Goal: Task Accomplishment & Management: Manage account settings

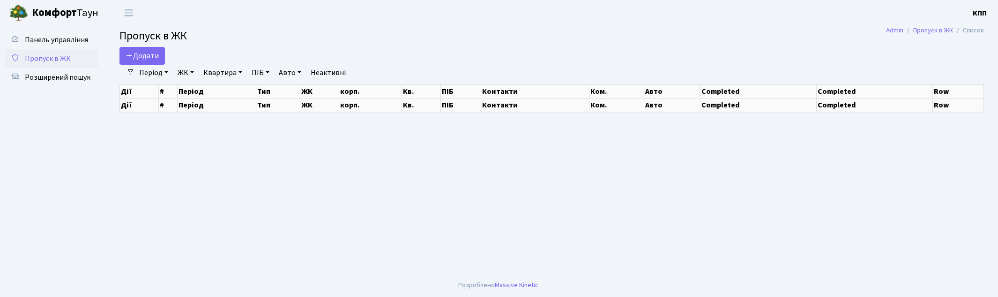
select select "25"
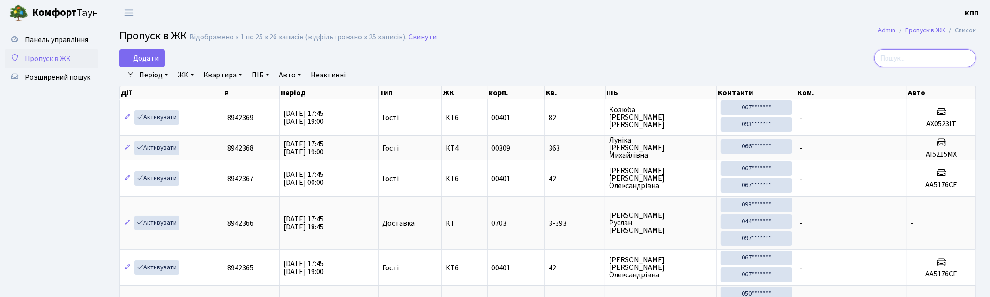
click at [906, 54] on input "search" at bounding box center [925, 58] width 102 height 18
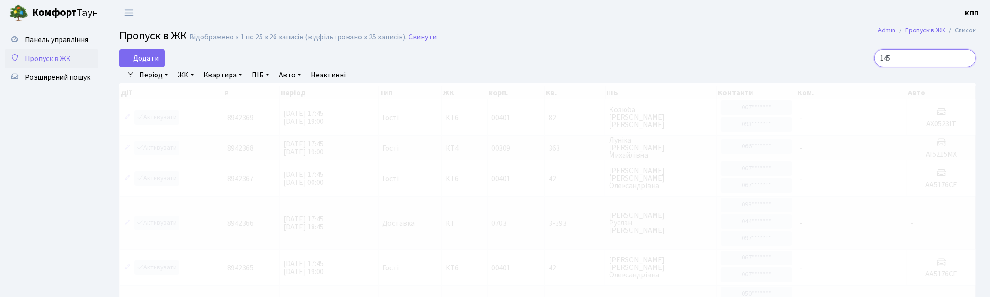
type input "145"
click at [179, 74] on link "ЖК" at bounding box center [186, 75] width 24 height 16
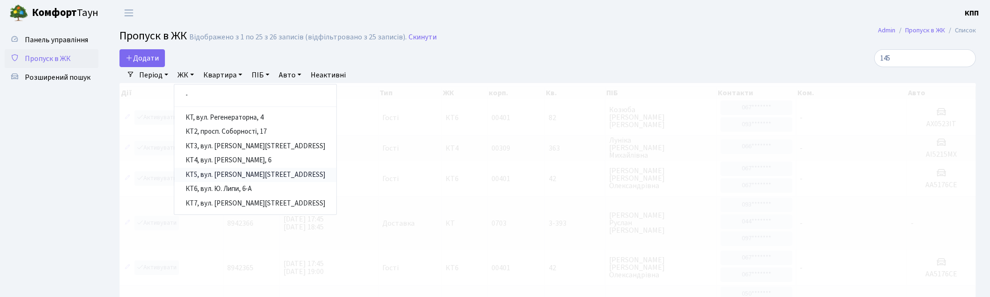
click at [248, 172] on link "КТ5, вул. Березнева, 14Б" at bounding box center [255, 175] width 162 height 15
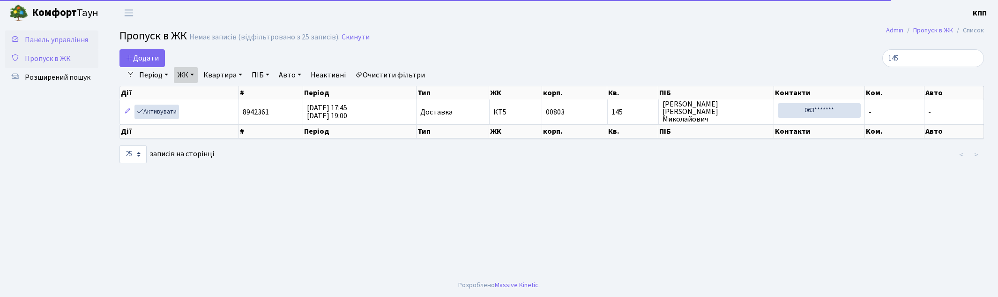
click at [50, 37] on span "Панель управління" at bounding box center [56, 40] width 63 height 10
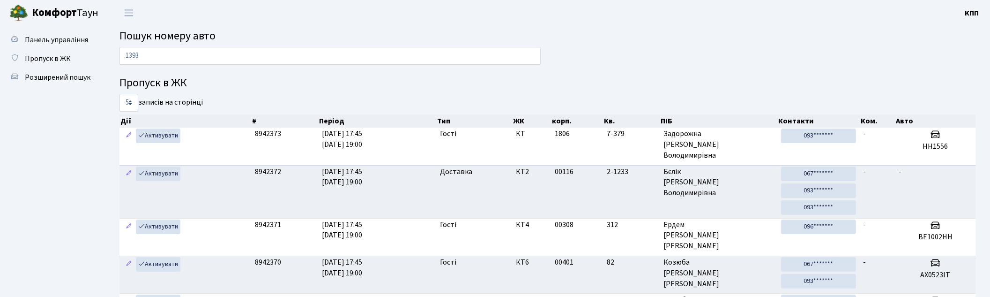
type input "1393"
drag, startPoint x: 153, startPoint y: 59, endPoint x: 8, endPoint y: 41, distance: 146.4
type input "4634"
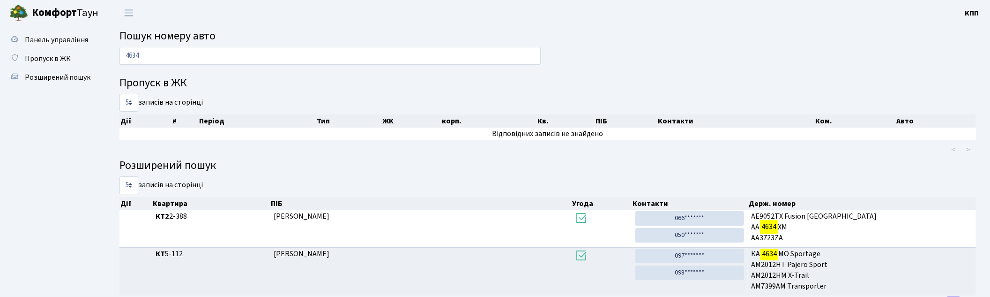
drag, startPoint x: 199, startPoint y: 52, endPoint x: 3, endPoint y: 65, distance: 195.7
click at [3, 65] on div "Панель управління Пропуск в ЖК Розширений пошук Пошук номеру авто 4634 Пропуск …" at bounding box center [495, 170] width 990 height 288
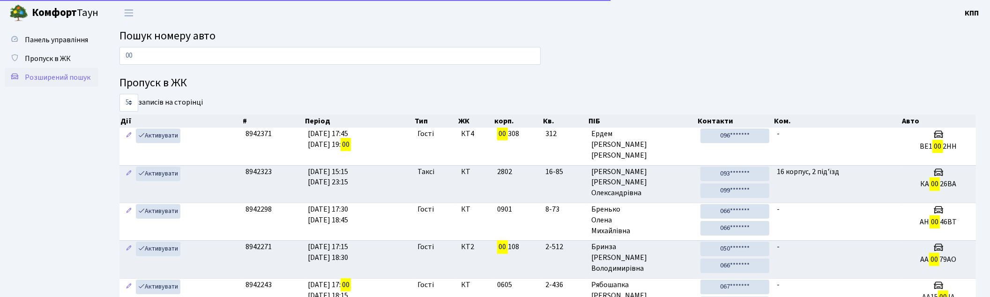
type input "0"
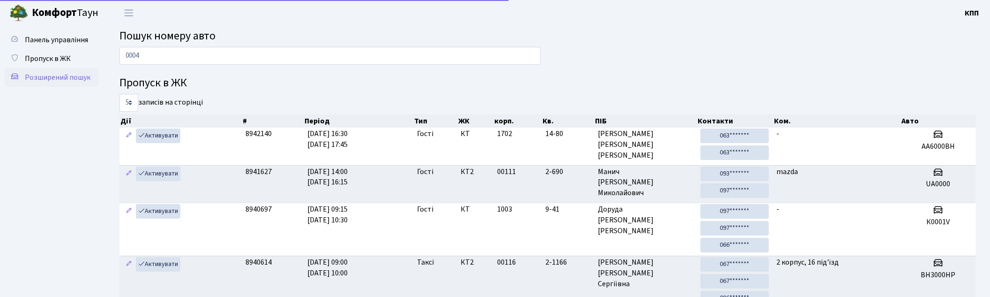
type input "0004"
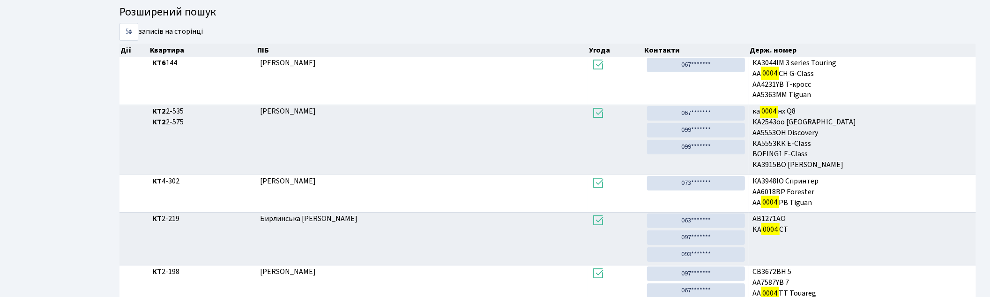
scroll to position [202, 0]
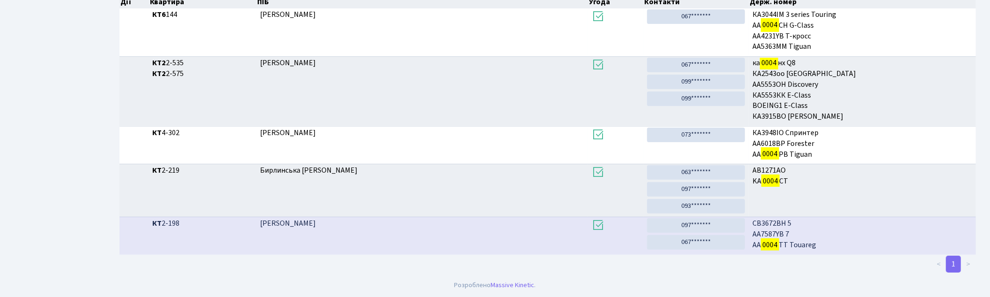
click at [375, 233] on td "Мусієнко Олександр Володимирович" at bounding box center [422, 234] width 332 height 37
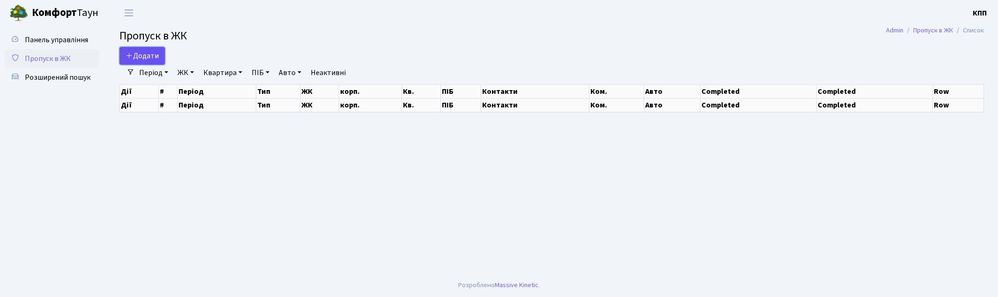
click at [157, 48] on link "Додати" at bounding box center [141, 56] width 45 height 18
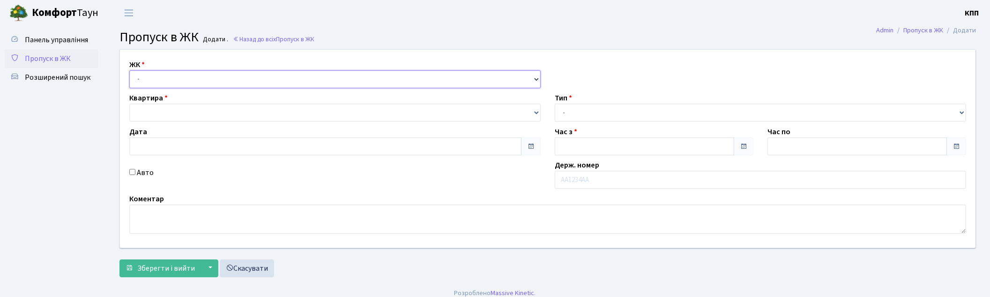
click at [184, 76] on select "- КТ, вул. Регенераторна, 4 КТ2, просп. Соборності, 17 КТ3, вул. Березнева, 16 …" at bounding box center [334, 79] width 411 height 18
type input "02.09.2025"
type input "17:45"
type input "18:45"
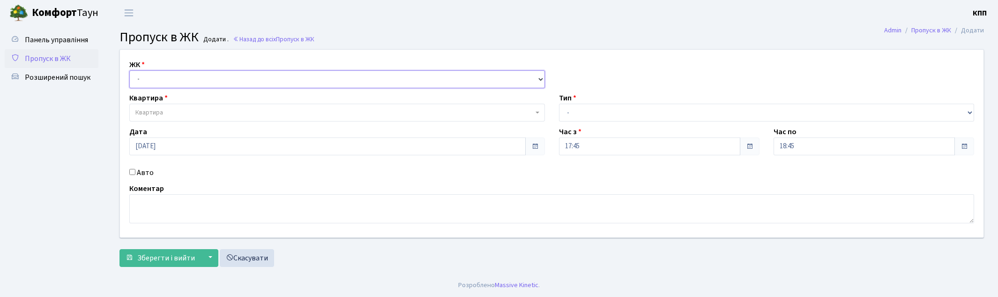
select select "271"
click at [129, 70] on select "- КТ, вул. Регенераторна, 4 КТ2, просп. Соборності, 17 КТ3, вул. Березнева, 16 …" at bounding box center [337, 79] width 416 height 18
select select
click at [146, 170] on label "Авто" at bounding box center [145, 172] width 17 height 11
click at [135, 170] on input "Авто" at bounding box center [132, 172] width 6 height 6
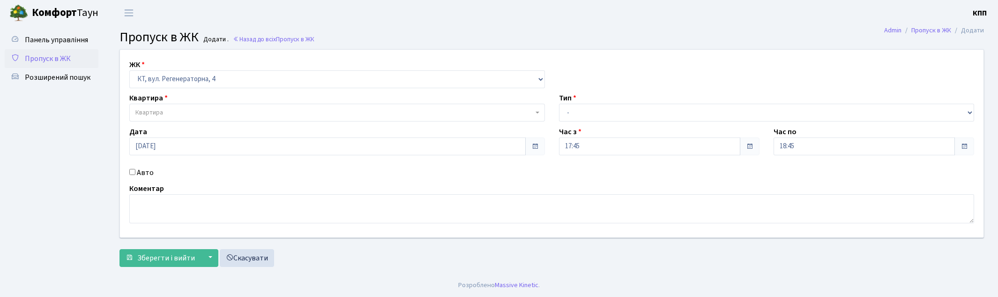
checkbox input "true"
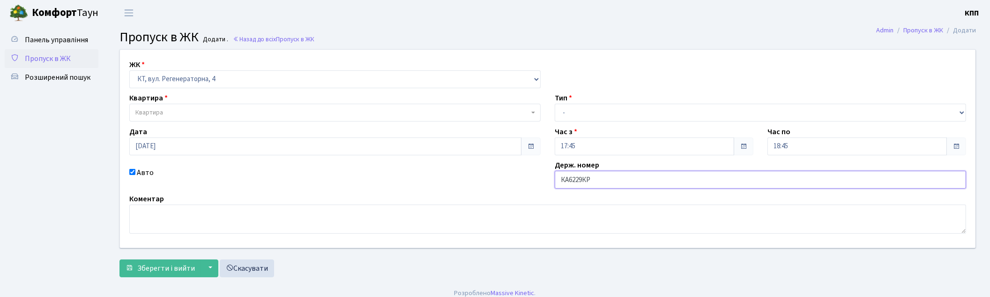
type input "КА6229КР"
drag, startPoint x: 563, startPoint y: 113, endPoint x: 565, endPoint y: 120, distance: 7.9
click at [563, 113] on select "- Доставка Таксі Гості Сервіс" at bounding box center [760, 113] width 411 height 18
select select "3"
click at [555, 104] on select "- Доставка Таксі Гості Сервіс" at bounding box center [760, 113] width 411 height 18
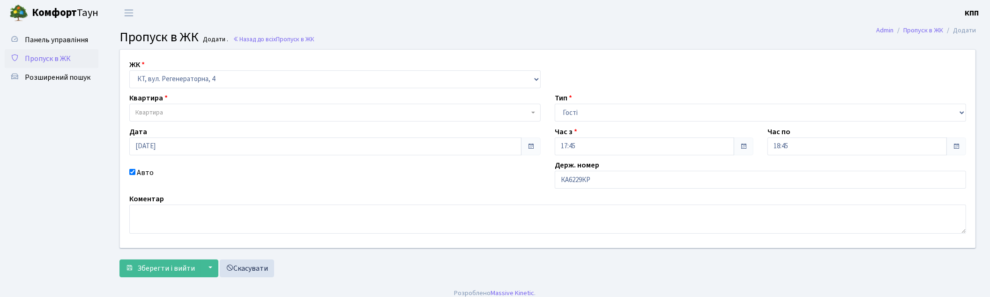
click at [192, 116] on span "Квартира" at bounding box center [332, 112] width 394 height 9
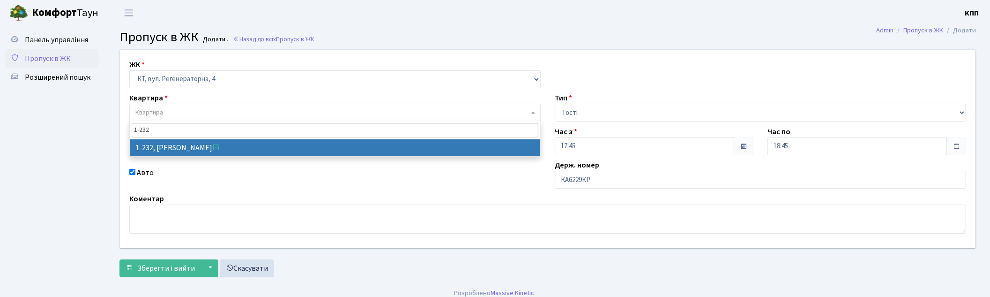
type input "1-232"
select select "232"
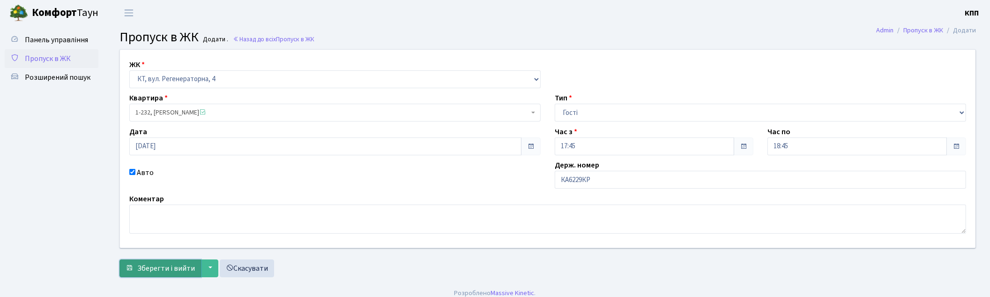
click at [171, 265] on span "Зберегти і вийти" at bounding box center [166, 268] width 58 height 10
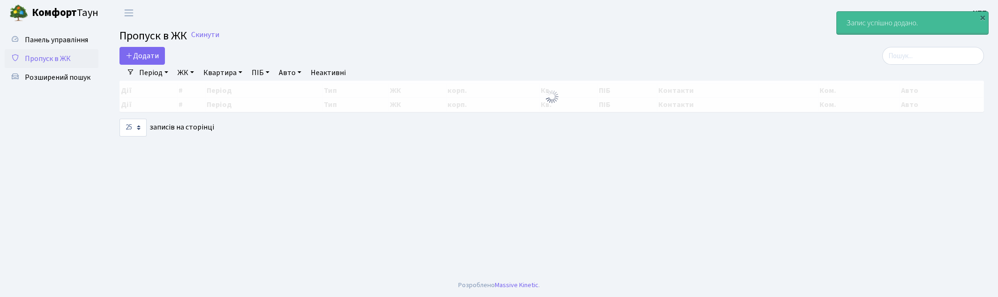
select select "25"
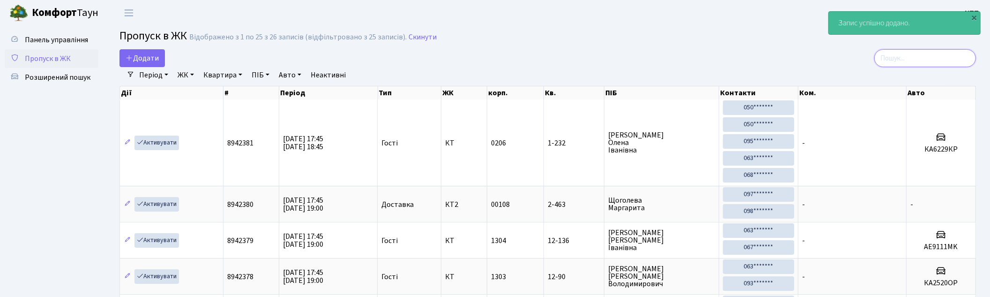
click at [899, 61] on input "search" at bounding box center [925, 58] width 102 height 18
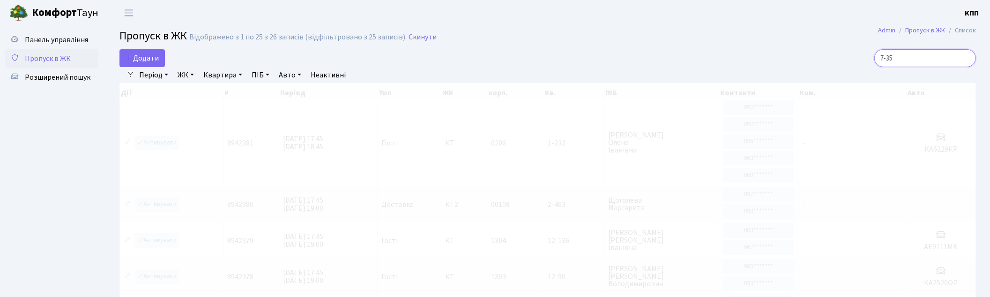
type input "7-351"
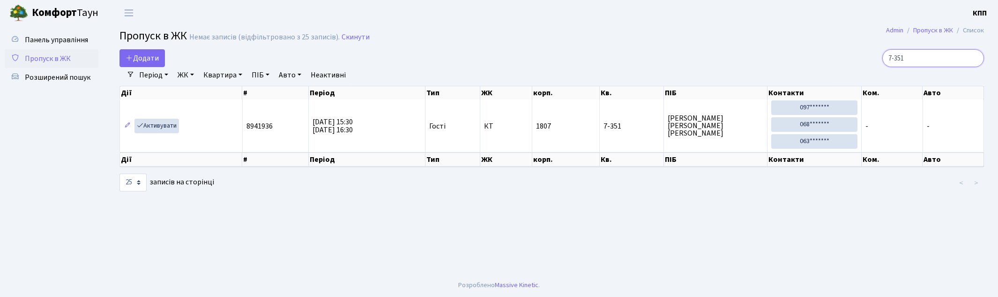
click at [971, 58] on input "7-351" at bounding box center [933, 58] width 102 height 18
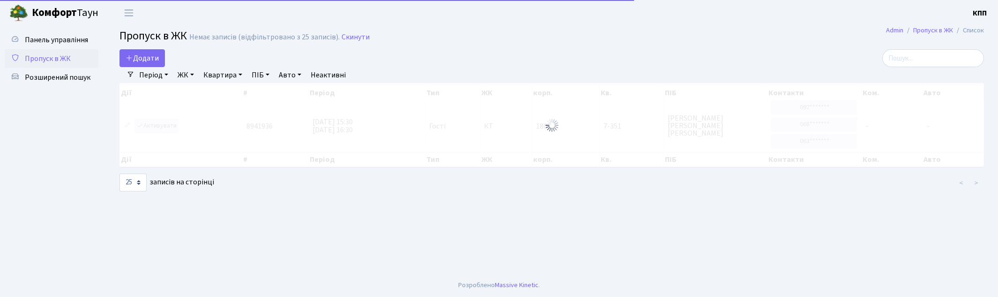
click at [532, 43] on h2 "Пропуск в ЖК Немає записів (відфільтровано з 25 записів). Скинути" at bounding box center [551, 38] width 864 height 16
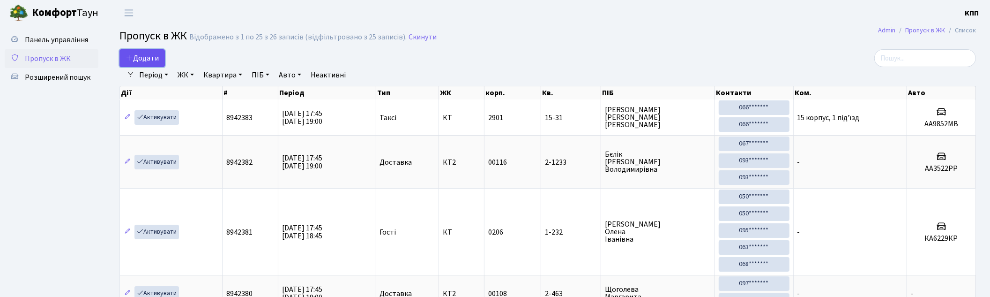
click at [131, 57] on icon at bounding box center [129, 57] width 7 height 7
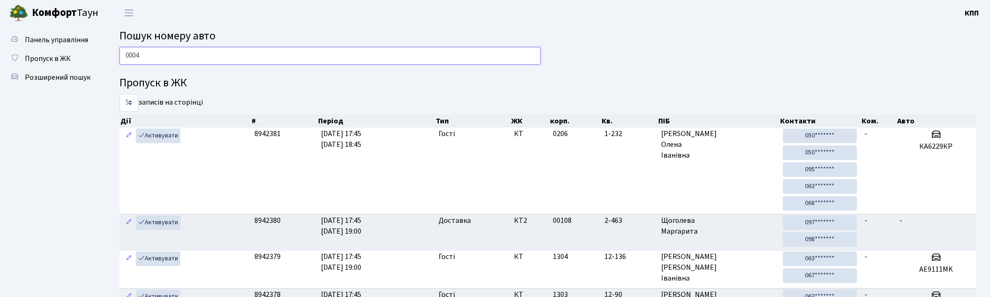
click at [183, 50] on input "0004" at bounding box center [329, 56] width 421 height 18
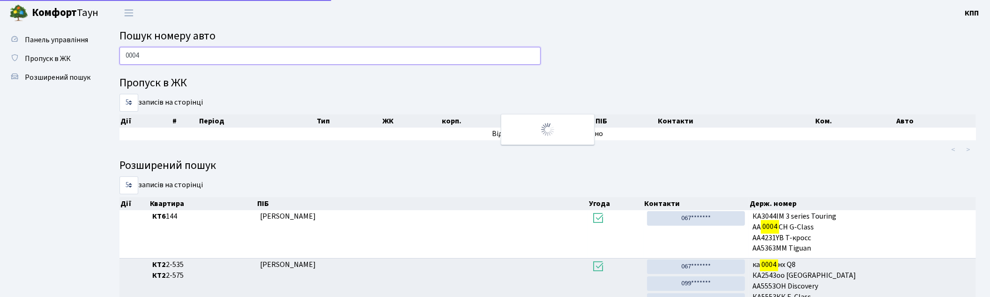
click at [202, 53] on input "0004" at bounding box center [329, 56] width 421 height 18
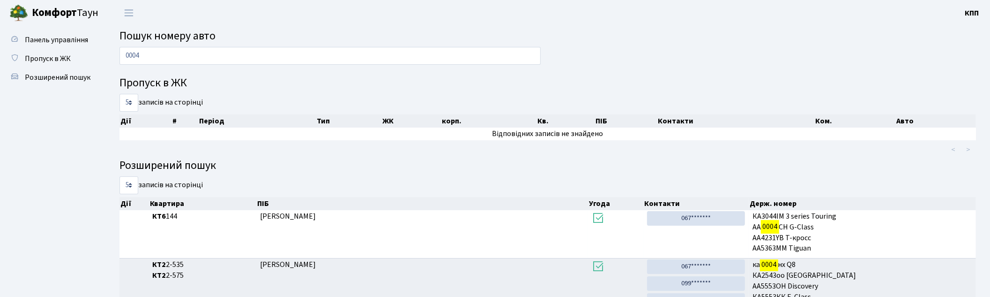
click at [588, 85] on h4 "Пропуск в ЖК" at bounding box center [547, 83] width 856 height 14
click at [469, 49] on input "0004" at bounding box center [329, 56] width 421 height 18
click at [357, 56] on input "0004" at bounding box center [329, 56] width 421 height 18
type input "0004"
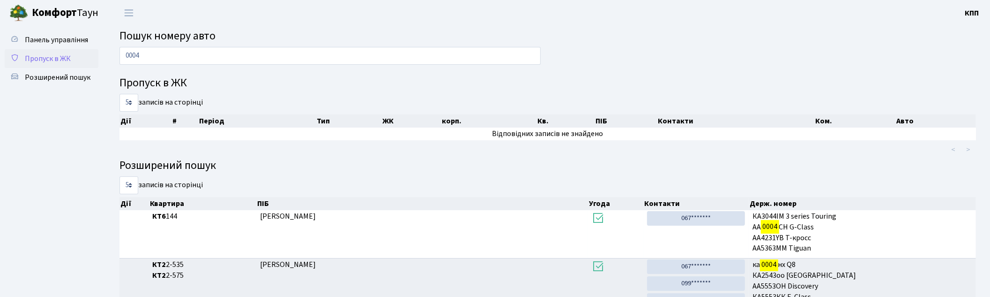
click at [44, 57] on span "Пропуск в ЖК" at bounding box center [48, 58] width 46 height 10
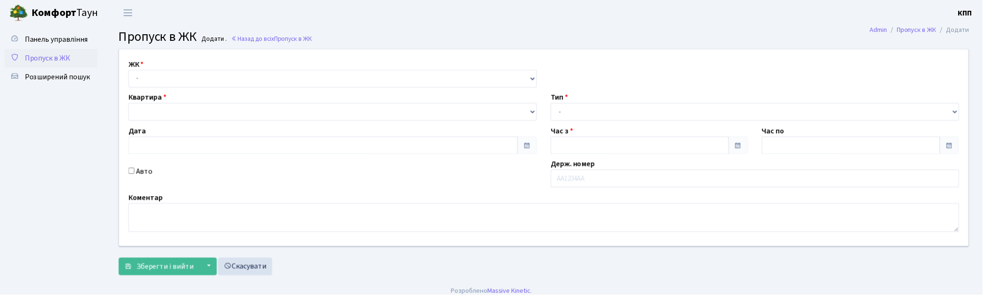
type input "02.09.2025"
type input "17:45"
type input "19:00"
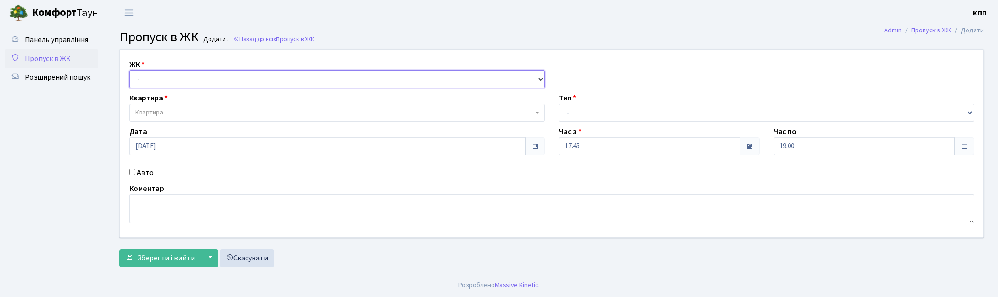
drag, startPoint x: 164, startPoint y: 81, endPoint x: 174, endPoint y: 86, distance: 11.3
click at [164, 81] on select "- КТ, вул. Регенераторна, 4 КТ2, просп. Соборності, 17 КТ3, вул. Березнева, 16 …" at bounding box center [337, 79] width 416 height 18
select select "271"
click at [129, 70] on select "- КТ, вул. Регенераторна, 4 КТ2, просп. Соборності, 17 КТ3, вул. Березнева, 16 …" at bounding box center [337, 79] width 416 height 18
select select
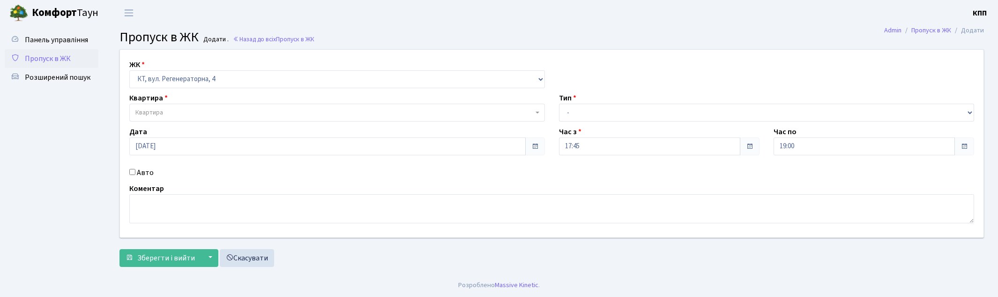
click at [185, 110] on span "Квартира" at bounding box center [334, 112] width 398 height 9
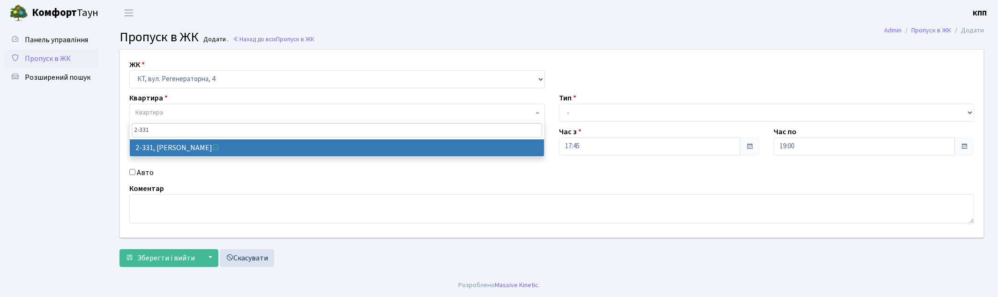
type input "2-331"
select select "1345"
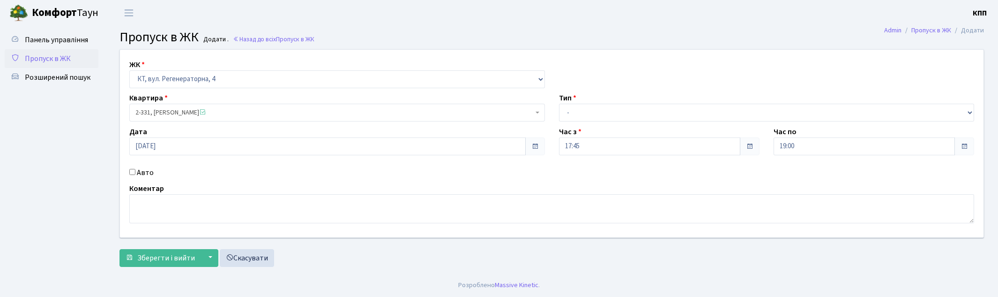
click at [616, 103] on div "Тип - Доставка Таксі Гості Сервіс" at bounding box center [767, 106] width 430 height 29
click at [614, 111] on select "- Доставка Таксі Гості Сервіс" at bounding box center [767, 113] width 416 height 18
select select "1"
click at [559, 104] on select "- Доставка Таксі Гості Сервіс" at bounding box center [767, 113] width 416 height 18
click at [143, 256] on span "Зберегти і вийти" at bounding box center [166, 257] width 58 height 10
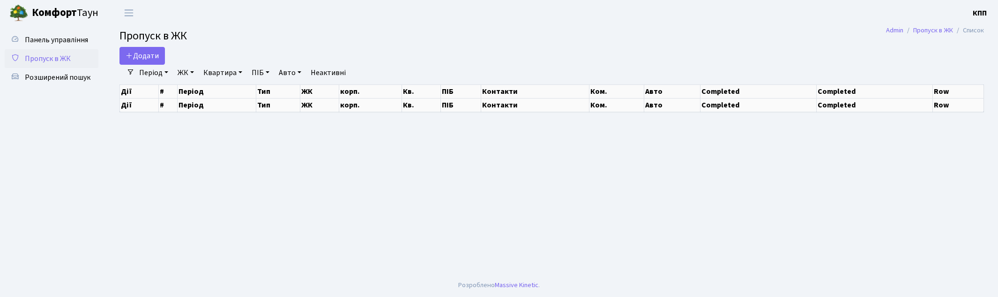
select select "25"
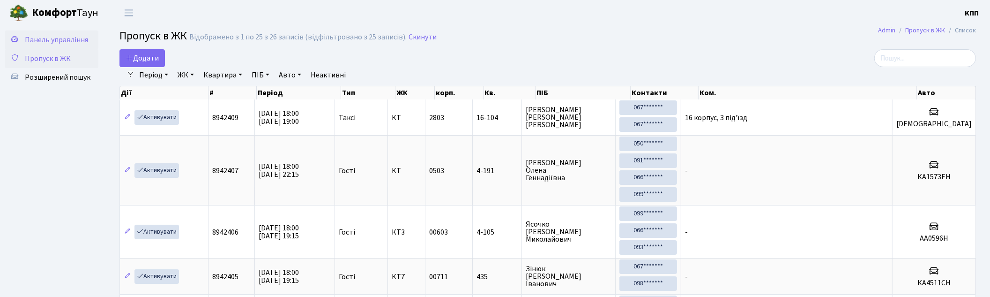
click at [63, 35] on span "Панель управління" at bounding box center [56, 40] width 63 height 10
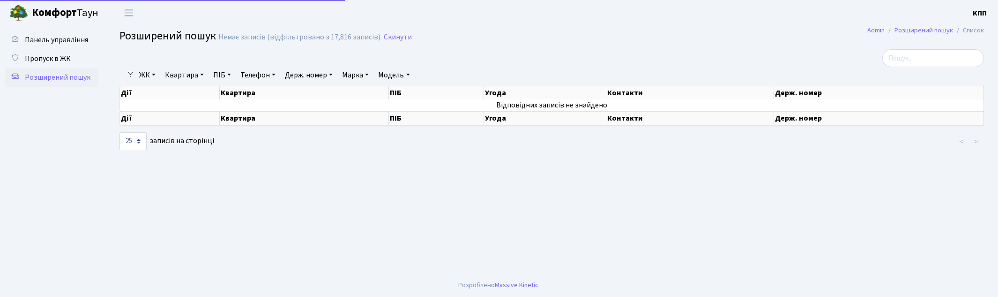
select select "25"
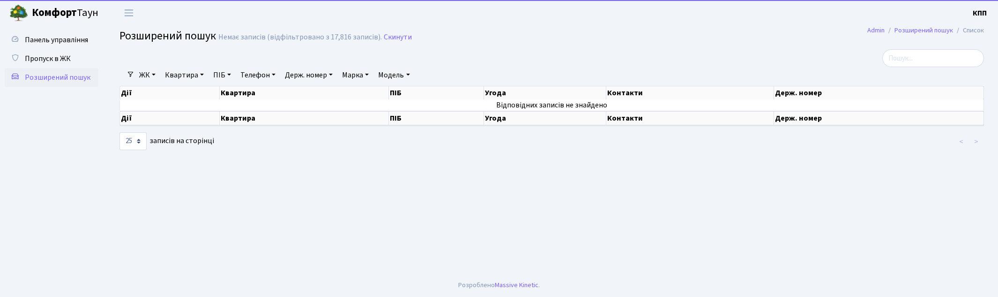
click at [173, 75] on link "Квартира" at bounding box center [184, 75] width 46 height 16
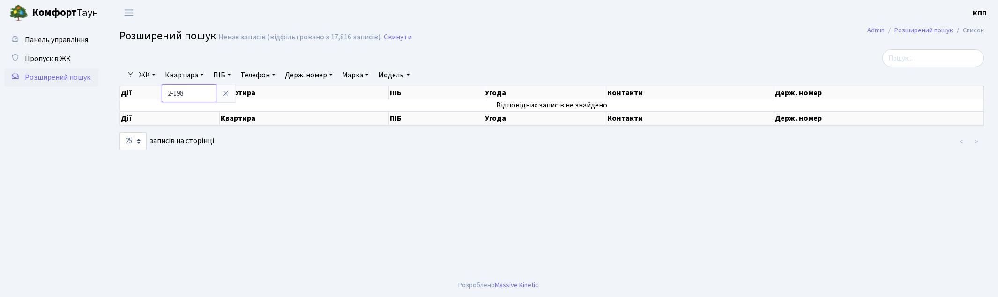
type input "2-198"
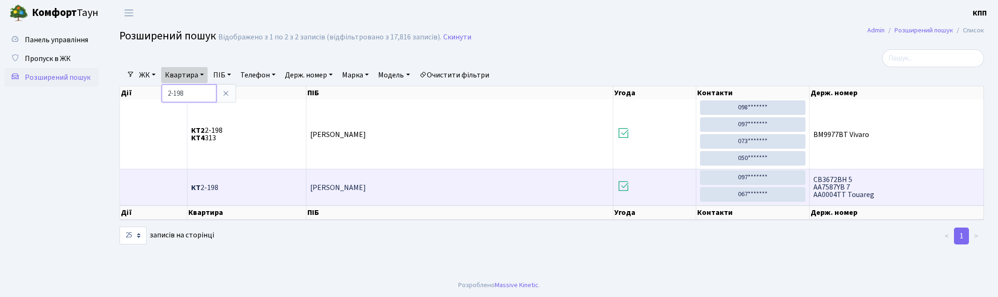
scroll to position [1, 0]
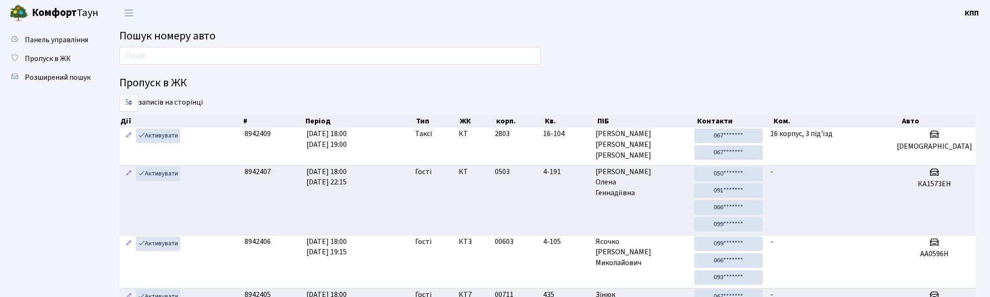
click at [165, 39] on span "Пошук номеру авто" at bounding box center [167, 36] width 96 height 16
click at [163, 55] on input "text" at bounding box center [329, 56] width 421 height 18
type input "5542"
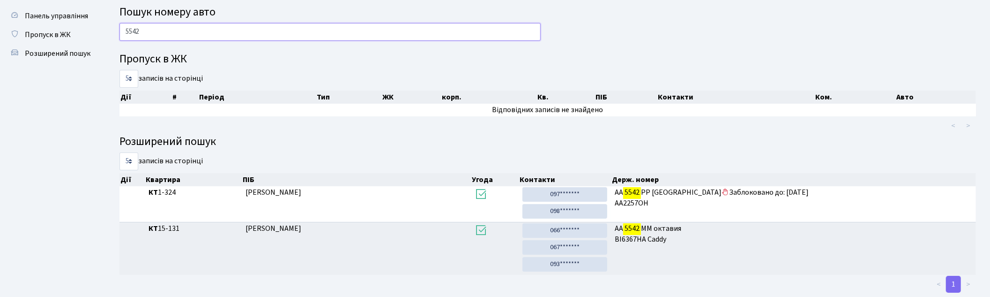
scroll to position [44, 0]
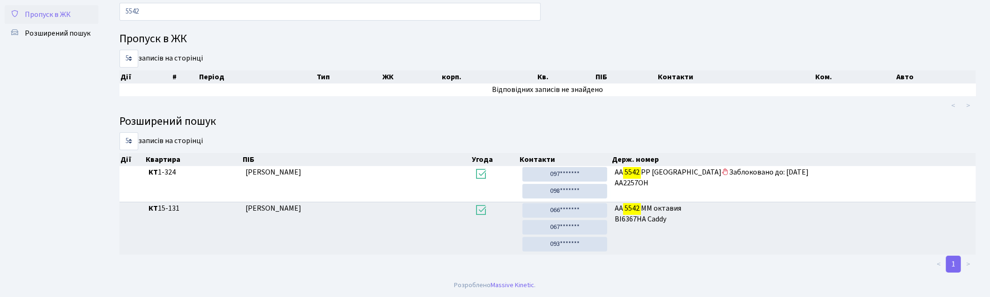
click at [40, 14] on span "Пропуск в ЖК" at bounding box center [48, 14] width 46 height 10
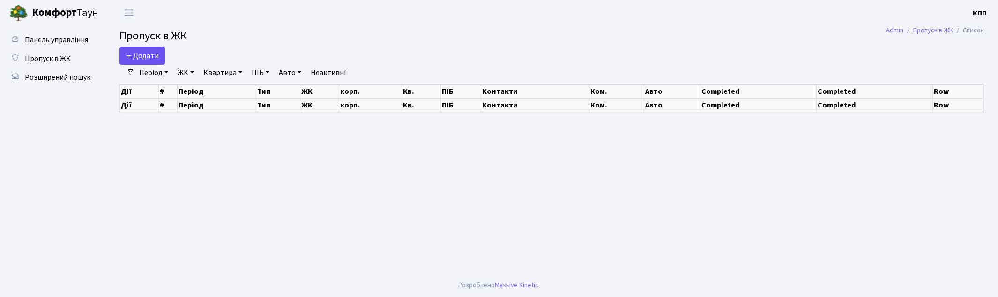
select select "25"
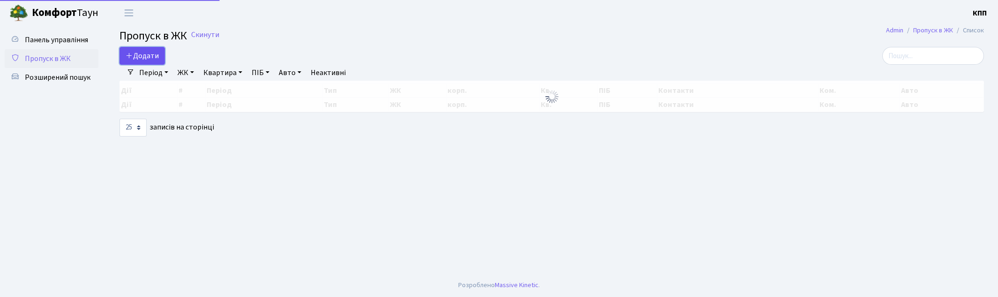
click at [158, 61] on link "Додати" at bounding box center [141, 56] width 45 height 18
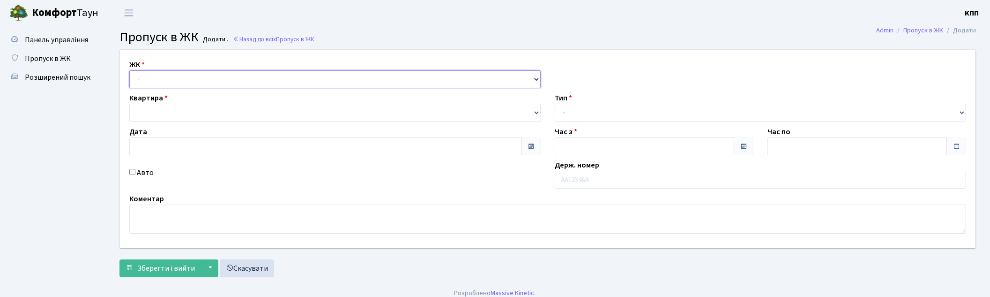
click at [185, 78] on select "- КТ, вул. Регенераторна, 4 КТ2, просп. Соборності, 17 КТ3, вул. Березнева, 16 …" at bounding box center [334, 79] width 411 height 18
type input "02.09.2025"
type input "18:00"
type input "19:00"
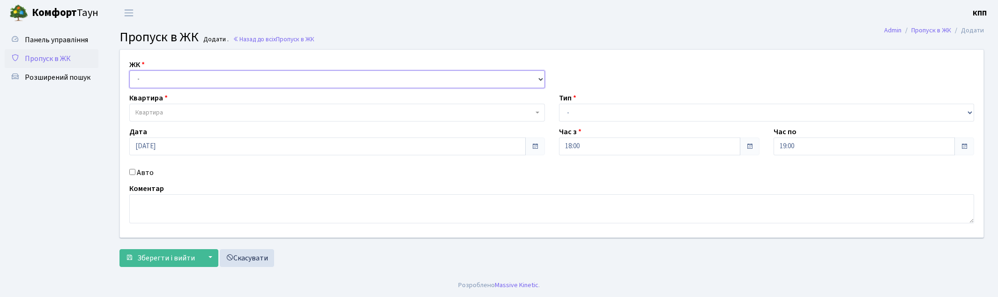
select select "271"
click at [129, 70] on select "- КТ, вул. Регенераторна, 4 КТ2, просп. Соборності, 17 КТ3, вул. Березнева, 16 …" at bounding box center [337, 79] width 416 height 18
select select
click at [136, 177] on div "Авто" at bounding box center [337, 172] width 430 height 11
click at [140, 170] on label "Авто" at bounding box center [145, 172] width 17 height 11
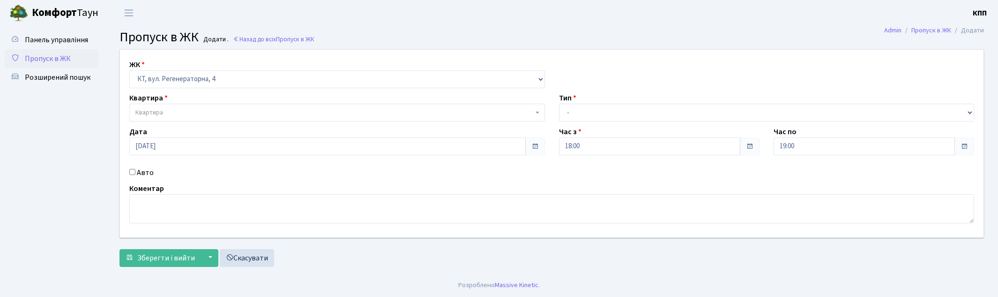
click at [135, 170] on input "Авто" at bounding box center [132, 172] width 6 height 6
checkbox input "true"
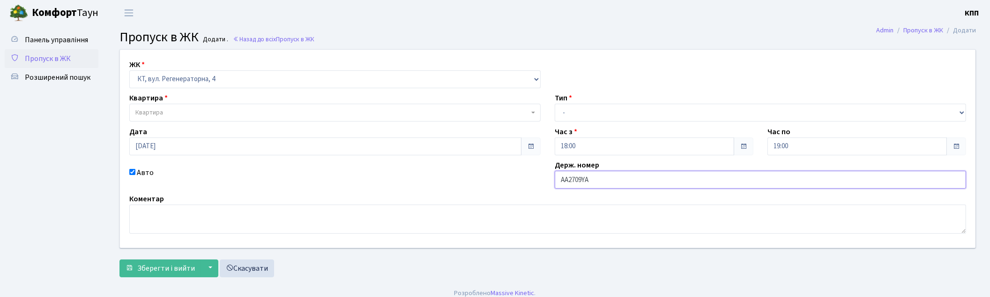
type input "АА2709YA"
click at [724, 110] on select "- Доставка Таксі Гості Сервіс" at bounding box center [760, 113] width 411 height 18
select select "3"
click at [555, 104] on select "- Доставка Таксі Гості Сервіс" at bounding box center [760, 113] width 411 height 18
click at [184, 116] on span "Квартира" at bounding box center [332, 112] width 394 height 9
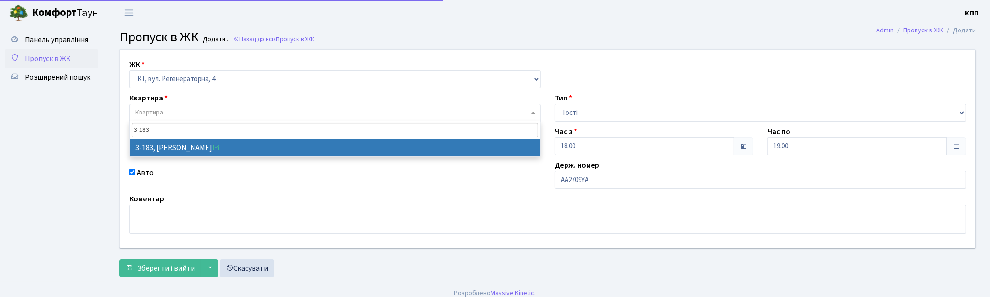
type input "3-183"
select select "850"
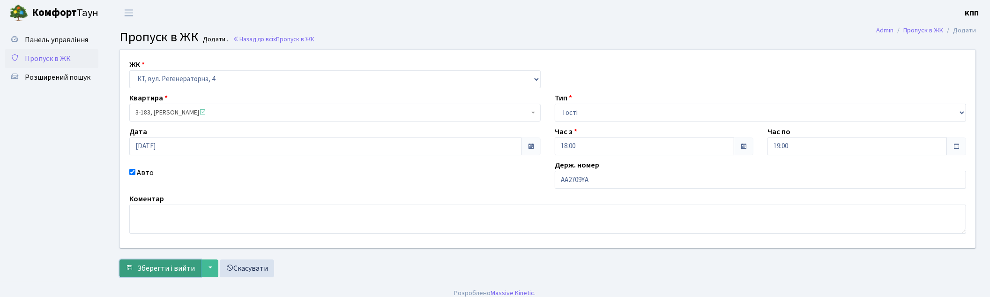
click at [152, 263] on span "Зберегти і вийти" at bounding box center [166, 268] width 58 height 10
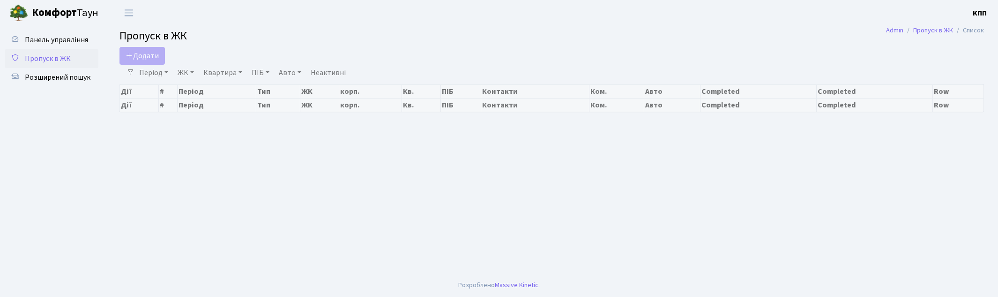
select select "25"
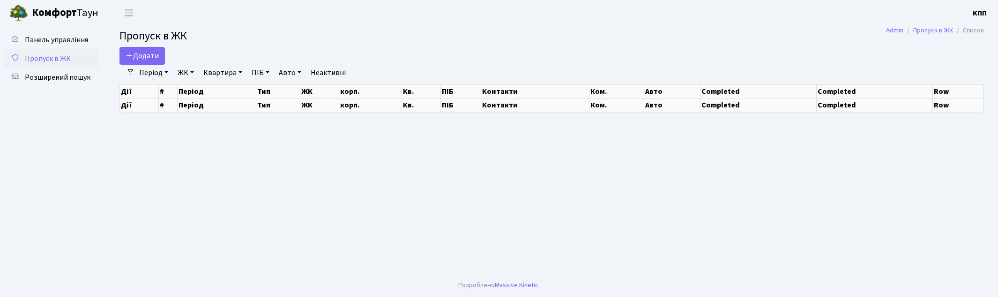
select select "25"
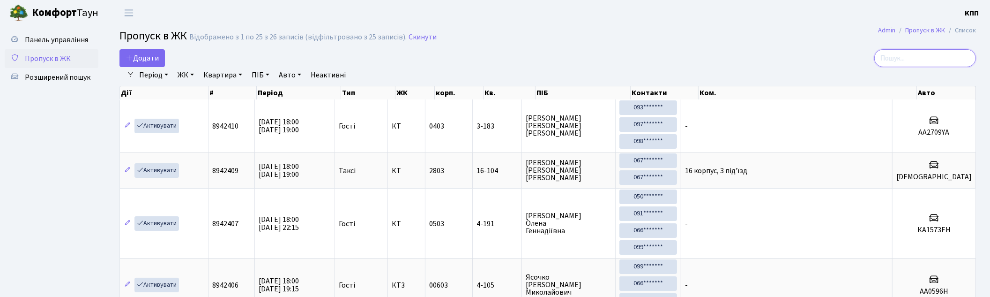
click at [906, 49] on input "search" at bounding box center [925, 58] width 102 height 18
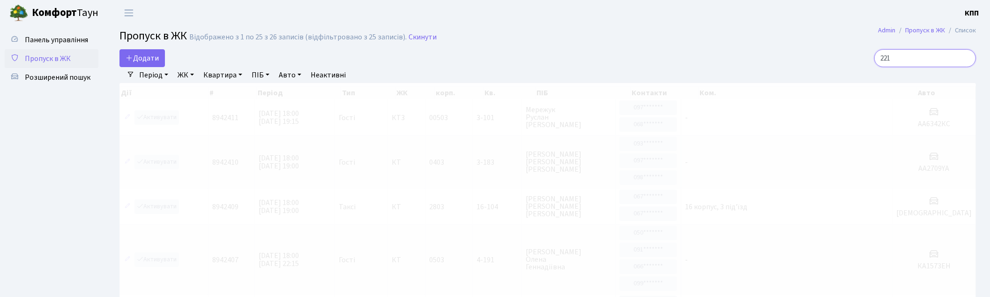
type input "221"
click at [185, 75] on link "ЖК" at bounding box center [186, 75] width 24 height 16
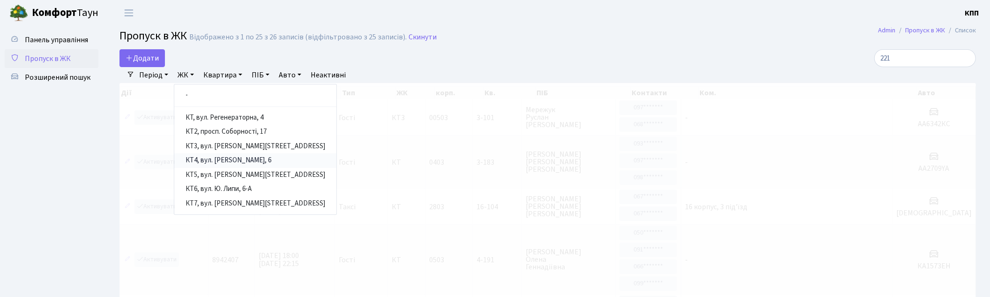
click at [231, 158] on link "КТ4, вул. [PERSON_NAME], 6" at bounding box center [255, 160] width 162 height 15
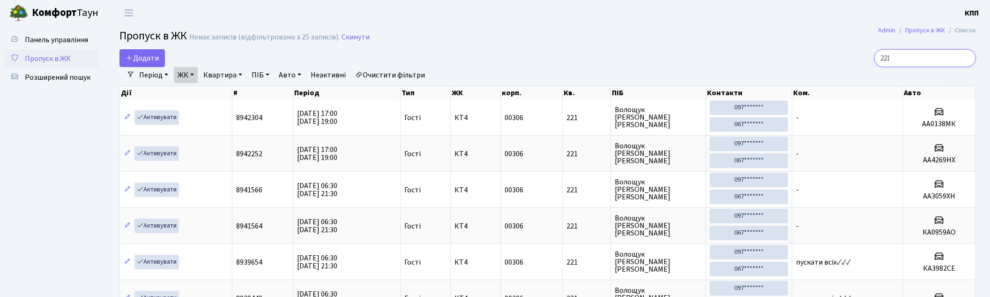
drag, startPoint x: 936, startPoint y: 56, endPoint x: 708, endPoint y: 49, distance: 227.3
click at [708, 50] on div "221" at bounding box center [838, 58] width 276 height 18
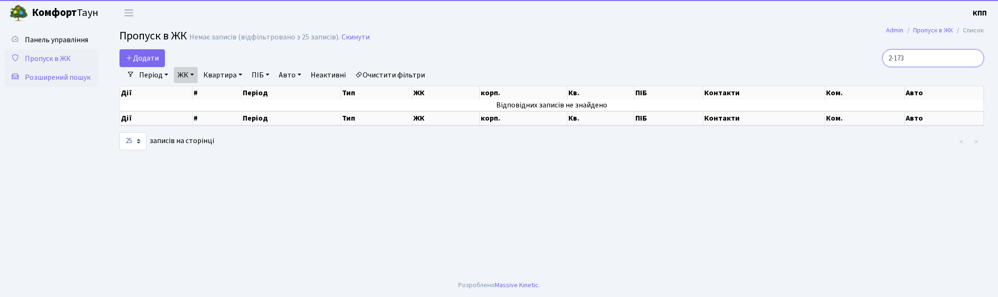
type input "2-173"
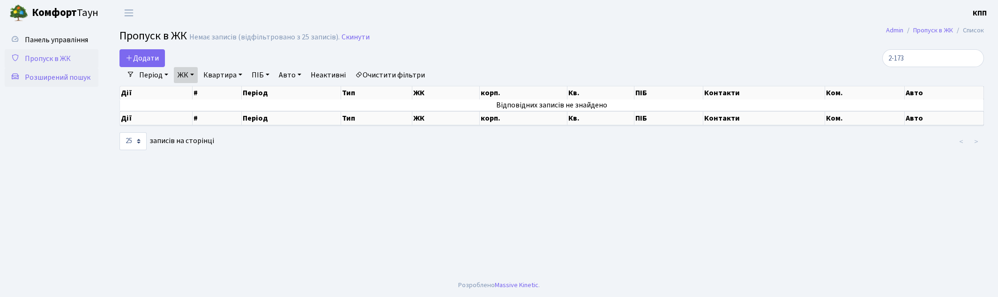
click at [68, 73] on span "Розширений пошук" at bounding box center [58, 77] width 66 height 10
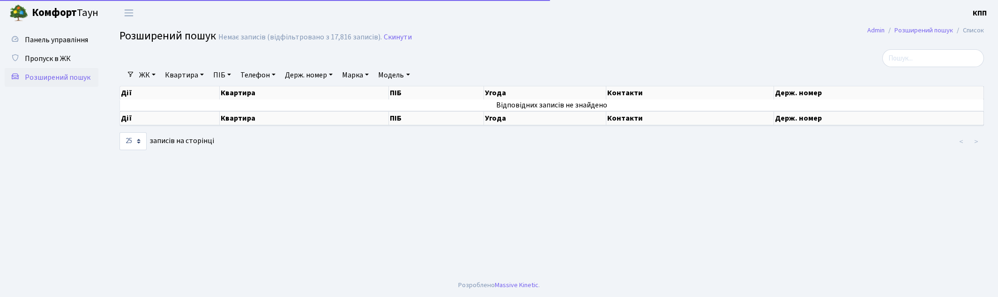
select select "25"
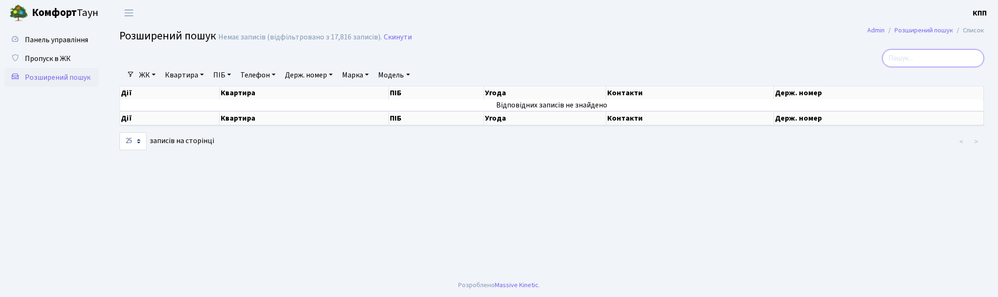
click at [921, 59] on input "search" at bounding box center [933, 58] width 102 height 18
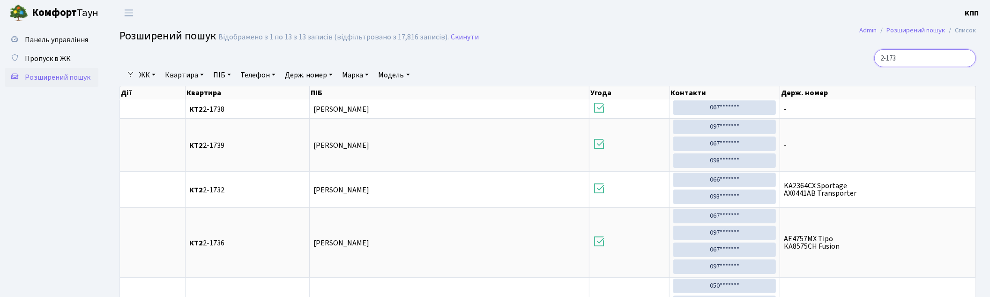
type input "2-173"
click at [52, 82] on span "Розширений пошук" at bounding box center [58, 77] width 66 height 10
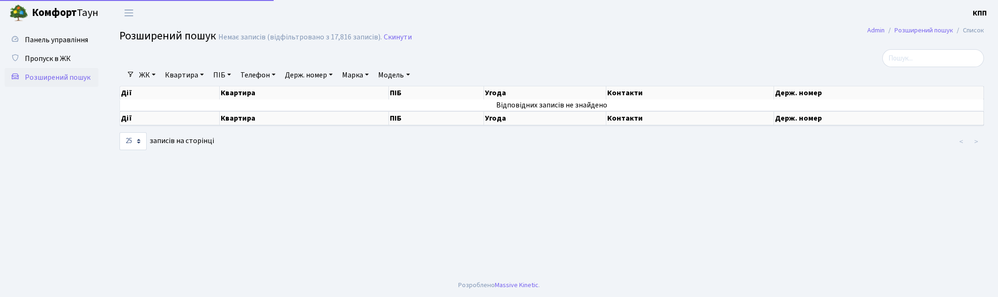
select select "25"
click at [191, 69] on link "Квартира" at bounding box center [184, 75] width 46 height 16
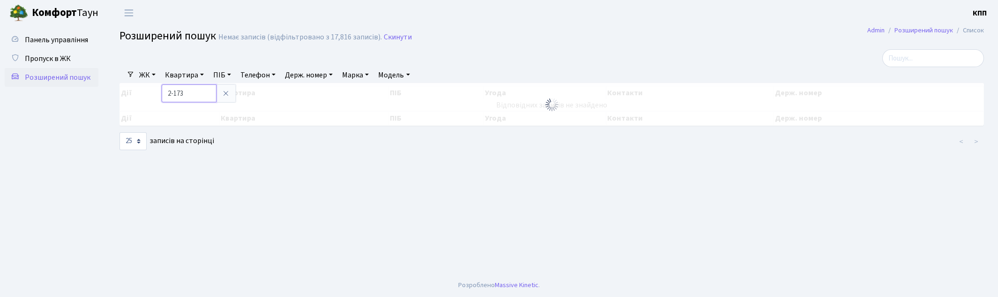
type input "2-173"
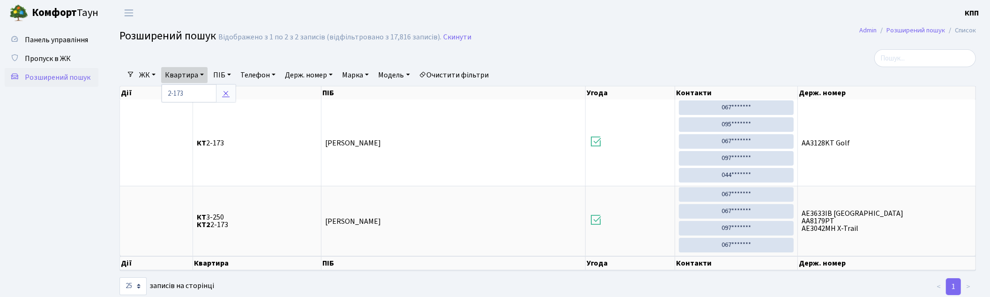
click at [226, 92] on icon at bounding box center [225, 92] width 7 height 7
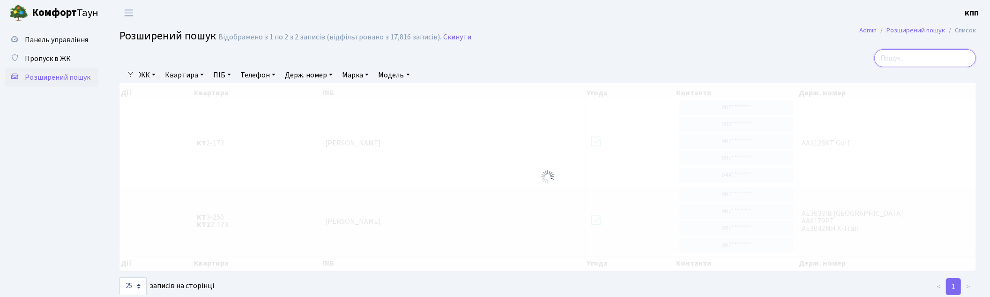
click at [945, 49] on input "search" at bounding box center [925, 58] width 102 height 18
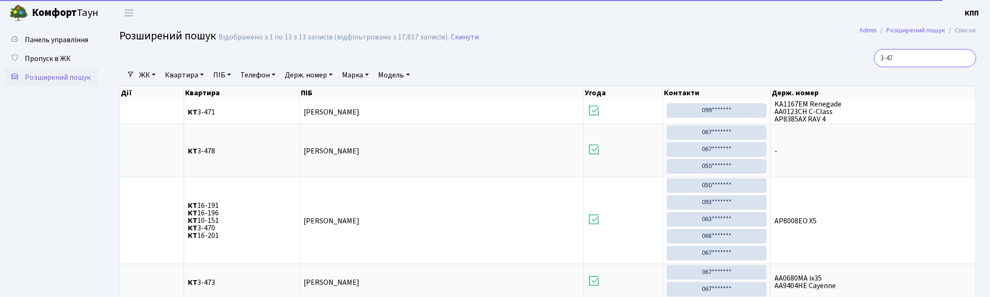
type input "3-47"
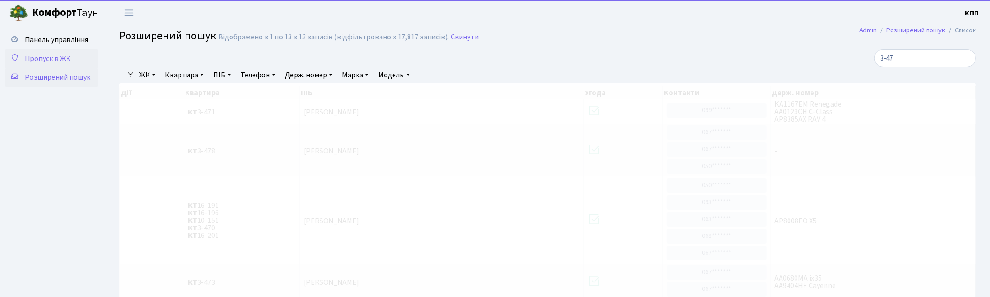
click at [39, 57] on span "Пропуск в ЖК" at bounding box center [48, 58] width 46 height 10
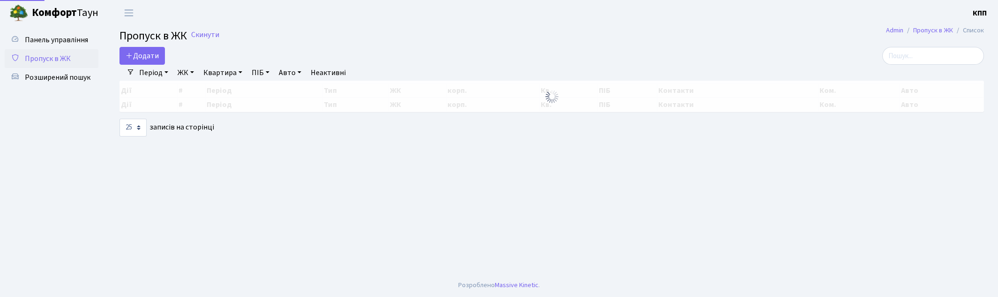
select select "25"
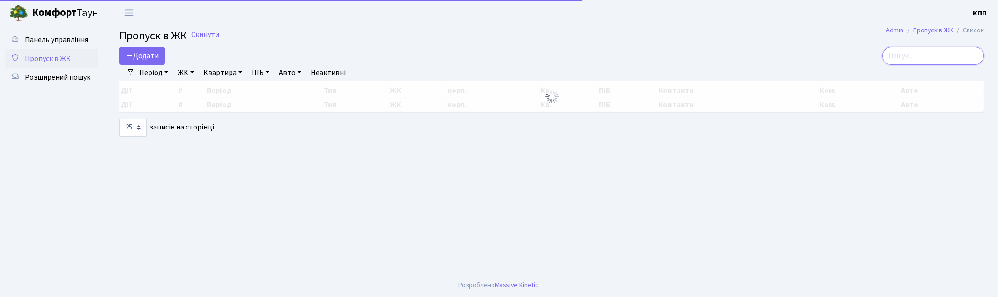
click at [912, 49] on input "search" at bounding box center [933, 56] width 102 height 18
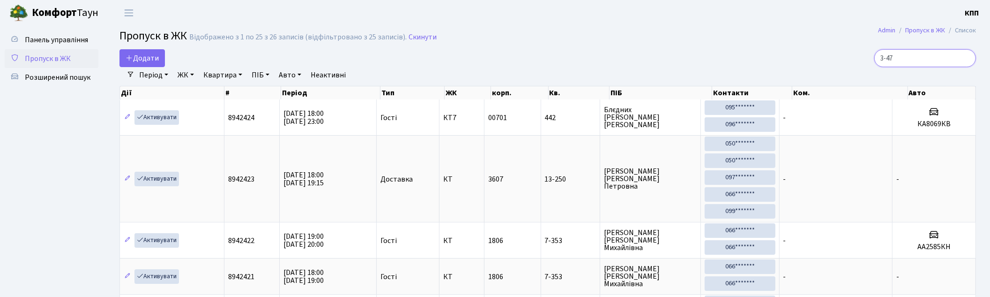
type input "3-47"
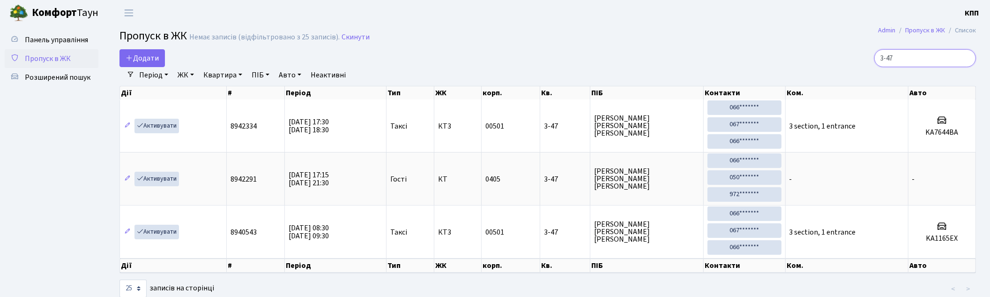
click at [965, 58] on input "3-47" at bounding box center [925, 58] width 102 height 18
click at [802, 38] on h2 "Пропуск в ЖК Немає записів (відфільтровано з 25 записів). Скинути" at bounding box center [547, 38] width 856 height 16
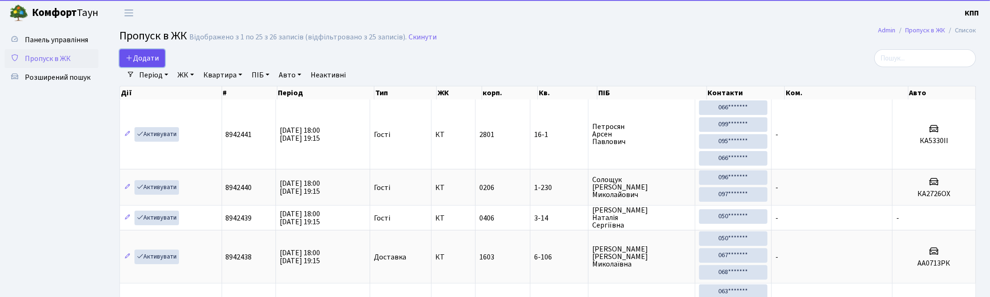
click at [148, 59] on span "Додати" at bounding box center [142, 58] width 33 height 10
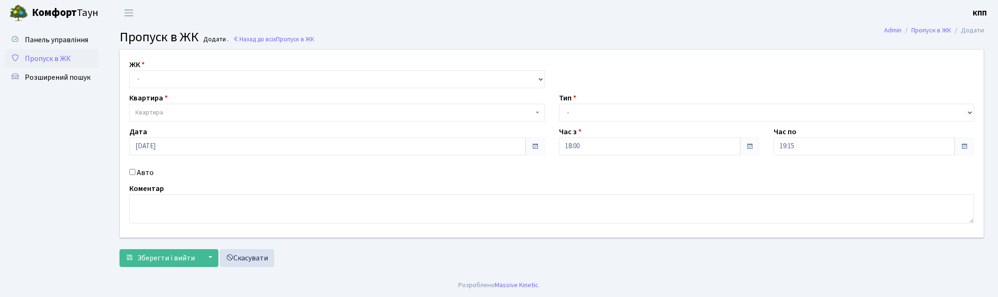
select select "271"
click at [129, 70] on select "- КТ, вул. Регенераторна, 4 КТ2, просп. Соборності, 17 КТ3, вул. Березнева, 16 …" at bounding box center [337, 79] width 416 height 18
select select
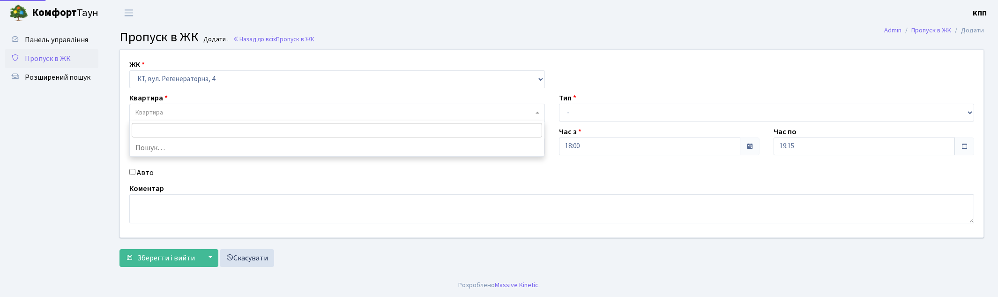
click at [181, 110] on span "Квартира" at bounding box center [334, 112] width 398 height 9
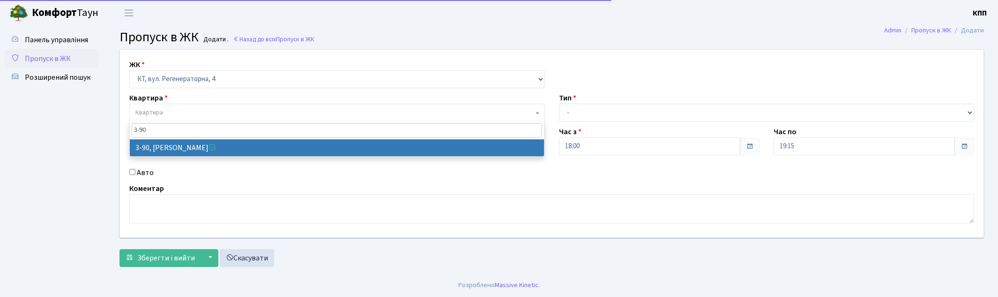
type input "3-90"
select select "899"
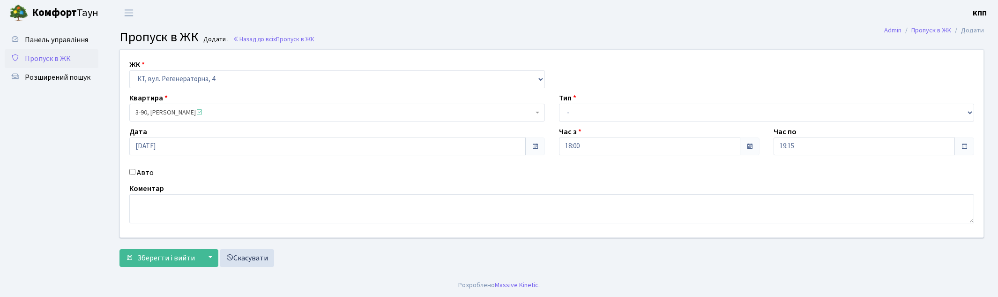
click at [144, 172] on label "Авто" at bounding box center [145, 172] width 17 height 11
click at [135, 172] on input "Авто" at bounding box center [132, 172] width 6 height 6
checkbox input "true"
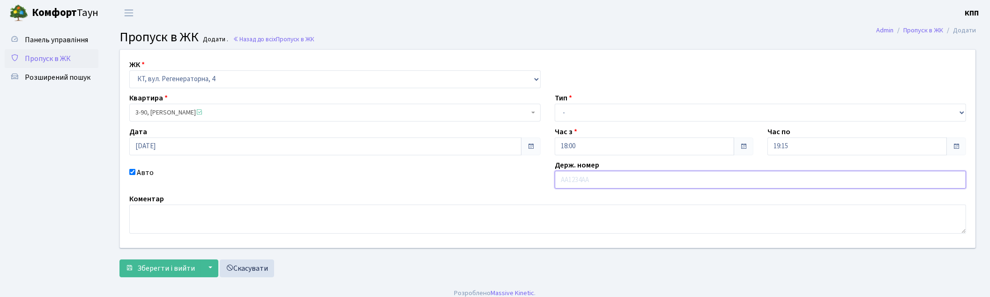
click at [571, 177] on input "text" at bounding box center [760, 180] width 411 height 18
type input "FF0118RF"
drag, startPoint x: 587, startPoint y: 110, endPoint x: 587, endPoint y: 118, distance: 8.4
click at [587, 110] on select "- Доставка Таксі Гості Сервіс" at bounding box center [760, 113] width 411 height 18
select select "2"
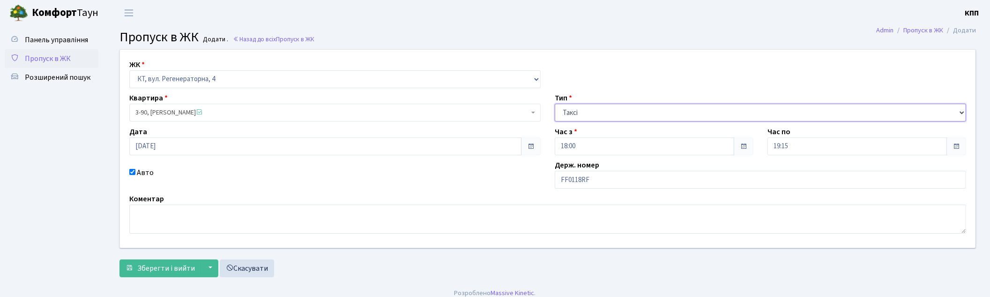
click at [555, 104] on select "- Доставка Таксі Гості Сервіс" at bounding box center [760, 113] width 411 height 18
click at [163, 263] on span "Зберегти і вийти" at bounding box center [166, 268] width 58 height 10
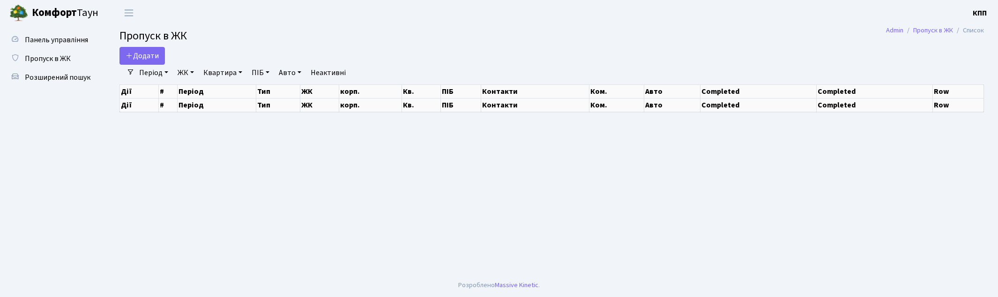
select select "25"
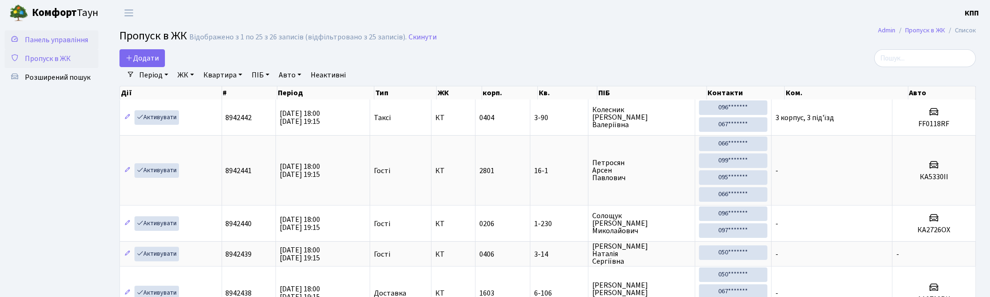
click at [67, 40] on span "Панель управління" at bounding box center [56, 40] width 63 height 10
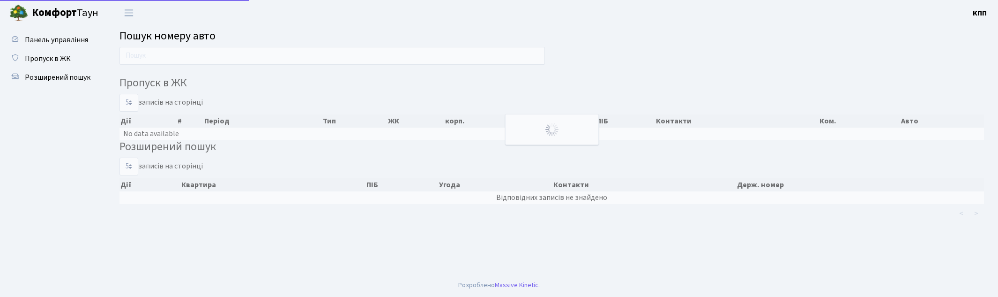
click at [171, 56] on input "text" at bounding box center [331, 56] width 425 height 18
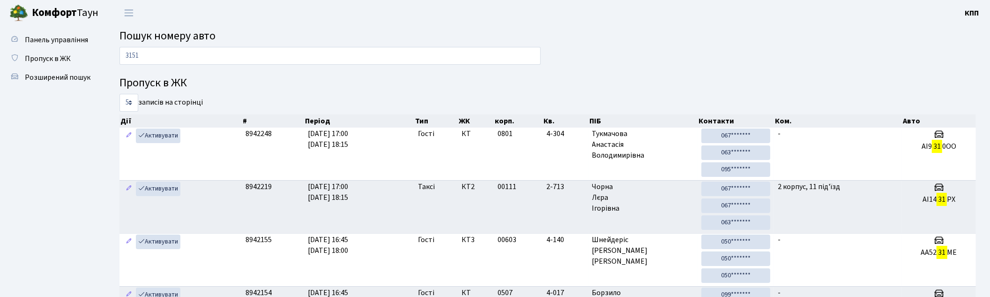
type input "3151"
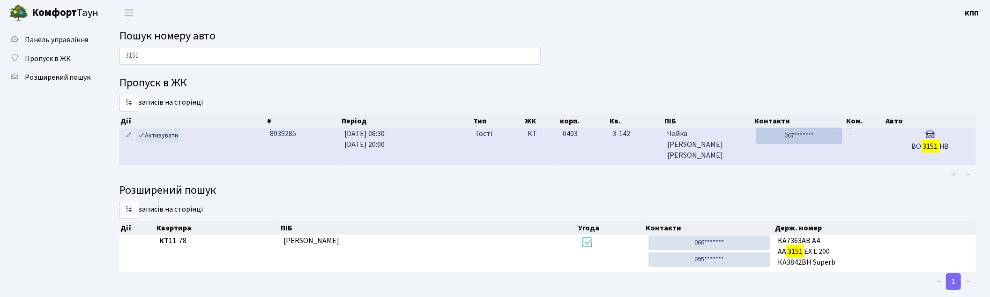
click at [803, 134] on link "067*******" at bounding box center [799, 135] width 84 height 15
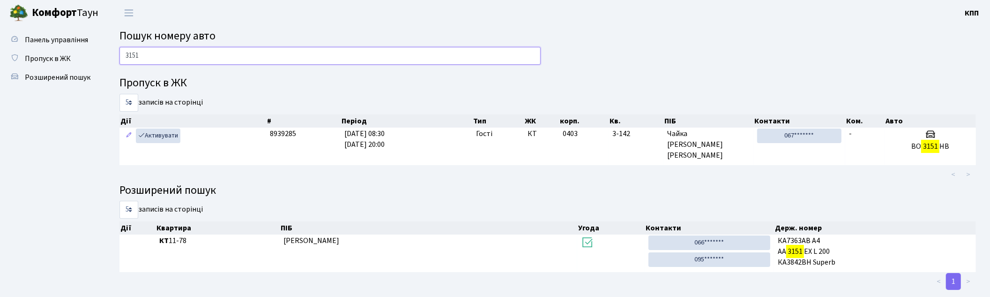
click at [383, 58] on input "3151" at bounding box center [329, 56] width 421 height 18
click at [68, 66] on link "Пропуск в ЖК" at bounding box center [52, 58] width 94 height 19
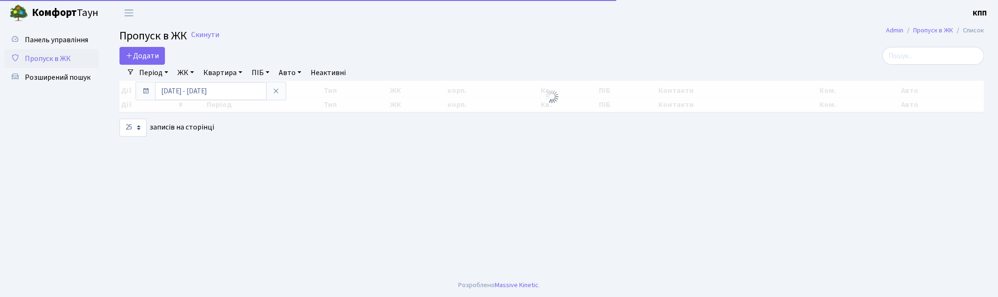
select select "25"
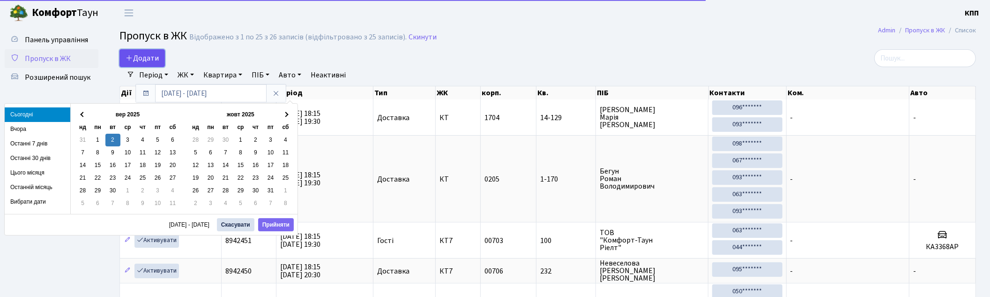
click at [148, 53] on span "Додати" at bounding box center [142, 58] width 33 height 10
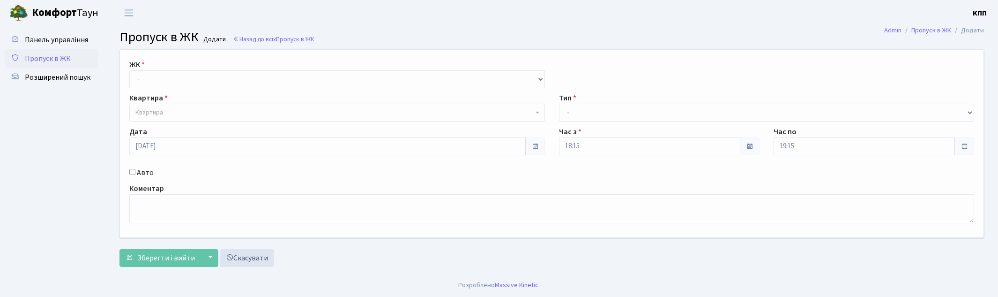
click at [53, 62] on span "Пропуск в ЖК" at bounding box center [48, 58] width 46 height 10
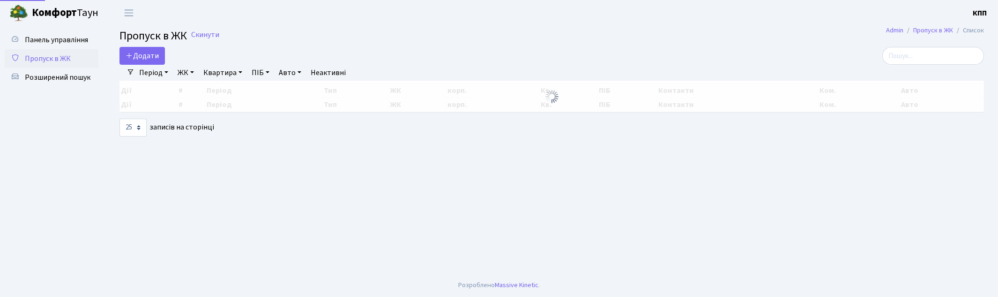
select select "25"
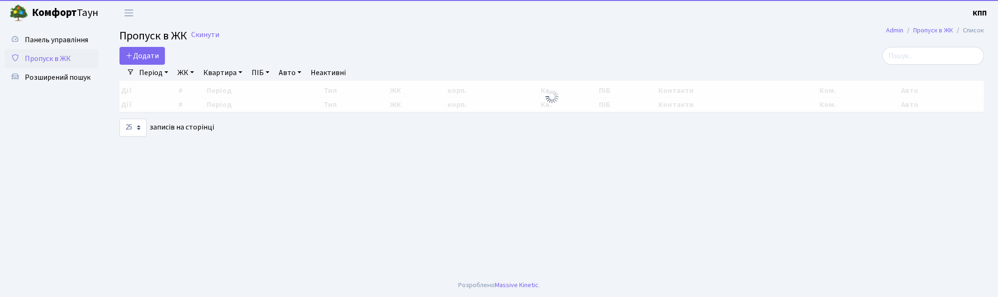
click at [930, 68] on div "Період [DATE] - [DATE] ЖК - КТ, вул. Регенераторна, 4 КТ2, просп. [STREET_ADDRE…" at bounding box center [555, 73] width 842 height 16
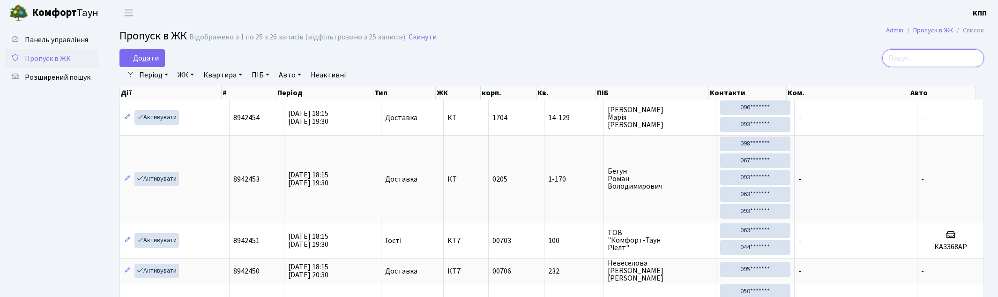
click at [922, 59] on input "search" at bounding box center [933, 58] width 102 height 18
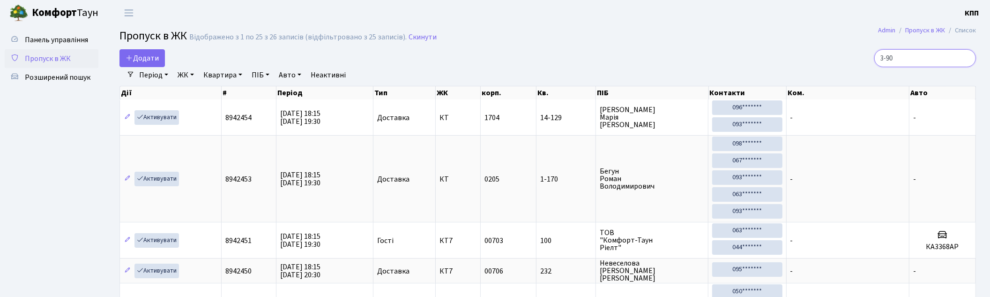
type input "3-90"
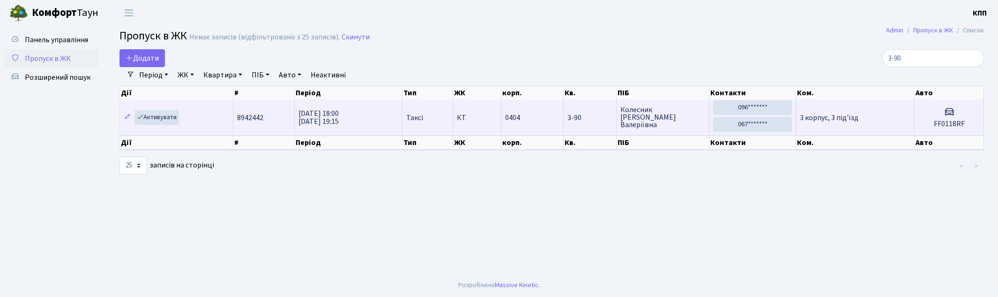
click at [939, 126] on h5 "FF0118RF" at bounding box center [948, 123] width 61 height 9
click at [650, 129] on td "Колесник Тетяна Валеріївна" at bounding box center [662, 117] width 93 height 36
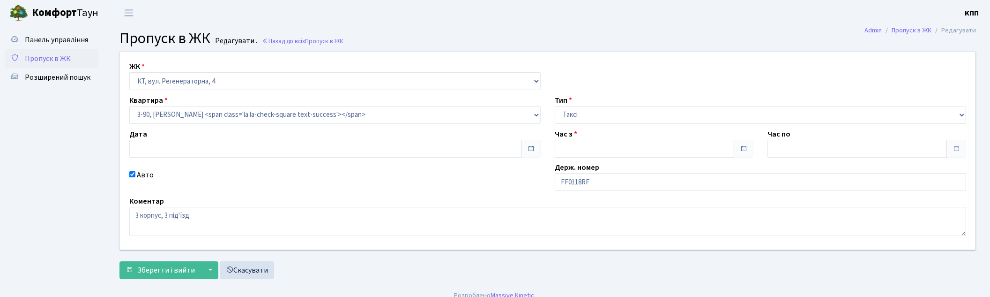
type input "[DATE]"
type input "18:00"
type input "19:15"
checkbox input "true"
click at [566, 189] on input "FF0118RF" at bounding box center [760, 182] width 411 height 18
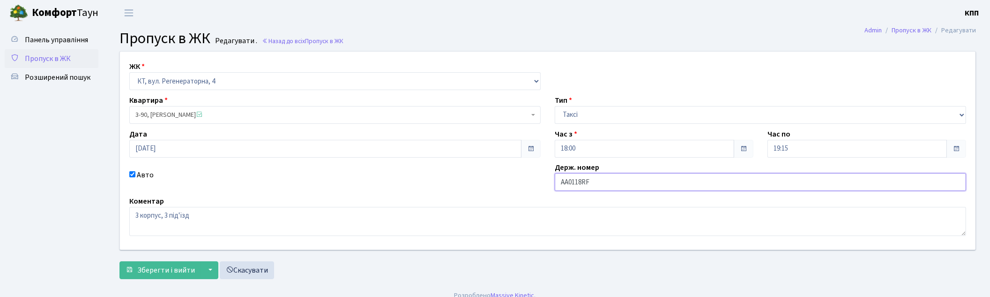
click at [599, 184] on input "АА0118RF" at bounding box center [760, 182] width 411 height 18
type input "АА0118КА"
click at [136, 270] on button "Зберегти і вийти" at bounding box center [160, 270] width 82 height 18
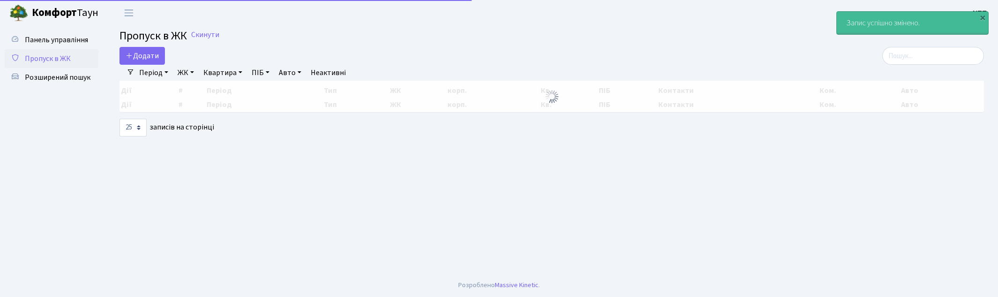
select select "25"
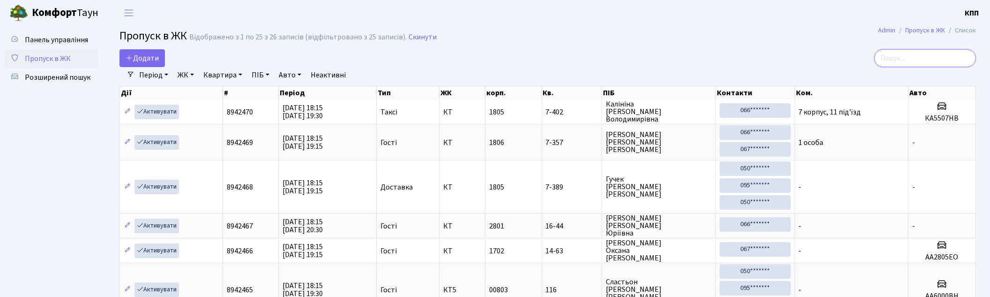
click at [921, 61] on input "search" at bounding box center [925, 58] width 102 height 18
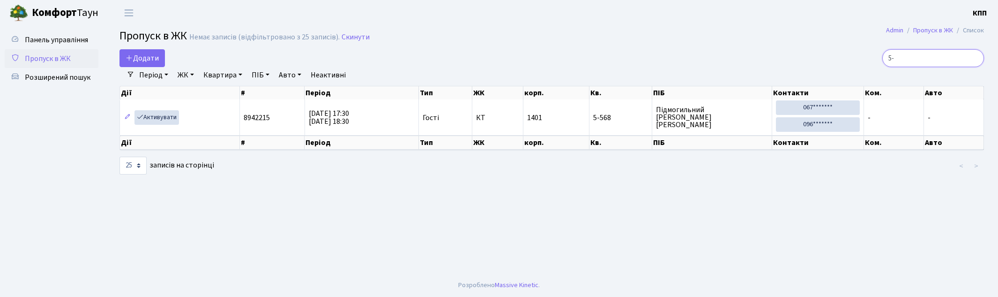
type input "5"
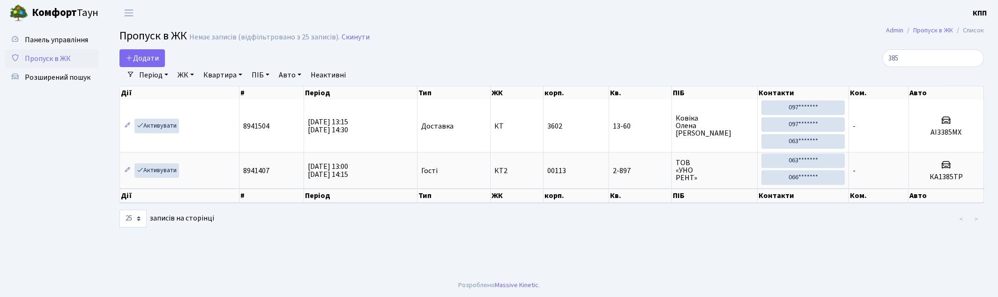
click at [192, 77] on link "ЖК" at bounding box center [186, 75] width 24 height 16
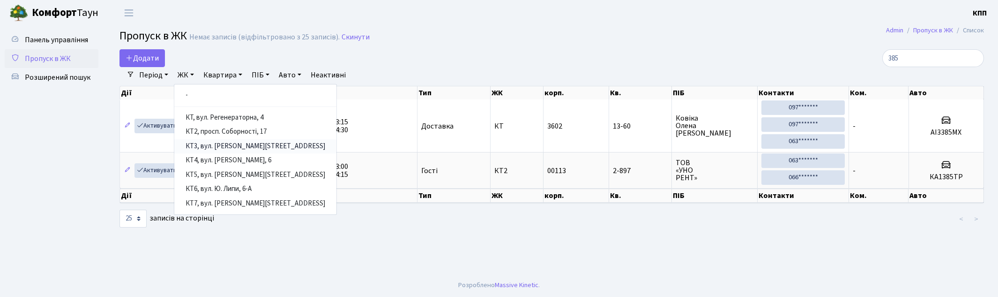
click at [236, 142] on link "КТ3, вул. Березнева, 16" at bounding box center [255, 146] width 162 height 15
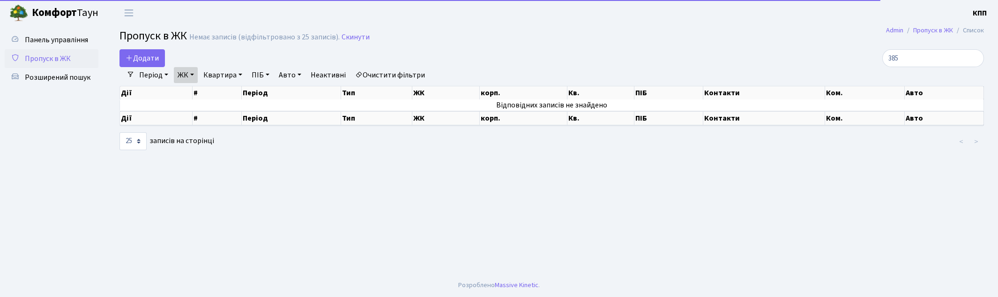
click at [191, 76] on link "ЖК" at bounding box center [186, 75] width 24 height 16
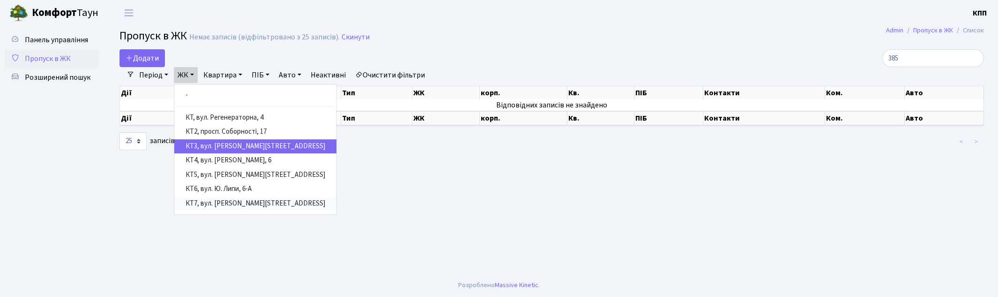
click at [249, 200] on link "КТ7, вул. Березнева, 12" at bounding box center [255, 203] width 162 height 15
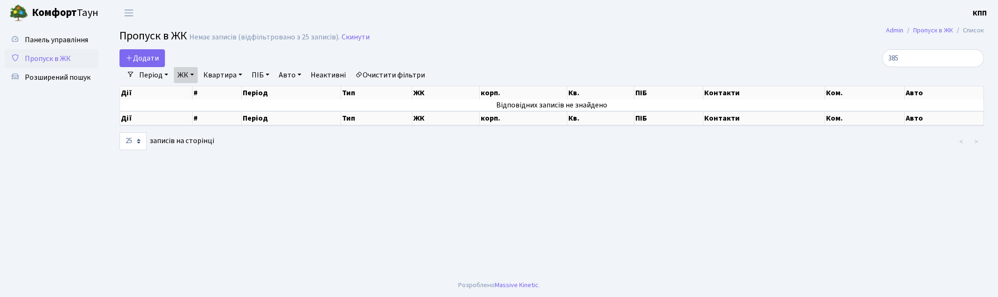
click at [186, 68] on link "ЖК" at bounding box center [186, 75] width 24 height 16
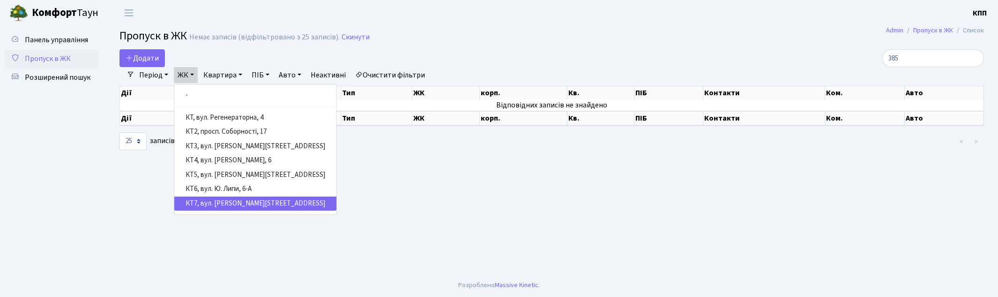
click at [597, 44] on h2 "Пропуск в ЖК Немає записів (відфільтровано з 25 записів). Скинути" at bounding box center [551, 38] width 864 height 16
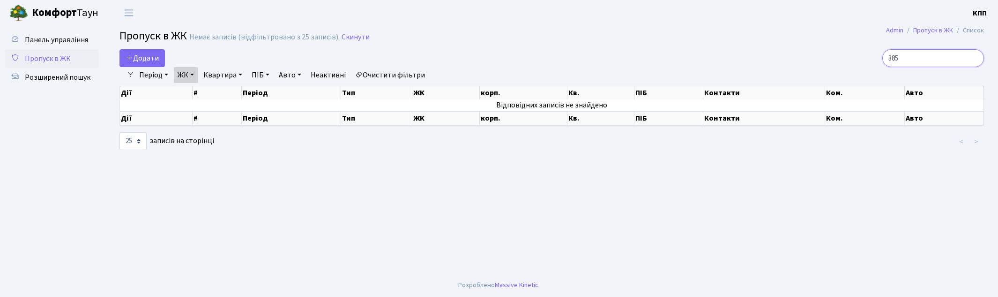
click at [943, 62] on input "385" at bounding box center [933, 58] width 102 height 18
click at [191, 73] on link "ЖК" at bounding box center [186, 75] width 24 height 16
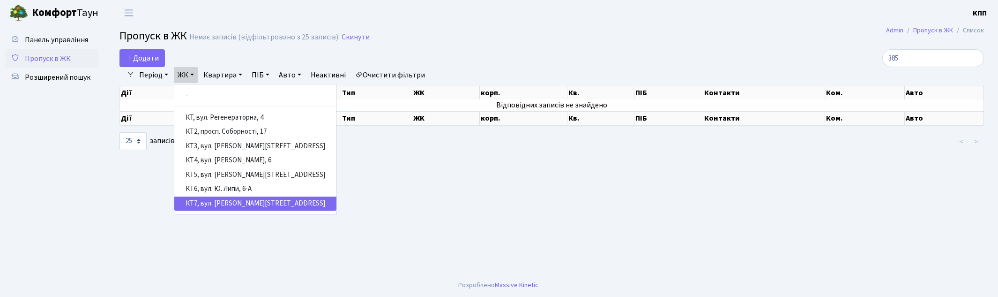
click at [191, 73] on link "ЖК" at bounding box center [186, 75] width 24 height 16
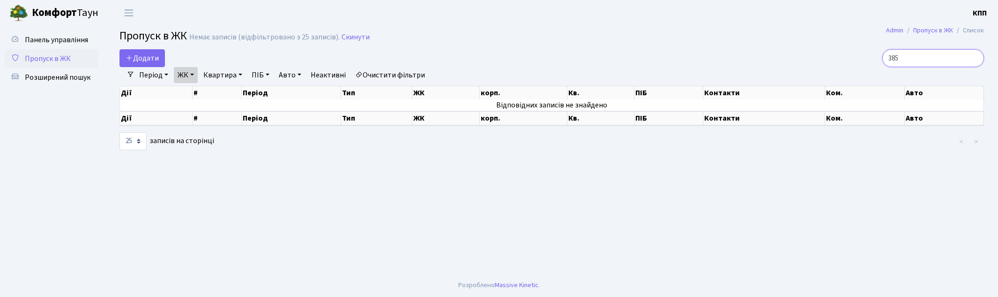
click at [950, 52] on input "385" at bounding box center [933, 58] width 102 height 18
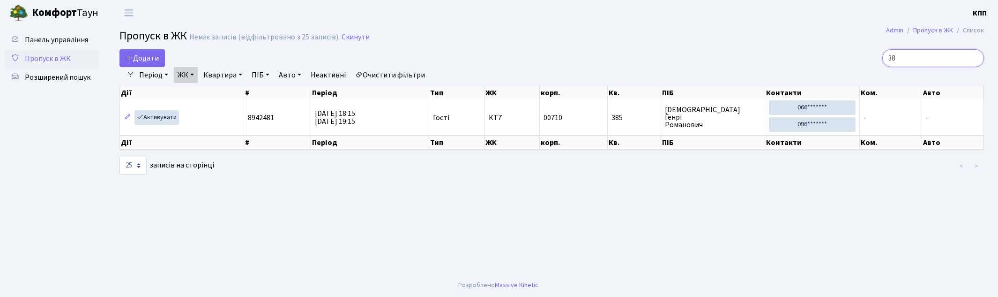
type input "3"
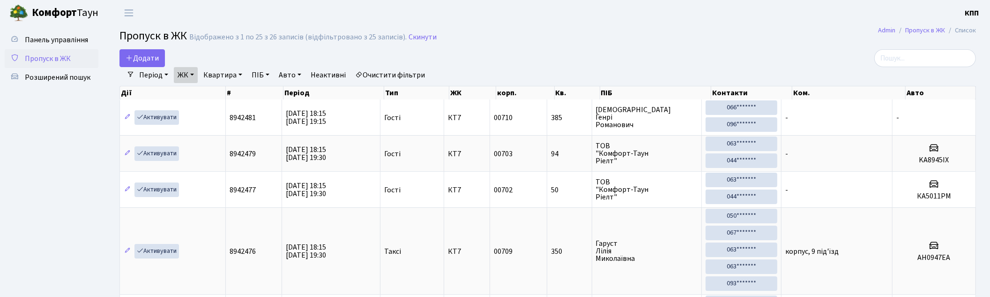
click at [187, 72] on link "ЖК" at bounding box center [186, 75] width 24 height 16
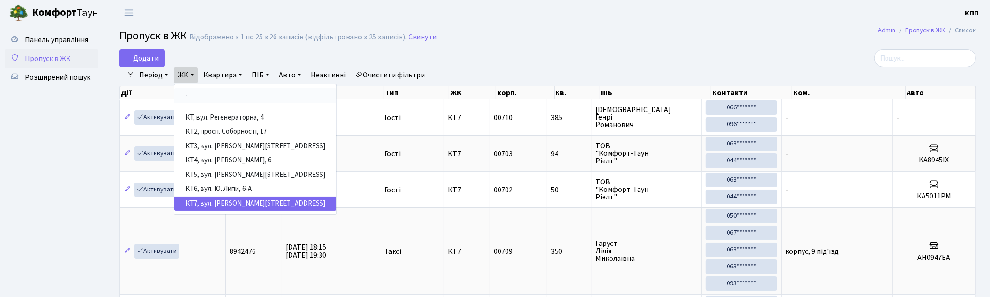
click at [213, 95] on link "-" at bounding box center [255, 95] width 162 height 15
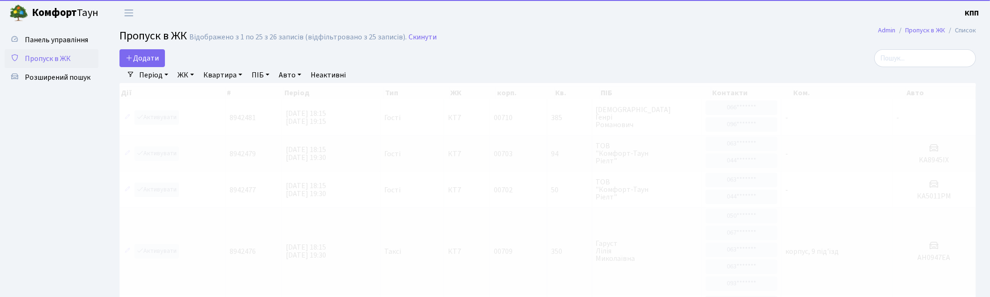
click at [489, 38] on h2 "Пропуск в ЖК Відображено з 1 по 25 з 26 записів (відфільтровано з 25 записів). …" at bounding box center [547, 38] width 856 height 16
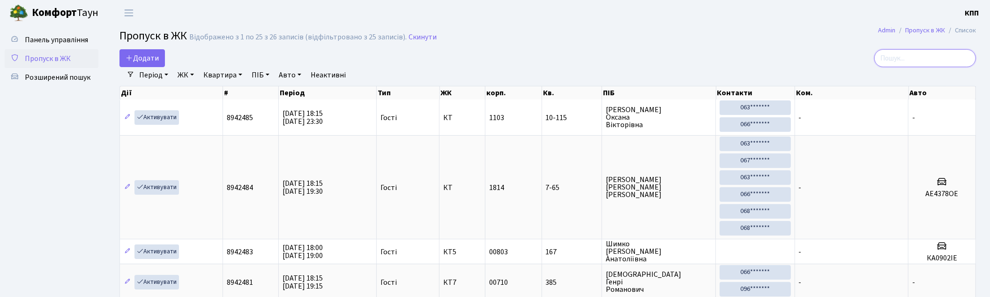
click at [924, 55] on input "search" at bounding box center [925, 58] width 102 height 18
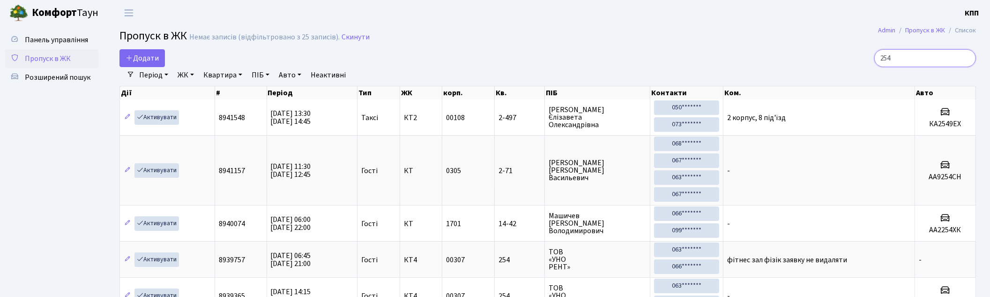
type input "254"
click at [182, 74] on link "ЖК" at bounding box center [186, 75] width 24 height 16
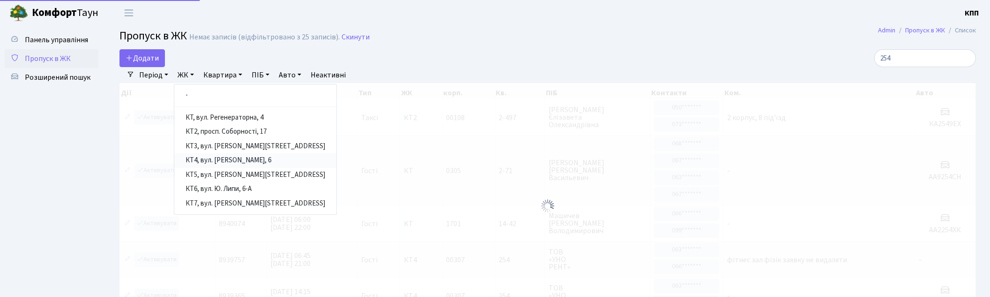
click at [238, 156] on link "КТ4, вул. Юрія Липи, 6" at bounding box center [255, 160] width 162 height 15
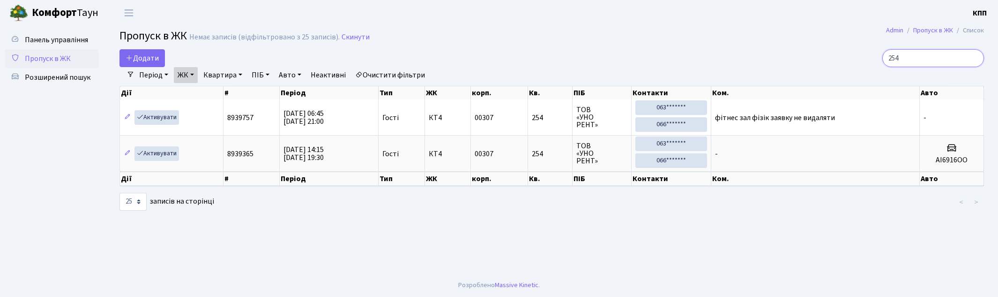
click at [924, 54] on input "254" at bounding box center [933, 58] width 102 height 18
click at [977, 59] on input "254" at bounding box center [933, 58] width 102 height 18
click at [972, 59] on input "254" at bounding box center [933, 58] width 102 height 18
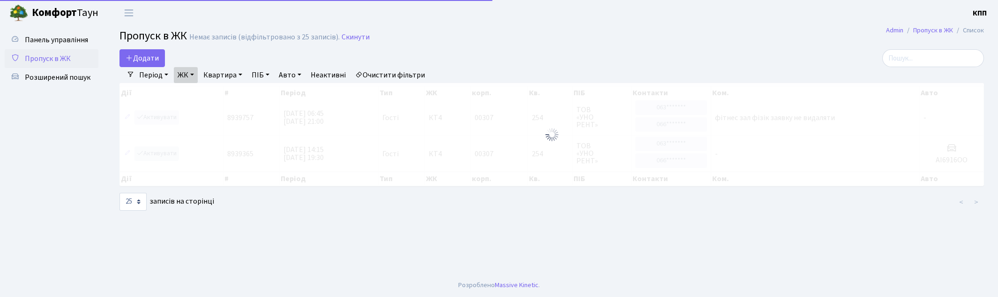
click at [198, 71] on link "ЖК" at bounding box center [186, 75] width 24 height 16
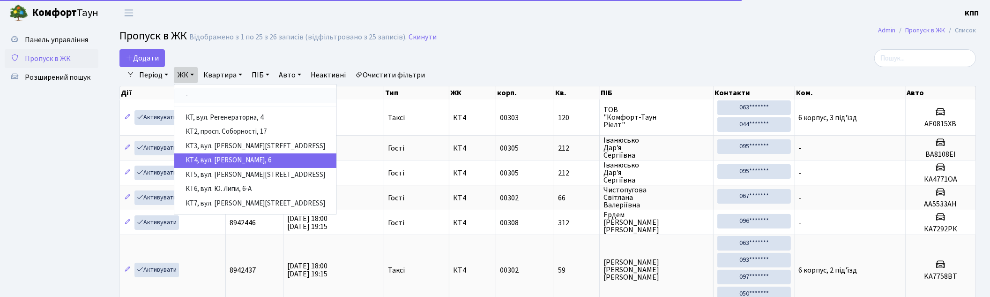
click at [203, 94] on link "-" at bounding box center [255, 95] width 162 height 15
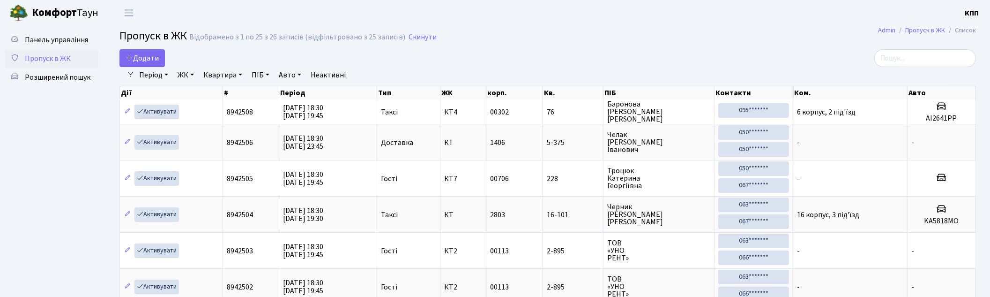
click at [921, 44] on h2 "Пропуск в ЖК Відображено з 1 по 25 з 26 записів (відфільтровано з 25 записів). …" at bounding box center [547, 38] width 856 height 16
click at [920, 56] on input "search" at bounding box center [925, 58] width 102 height 18
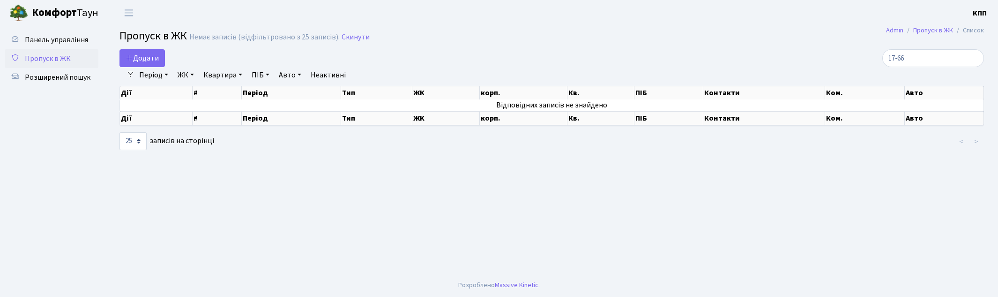
click at [616, 48] on main "Admin Пропуск в ЖК Список Пропуск в ЖК Немає записів (відфільтровано з 25 запис…" at bounding box center [551, 149] width 892 height 247
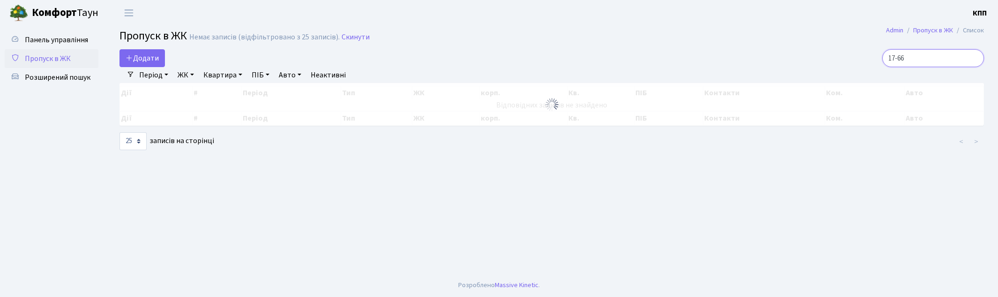
click at [929, 58] on input "17-66" at bounding box center [933, 58] width 102 height 18
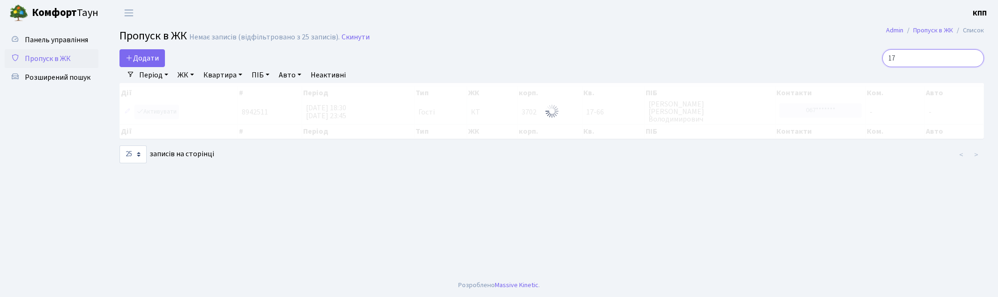
type input "1"
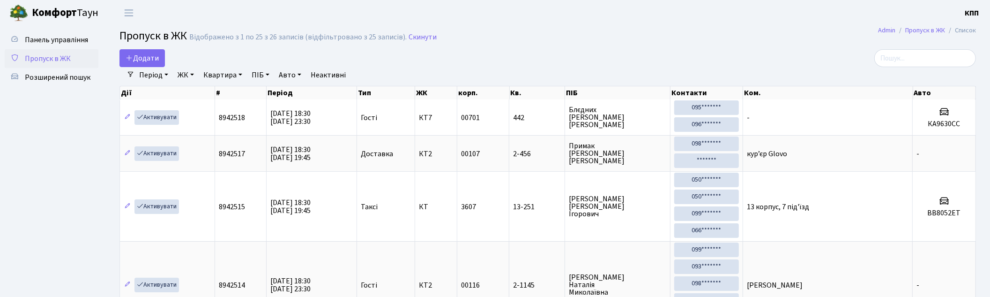
click at [748, 38] on h2 "Пропуск в ЖК Відображено з 1 по 25 з 26 записів (відфільтровано з 25 записів). …" at bounding box center [547, 38] width 856 height 16
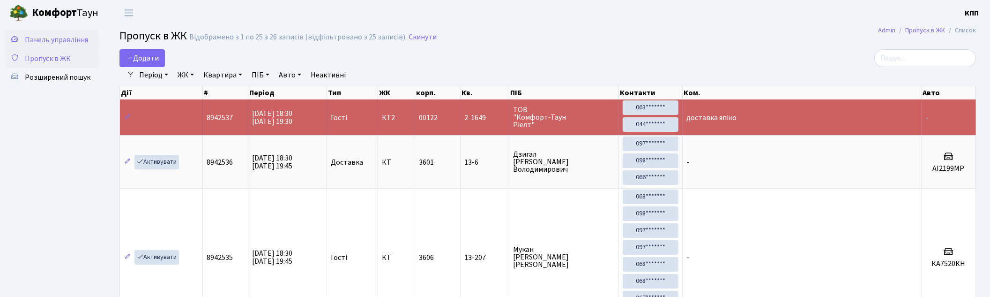
click at [30, 35] on span "Панель управління" at bounding box center [56, 40] width 63 height 10
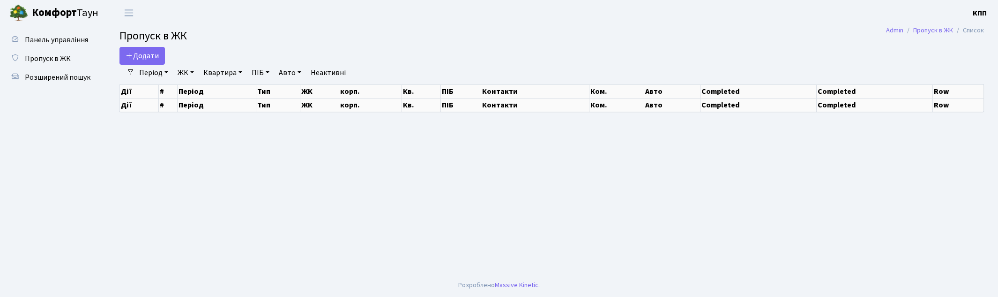
select select "25"
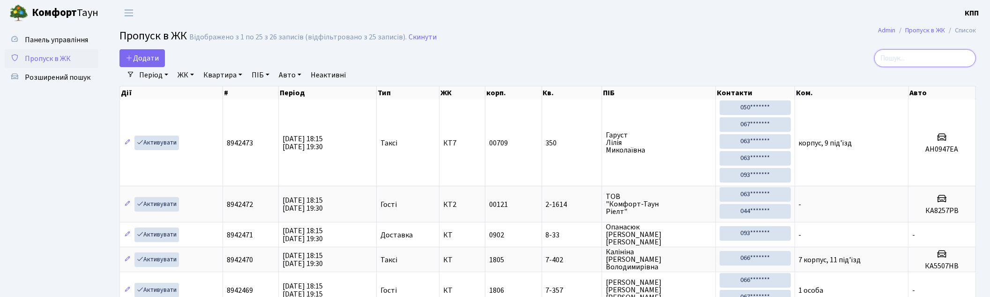
click at [892, 63] on input "search" at bounding box center [925, 58] width 102 height 18
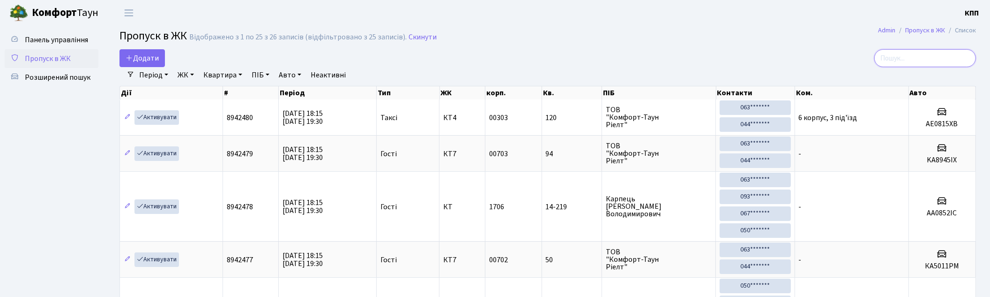
click at [907, 55] on input "search" at bounding box center [925, 58] width 102 height 18
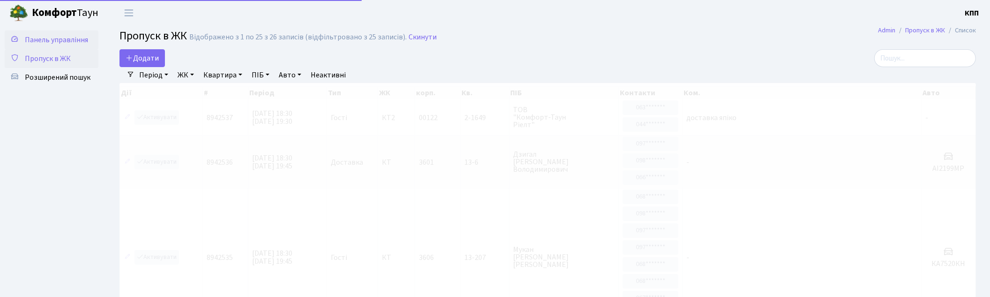
click at [72, 40] on span "Панель управління" at bounding box center [56, 40] width 63 height 10
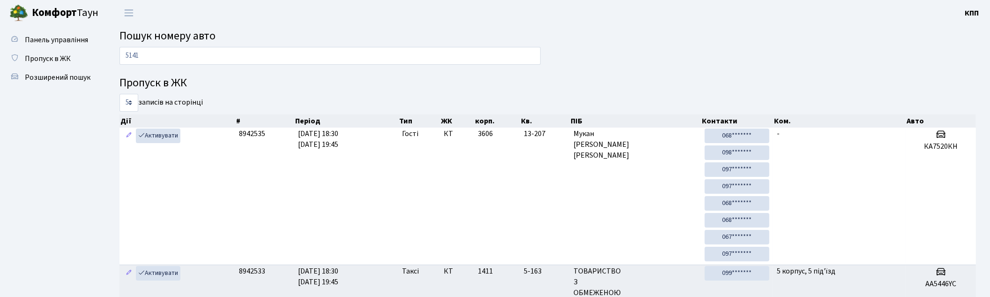
type input "5141"
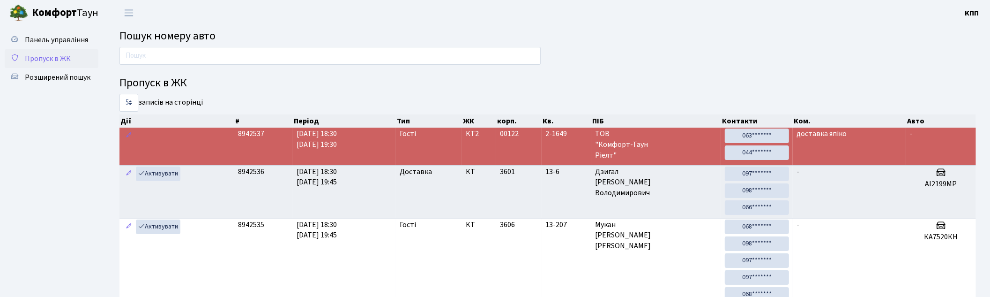
click at [88, 62] on link "Пропуск в ЖК" at bounding box center [52, 58] width 94 height 19
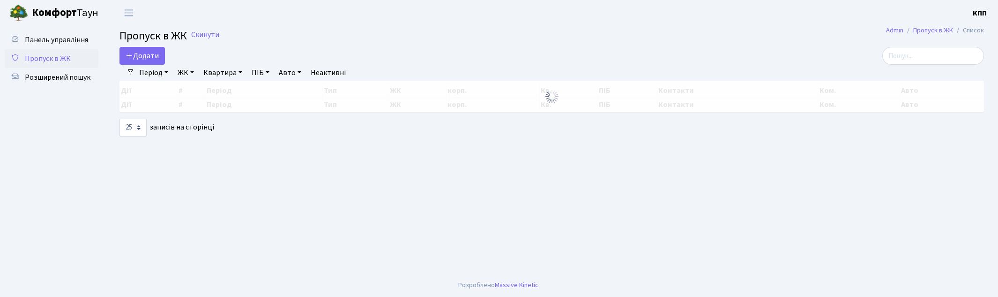
select select "25"
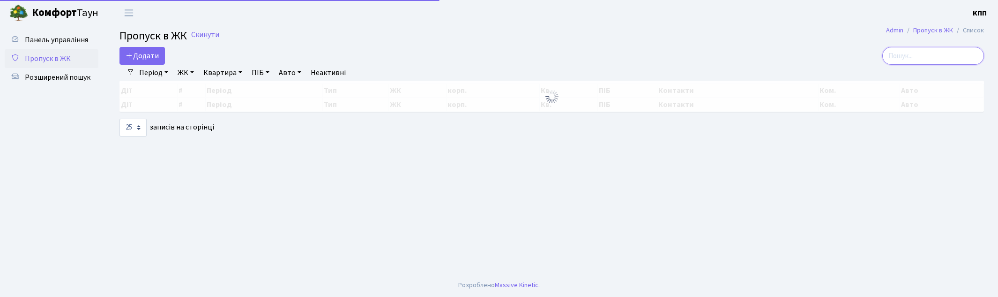
click at [939, 58] on input "search" at bounding box center [933, 56] width 102 height 18
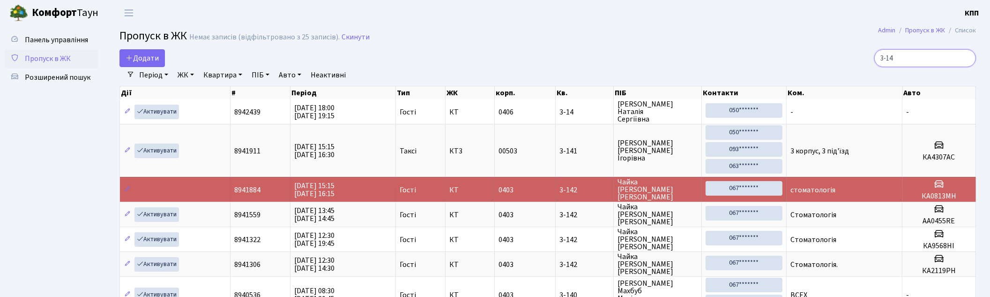
type input "3-14"
drag, startPoint x: 444, startPoint y: 1, endPoint x: 964, endPoint y: 58, distance: 523.1
click at [964, 58] on input "3-14" at bounding box center [925, 58] width 102 height 18
click at [964, 58] on input "search" at bounding box center [925, 58] width 102 height 18
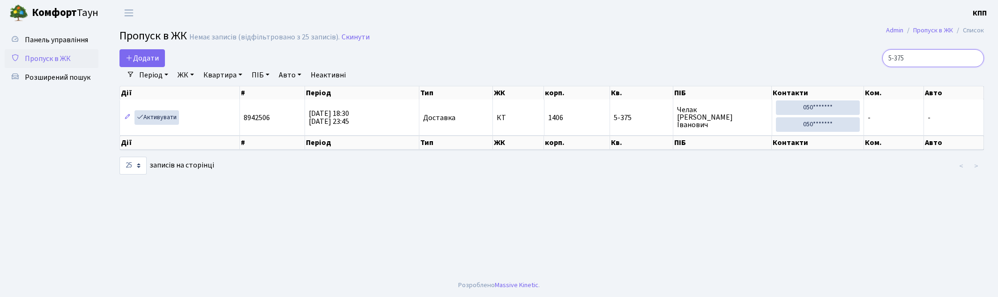
type input "5-375"
click at [976, 57] on input "5-375" at bounding box center [933, 58] width 102 height 18
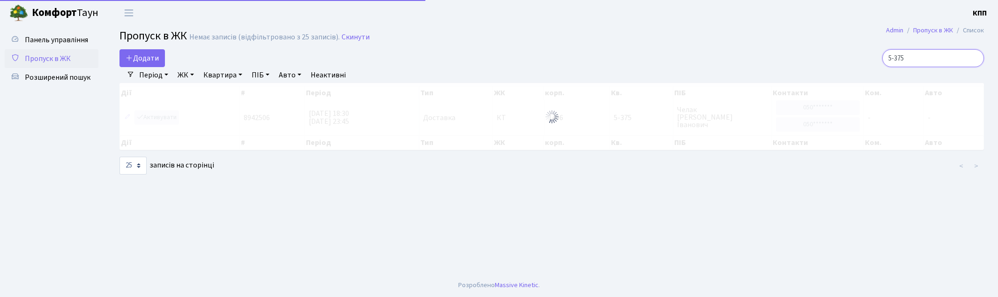
click at [965, 59] on input "5-375" at bounding box center [933, 58] width 102 height 18
click at [972, 55] on input "5-375" at bounding box center [933, 58] width 102 height 18
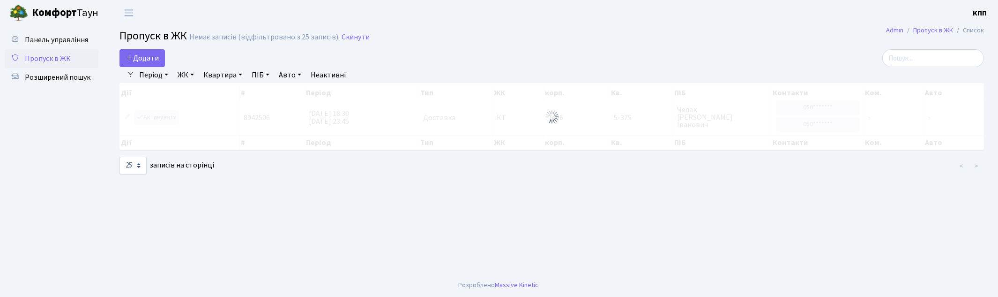
click at [802, 54] on div at bounding box center [844, 58] width 279 height 18
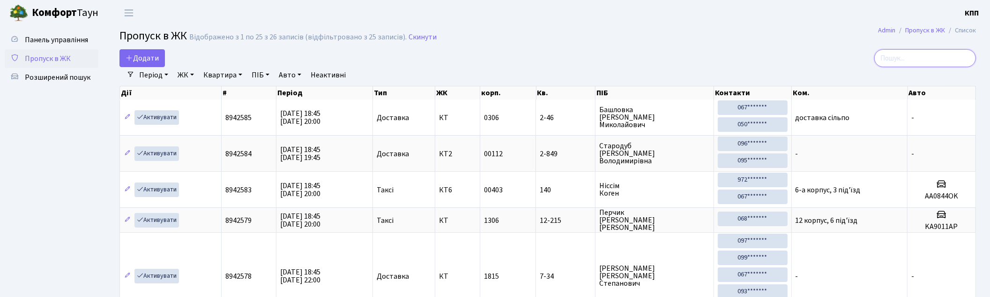
click at [939, 53] on input "search" at bounding box center [925, 58] width 102 height 18
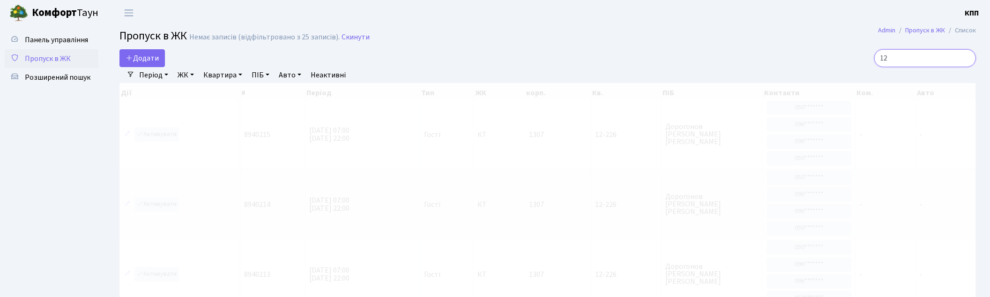
type input "1"
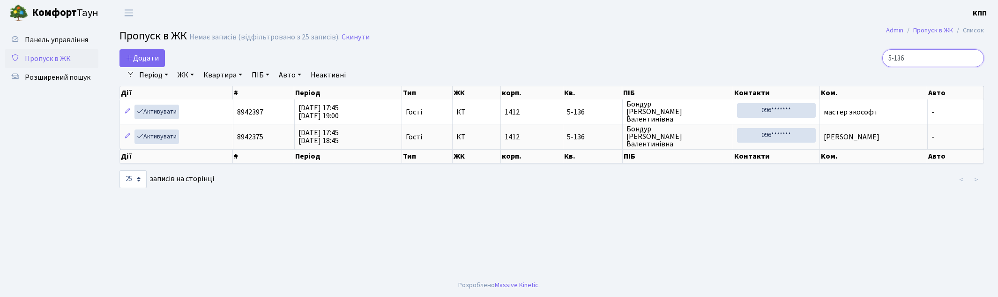
type input "5-136"
click at [62, 61] on span "Пропуск в ЖК" at bounding box center [48, 58] width 46 height 10
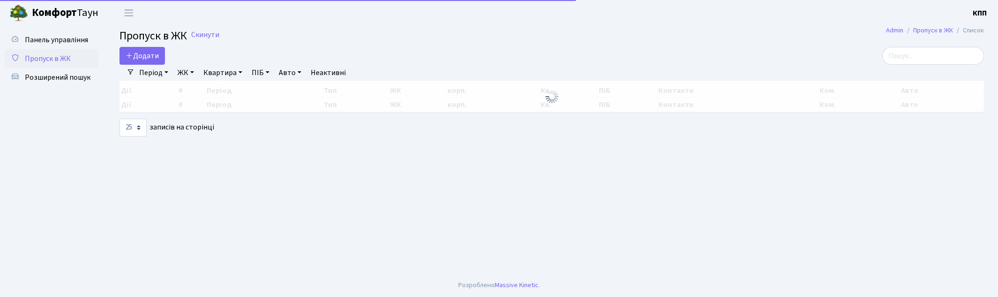
select select "25"
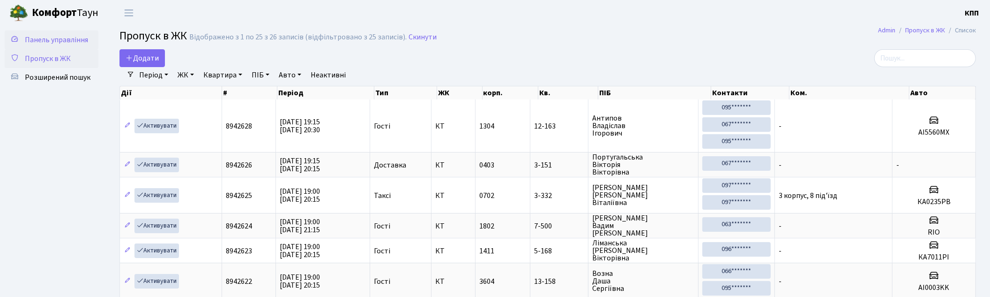
click at [90, 40] on link "Панель управління" at bounding box center [52, 39] width 94 height 19
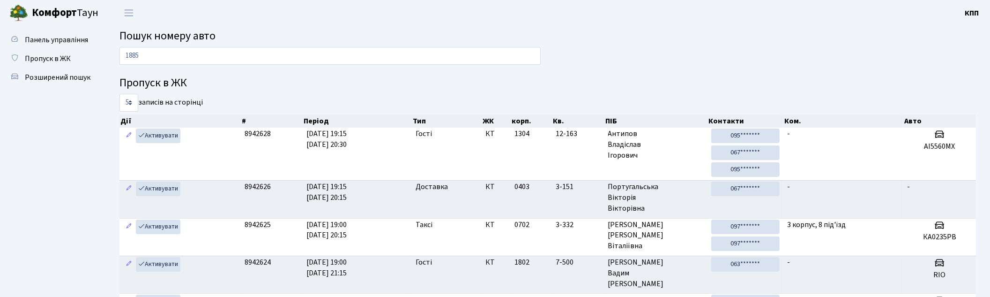
type input "1885"
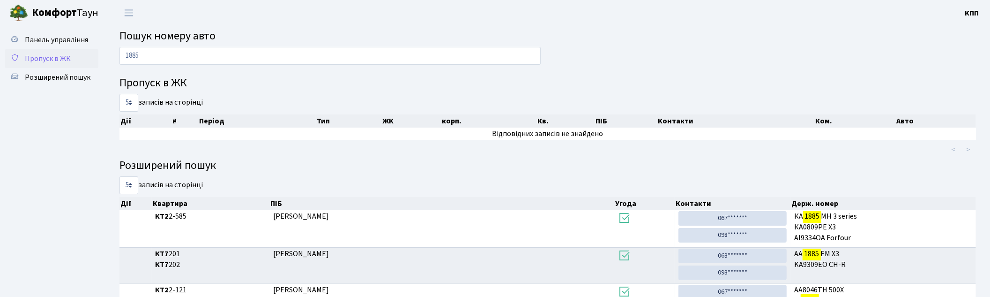
click at [47, 54] on span "Пропуск в ЖК" at bounding box center [48, 58] width 46 height 10
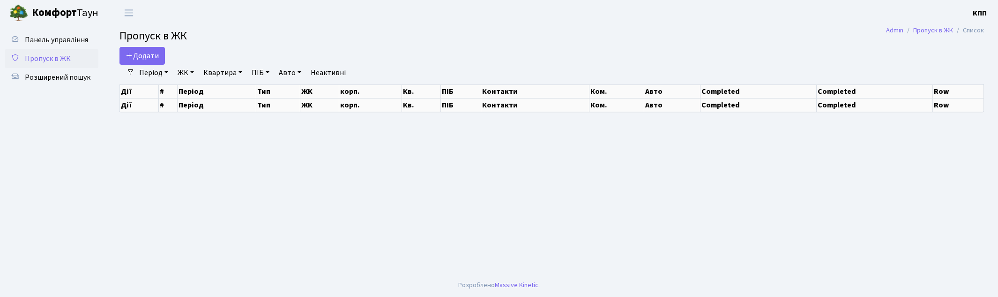
select select "25"
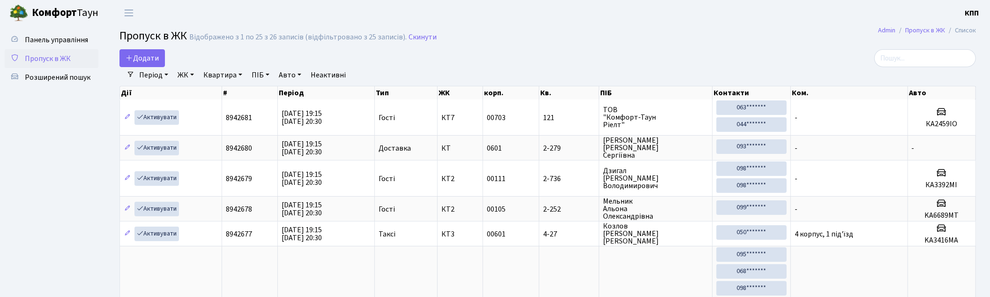
click at [55, 61] on span "Пропуск в ЖК" at bounding box center [48, 58] width 46 height 10
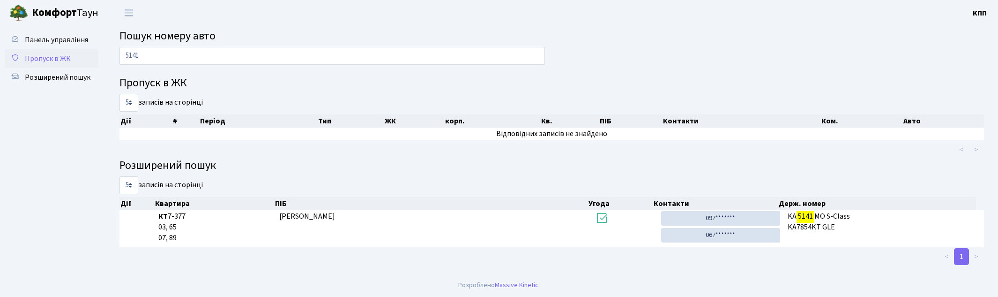
click at [39, 56] on span "Пропуск в ЖК" at bounding box center [48, 58] width 46 height 10
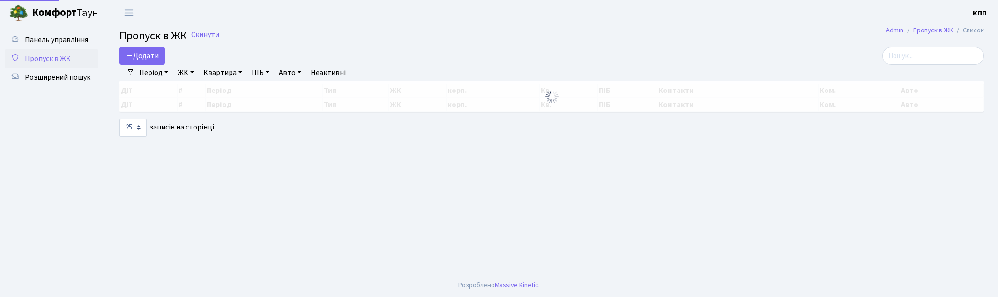
select select "25"
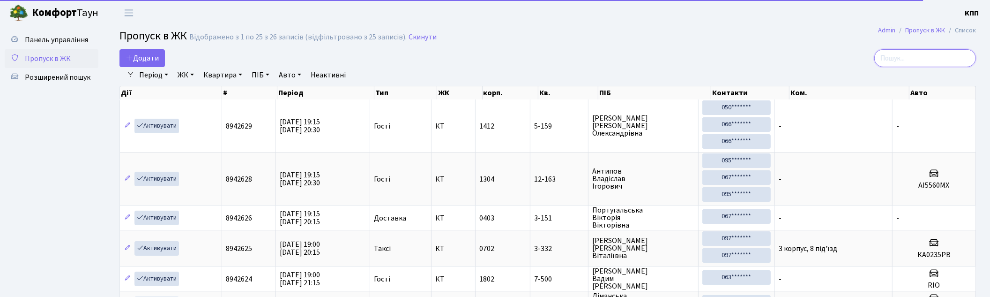
click at [923, 66] on input "search" at bounding box center [925, 58] width 102 height 18
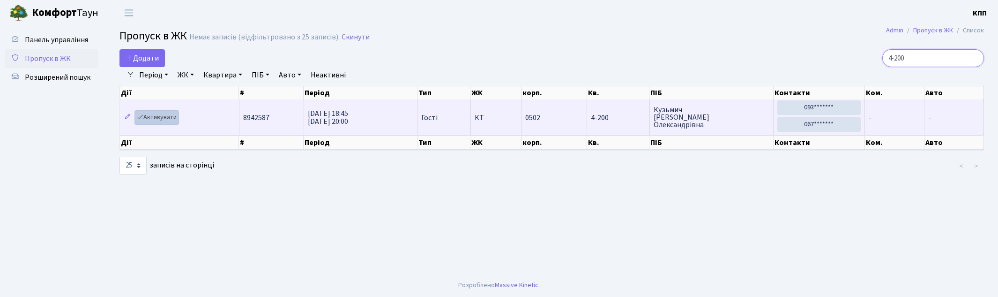
type input "4-200"
click at [171, 122] on link "Активувати" at bounding box center [156, 117] width 45 height 15
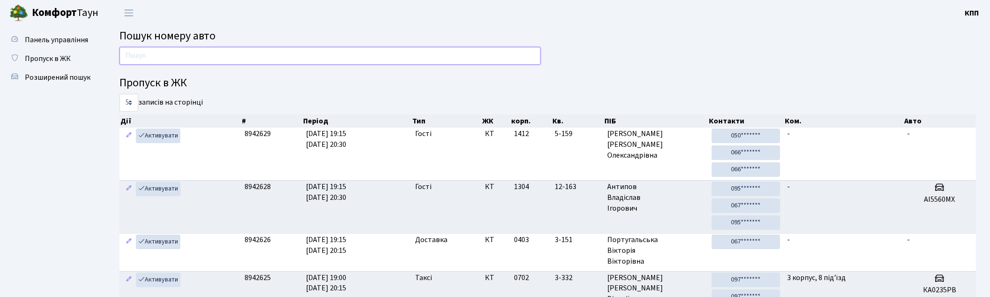
click at [182, 60] on input "text" at bounding box center [329, 56] width 421 height 18
type input "5150"
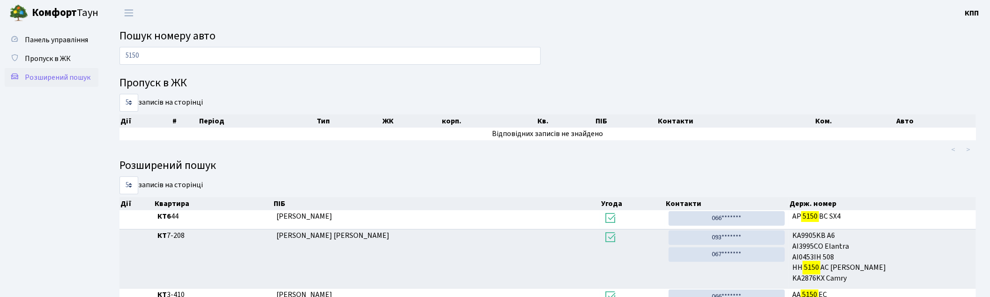
click at [40, 76] on span "Розширений пошук" at bounding box center [58, 77] width 66 height 10
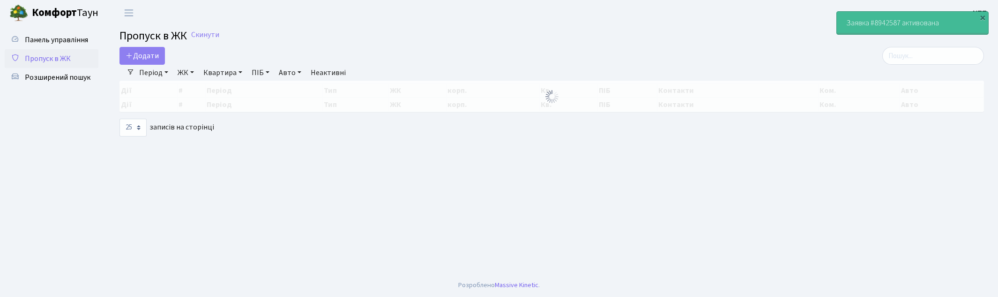
select select "25"
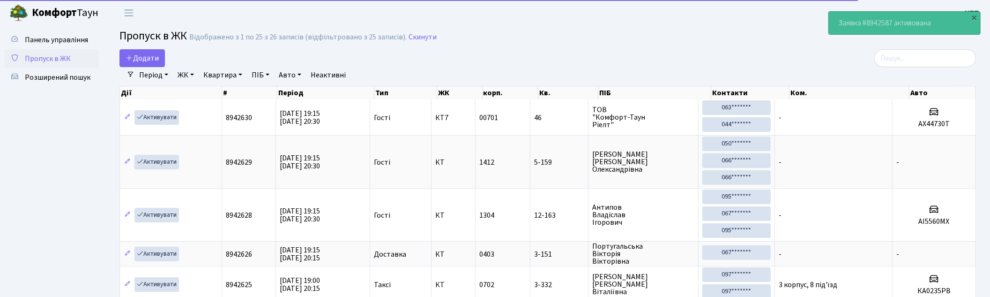
click at [911, 74] on div "Період 02.09.2025 - 02.09.2025 ЖК - КТ, вул. Регенераторна, 4 КТ2, просп. Собор…" at bounding box center [551, 75] width 834 height 16
click at [908, 63] on input "search" at bounding box center [925, 58] width 102 height 18
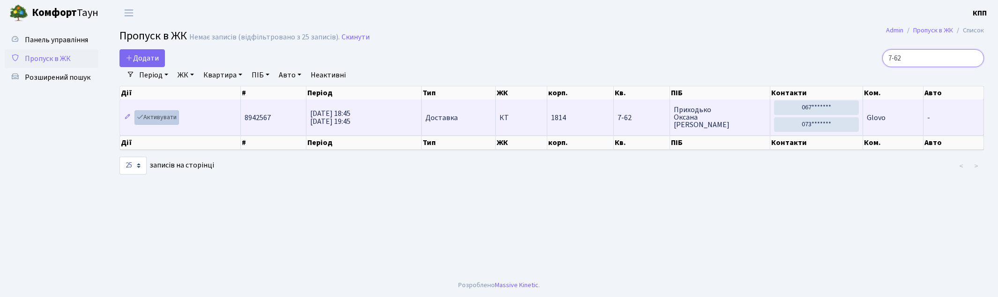
type input "7-62"
click at [161, 122] on link "Активувати" at bounding box center [156, 117] width 45 height 15
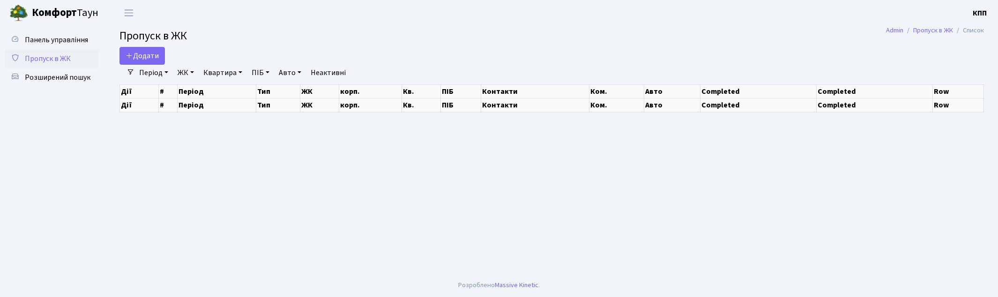
select select "25"
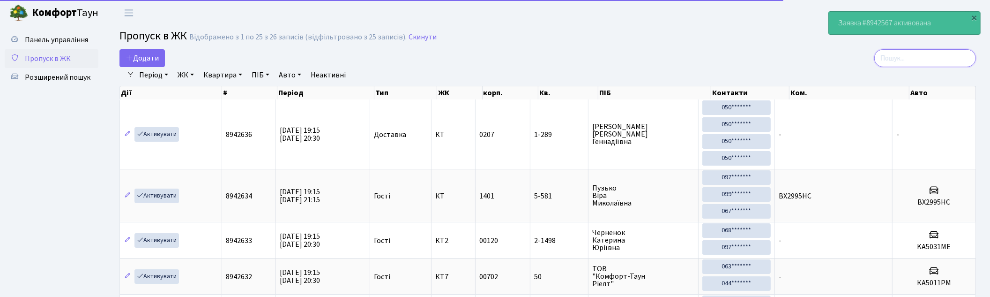
click at [921, 57] on input "search" at bounding box center [925, 58] width 102 height 18
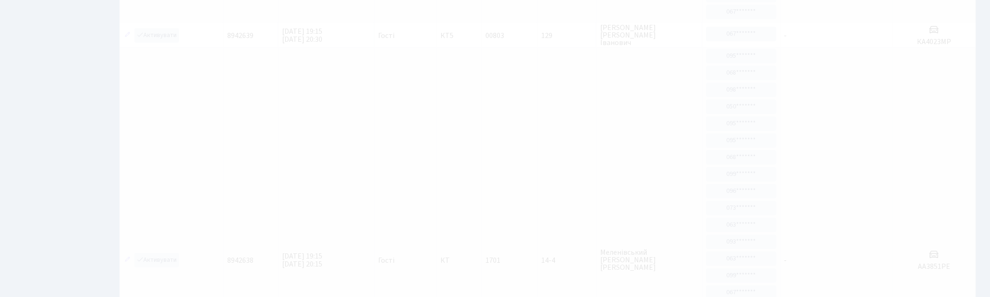
scroll to position [40, 0]
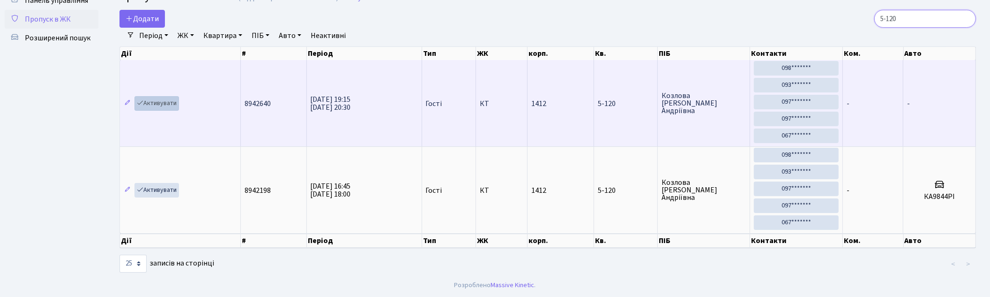
type input "5-120"
click at [161, 99] on link "Активувати" at bounding box center [156, 103] width 45 height 15
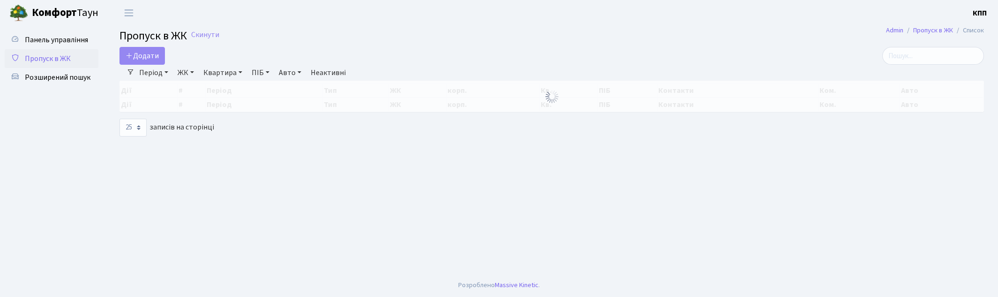
select select "25"
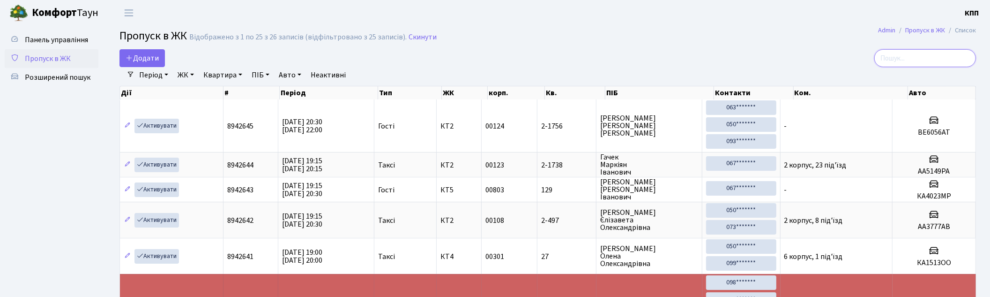
click at [923, 51] on input "search" at bounding box center [925, 58] width 102 height 18
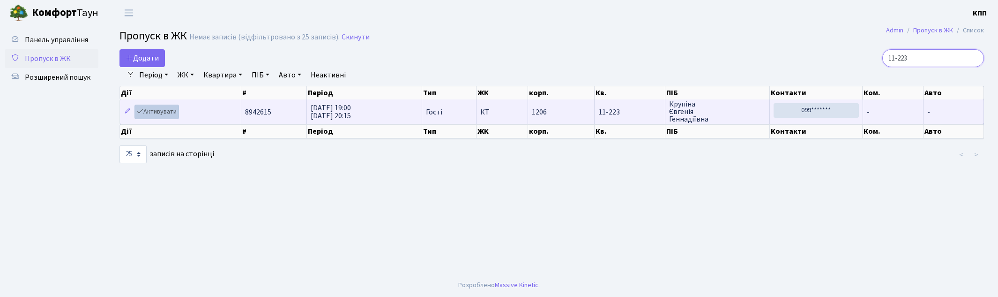
type input "11-223"
click at [151, 110] on link "Активувати" at bounding box center [156, 111] width 45 height 15
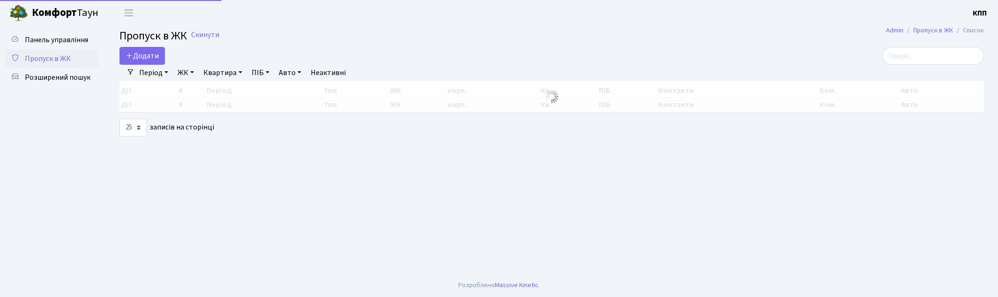
select select "25"
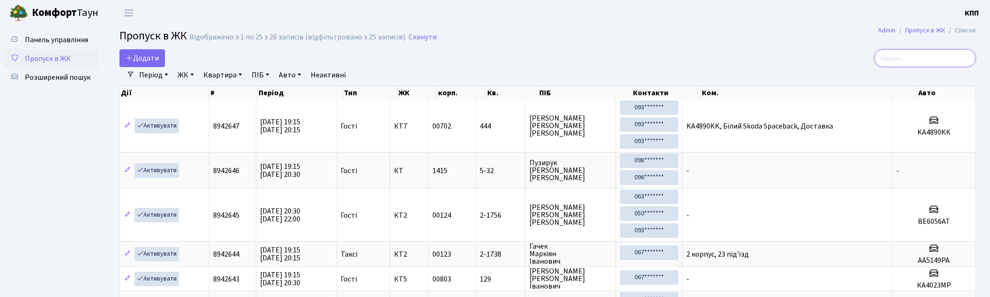
click at [943, 60] on input "search" at bounding box center [925, 58] width 102 height 18
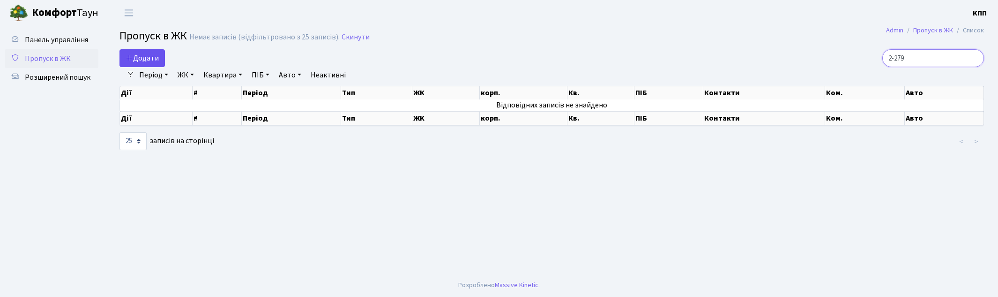
type input "2-279"
click at [159, 60] on link "Додати" at bounding box center [141, 58] width 45 height 18
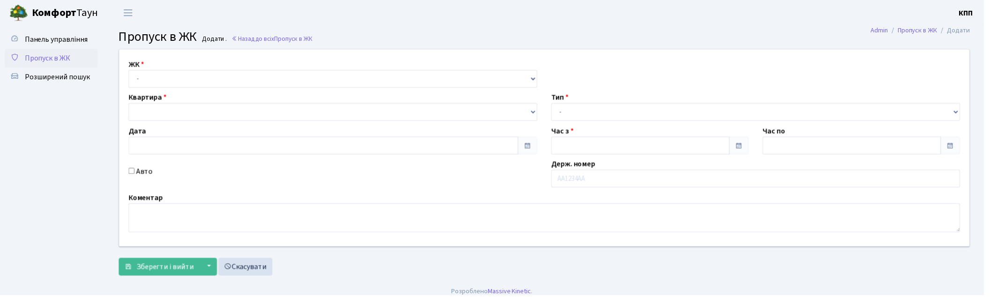
type input "[DATE]"
type input "19:15"
type input "20:15"
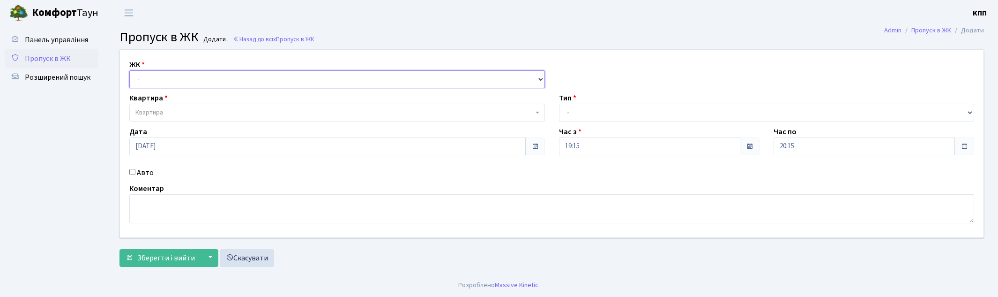
click at [185, 85] on select "- КТ, вул. Регенераторна, 4 КТ2, просп. [STREET_ADDRESS] [STREET_ADDRESS] [PERS…" at bounding box center [337, 79] width 416 height 18
select select "271"
click at [129, 70] on select "- КТ, вул. Регенераторна, 4 КТ2, просп. [STREET_ADDRESS] [STREET_ADDRESS] [PERS…" at bounding box center [337, 79] width 416 height 18
select select
click at [189, 111] on span "Квартира" at bounding box center [334, 112] width 398 height 9
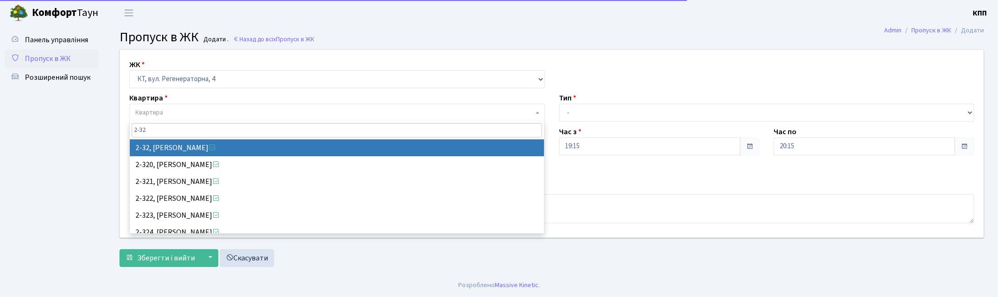
type input "2-32"
select select "727"
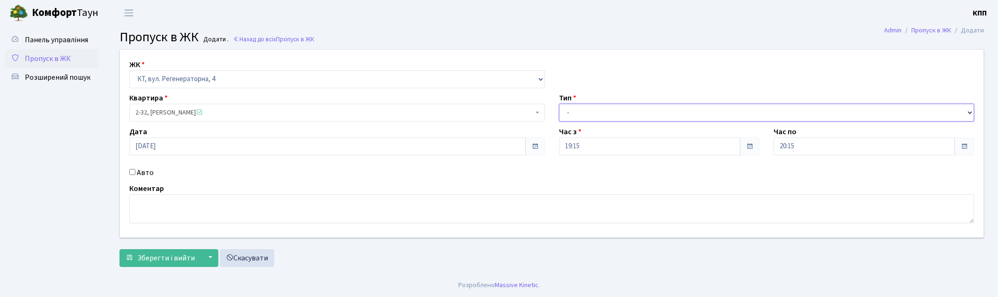
click at [630, 108] on select "- Доставка Таксі Гості Сервіс" at bounding box center [767, 113] width 416 height 18
select select "1"
click at [559, 104] on select "- Доставка Таксі Гості Сервіс" at bounding box center [767, 113] width 416 height 18
click at [169, 263] on span "Зберегти і вийти" at bounding box center [166, 257] width 58 height 10
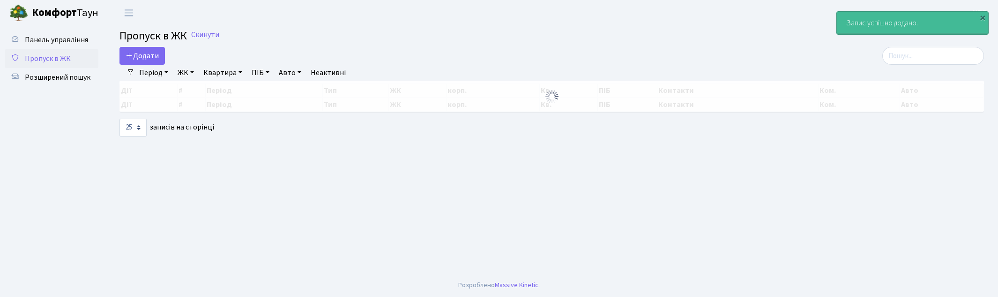
select select "25"
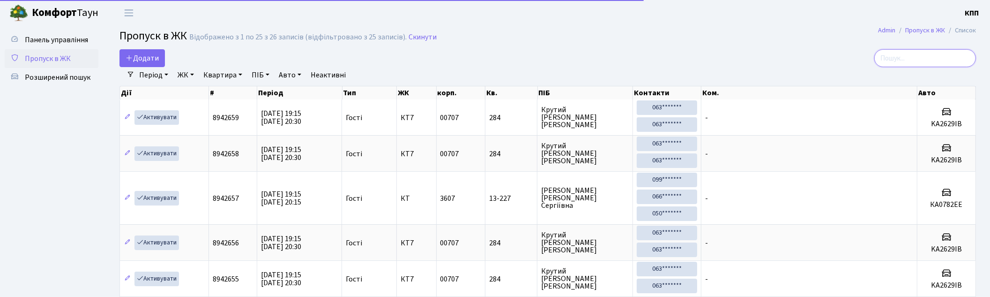
click at [906, 50] on input "search" at bounding box center [925, 58] width 102 height 18
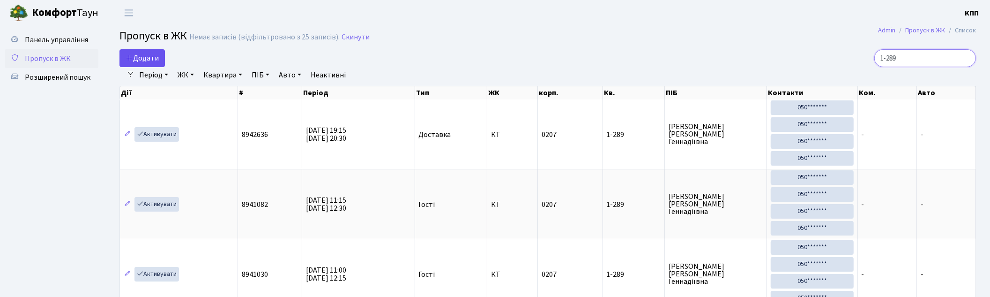
type input "1-289"
click at [137, 53] on span "Додати" at bounding box center [142, 58] width 33 height 10
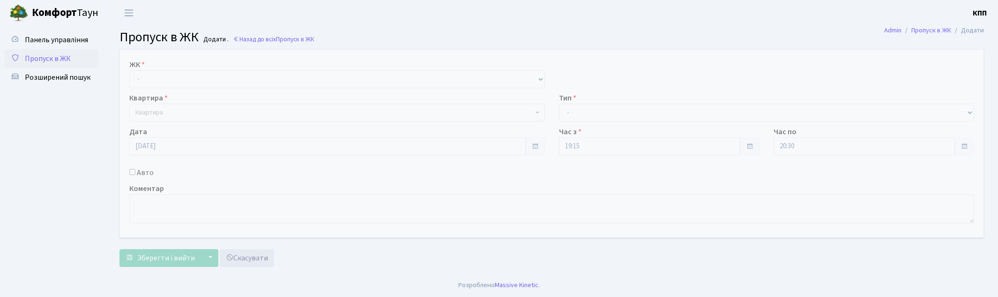
select select "271"
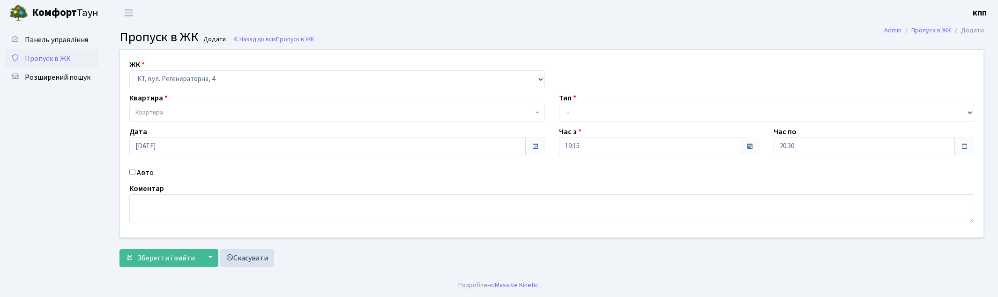
click at [129, 70] on select "- КТ, вул. Регенераторна, 4 КТ2, просп. [STREET_ADDRESS] [STREET_ADDRESS] [PERS…" at bounding box center [337, 79] width 416 height 18
select select
click at [194, 110] on span "Квартира" at bounding box center [334, 112] width 398 height 9
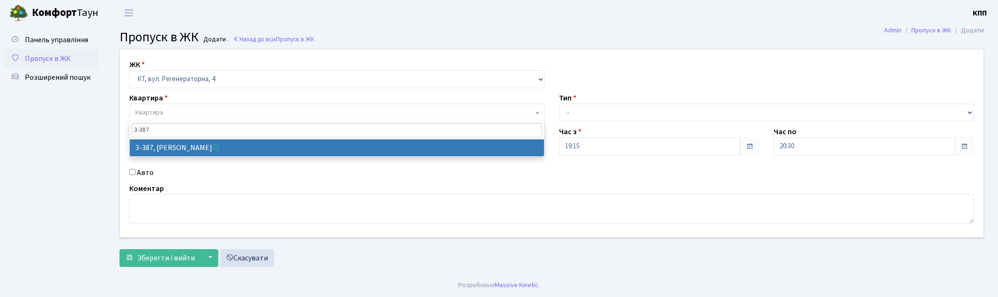
type input "3-387"
select select "1605"
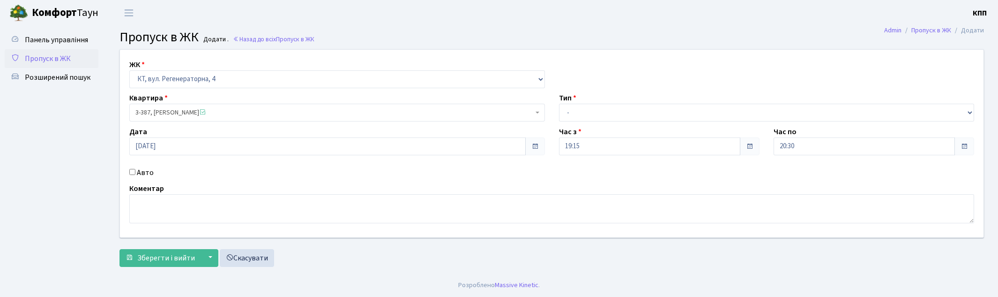
click at [161, 114] on span "3-387, Калініна Олена Сергіївна" at bounding box center [334, 112] width 398 height 9
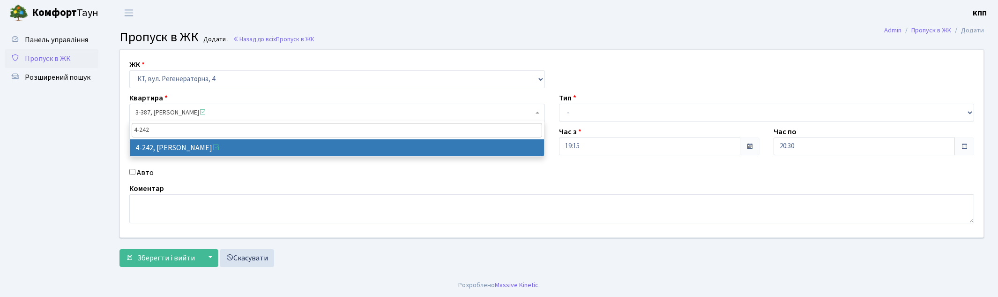
click at [137, 132] on input "4-242" at bounding box center [337, 130] width 410 height 15
click at [138, 132] on input "4-242" at bounding box center [337, 130] width 410 height 15
type input "4-242"
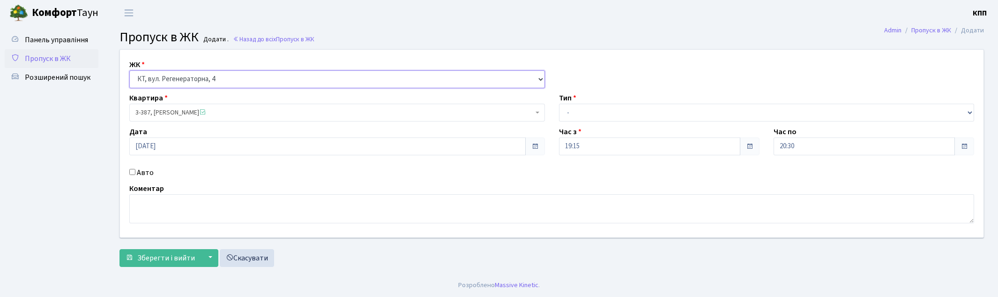
click at [188, 79] on select "- КТ, вул. Регенераторна, 4 КТ2, просп. [STREET_ADDRESS] [STREET_ADDRESS] [PERS…" at bounding box center [337, 79] width 416 height 18
select select "295"
click at [129, 70] on select "- КТ, вул. Регенераторна, 4 КТ2, просп. [STREET_ADDRESS] [STREET_ADDRESS] [PERS…" at bounding box center [337, 79] width 416 height 18
select select
click at [183, 114] on span "Квартира" at bounding box center [334, 112] width 398 height 9
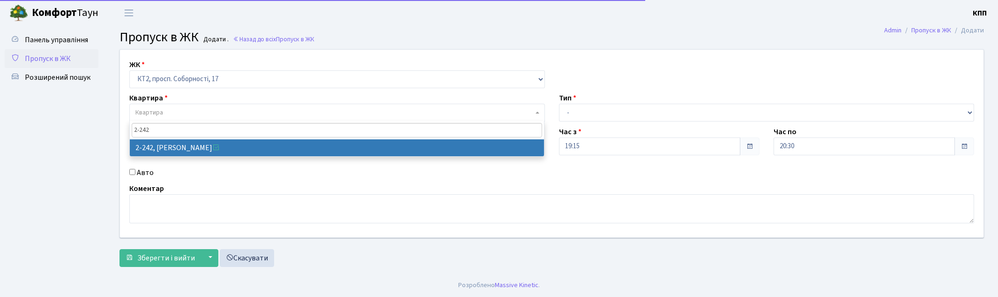
type input "2-242"
select select "15292"
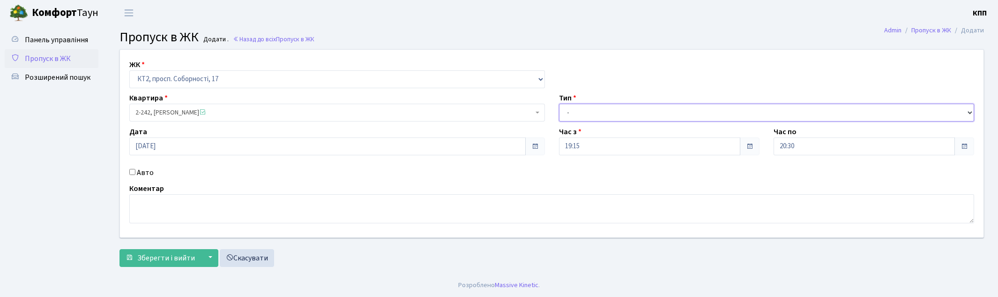
click at [620, 109] on select "- Доставка Таксі Гості Сервіс" at bounding box center [767, 113] width 416 height 18
select select "1"
click at [559, 104] on select "- Доставка Таксі Гості Сервіс" at bounding box center [767, 113] width 416 height 18
click at [160, 253] on span "Зберегти і вийти" at bounding box center [166, 257] width 58 height 10
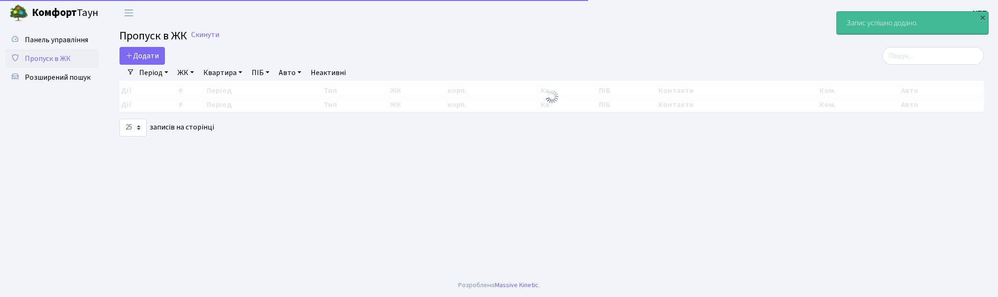
select select "25"
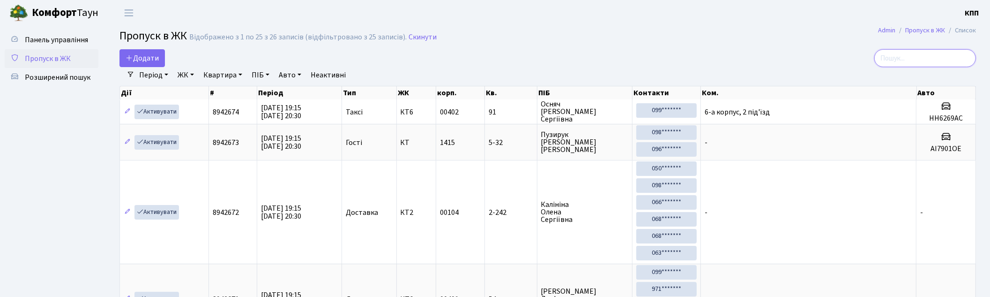
click at [901, 63] on input "search" at bounding box center [925, 58] width 102 height 18
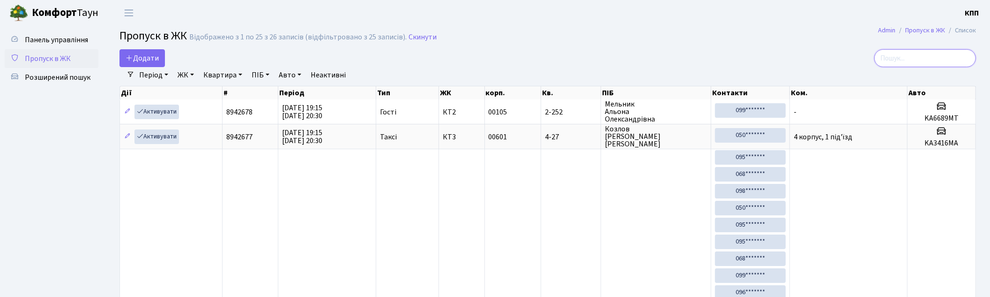
click at [908, 61] on input "search" at bounding box center [925, 58] width 102 height 18
click at [921, 58] on input "search" at bounding box center [925, 58] width 102 height 18
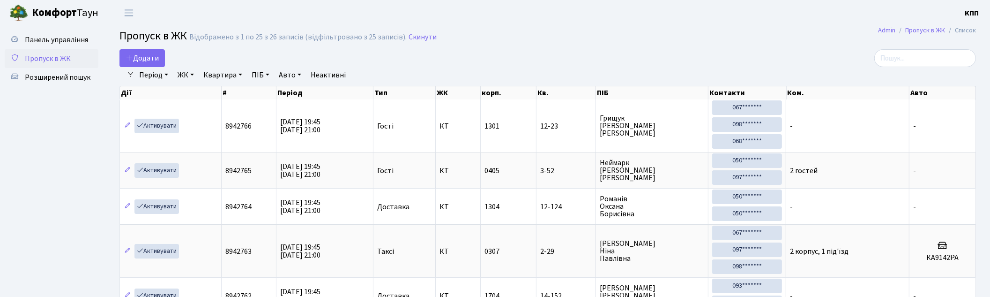
click at [41, 55] on span "Пропуск в ЖК" at bounding box center [48, 58] width 46 height 10
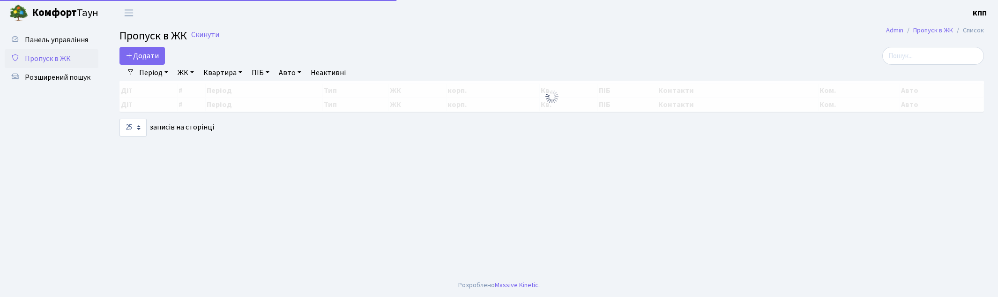
select select "25"
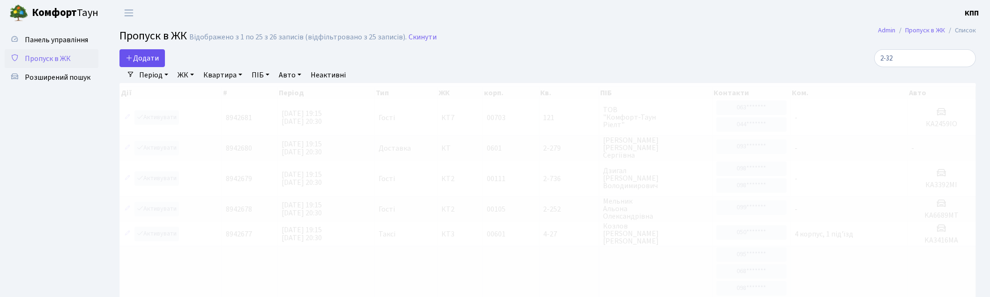
type input "2-32"
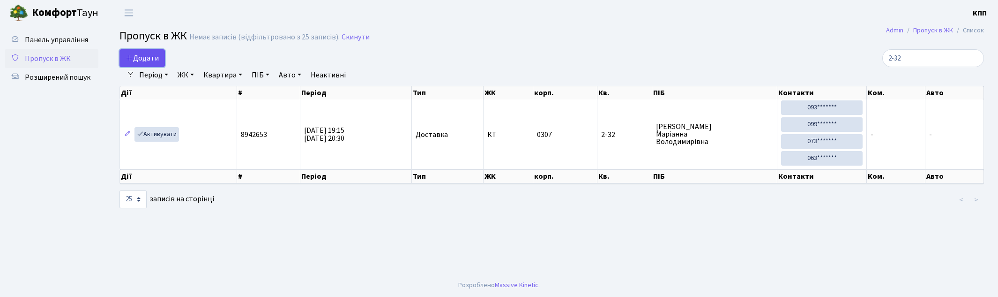
click at [150, 55] on span "Додати" at bounding box center [142, 58] width 33 height 10
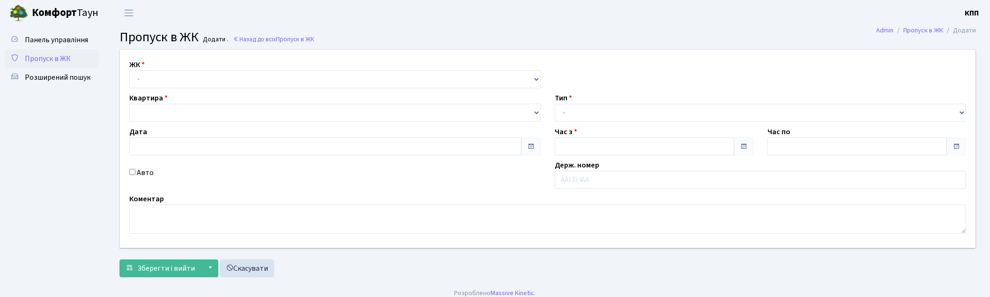
type input "[DATE]"
type input "19:30"
type input "20:30"
select select "271"
click at [129, 70] on select "- КТ, вул. Регенераторна, 4 КТ2, просп. [STREET_ADDRESS] [STREET_ADDRESS] [PERS…" at bounding box center [337, 79] width 416 height 18
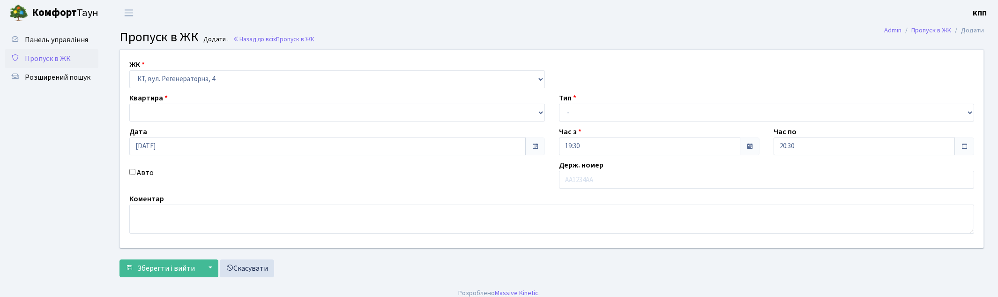
select select
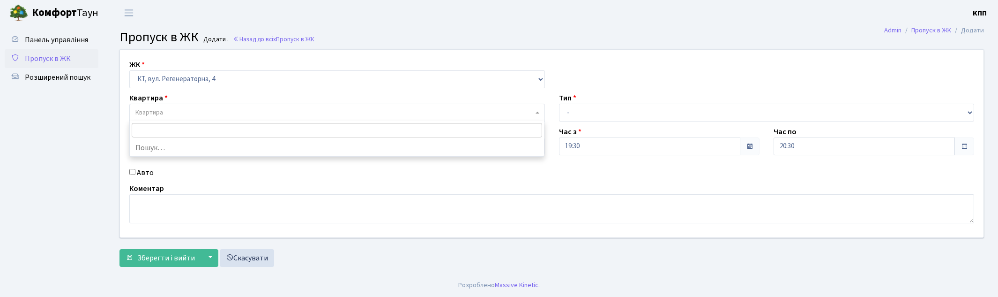
click at [179, 108] on span "Квартира" at bounding box center [334, 112] width 398 height 9
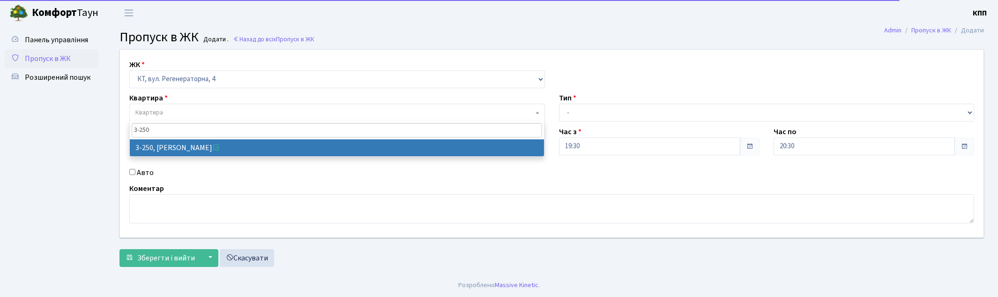
type input "3-250"
select select "773"
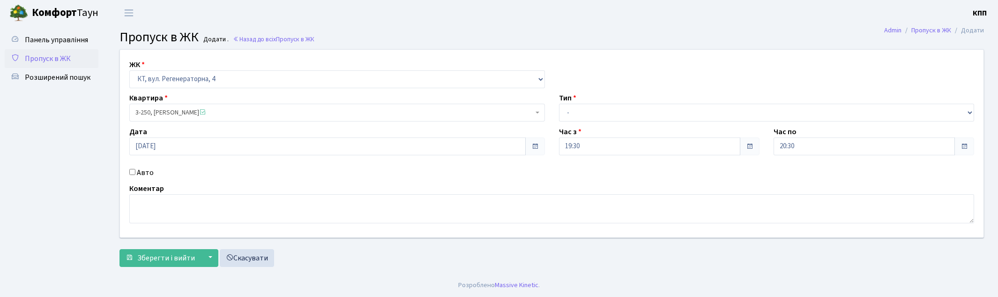
click at [617, 103] on div "Тип - Доставка Таксі Гості Сервіс" at bounding box center [767, 106] width 430 height 29
drag, startPoint x: 609, startPoint y: 111, endPoint x: 609, endPoint y: 119, distance: 7.5
click at [609, 111] on select "- Доставка Таксі Гості Сервіс" at bounding box center [767, 113] width 416 height 18
select select "3"
click at [559, 104] on select "- Доставка Таксі Гості Сервіс" at bounding box center [767, 113] width 416 height 18
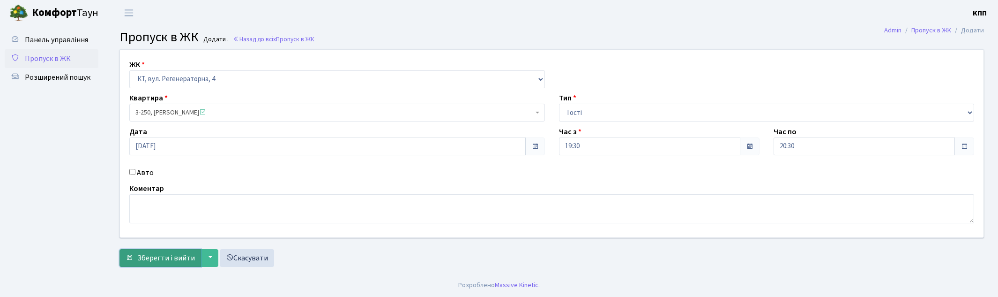
click at [179, 256] on span "Зберегти і вийти" at bounding box center [166, 257] width 58 height 10
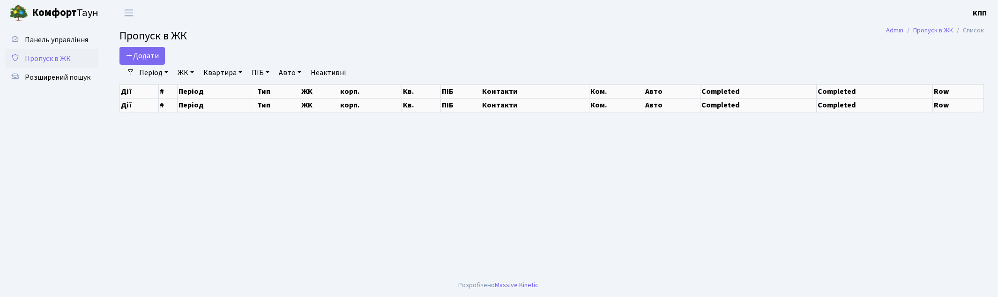
select select "25"
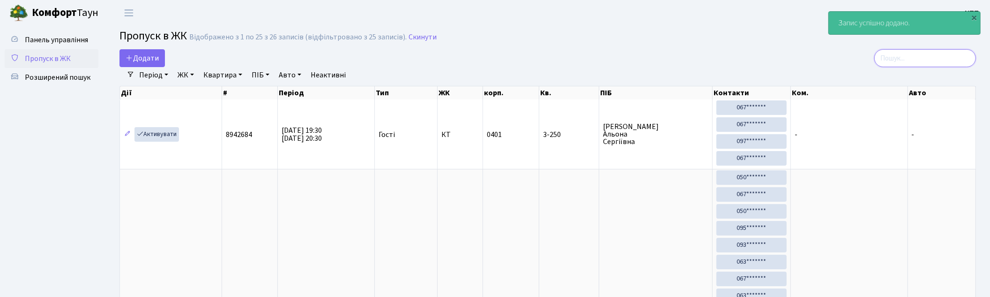
click at [974, 54] on input "search" at bounding box center [925, 58] width 102 height 18
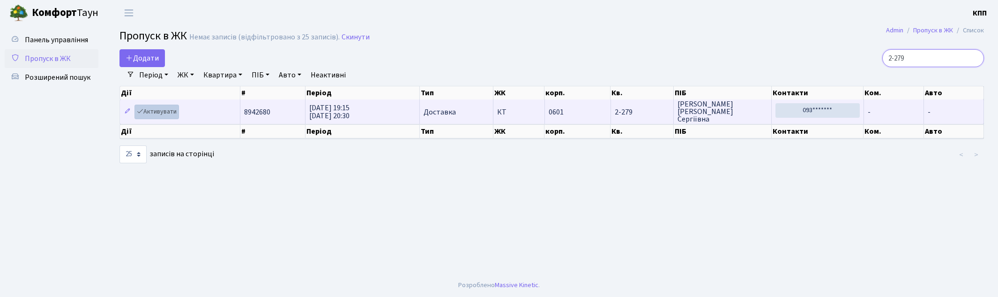
type input "2-279"
click at [149, 106] on link "Активувати" at bounding box center [156, 111] width 45 height 15
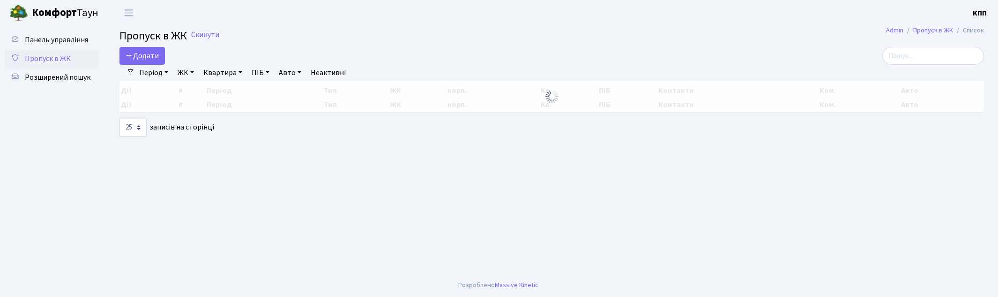
select select "25"
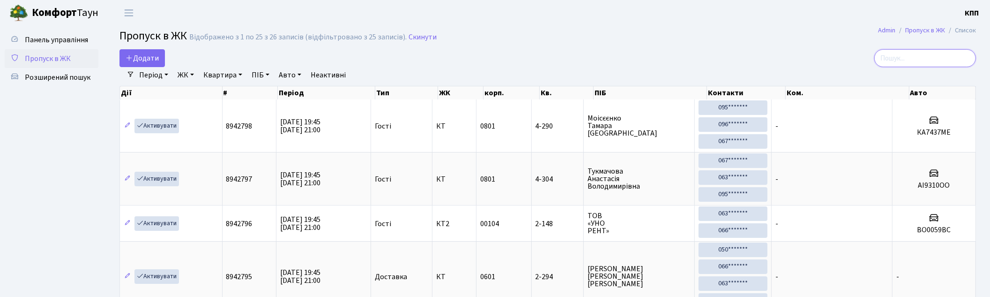
click at [911, 55] on input "search" at bounding box center [925, 58] width 102 height 18
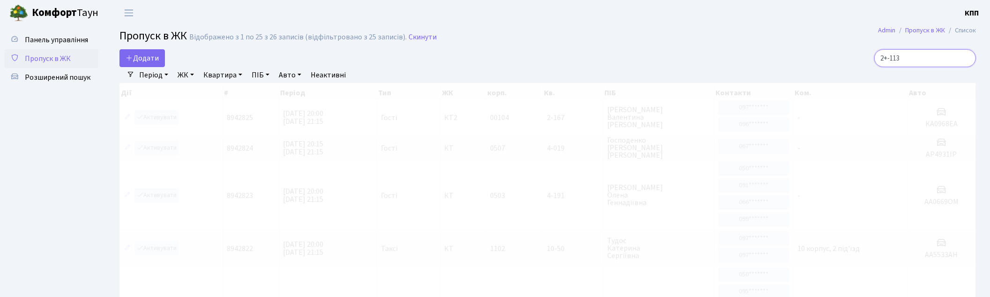
click at [897, 58] on input "2+-113" at bounding box center [925, 58] width 102 height 18
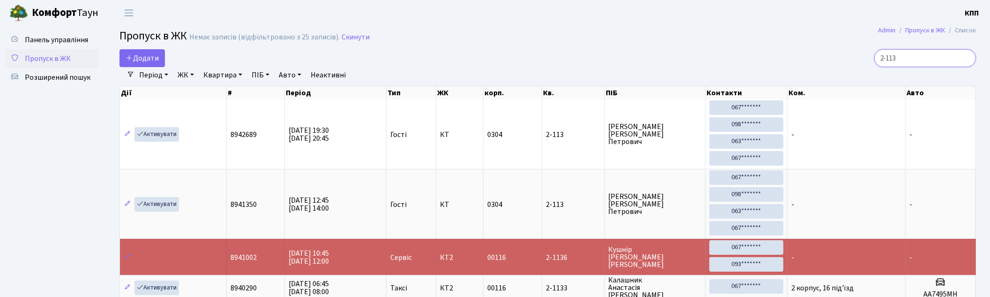
click at [856, 44] on main "Admin Пропуск в ЖК Список Пропуск в ЖК Немає записів (відфільтровано з 25 запис…" at bounding box center [547, 183] width 884 height 314
type input "2-113"
click at [82, 37] on span "Панель управління" at bounding box center [56, 40] width 63 height 10
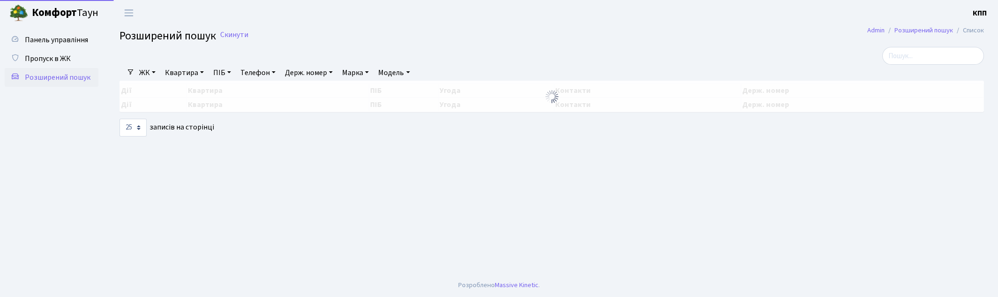
select select "25"
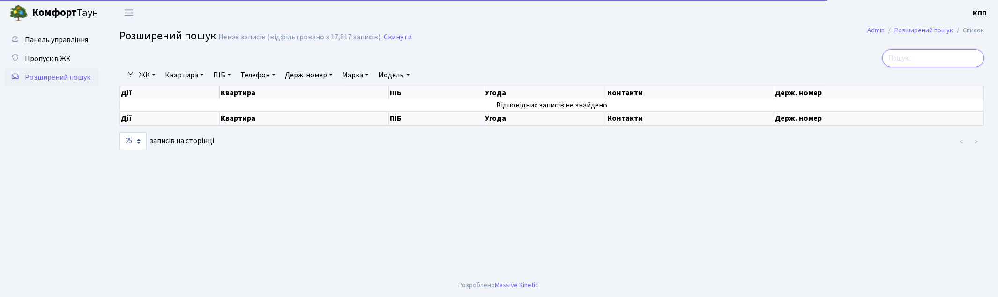
click at [912, 53] on input "search" at bounding box center [933, 58] width 102 height 18
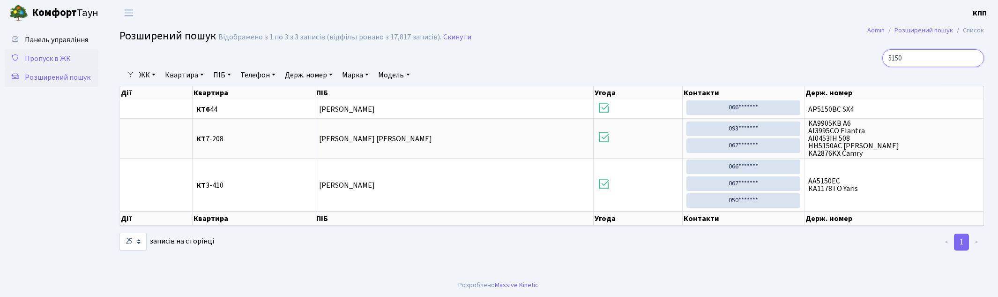
type input "5150"
click at [49, 59] on span "Пропуск в ЖК" at bounding box center [48, 58] width 46 height 10
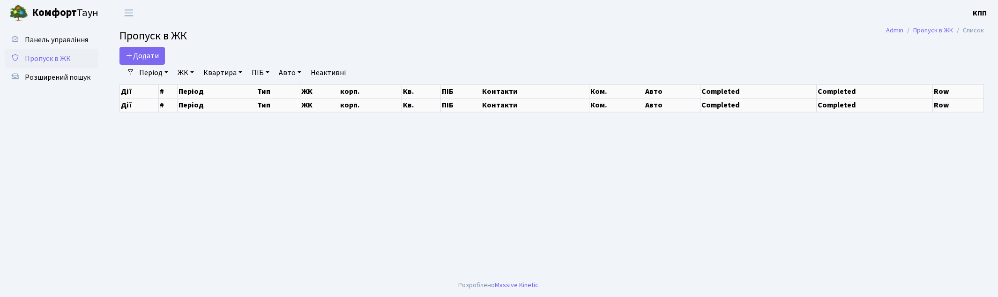
select select "25"
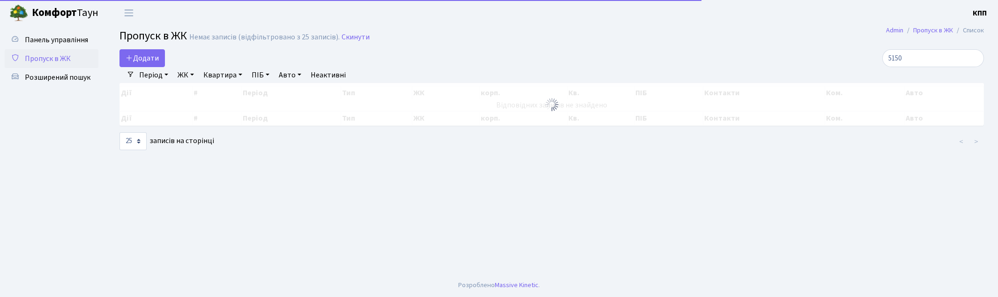
type input "5150"
click at [154, 77] on link "Період" at bounding box center [153, 75] width 37 height 16
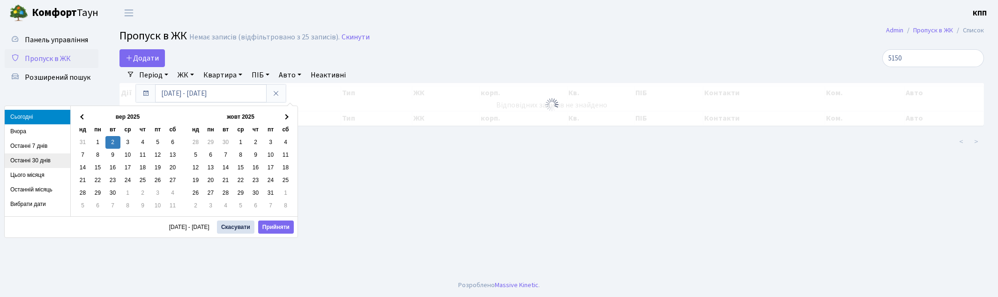
click at [38, 162] on li "Останні 30 днів" at bounding box center [38, 160] width 66 height 15
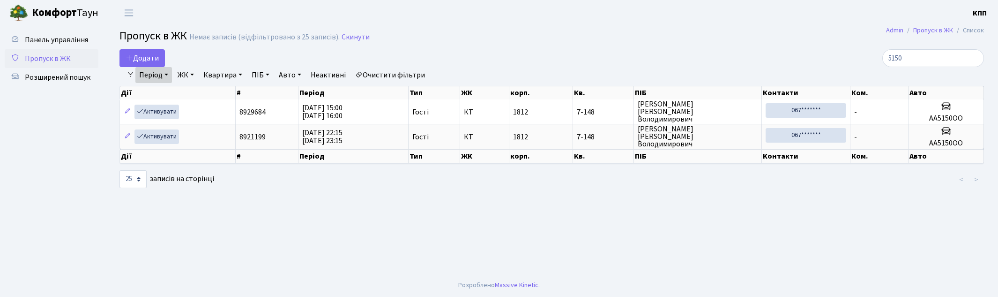
click at [39, 54] on span "Пропуск в ЖК" at bounding box center [48, 58] width 46 height 10
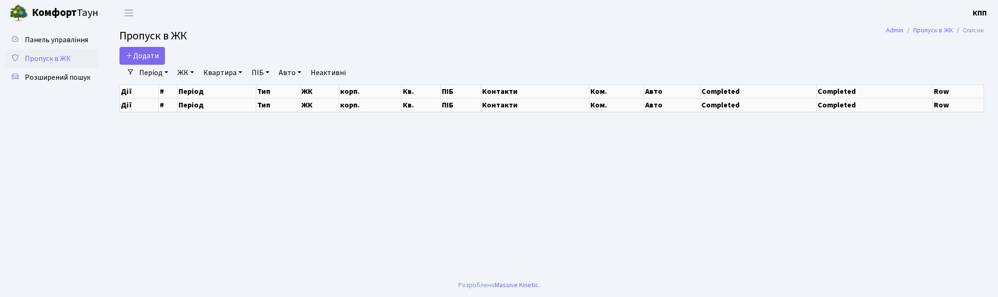
select select "25"
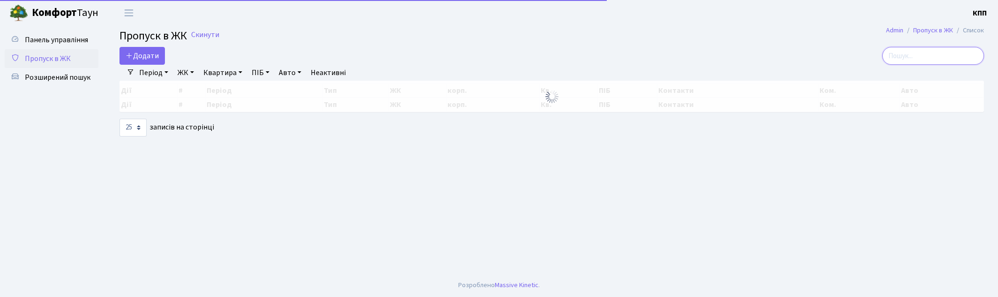
click at [965, 50] on input "search" at bounding box center [933, 56] width 102 height 18
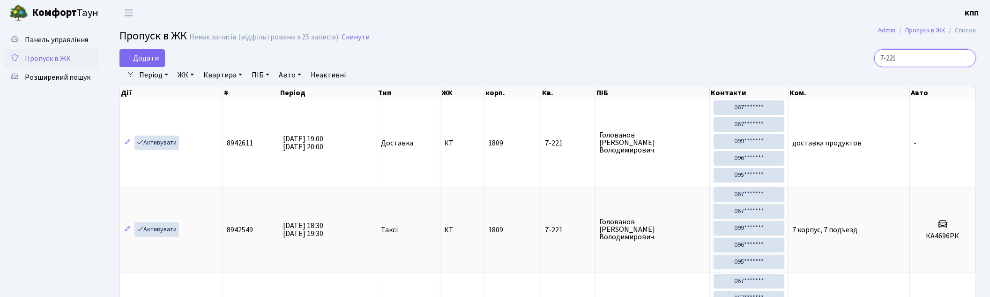
type input "7-221"
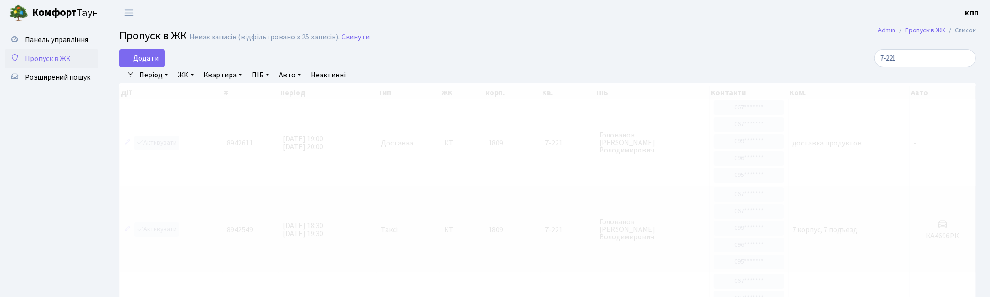
click at [53, 59] on span "Пропуск в ЖК" at bounding box center [48, 58] width 46 height 10
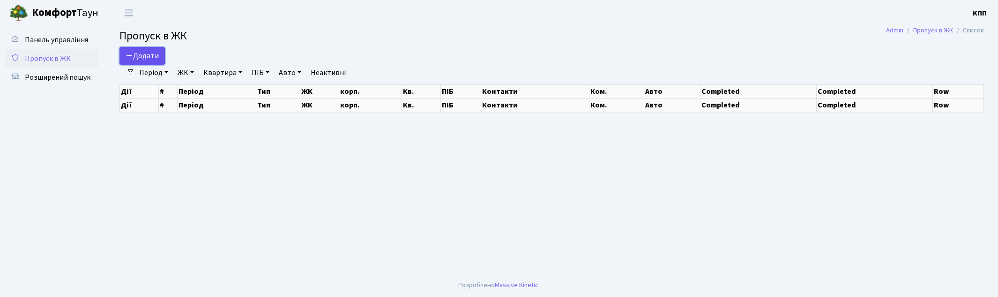
click at [135, 52] on span "Додати" at bounding box center [142, 56] width 33 height 10
select select "25"
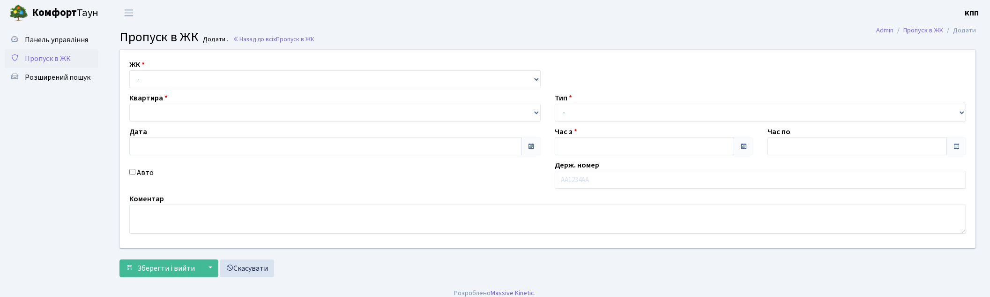
type input "[DATE]"
type input "19:30"
type input "20:30"
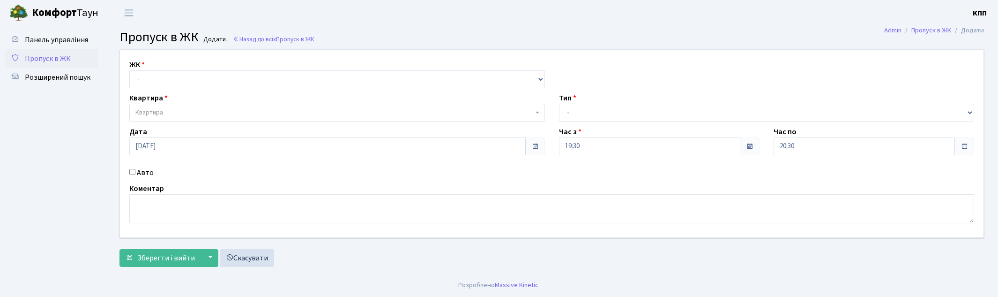
select select "271"
click at [129, 70] on select "- КТ, вул. Регенераторна, 4 КТ2, просп. Соборності, 17 КТ3, вул. Березнева, 16 …" at bounding box center [337, 79] width 416 height 18
select select
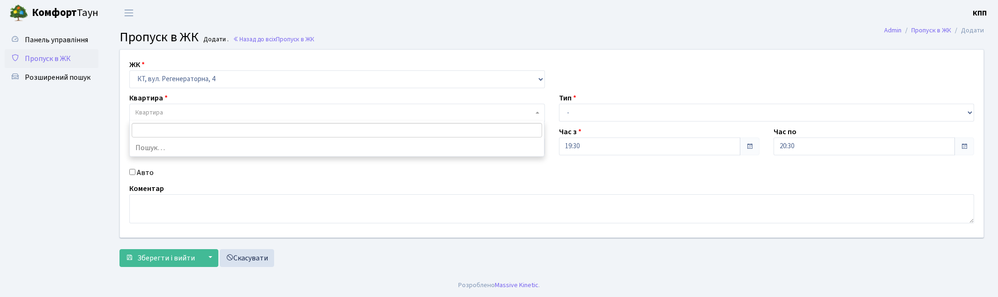
click at [186, 111] on span "Квартира" at bounding box center [334, 112] width 398 height 9
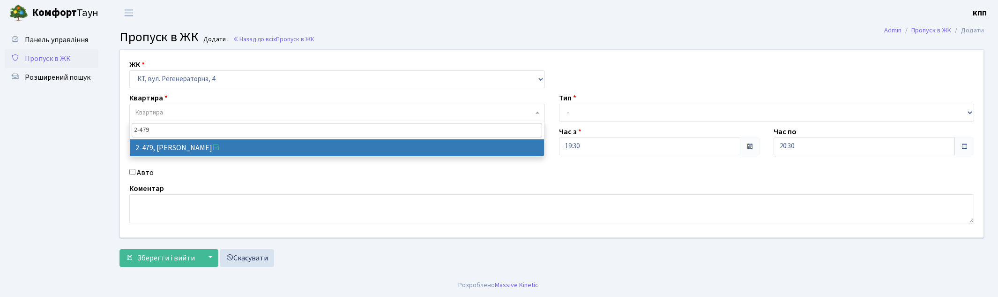
type input "2-479"
drag, startPoint x: 179, startPoint y: 149, endPoint x: 444, endPoint y: 142, distance: 264.8
select select "1493"
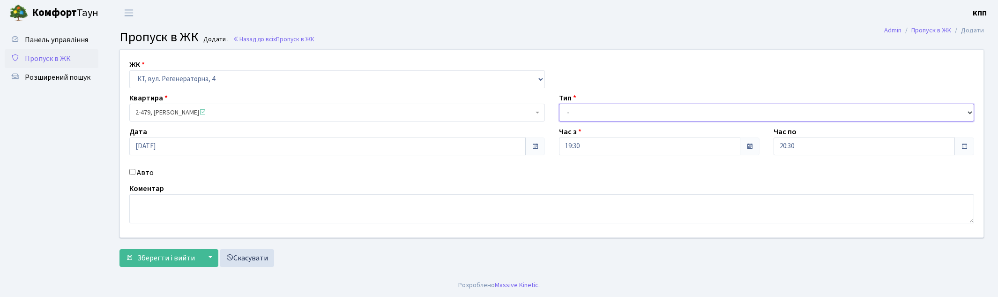
click at [620, 111] on select "- Доставка Таксі Гості Сервіс" at bounding box center [767, 113] width 416 height 18
select select "3"
click at [559, 104] on select "- Доставка Таксі Гості Сервіс" at bounding box center [767, 113] width 416 height 18
click at [130, 171] on input "Авто" at bounding box center [132, 172] width 6 height 6
checkbox input "true"
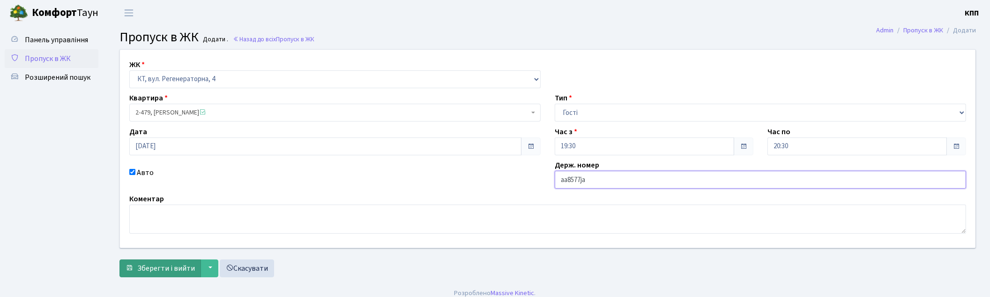
type input "аа8577jа"
click at [172, 266] on span "Зберегти і вийти" at bounding box center [166, 268] width 58 height 10
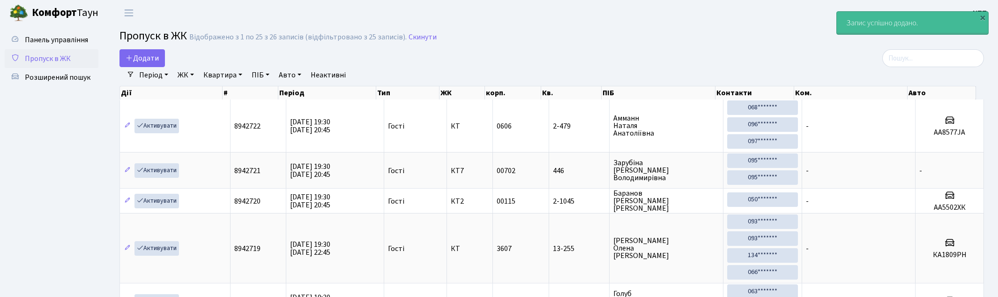
select select "25"
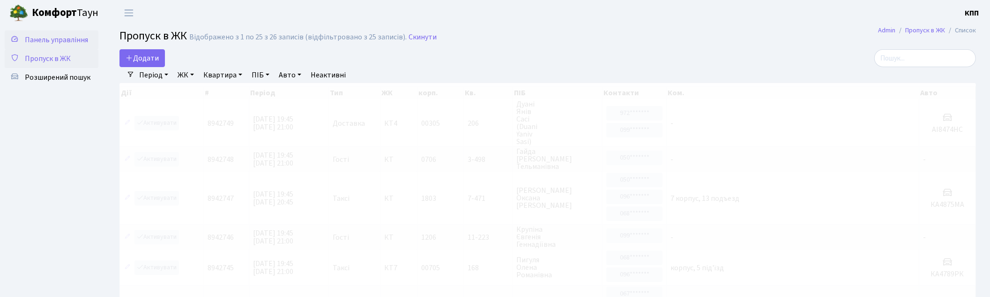
click at [48, 39] on span "Панель управління" at bounding box center [56, 40] width 63 height 10
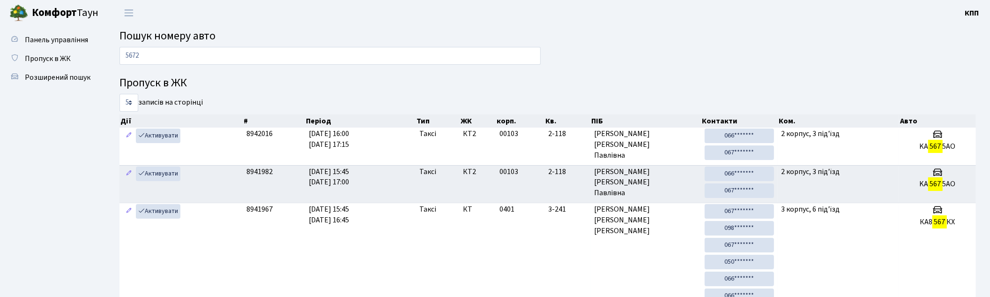
type input "5672"
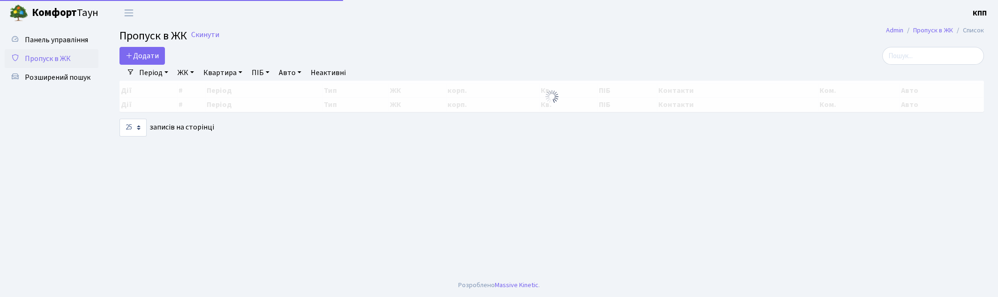
select select "25"
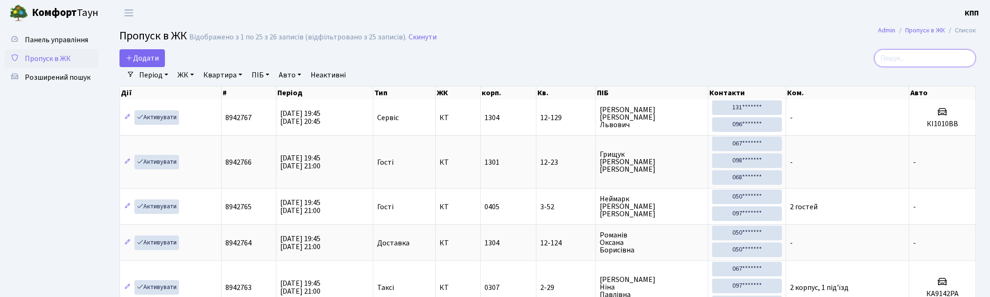
click at [936, 60] on input "search" at bounding box center [925, 58] width 102 height 18
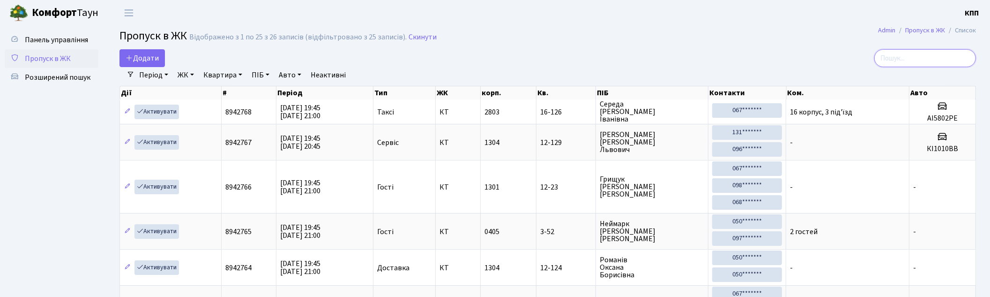
click at [922, 64] on input "search" at bounding box center [925, 58] width 102 height 18
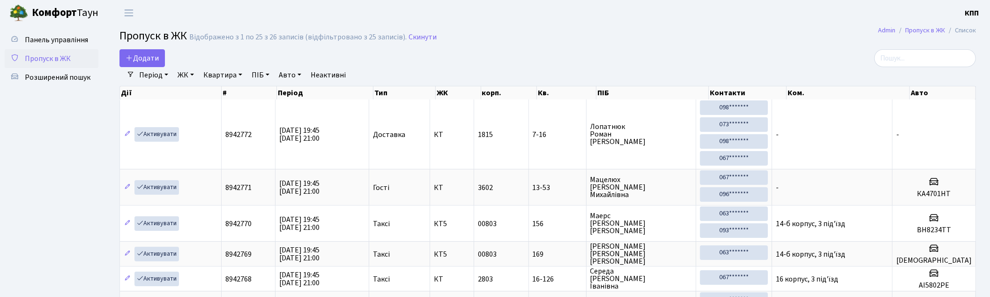
click at [246, 75] on link "Квартира" at bounding box center [223, 75] width 46 height 16
click at [264, 77] on link "ПІБ" at bounding box center [260, 75] width 25 height 16
click at [89, 81] on link "Розширений пошук" at bounding box center [52, 77] width 94 height 19
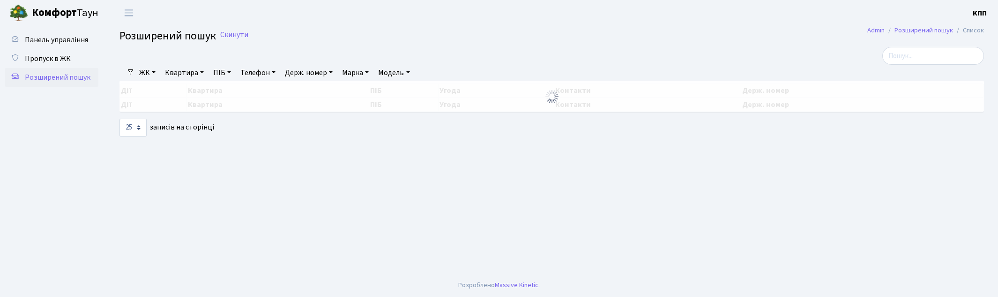
select select "25"
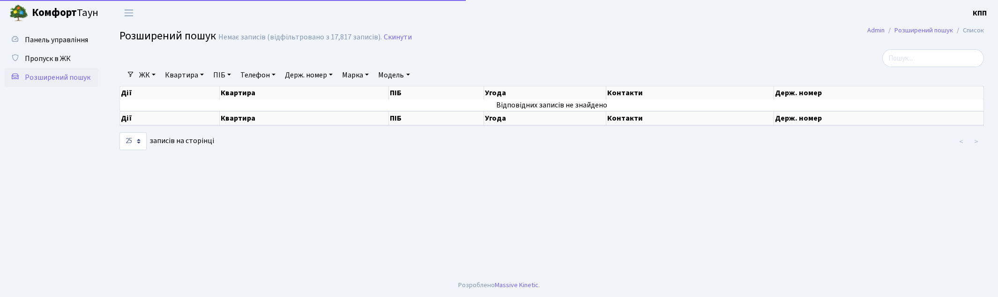
click at [233, 81] on link "ПІБ" at bounding box center [221, 75] width 25 height 16
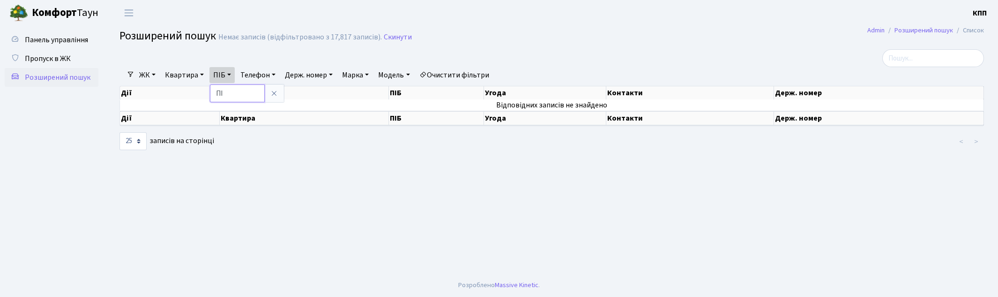
type input "П"
click at [175, 73] on link "Квартира" at bounding box center [184, 75] width 46 height 16
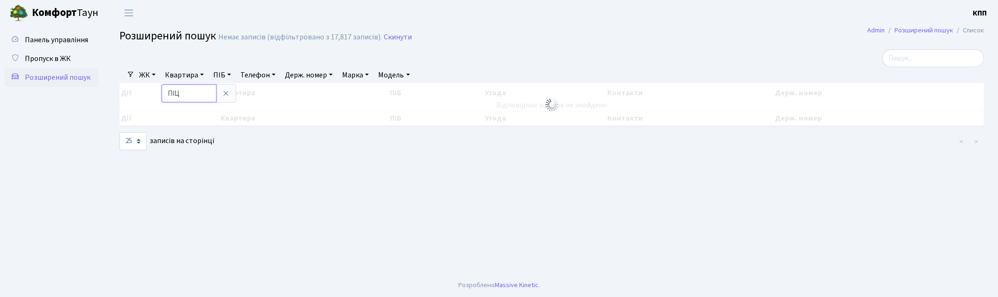
type input "ПІЦ"
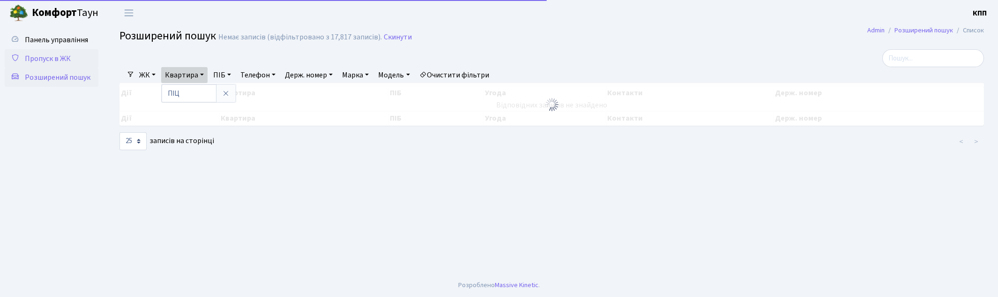
click at [50, 58] on span "Пропуск в ЖК" at bounding box center [48, 58] width 46 height 10
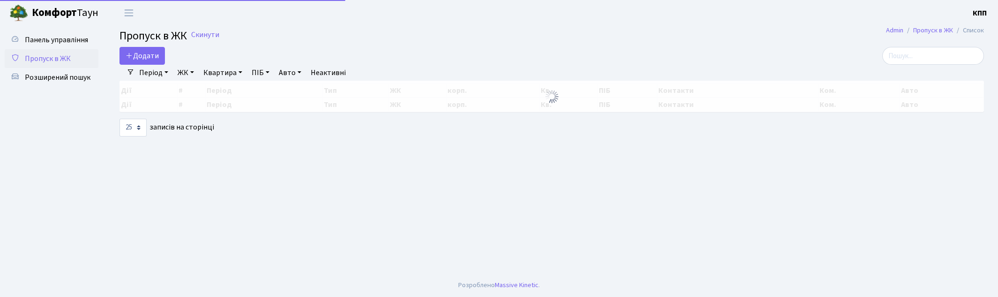
select select "25"
click at [65, 78] on span "Розширений пошук" at bounding box center [58, 77] width 66 height 10
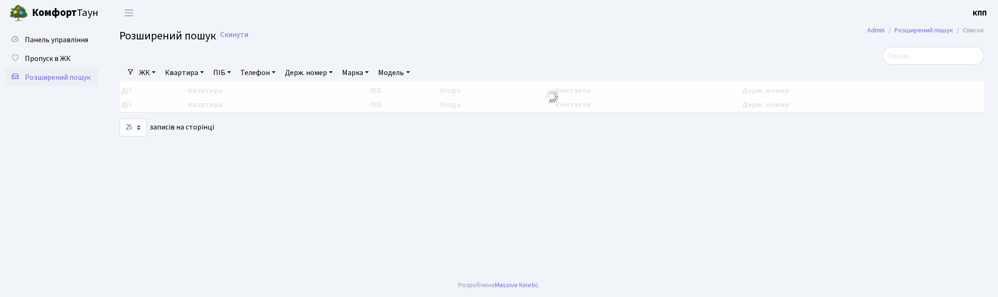
select select "25"
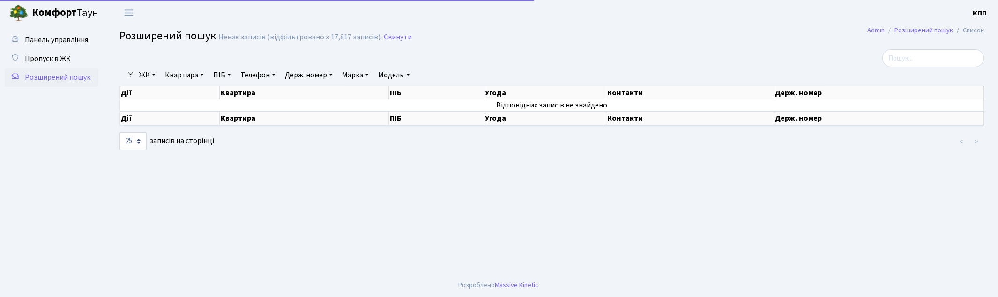
click at [223, 75] on link "ПІБ" at bounding box center [221, 75] width 25 height 16
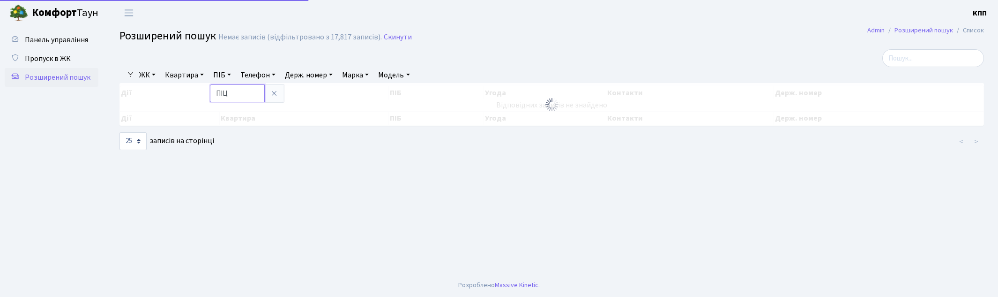
type input "ПІЦ"
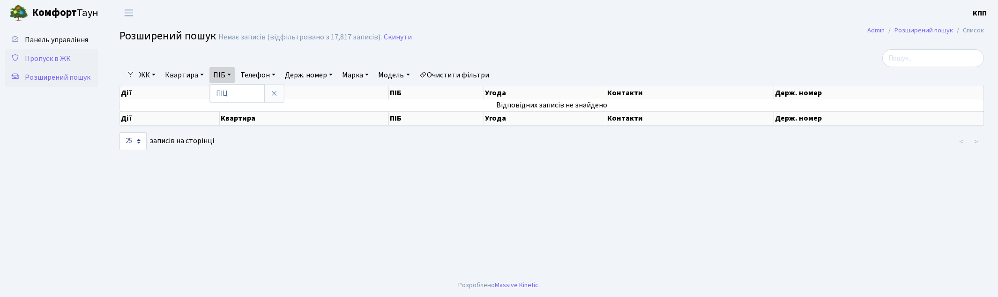
click at [57, 59] on span "Пропуск в ЖК" at bounding box center [48, 58] width 46 height 10
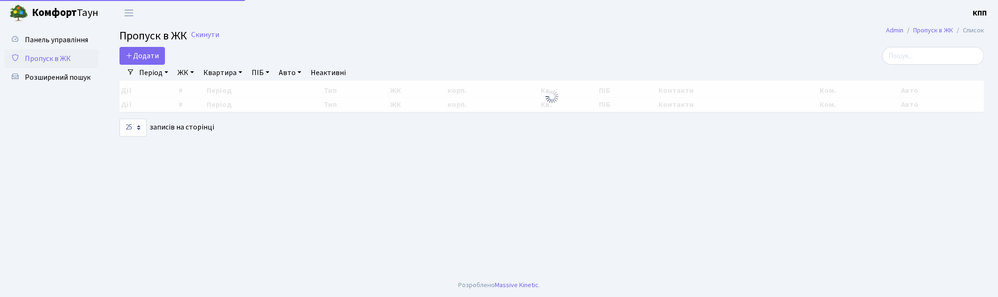
select select "25"
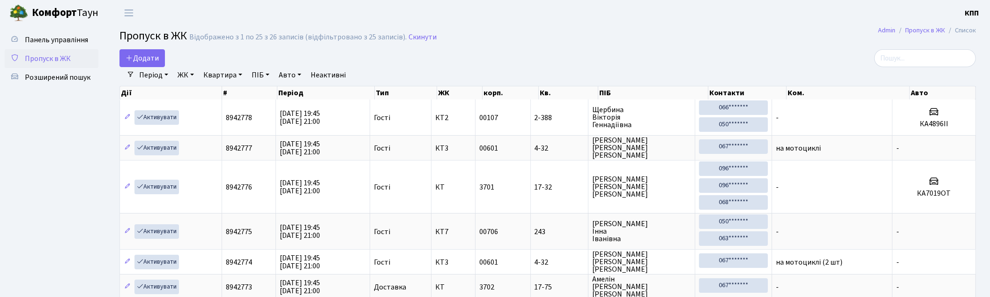
click at [36, 61] on span "Пропуск в ЖК" at bounding box center [48, 58] width 46 height 10
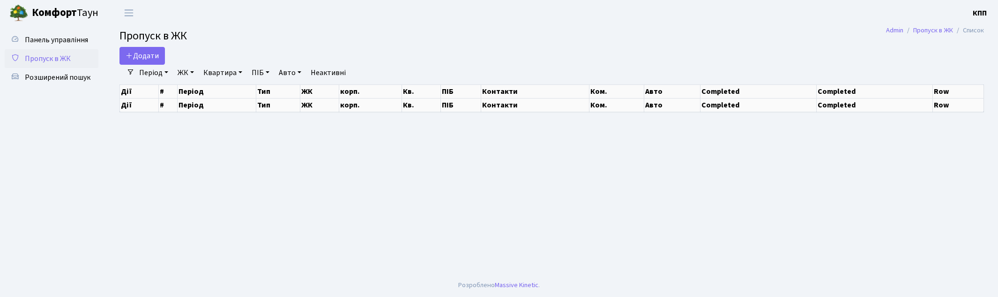
select select "25"
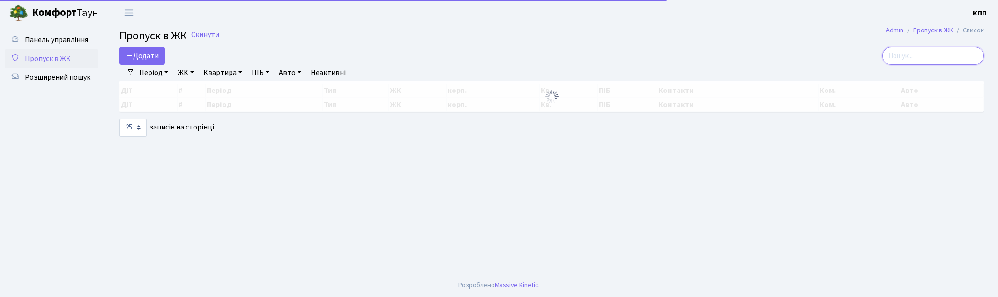
click at [896, 57] on input "search" at bounding box center [933, 56] width 102 height 18
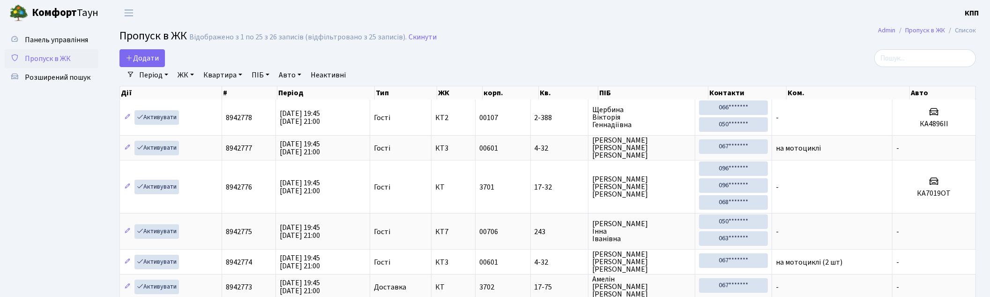
click at [194, 76] on link "ЖК" at bounding box center [186, 75] width 24 height 16
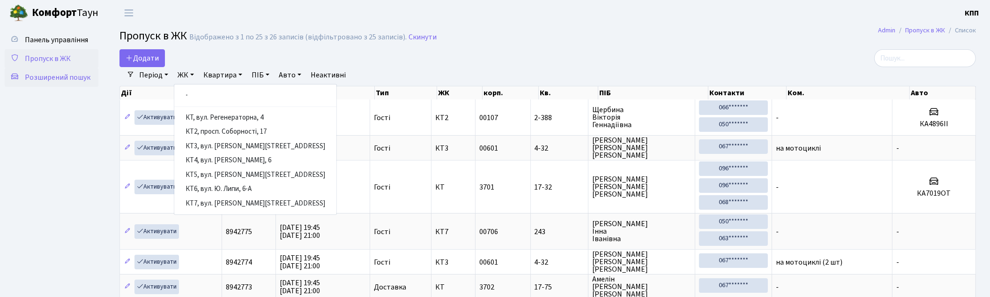
click at [57, 76] on span "Розширений пошук" at bounding box center [58, 77] width 66 height 10
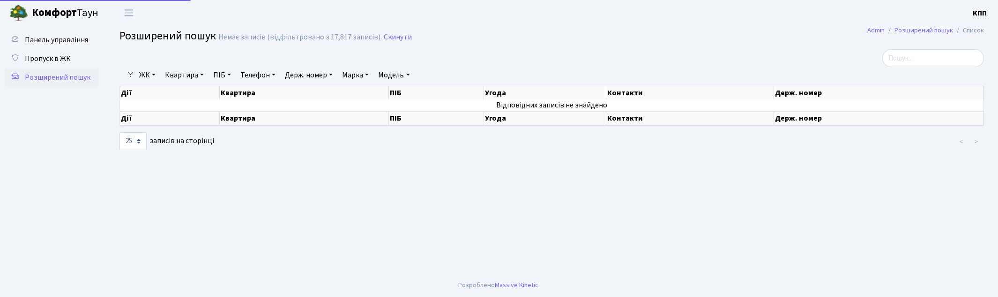
select select "25"
click at [223, 75] on link "ПІБ" at bounding box center [221, 75] width 25 height 16
type input "Р"
click at [195, 69] on link "Квартира" at bounding box center [184, 75] width 46 height 16
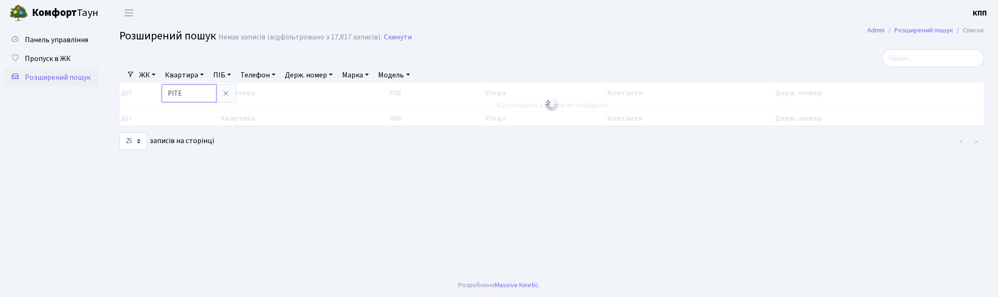
type input "РІТЕ"
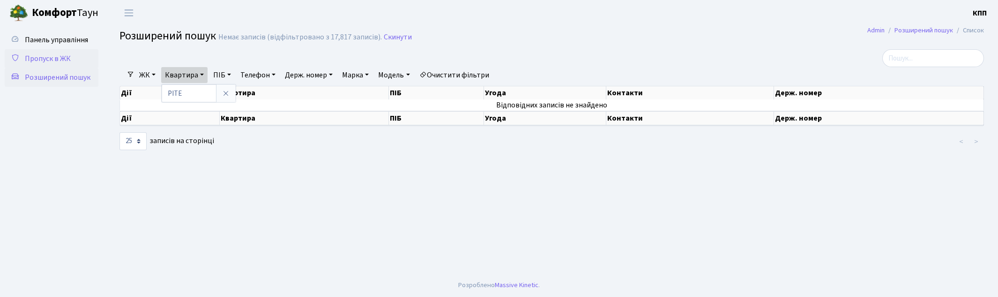
click at [36, 58] on span "Пропуск в ЖК" at bounding box center [48, 58] width 46 height 10
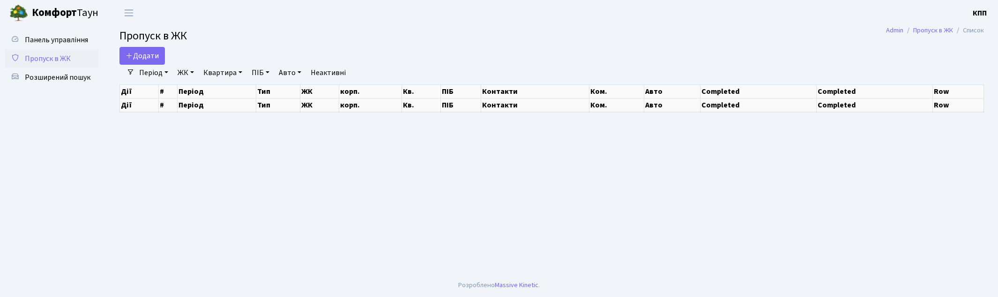
select select "25"
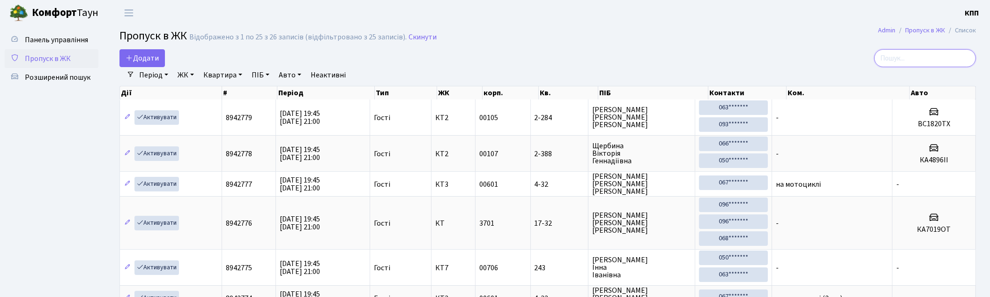
click at [915, 54] on input "search" at bounding box center [925, 58] width 102 height 18
click at [41, 44] on span "Панель управління" at bounding box center [56, 40] width 63 height 10
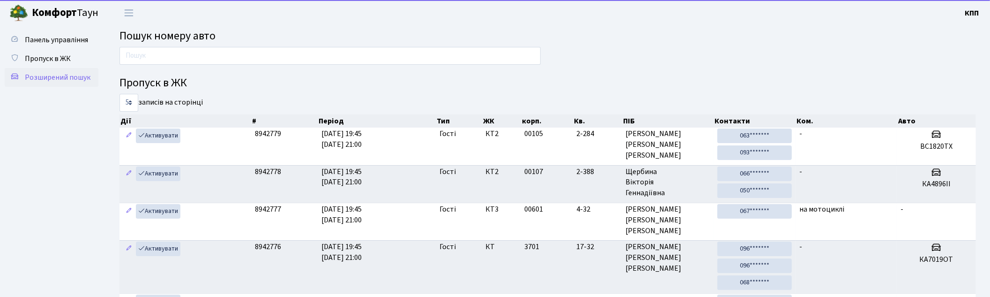
click at [47, 78] on span "Розширений пошук" at bounding box center [58, 77] width 66 height 10
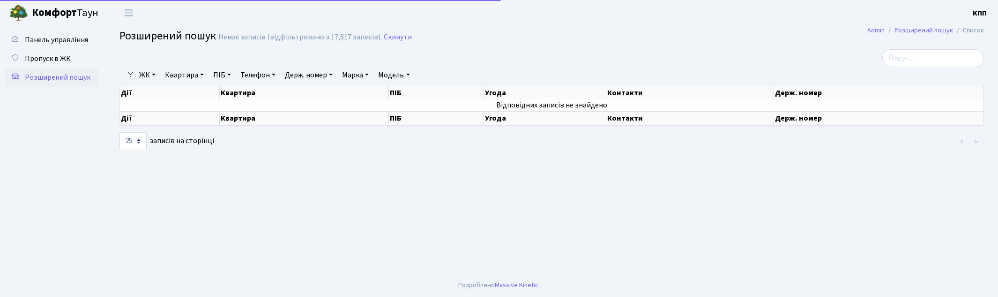
select select "25"
click at [190, 74] on link "Квартира" at bounding box center [184, 75] width 46 height 16
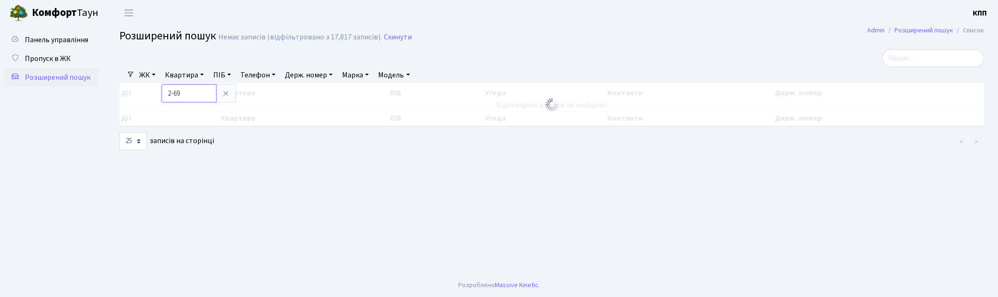
type input "2-69"
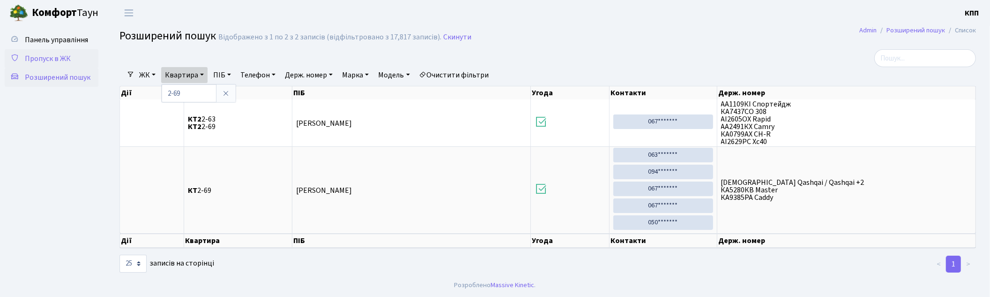
click at [56, 54] on span "Пропуск в ЖК" at bounding box center [48, 58] width 46 height 10
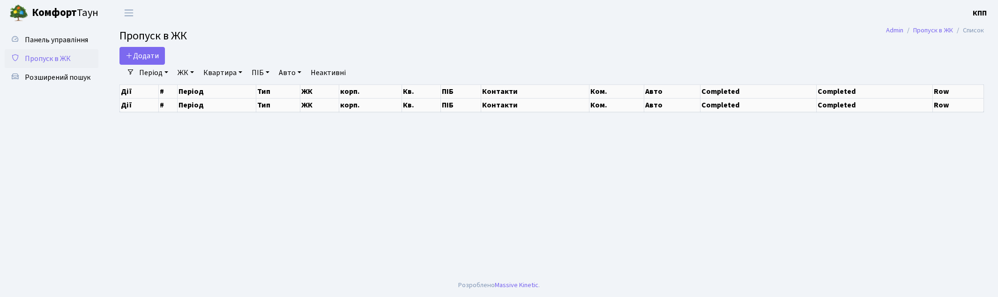
select select "25"
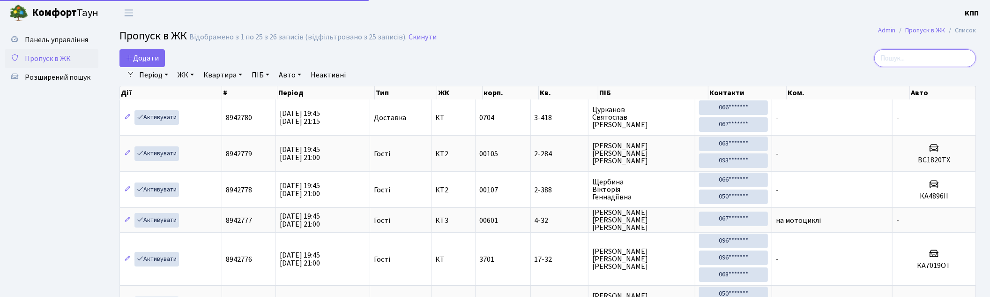
click at [937, 57] on input "search" at bounding box center [925, 58] width 102 height 18
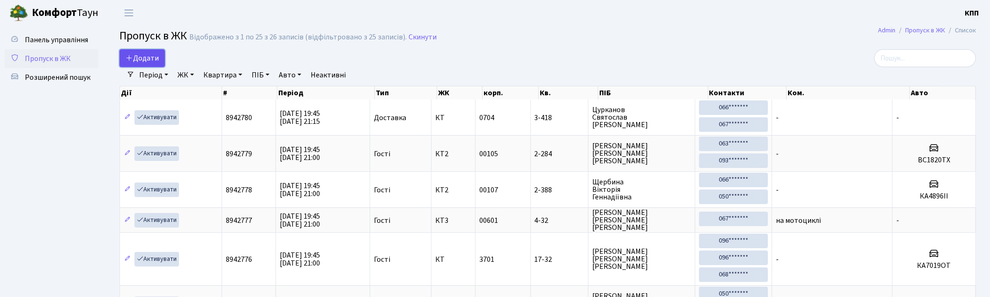
click at [145, 54] on span "Додати" at bounding box center [142, 58] width 33 height 10
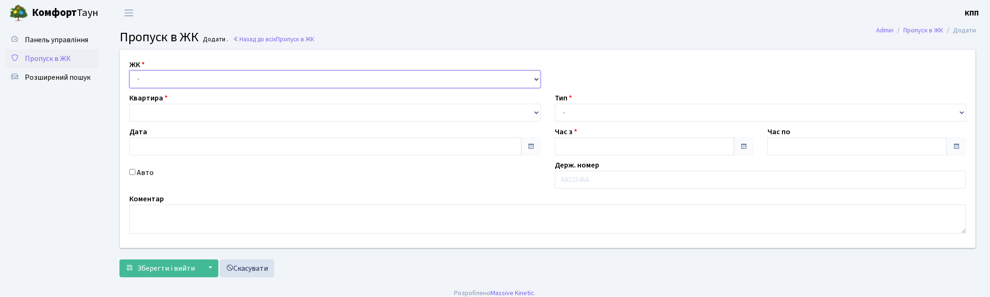
drag, startPoint x: 0, startPoint y: 0, endPoint x: 171, endPoint y: 85, distance: 190.6
click at [170, 78] on select "- КТ, вул. Регенераторна, 4 КТ2, просп. Соборності, 17 КТ3, вул. Березнева, 16 …" at bounding box center [334, 79] width 411 height 18
type input "02.09.2025"
type input "19:45"
type input "21:00"
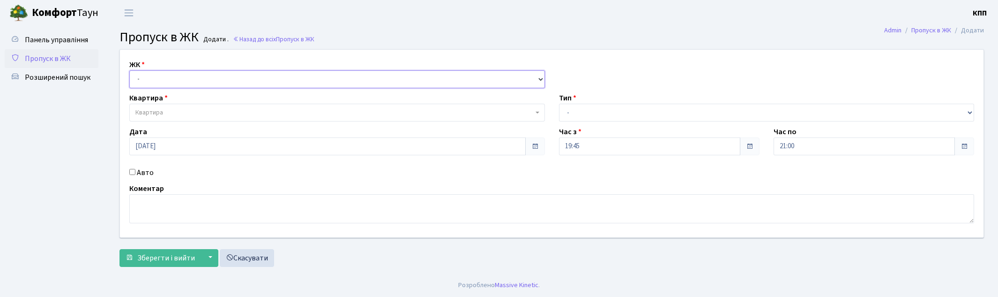
select select "271"
click at [129, 70] on select "- КТ, вул. Регенераторна, 4 КТ2, просп. Соборності, 17 КТ3, вул. Березнева, 16 …" at bounding box center [337, 79] width 416 height 18
select select
click at [175, 114] on span "Квартира" at bounding box center [334, 112] width 398 height 9
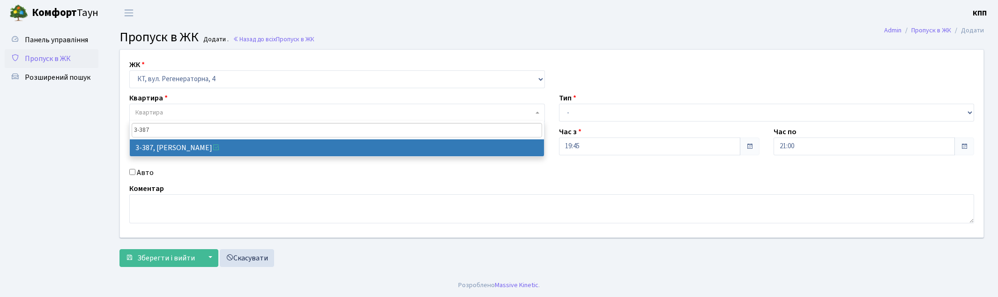
type input "3-387"
select select "1605"
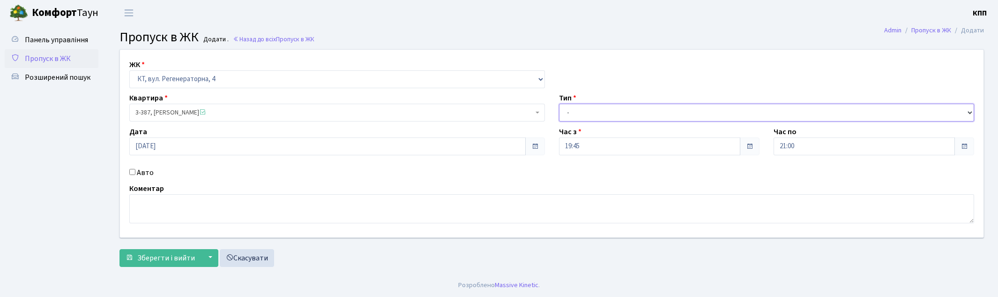
drag, startPoint x: 604, startPoint y: 108, endPoint x: 602, endPoint y: 116, distance: 8.9
click at [604, 108] on select "- Доставка Таксі Гості Сервіс" at bounding box center [767, 113] width 416 height 18
click at [176, 82] on select "- КТ, вул. Регенераторна, 4 КТ2, просп. Соборності, 17 КТ3, вул. Березнева, 16 …" at bounding box center [337, 79] width 416 height 18
select select "295"
click at [129, 70] on select "- КТ, вул. Регенераторна, 4 КТ2, просп. Соборності, 17 КТ3, вул. Березнева, 16 …" at bounding box center [337, 79] width 416 height 18
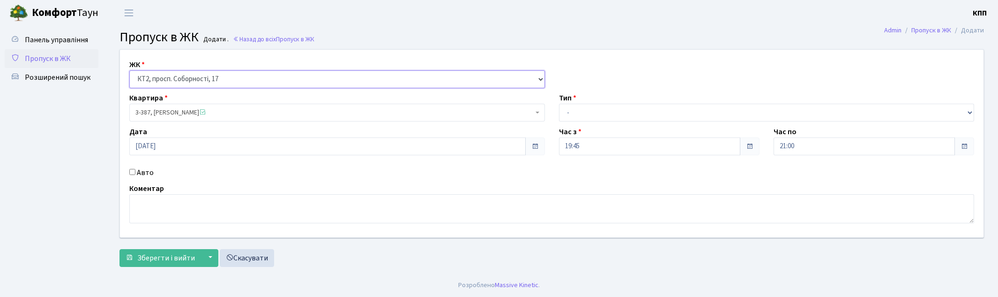
select select
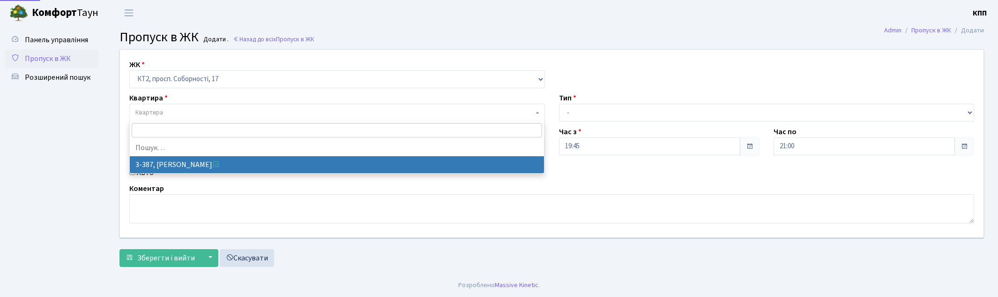
click at [185, 108] on span "Квартира" at bounding box center [334, 112] width 398 height 9
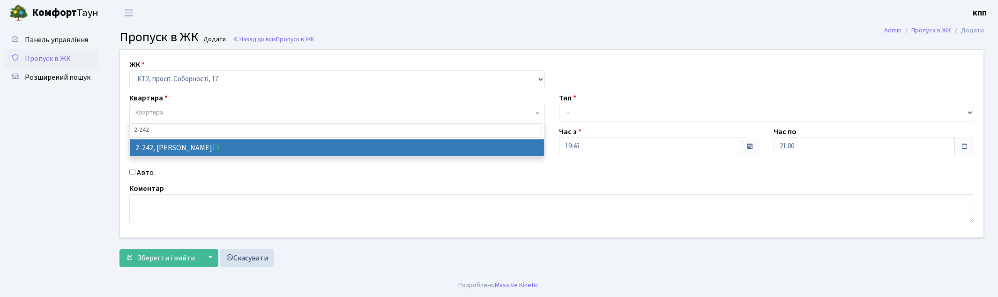
type input "2-242"
select select "15292"
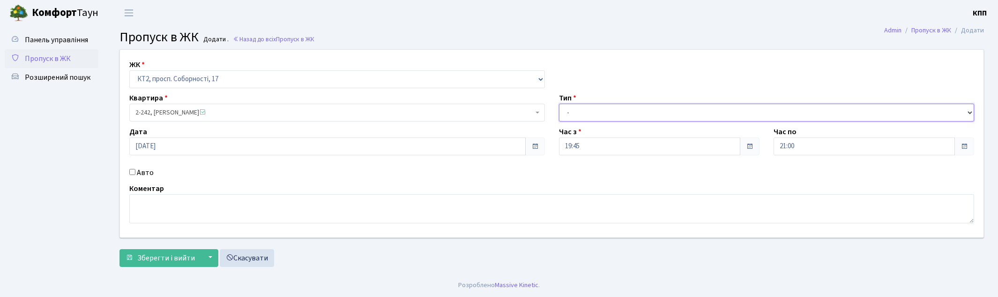
click at [586, 108] on select "- Доставка Таксі Гості Сервіс" at bounding box center [767, 113] width 416 height 18
click at [559, 104] on select "- Доставка Таксі Гості Сервіс" at bounding box center [767, 113] width 416 height 18
drag, startPoint x: 593, startPoint y: 113, endPoint x: 593, endPoint y: 120, distance: 7.0
click at [593, 113] on select "- Доставка Таксі Гості Сервіс" at bounding box center [767, 113] width 416 height 18
select select "1"
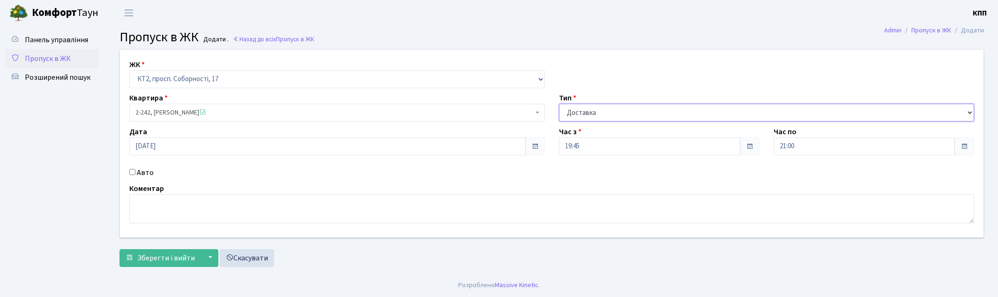
click at [559, 104] on select "- Доставка Таксі Гості Сервіс" at bounding box center [767, 113] width 416 height 18
click at [161, 255] on span "Зберегти і вийти" at bounding box center [166, 257] width 58 height 10
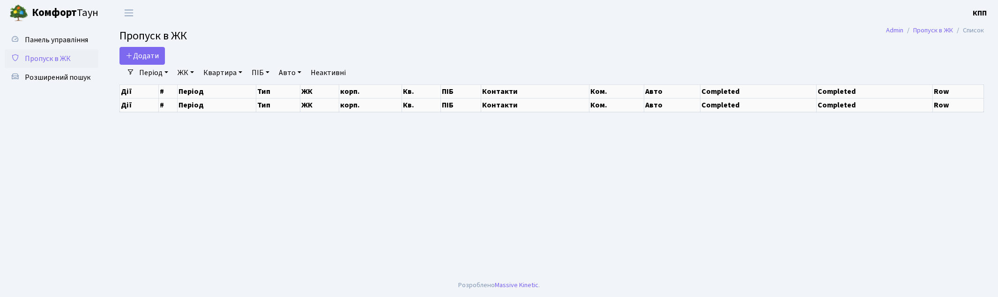
select select "25"
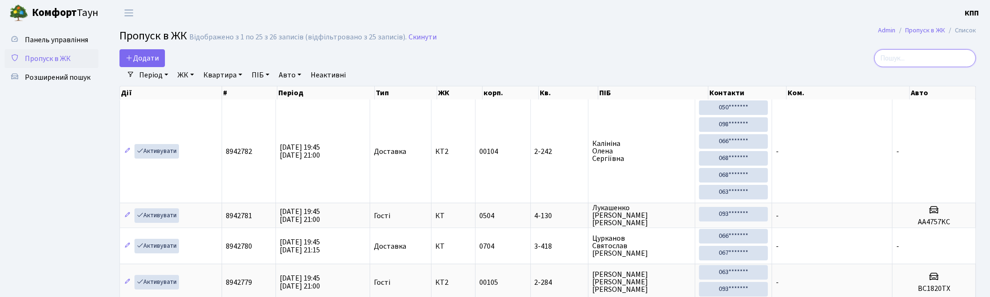
click at [907, 59] on input "search" at bounding box center [925, 58] width 102 height 18
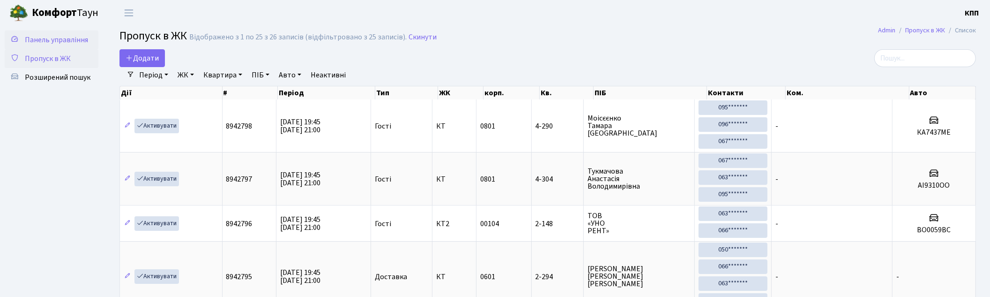
click at [80, 43] on span "Панель управління" at bounding box center [56, 40] width 63 height 10
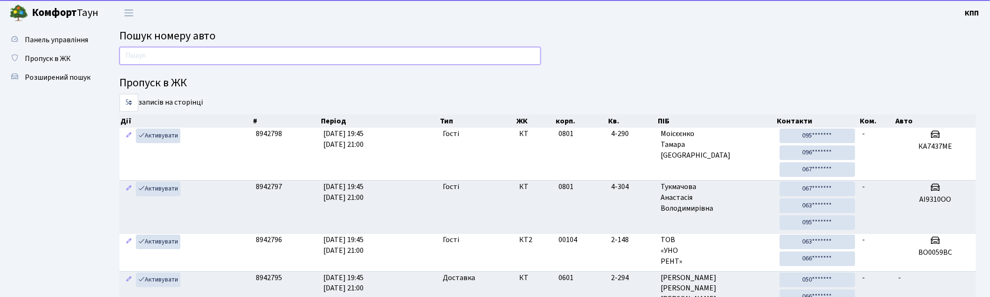
click at [183, 58] on input "text" at bounding box center [329, 56] width 421 height 18
type input "1751"
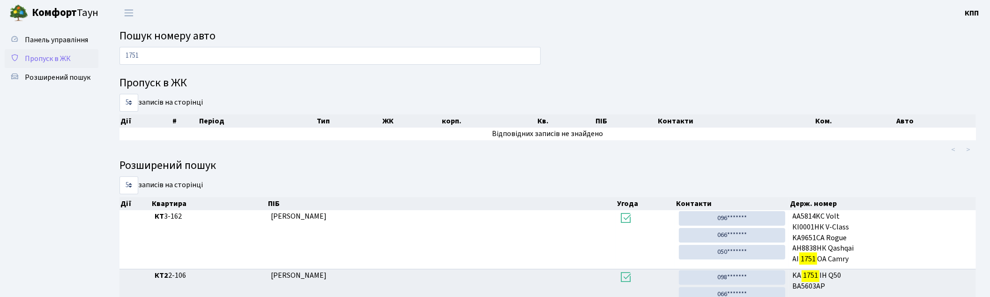
click at [54, 52] on link "Пропуск в ЖК" at bounding box center [52, 58] width 94 height 19
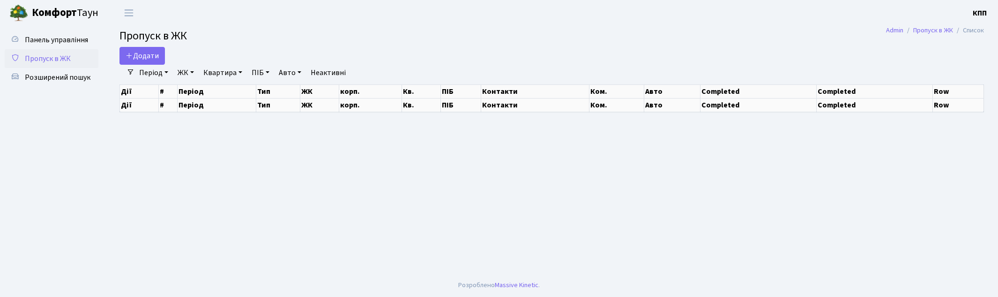
select select "25"
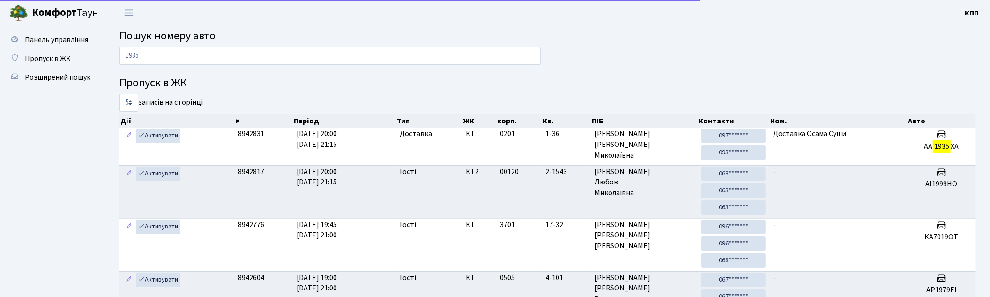
type input "1935"
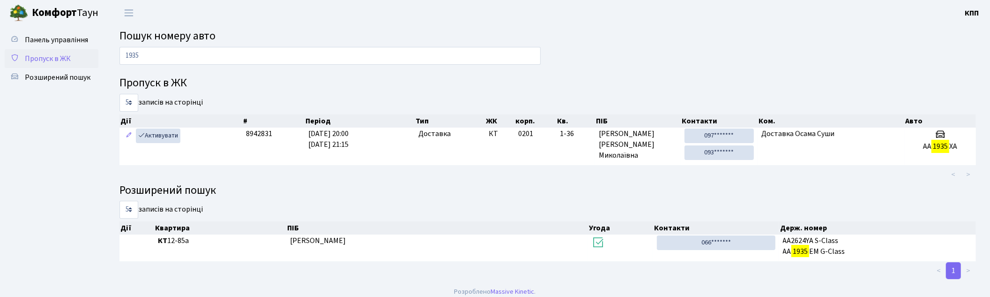
click at [45, 55] on span "Пропуск в ЖК" at bounding box center [48, 58] width 46 height 10
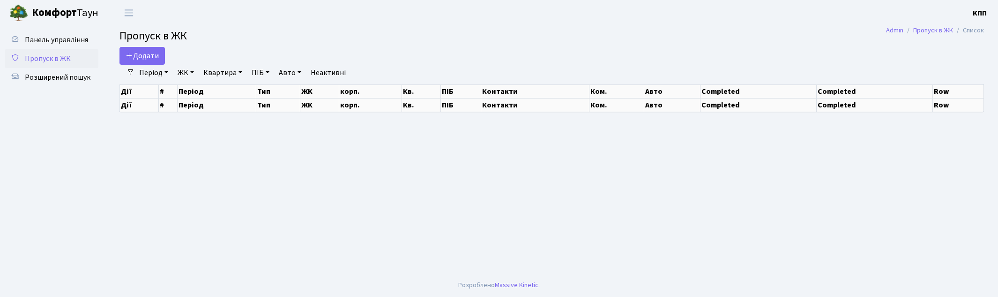
select select "25"
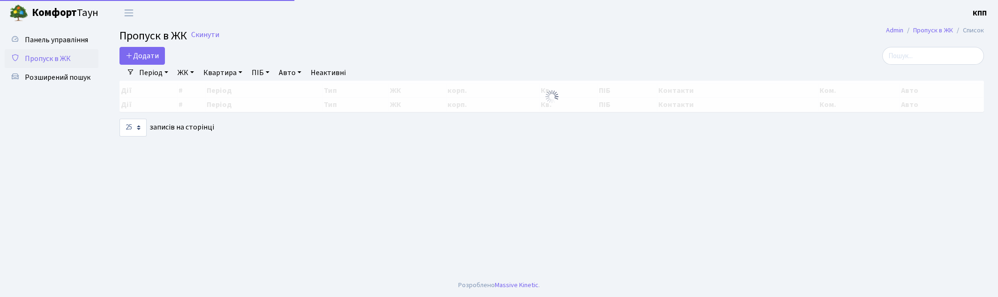
click at [940, 67] on div "Період 02.09.2025 - 02.09.2025 ЖК - КТ, вул. Регенераторна, 4 КТ2, просп. Собор…" at bounding box center [555, 73] width 842 height 16
click at [937, 55] on input "search" at bounding box center [933, 56] width 102 height 18
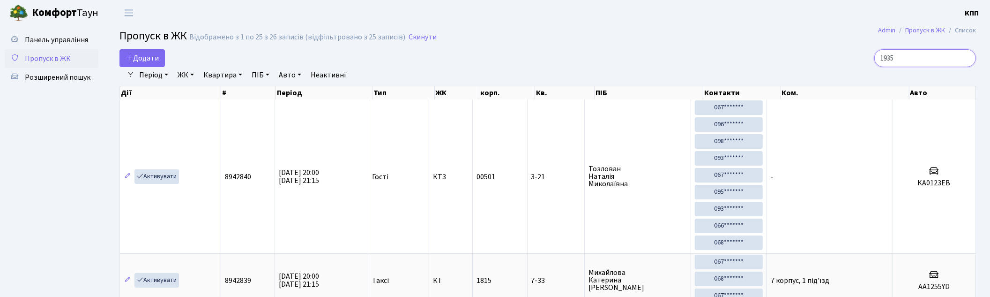
type input "1935"
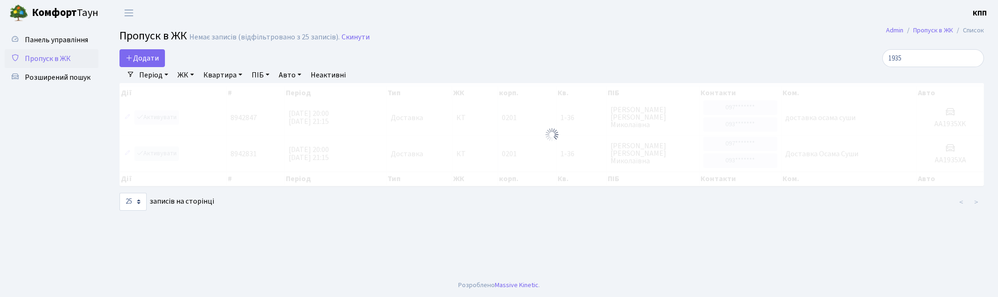
click at [36, 58] on span "Пропуск в ЖК" at bounding box center [48, 58] width 46 height 10
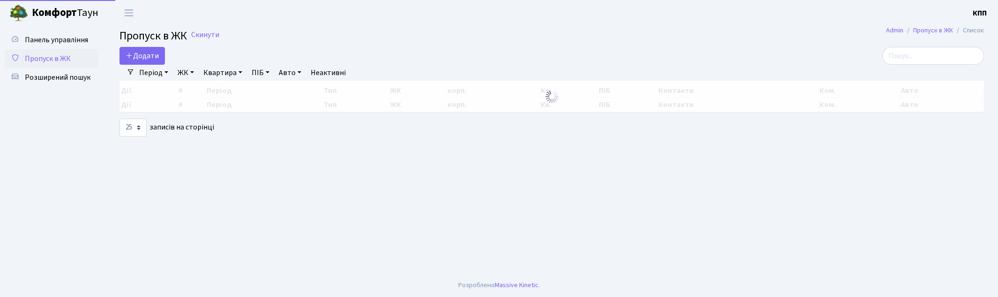
select select "25"
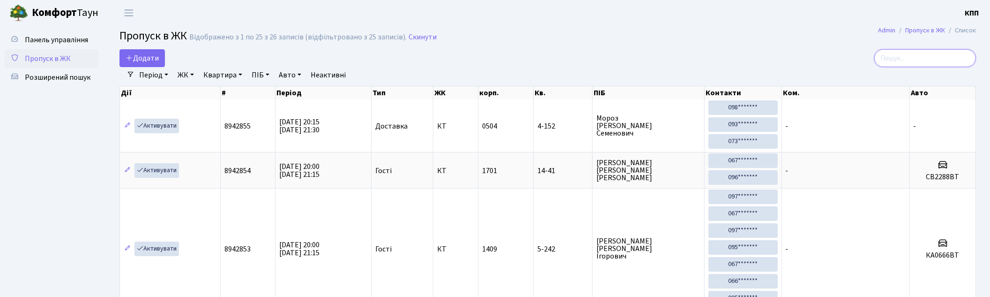
click at [914, 65] on input "search" at bounding box center [925, 58] width 102 height 18
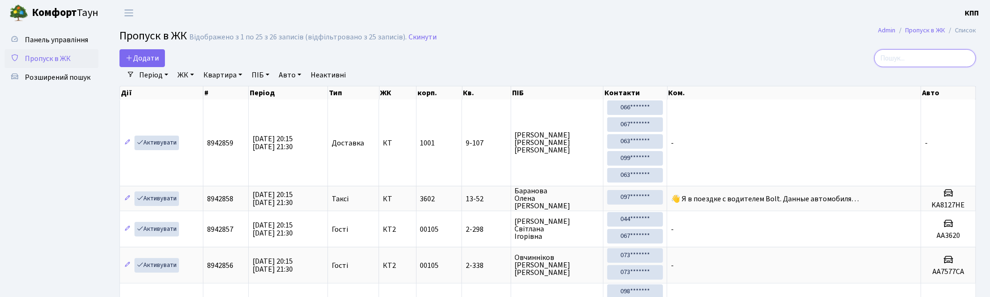
click at [919, 58] on input "search" at bounding box center [925, 58] width 102 height 18
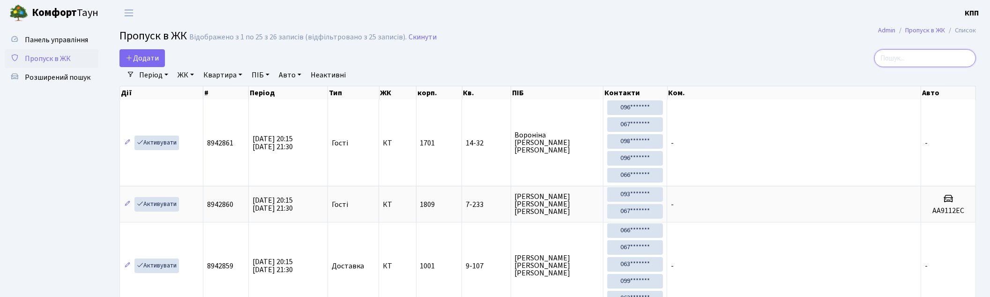
click at [915, 62] on input "search" at bounding box center [925, 58] width 102 height 18
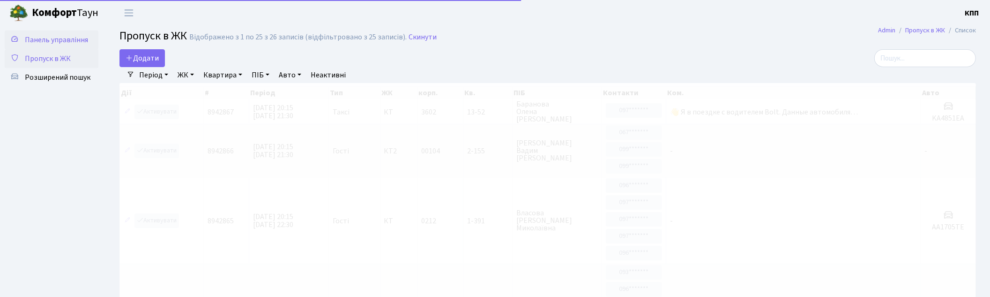
click at [59, 40] on span "Панель управління" at bounding box center [56, 40] width 63 height 10
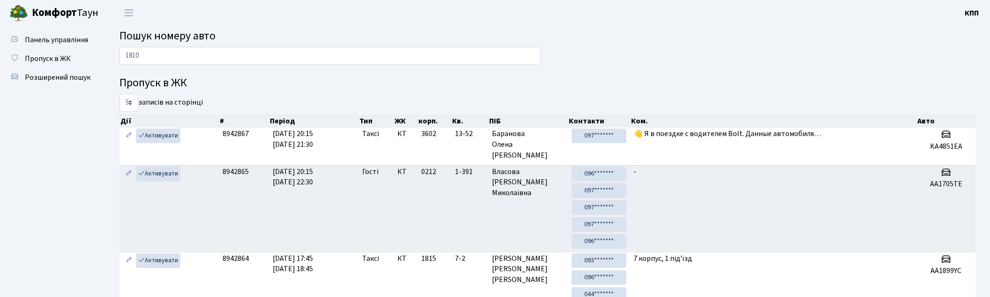
type input "1810"
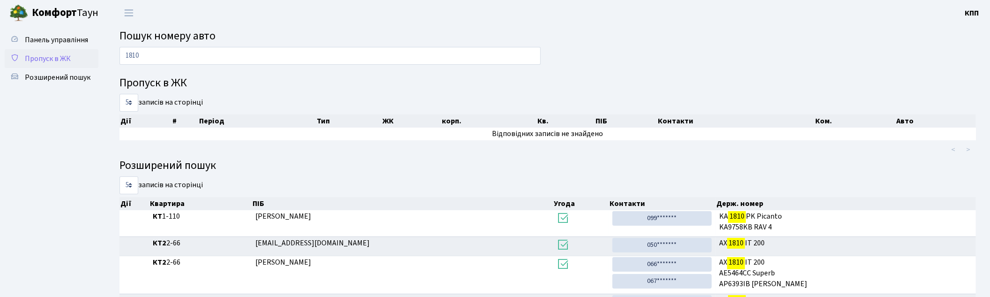
click at [63, 58] on span "Пропуск в ЖК" at bounding box center [48, 58] width 46 height 10
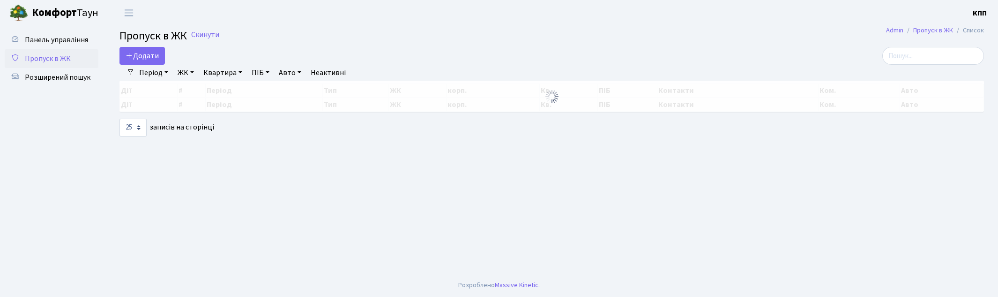
select select "25"
click at [923, 54] on input "search" at bounding box center [933, 56] width 102 height 18
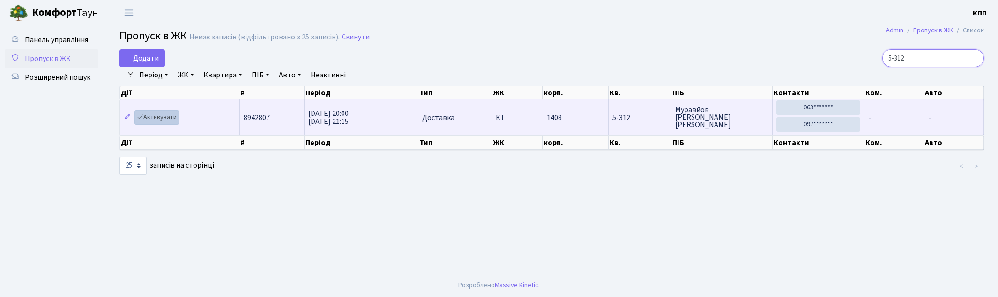
type input "5-312"
click at [153, 115] on link "Активувати" at bounding box center [156, 117] width 45 height 15
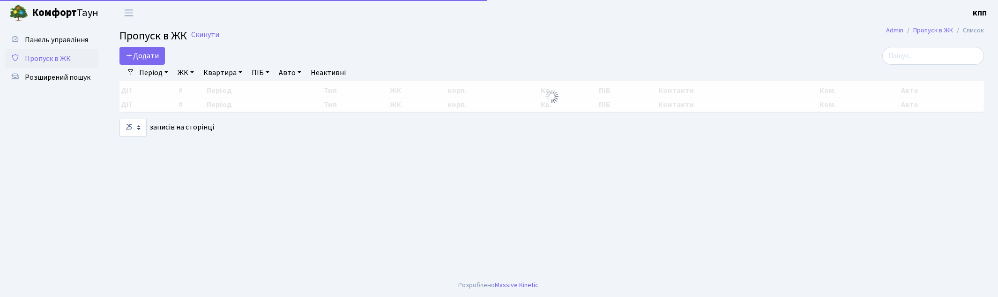
select select "25"
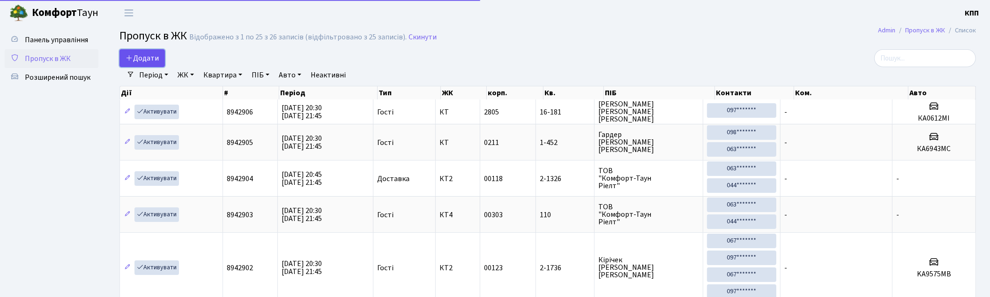
click at [141, 56] on span "Додати" at bounding box center [142, 58] width 33 height 10
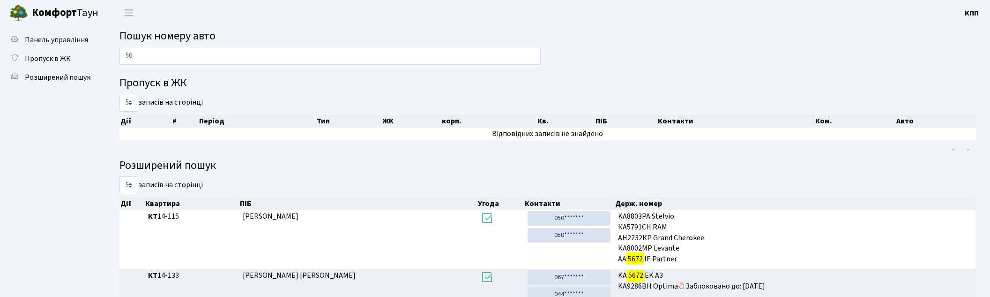
type input "5"
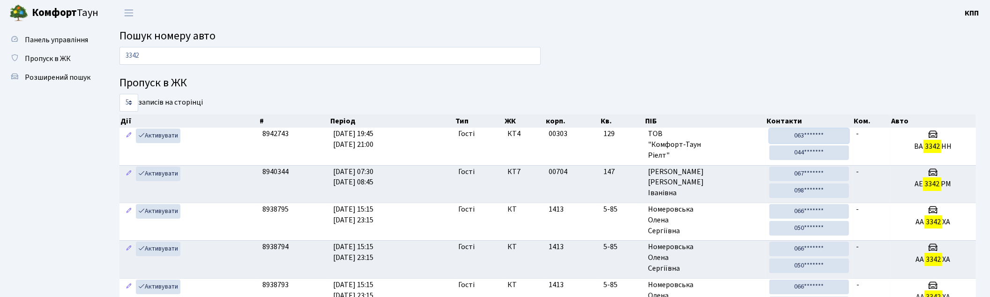
drag, startPoint x: 811, startPoint y: 139, endPoint x: 523, endPoint y: 53, distance: 300.0
click at [811, 139] on link "063*******" at bounding box center [809, 135] width 80 height 15
click at [289, 59] on input "3342" at bounding box center [329, 56] width 421 height 18
type input "3"
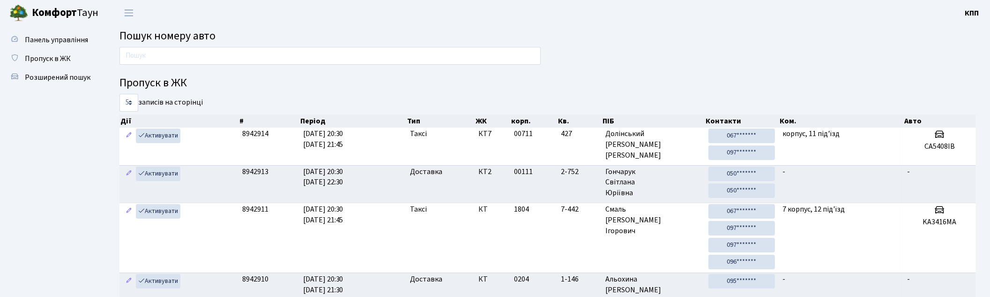
click at [227, 53] on input "text" at bounding box center [329, 56] width 421 height 18
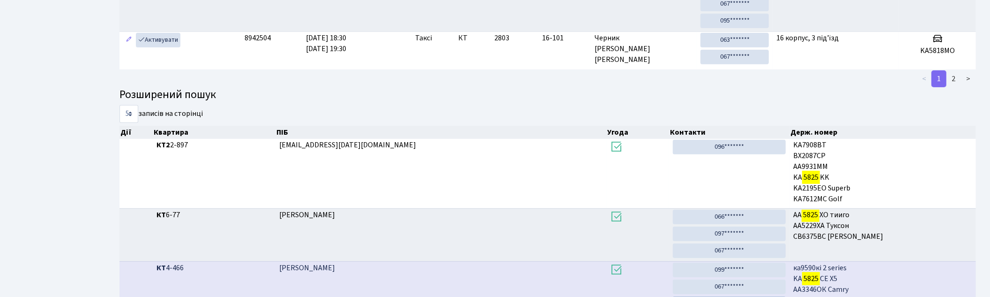
scroll to position [148, 0]
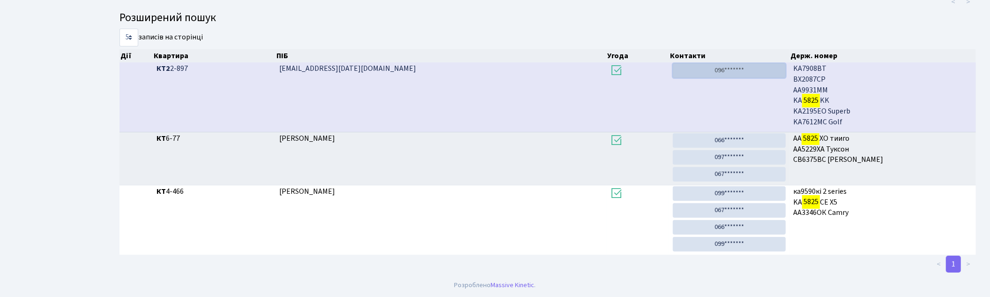
click at [734, 68] on link "096*******" at bounding box center [729, 70] width 113 height 15
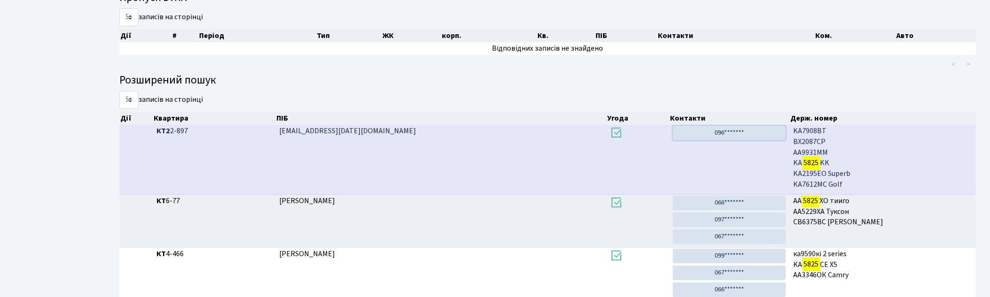
scroll to position [0, 0]
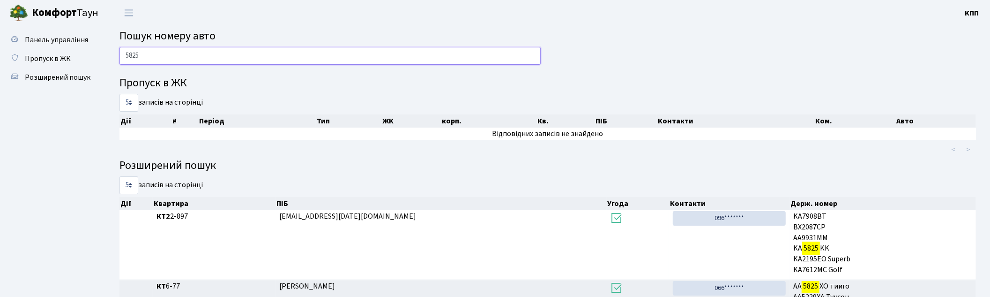
click at [249, 57] on input "5825" at bounding box center [329, 56] width 421 height 18
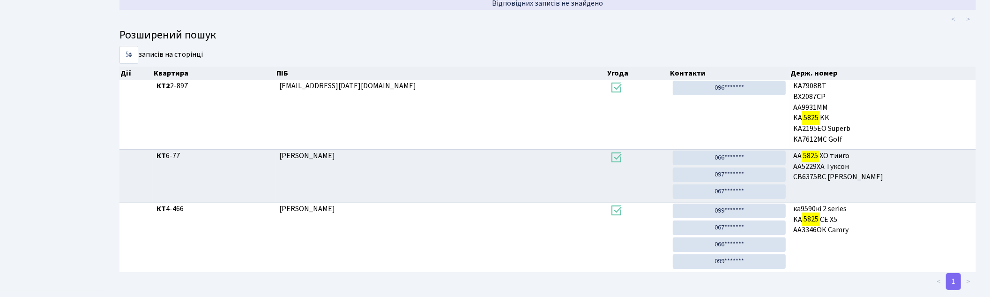
scroll to position [148, 0]
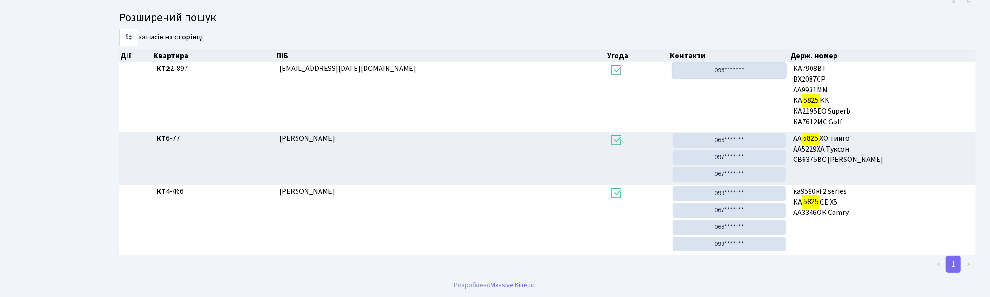
drag, startPoint x: 718, startPoint y: 68, endPoint x: 503, endPoint y: 45, distance: 215.9
click at [718, 68] on link "096*******" at bounding box center [729, 70] width 113 height 15
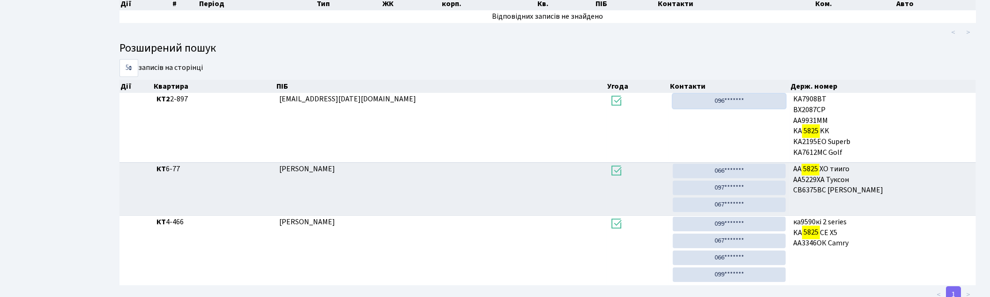
scroll to position [0, 0]
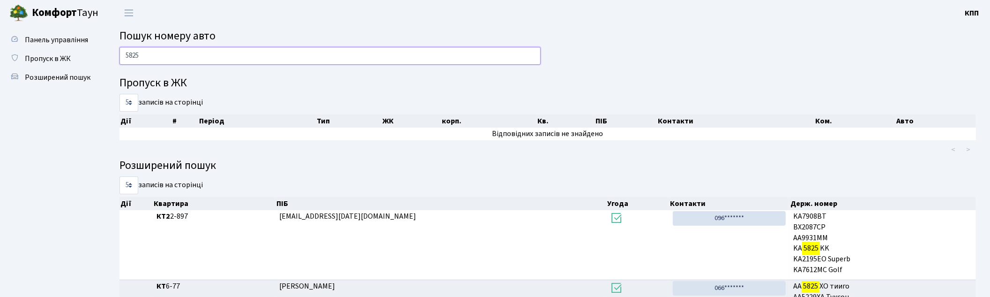
click at [212, 53] on input "5825" at bounding box center [329, 56] width 421 height 18
type input "5"
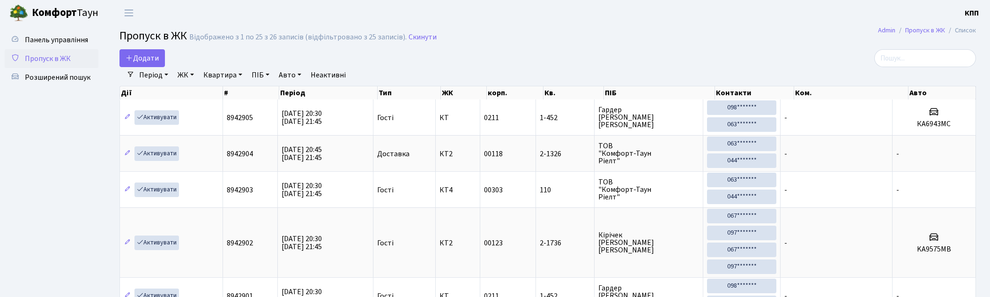
select select "25"
click at [945, 60] on input "search" at bounding box center [925, 58] width 102 height 18
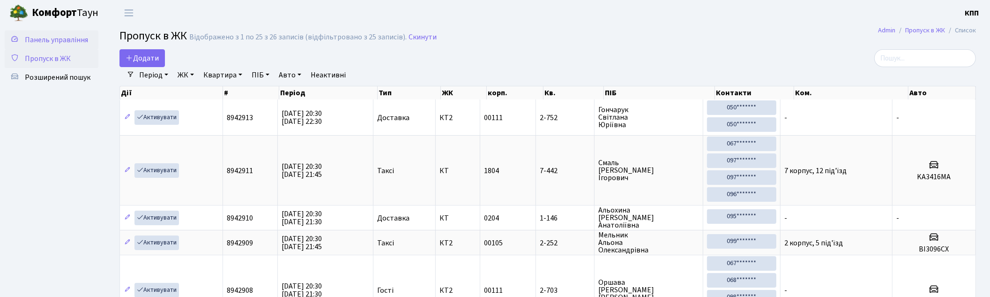
click at [67, 38] on span "Панель управління" at bounding box center [56, 40] width 63 height 10
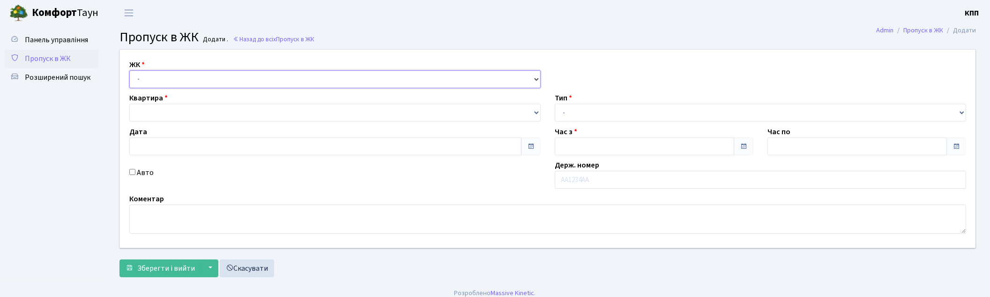
drag, startPoint x: 0, startPoint y: 0, endPoint x: 156, endPoint y: 86, distance: 177.6
click at [154, 84] on select "- КТ, вул. Регенераторна, 4 КТ2, просп. Соборності, 17 КТ3, вул. Березнева, 16 …" at bounding box center [334, 79] width 411 height 18
type input "02.09.2025"
type input "20:30"
type input "21:30"
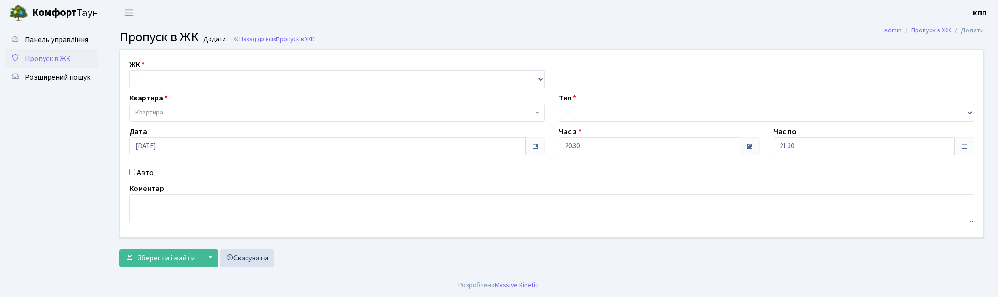
click at [92, 188] on ul "Панель управління Пропуск в ЖК Розширений пошук" at bounding box center [52, 149] width 94 height 238
click at [152, 78] on select "- КТ, вул. Регенераторна, 4 КТ2, просп. Соборності, 17 КТ3, вул. Березнева, 16 …" at bounding box center [337, 79] width 416 height 18
select select "271"
click at [129, 70] on select "- КТ, вул. Регенераторна, 4 КТ2, просп. Соборності, 17 КТ3, вул. Березнева, 16 …" at bounding box center [337, 79] width 416 height 18
select select
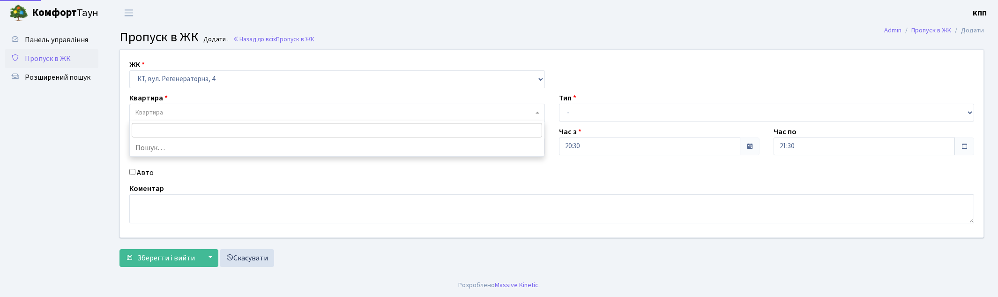
click at [174, 111] on span "Квартира" at bounding box center [334, 112] width 398 height 9
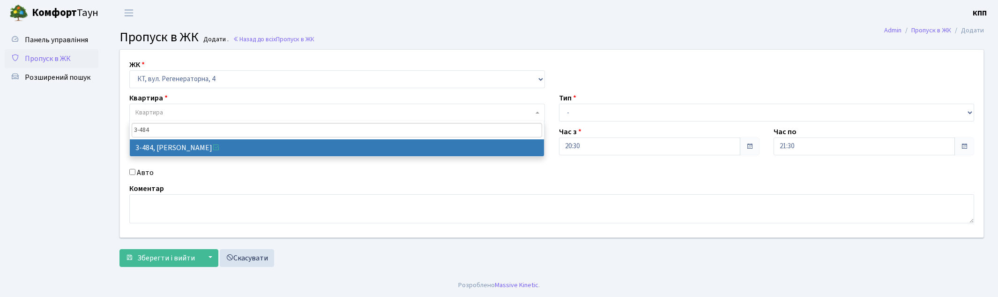
type input "3-484"
select select "1702"
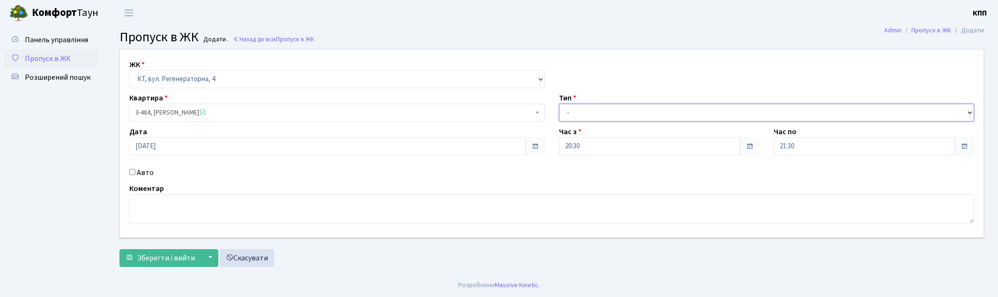
drag, startPoint x: 613, startPoint y: 113, endPoint x: 611, endPoint y: 119, distance: 5.8
click at [613, 113] on select "- Доставка Таксі Гості Сервіс" at bounding box center [767, 113] width 416 height 18
select select "3"
click at [559, 104] on select "- Доставка Таксі Гості Сервіс" at bounding box center [767, 113] width 416 height 18
click at [150, 256] on span "Зберегти і вийти" at bounding box center [166, 257] width 58 height 10
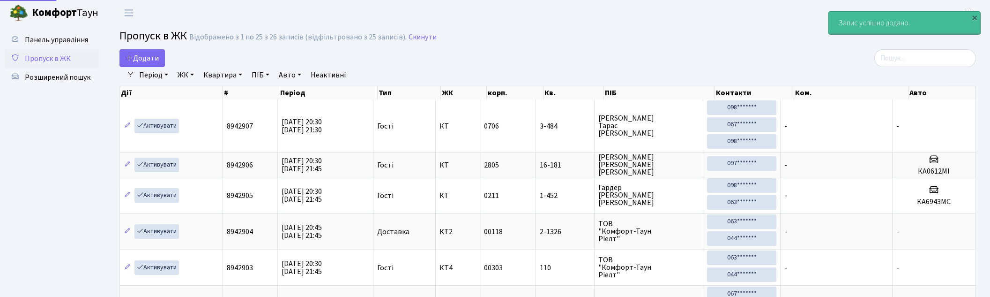
select select "25"
click at [83, 76] on span "Розширений пошук" at bounding box center [58, 77] width 66 height 10
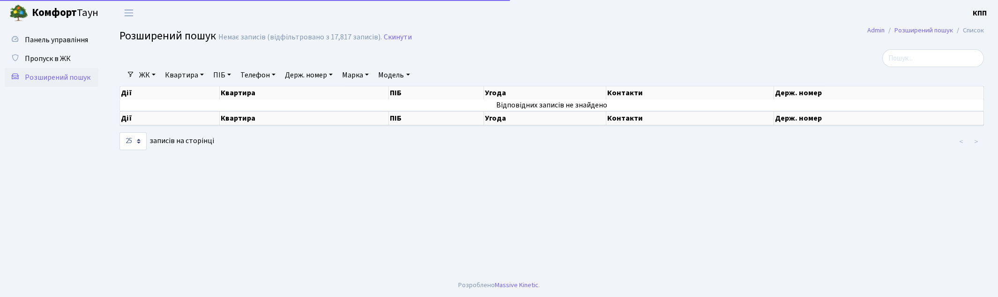
select select "25"
click at [176, 75] on link "Квартира" at bounding box center [184, 75] width 46 height 16
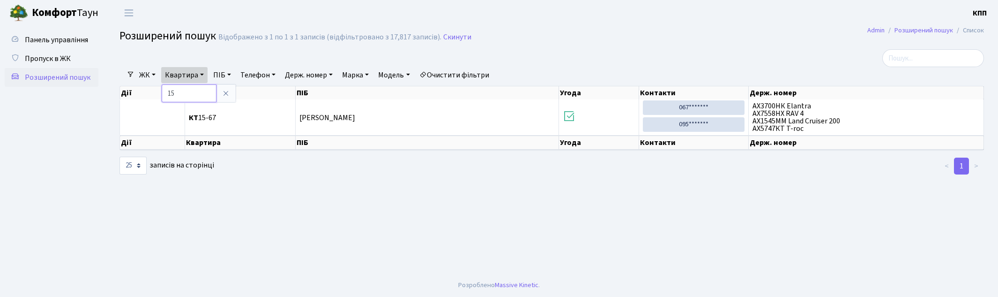
type input "1"
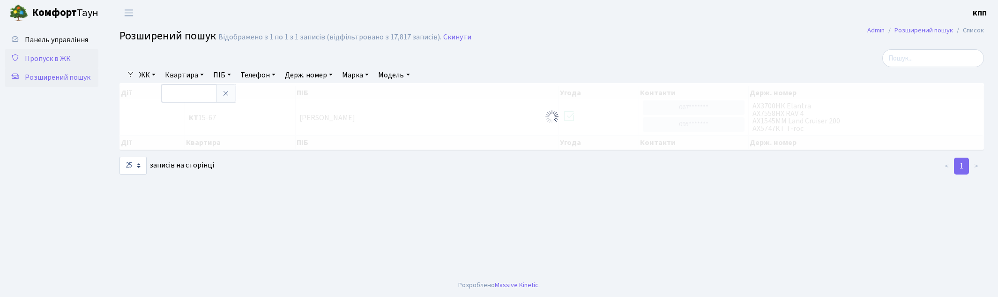
click at [52, 59] on span "Пропуск в ЖК" at bounding box center [48, 58] width 46 height 10
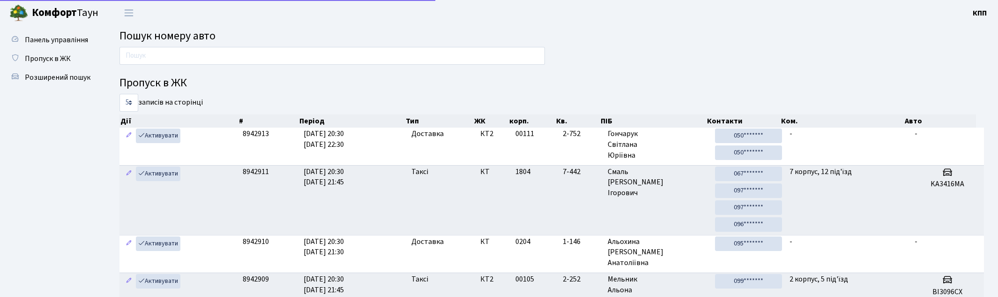
click at [186, 55] on input "text" at bounding box center [331, 56] width 425 height 18
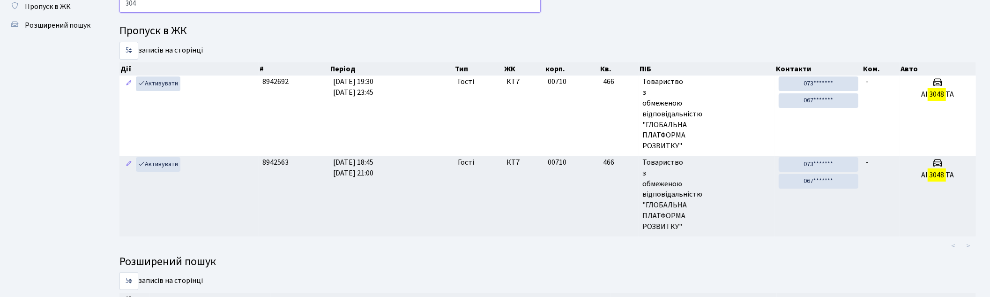
scroll to position [50, 0]
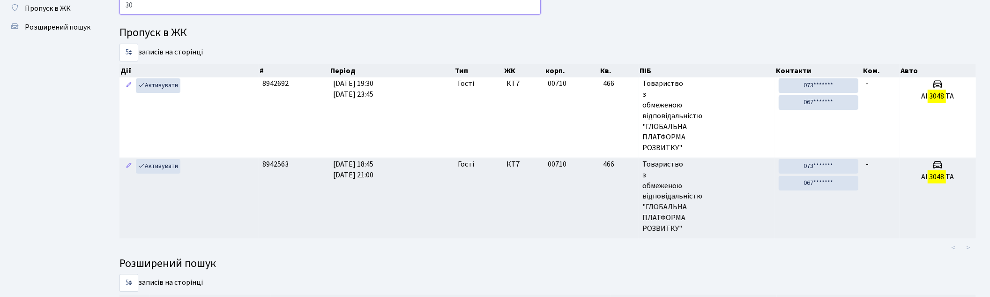
type input "3"
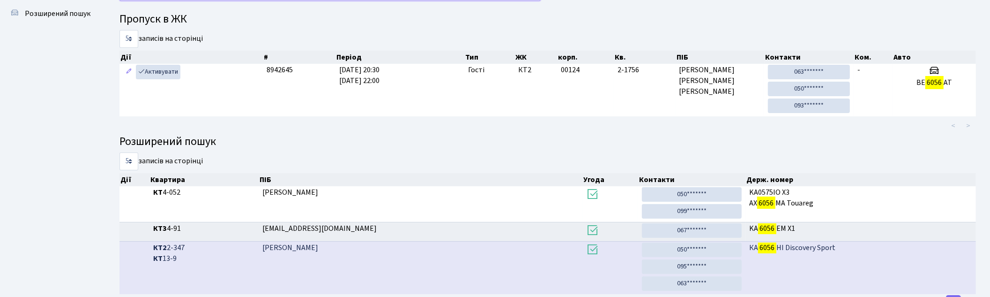
scroll to position [0, 0]
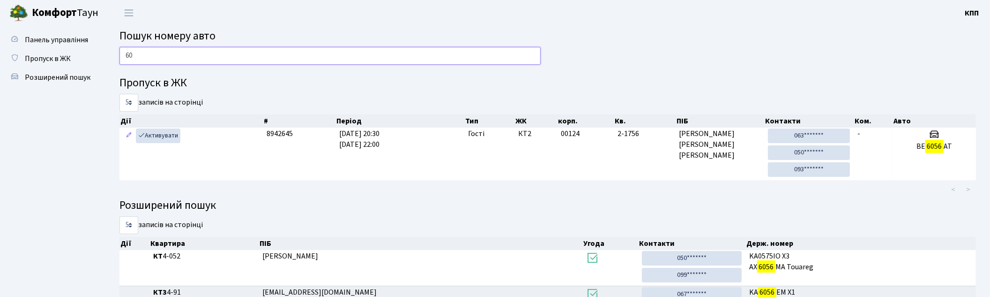
type input "6"
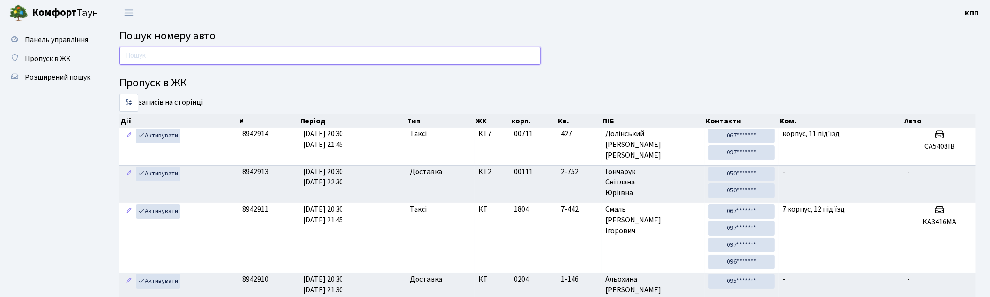
click at [351, 54] on input "text" at bounding box center [329, 56] width 421 height 18
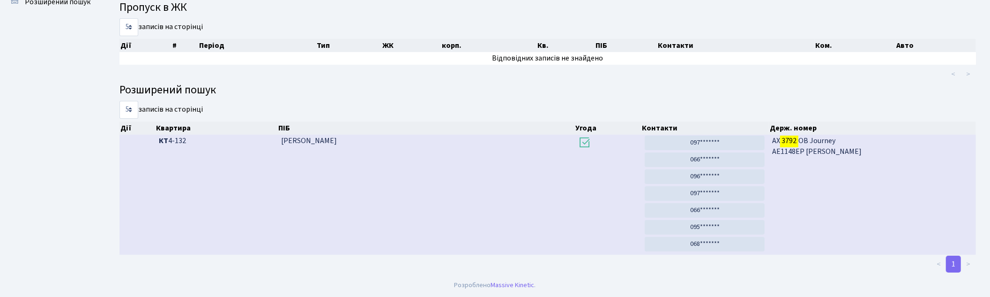
scroll to position [75, 0]
click at [709, 141] on link "097*******" at bounding box center [705, 142] width 120 height 15
click at [724, 241] on link "068*******" at bounding box center [705, 244] width 120 height 15
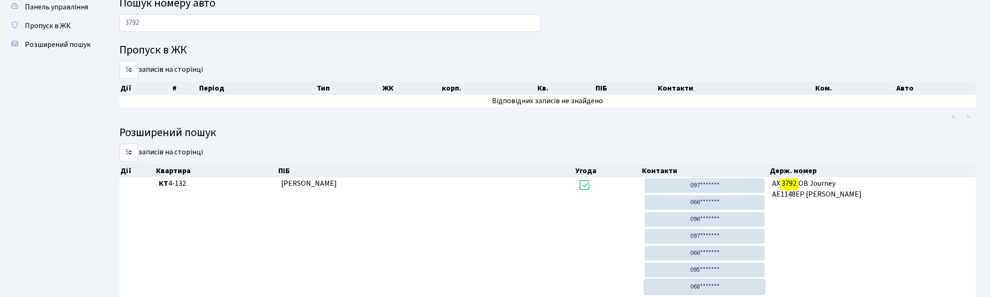
scroll to position [0, 0]
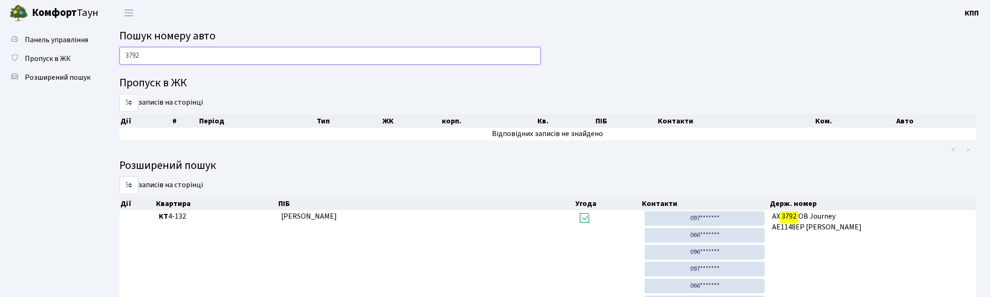
click at [238, 53] on input "3792" at bounding box center [329, 56] width 421 height 18
type input "3"
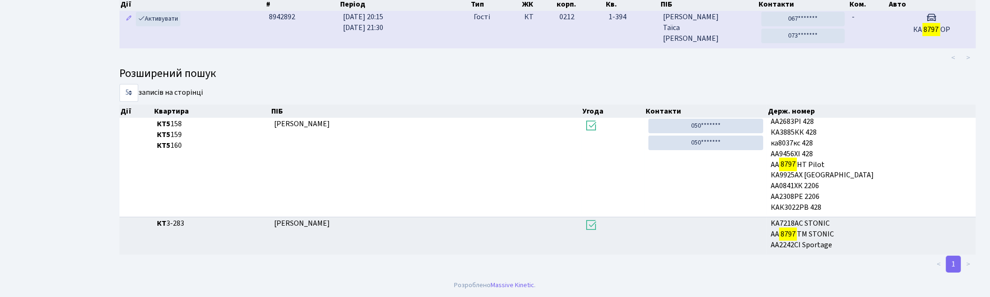
scroll to position [50, 0]
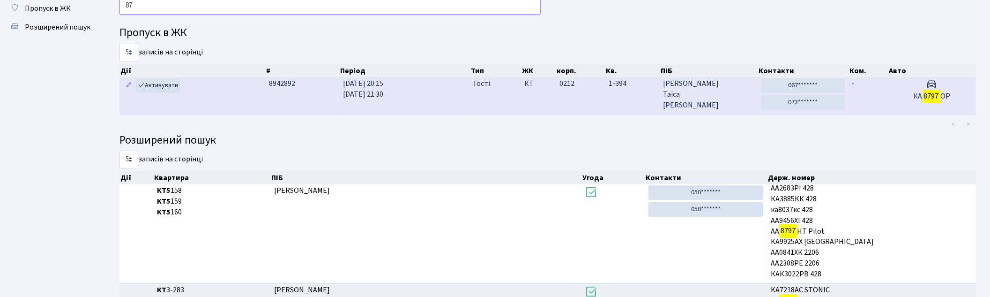
type input "8"
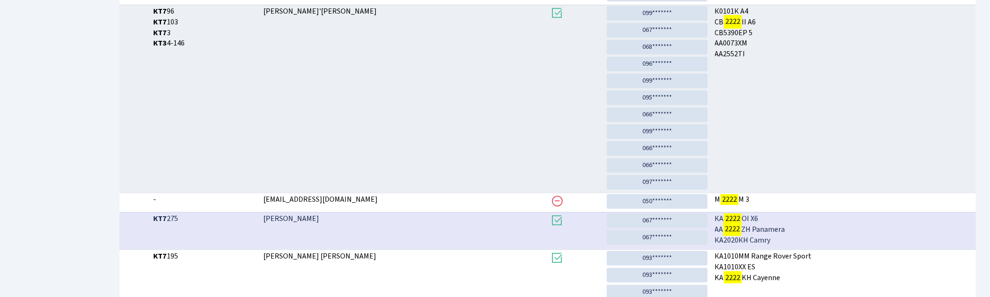
scroll to position [290, 0]
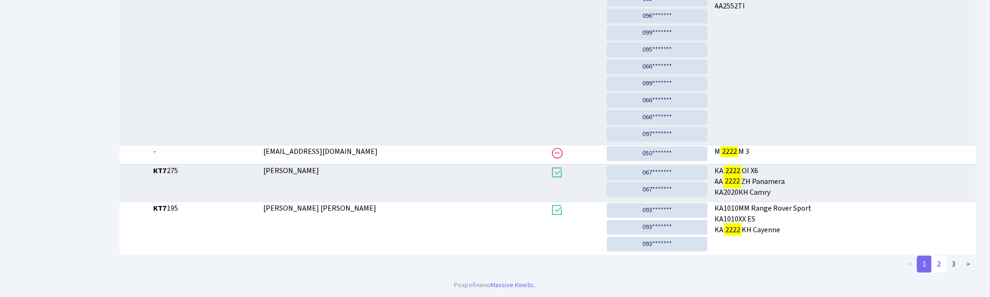
type input "2222"
click at [938, 264] on link "2" at bounding box center [938, 263] width 15 height 17
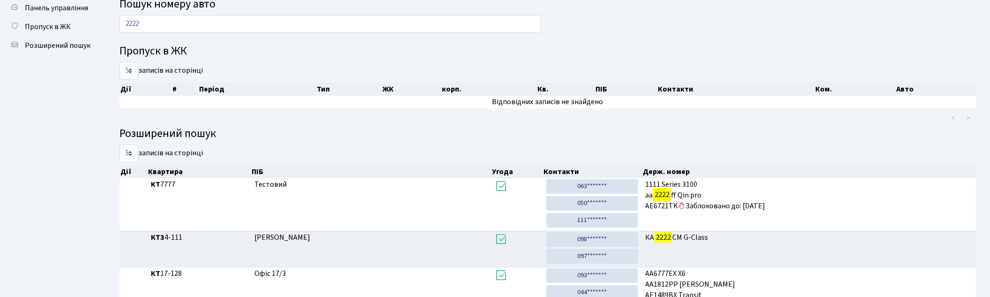
scroll to position [0, 0]
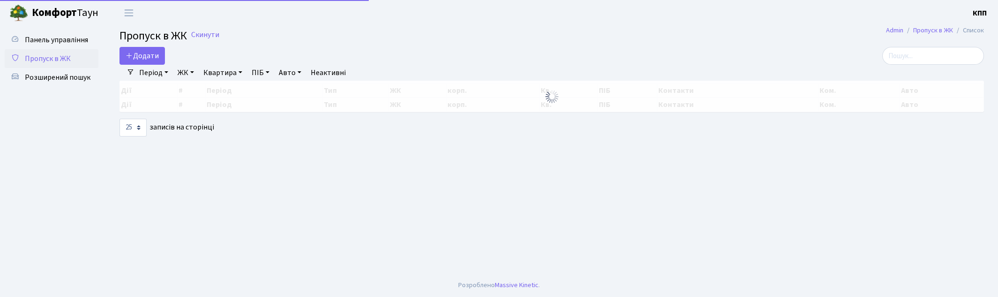
select select "25"
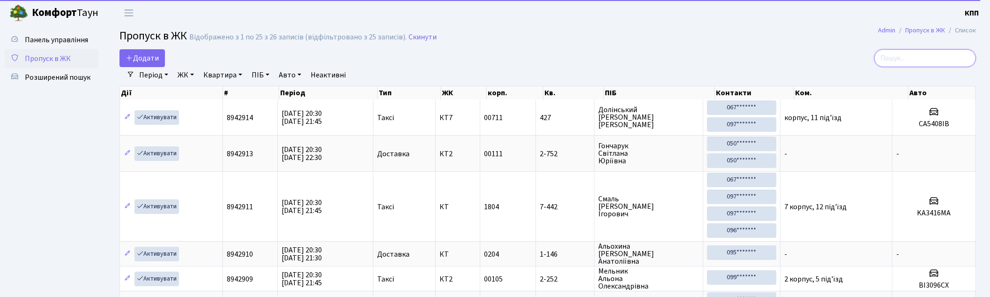
click at [902, 55] on input "search" at bounding box center [925, 58] width 102 height 18
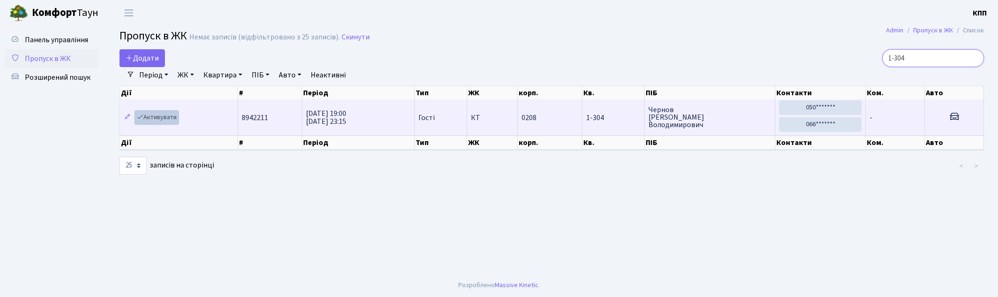
type input "1-304"
click at [158, 115] on link "Активувати" at bounding box center [156, 117] width 45 height 15
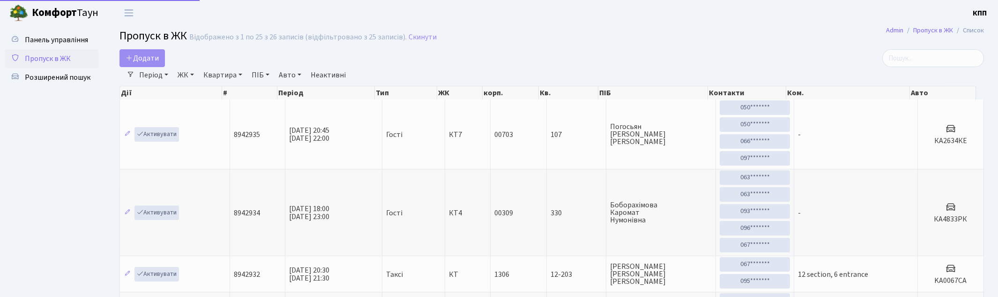
select select "25"
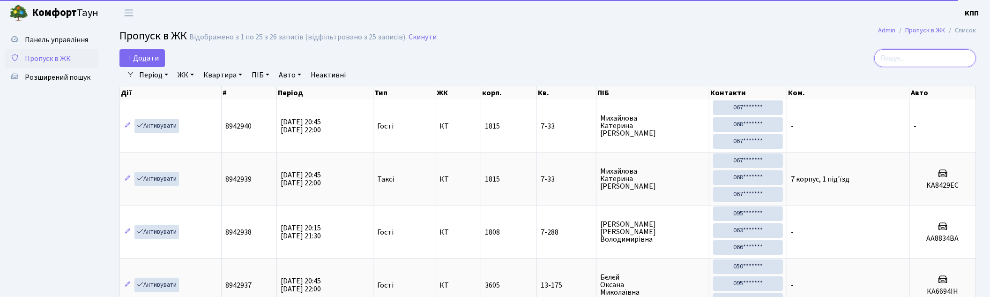
click at [891, 59] on input "search" at bounding box center [925, 58] width 102 height 18
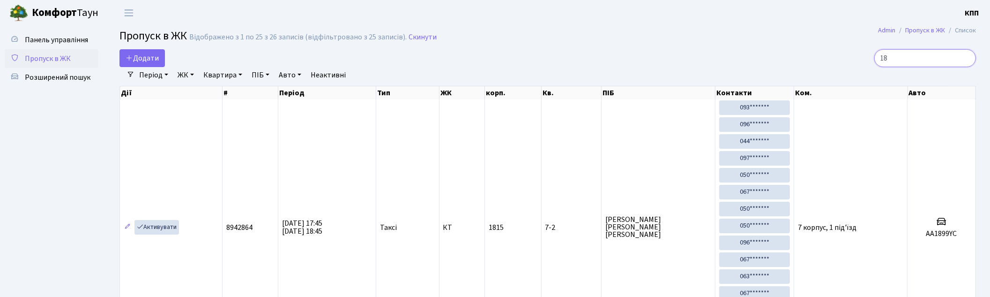
type input "1"
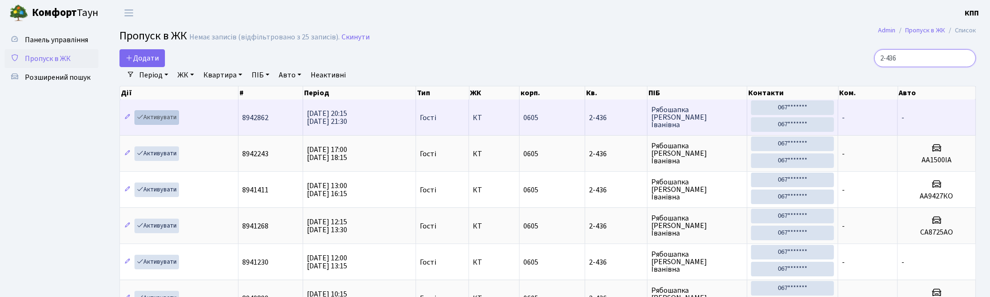
type input "2-436"
click at [156, 114] on link "Активувати" at bounding box center [156, 117] width 45 height 15
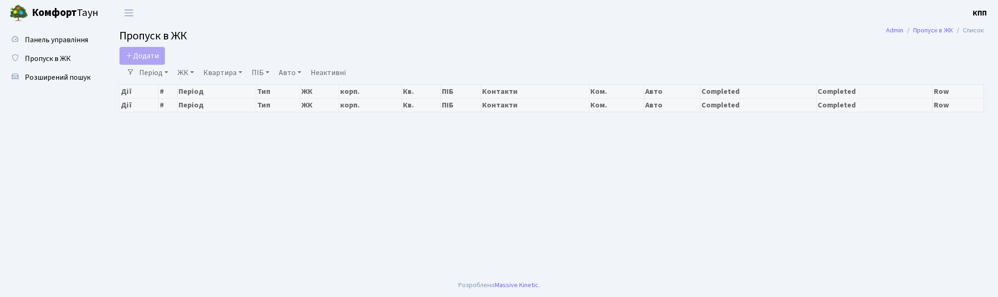
select select "25"
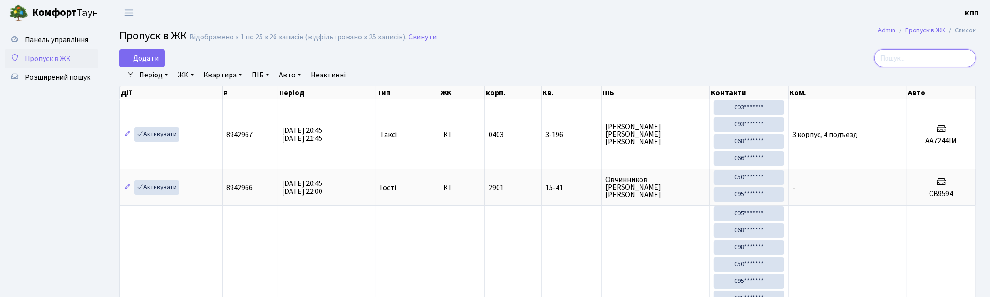
drag, startPoint x: 941, startPoint y: 53, endPoint x: 551, endPoint y: 49, distance: 389.3
click at [939, 54] on input "search" at bounding box center [925, 58] width 102 height 18
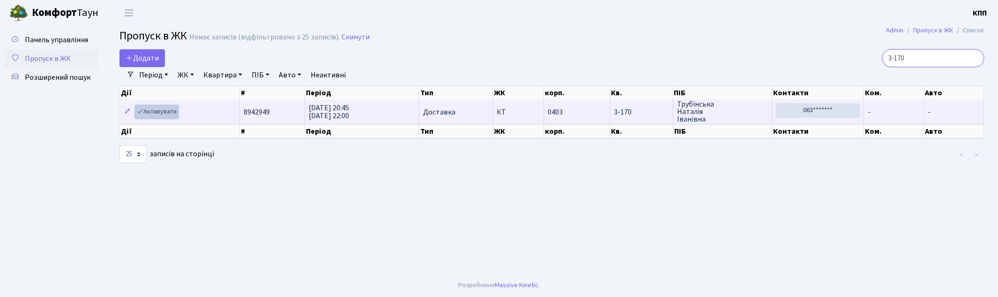
type input "3-170"
click at [155, 112] on link "Активувати" at bounding box center [156, 111] width 45 height 15
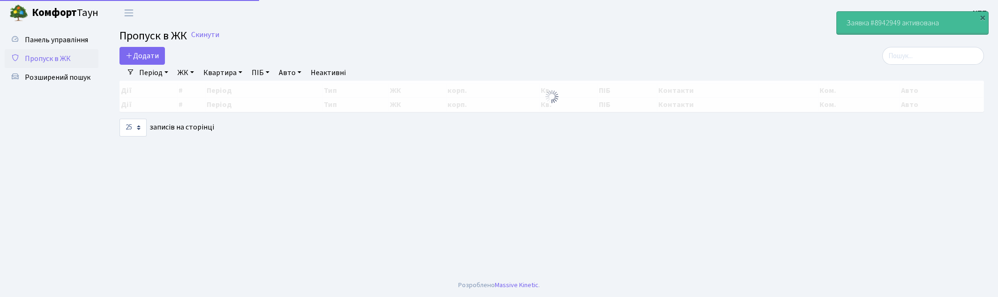
select select "25"
click at [899, 53] on input "search" at bounding box center [933, 56] width 102 height 18
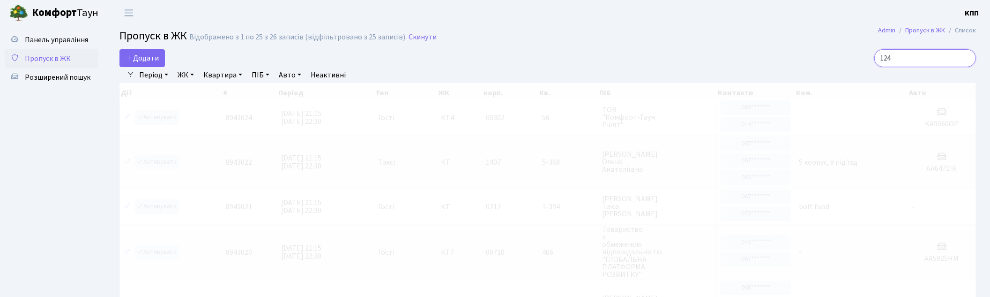
scroll to position [1, 0]
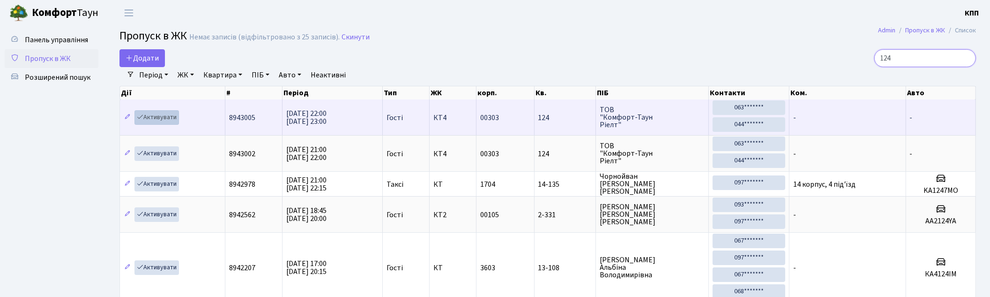
type input "124"
click at [148, 116] on link "Активувати" at bounding box center [156, 117] width 45 height 15
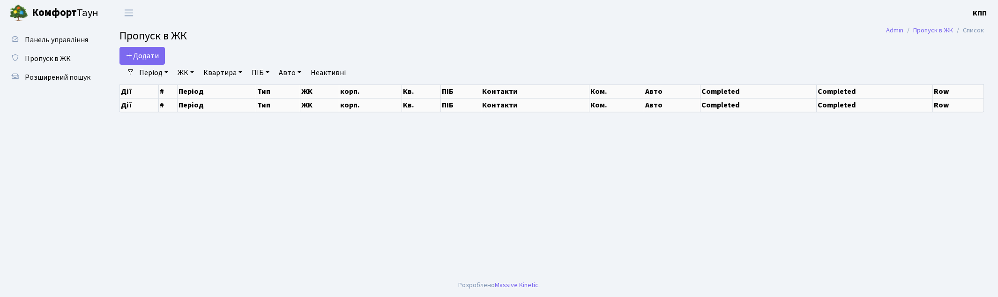
select select "25"
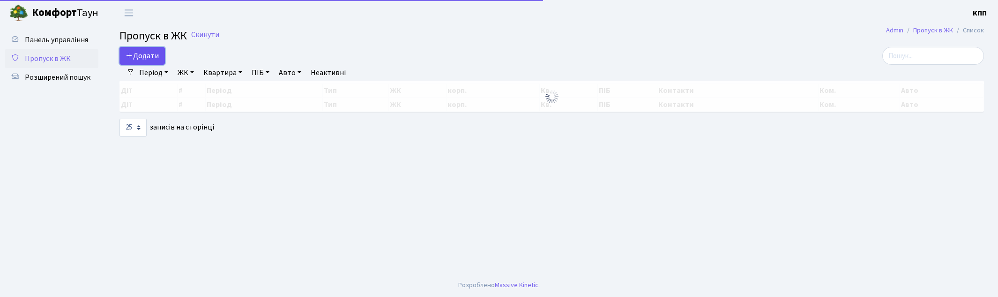
click at [130, 60] on span "Додати" at bounding box center [142, 56] width 33 height 10
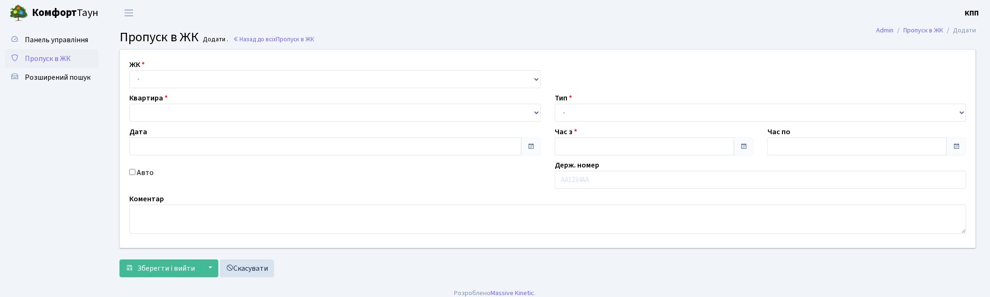
type input "[DATE]"
type input "21:00"
type input "22:00"
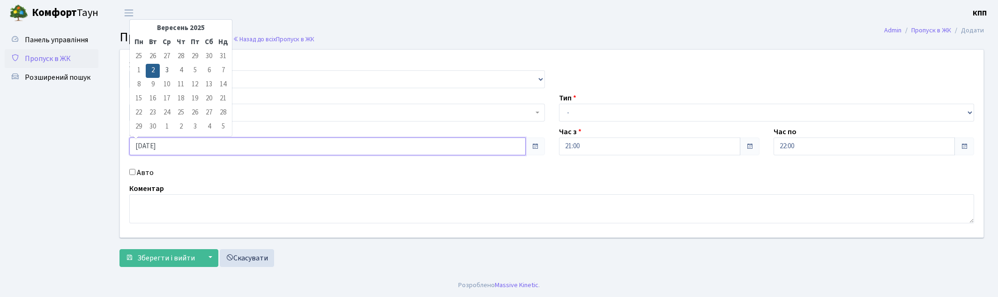
click at [157, 145] on input "[DATE]" at bounding box center [327, 146] width 396 height 18
click at [302, 59] on div "ЖК - КТ, вул. Регенераторна, 4 КТ2, просп. Соборності, 17 КТ3, вул. Березнева, …" at bounding box center [337, 73] width 430 height 29
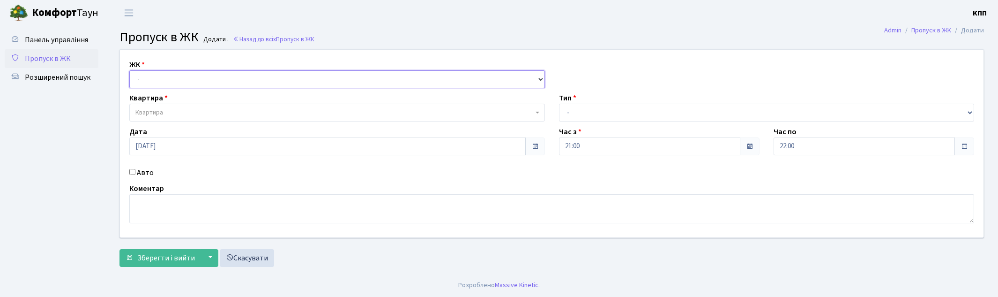
click at [156, 83] on select "- КТ, вул. Регенераторна, 4 КТ2, просп. Соборності, 17 КТ3, вул. Березнева, 16 …" at bounding box center [337, 79] width 416 height 18
click at [349, 47] on main "Admin Пропуск в ЖК Додати Пропуск в ЖК Додати . Назад до всіх Пропуск в ЖК ЖК -…" at bounding box center [551, 149] width 892 height 247
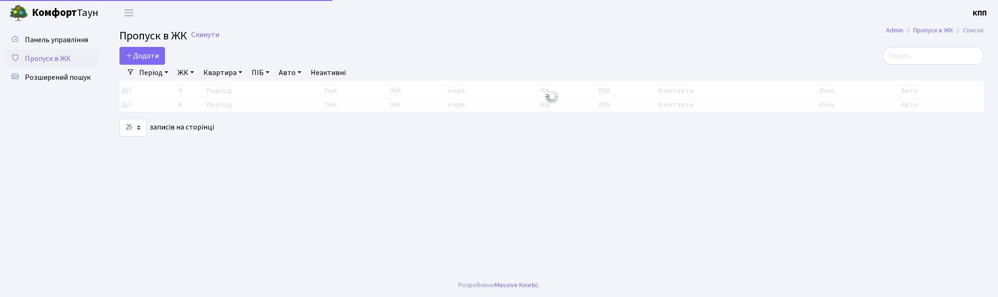
select select "25"
click at [926, 55] on input "search" at bounding box center [933, 56] width 102 height 18
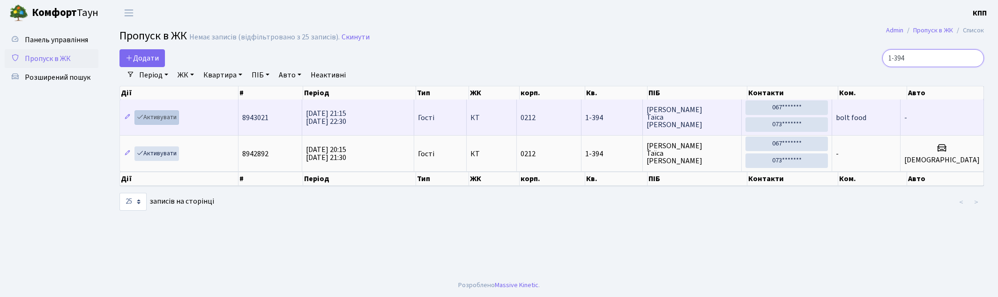
type input "1-394"
click at [151, 118] on link "Активувати" at bounding box center [156, 117] width 45 height 15
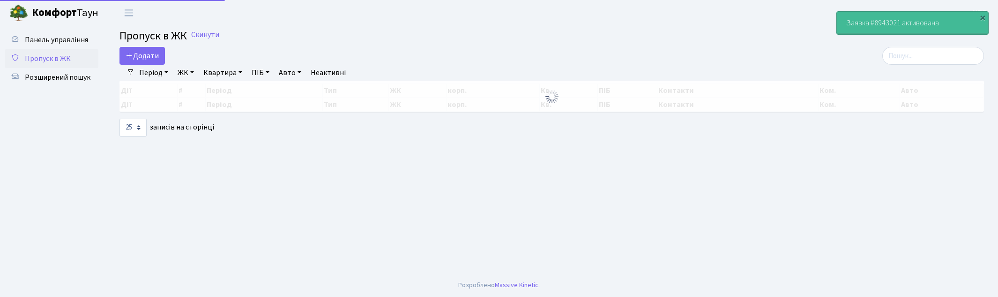
select select "25"
click at [905, 54] on input "search" at bounding box center [933, 56] width 102 height 18
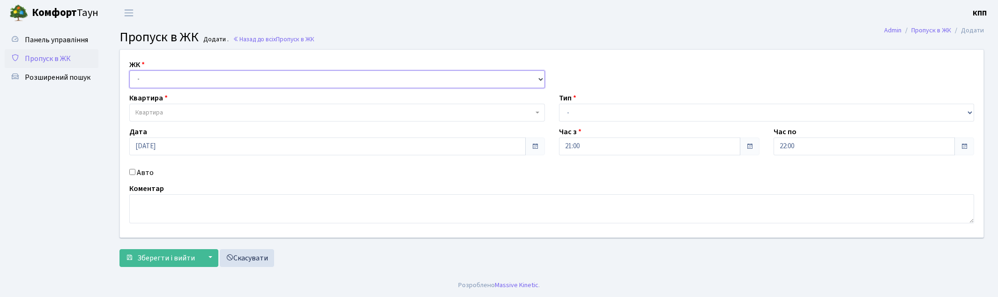
drag, startPoint x: 168, startPoint y: 77, endPoint x: 181, endPoint y: 86, distance: 15.9
click at [168, 77] on select "- КТ, вул. Регенераторна, 4 КТ2, просп. Соборності, 17 КТ3, вул. Березнева, 16 …" at bounding box center [337, 79] width 416 height 18
select select "271"
click at [129, 70] on select "- КТ, вул. Регенераторна, 4 КТ2, просп. Соборності, 17 КТ3, вул. Березнева, 16 …" at bounding box center [337, 79] width 416 height 18
select select
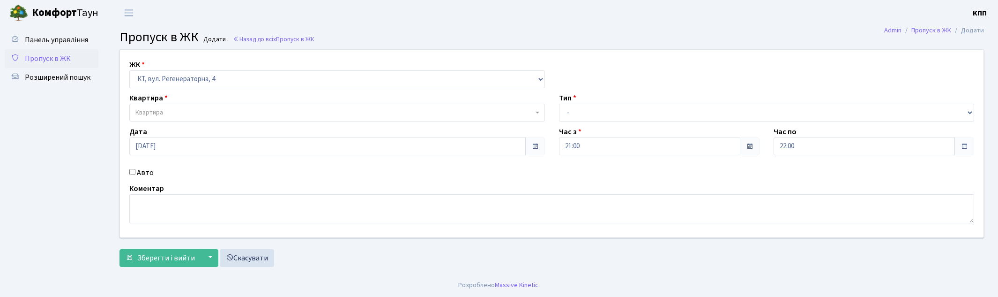
click at [214, 111] on span "Квартира" at bounding box center [334, 112] width 398 height 9
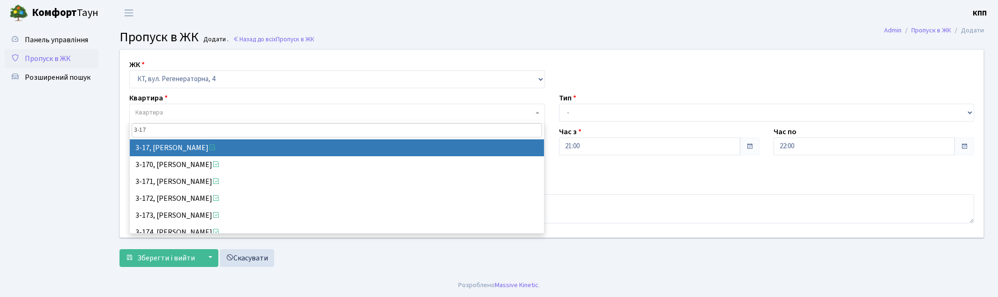
type input "3-17"
select select "988"
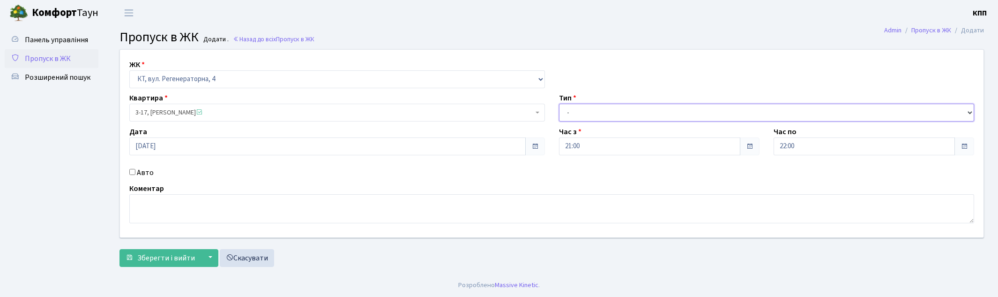
click at [567, 115] on select "- Доставка Таксі Гості Сервіс" at bounding box center [767, 113] width 416 height 18
select select "1"
click at [559, 104] on select "- Доставка Таксі Гості Сервіс" at bounding box center [767, 113] width 416 height 18
click at [161, 262] on span "Зберегти і вийти" at bounding box center [166, 257] width 58 height 10
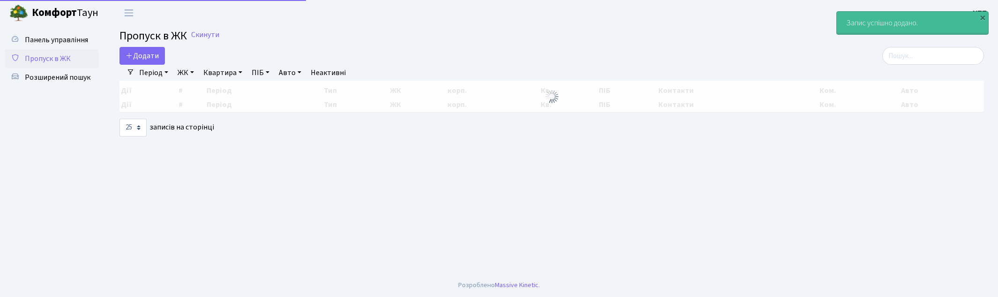
select select "25"
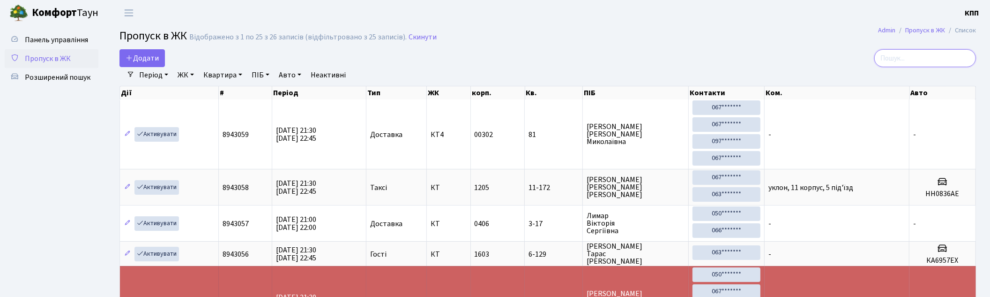
click at [958, 53] on input "search" at bounding box center [925, 58] width 102 height 18
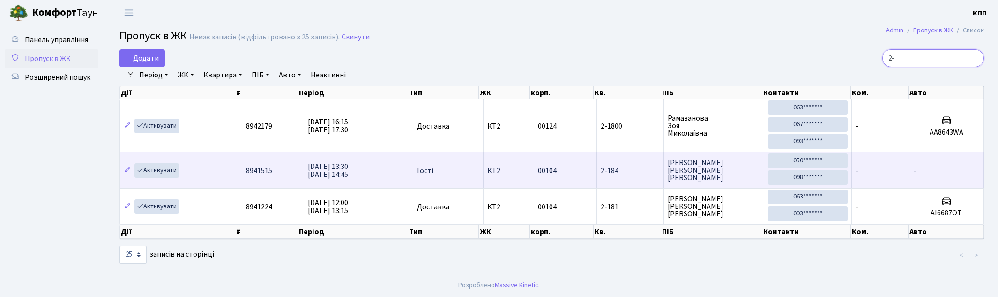
type input "2"
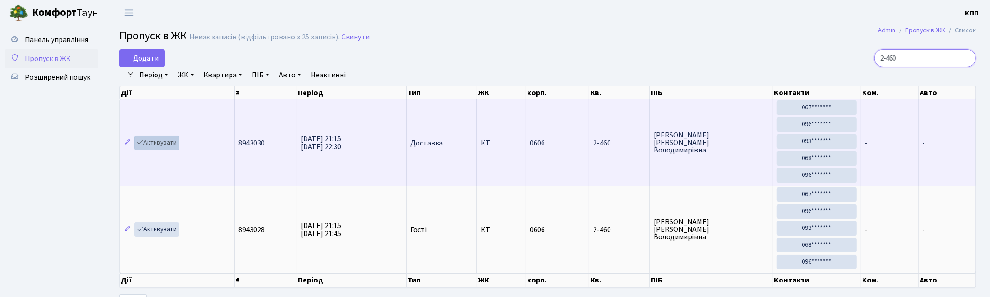
type input "2-460"
click at [137, 144] on icon at bounding box center [140, 142] width 7 height 7
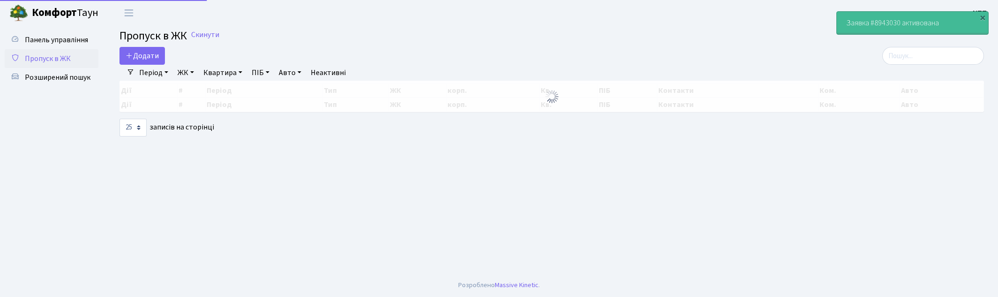
select select "25"
drag, startPoint x: 909, startPoint y: 52, endPoint x: 893, endPoint y: 52, distance: 16.0
click at [909, 52] on input "search" at bounding box center [933, 56] width 102 height 18
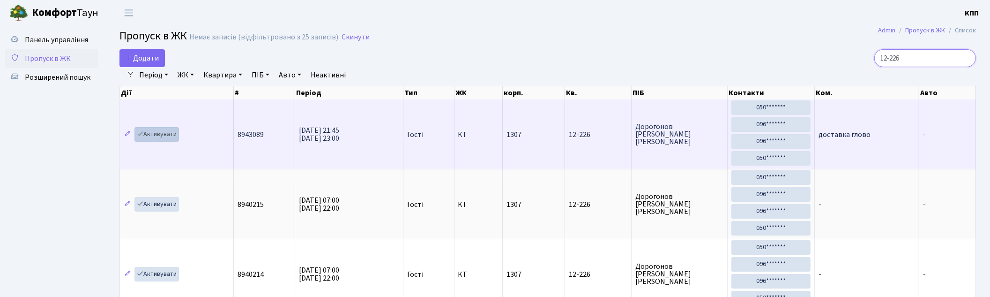
type input "12-226"
click at [158, 136] on link "Активувати" at bounding box center [156, 134] width 45 height 15
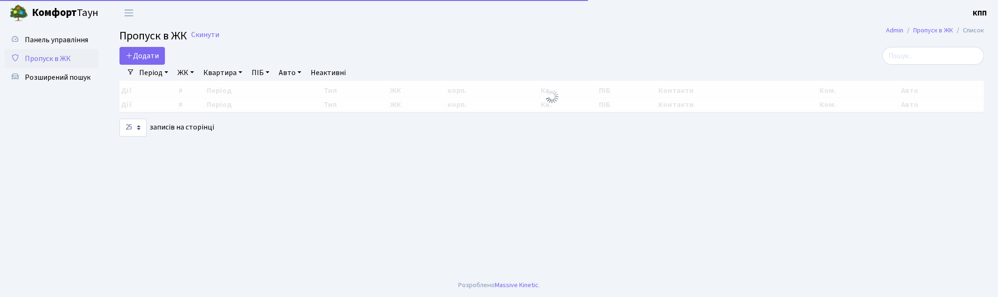
select select "25"
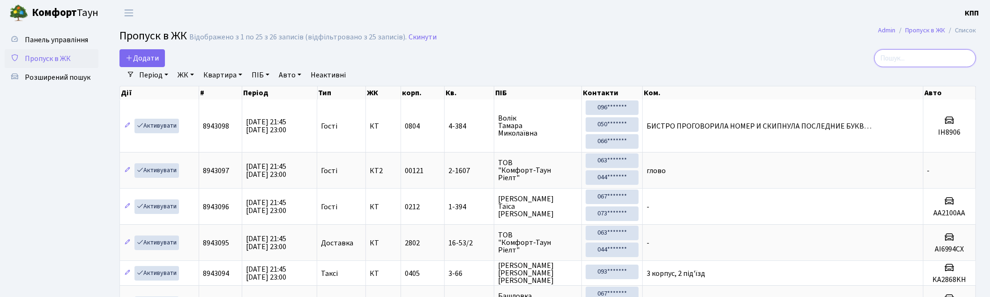
click at [900, 58] on input "search" at bounding box center [925, 58] width 102 height 18
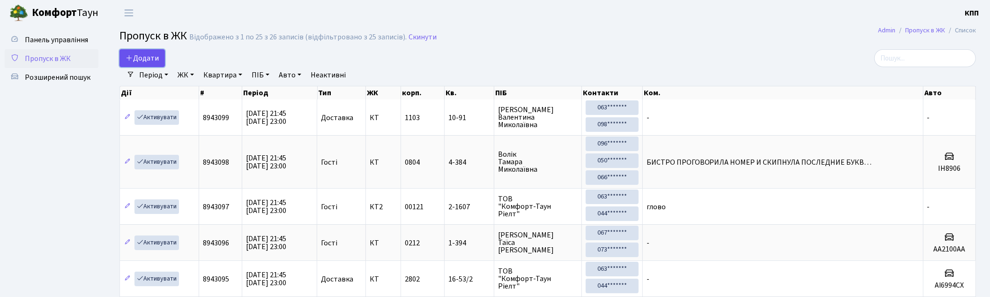
click at [141, 55] on span "Додати" at bounding box center [142, 58] width 33 height 10
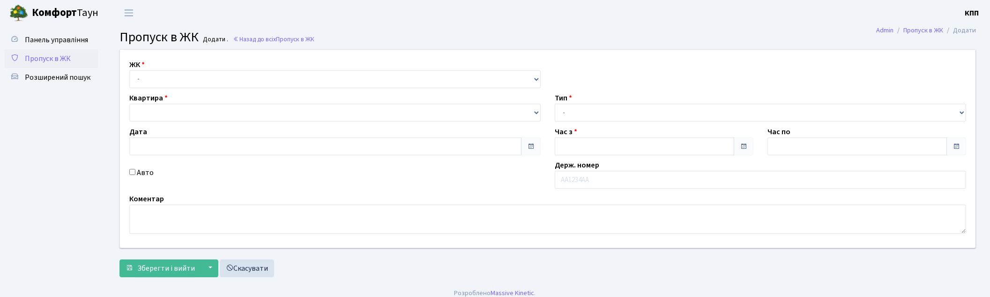
type input "[DATE]"
type input "21:45"
type input "23:00"
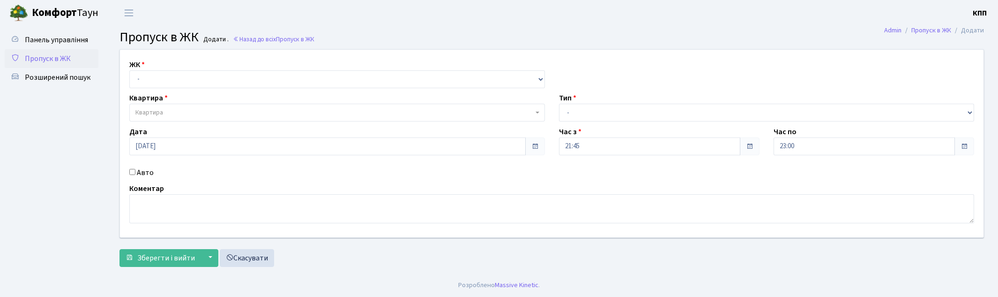
click at [140, 171] on label "Авто" at bounding box center [145, 172] width 17 height 11
click at [135, 171] on input "Авто" at bounding box center [132, 172] width 6 height 6
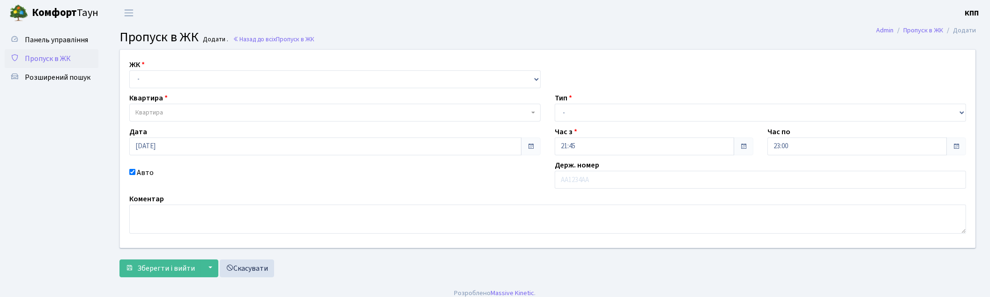
click at [132, 172] on input "Авто" at bounding box center [132, 172] width 6 height 6
checkbox input "false"
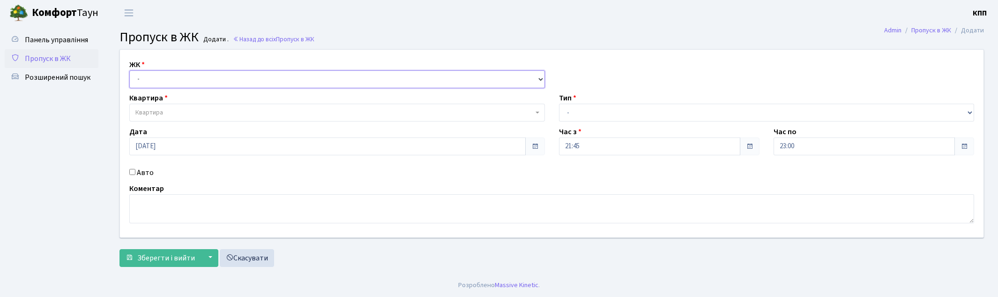
click at [166, 85] on select "- КТ, вул. Регенераторна, 4 КТ2, просп. Соборності, 17 КТ3, вул. Березнева, 16 …" at bounding box center [337, 79] width 416 height 18
select select "295"
click at [129, 70] on select "- КТ, вул. Регенераторна, 4 КТ2, просп. Соборності, 17 КТ3, вул. Березнева, 16 …" at bounding box center [337, 79] width 416 height 18
select select
click at [174, 113] on span "Квартира" at bounding box center [334, 112] width 398 height 9
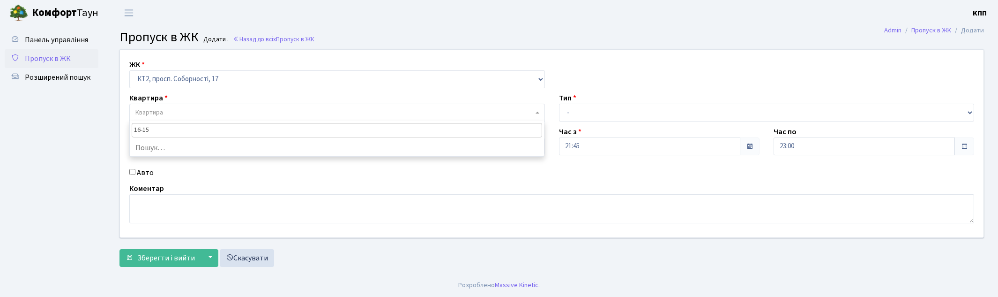
type input "16-158"
click at [200, 74] on select "- КТ, вул. Регенераторна, 4 КТ2, просп. Соборності, 17 КТ3, вул. Березнева, 16 …" at bounding box center [337, 79] width 416 height 18
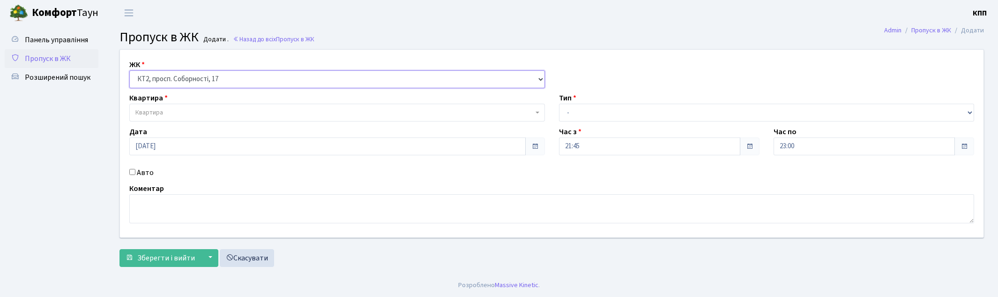
select select "271"
click at [129, 70] on select "- КТ, вул. Регенераторна, 4 КТ2, просп. [STREET_ADDRESS] [STREET_ADDRESS] [PERS…" at bounding box center [337, 79] width 416 height 18
select select
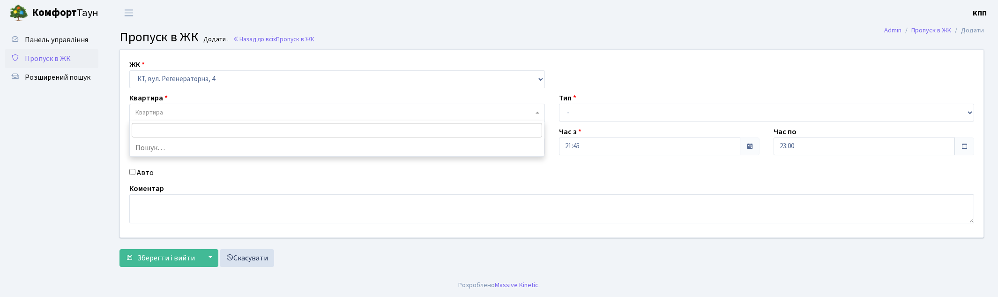
click at [178, 109] on span "Квартира" at bounding box center [334, 112] width 398 height 9
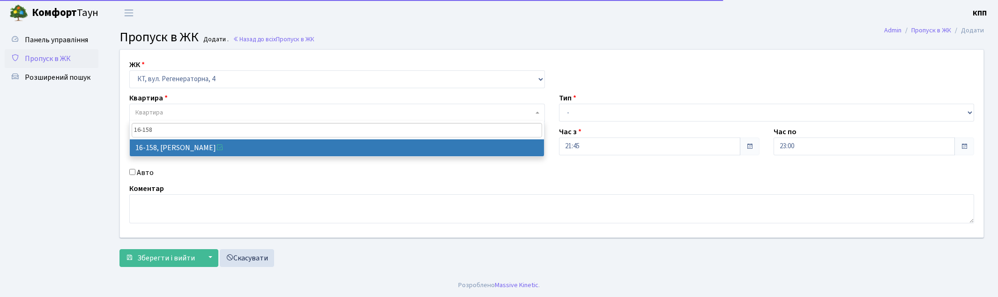
type input "16-158"
select select "8719"
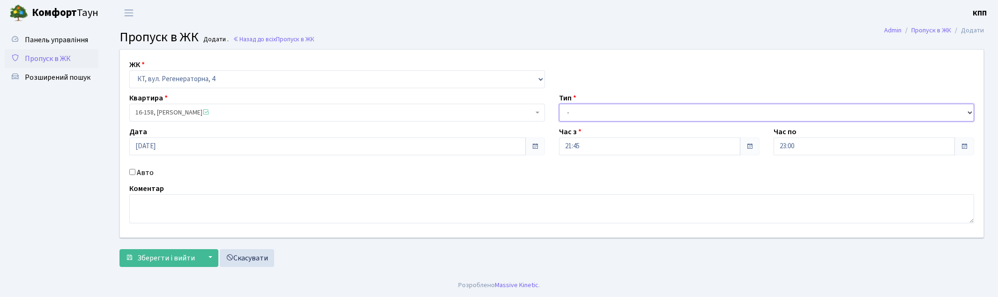
click at [595, 109] on select "- Доставка Таксі Гості Сервіс" at bounding box center [767, 113] width 416 height 18
select select "1"
click at [559, 104] on select "- Доставка Таксі Гості Сервіс" at bounding box center [767, 113] width 416 height 18
click at [176, 261] on span "Зберегти і вийти" at bounding box center [166, 257] width 58 height 10
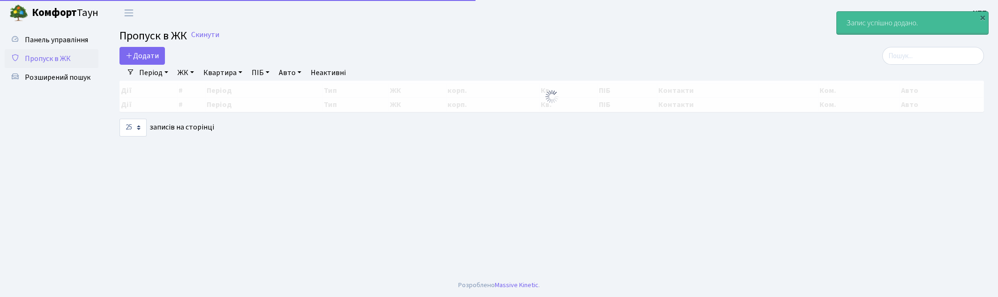
select select "25"
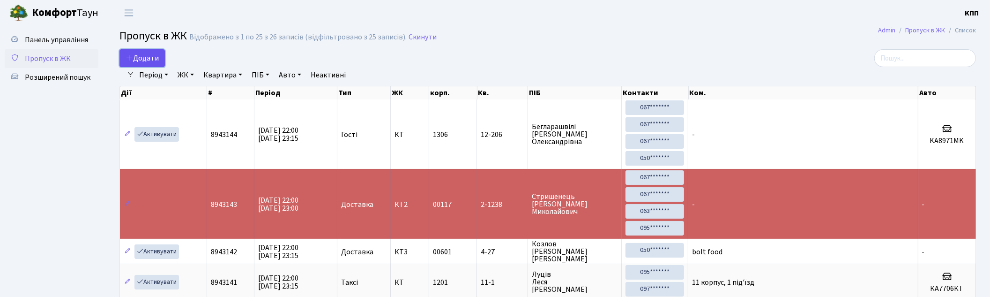
click at [138, 59] on span "Додати" at bounding box center [142, 58] width 33 height 10
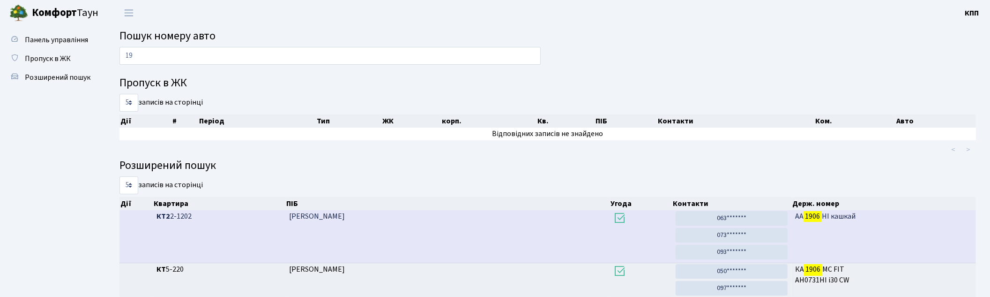
type input "1"
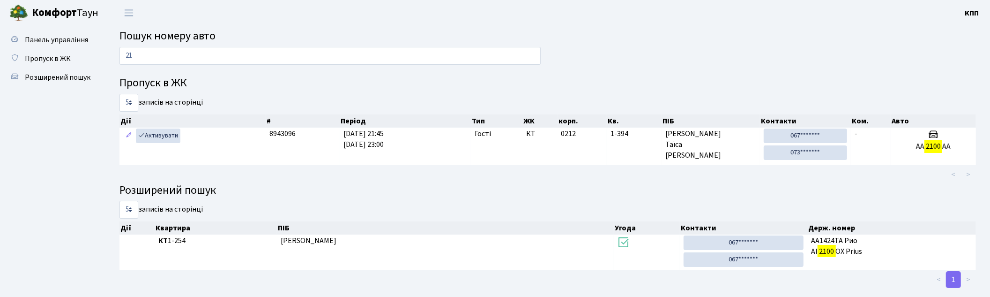
type input "2"
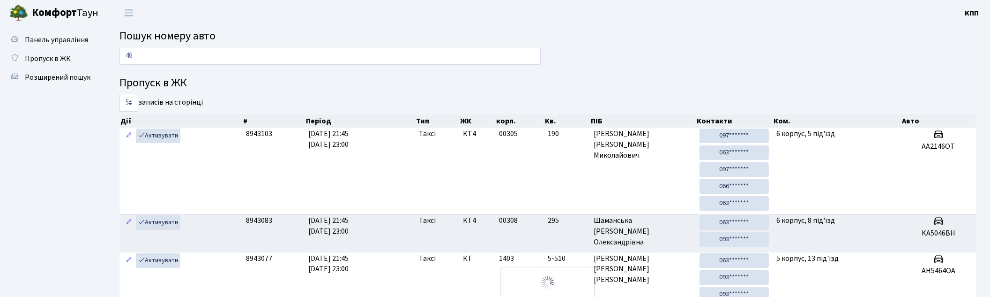
type input "4"
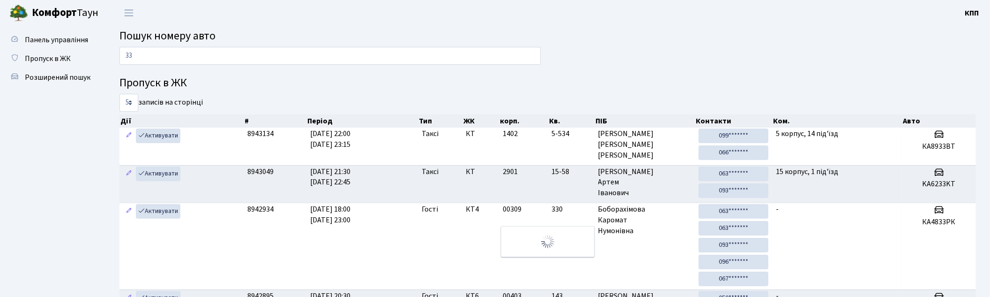
type input "3"
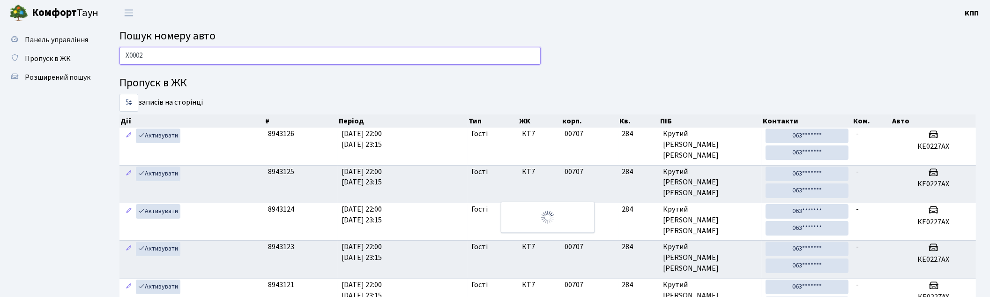
click at [155, 47] on input "Х0002" at bounding box center [329, 56] width 421 height 18
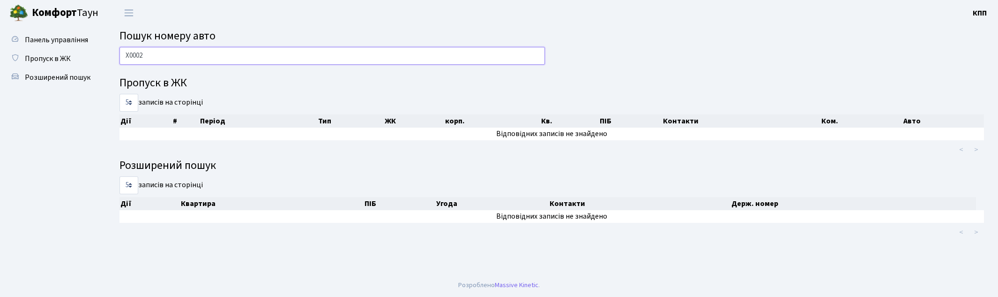
click at [128, 58] on input "Х0002" at bounding box center [331, 56] width 425 height 18
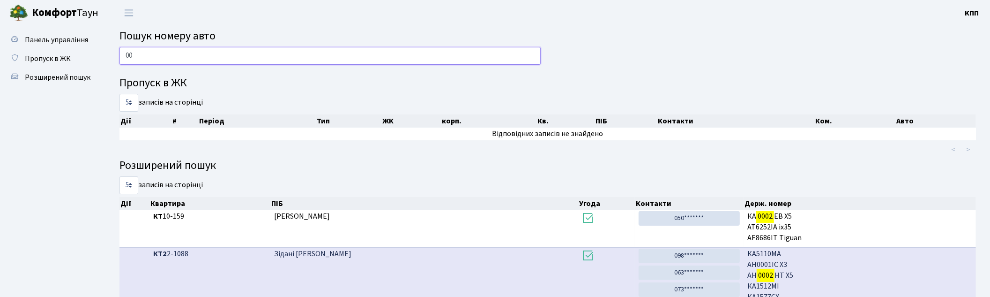
type input "0"
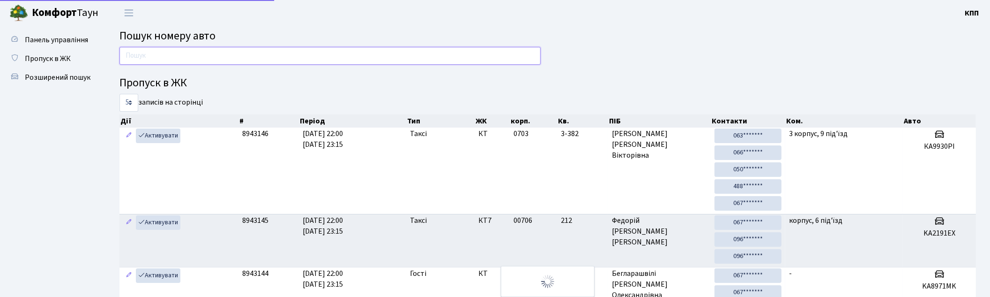
type input "Т"
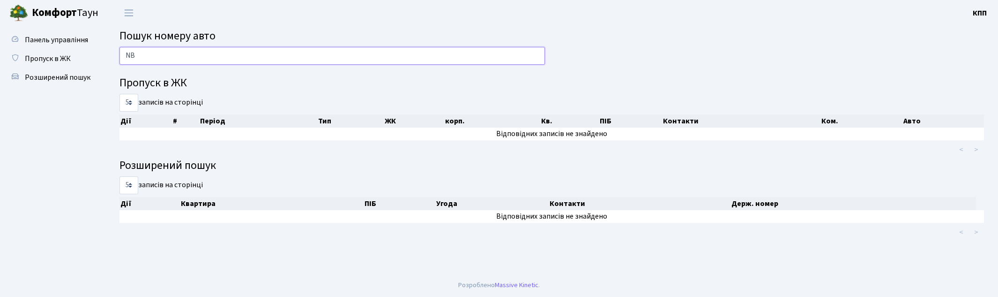
type input "N"
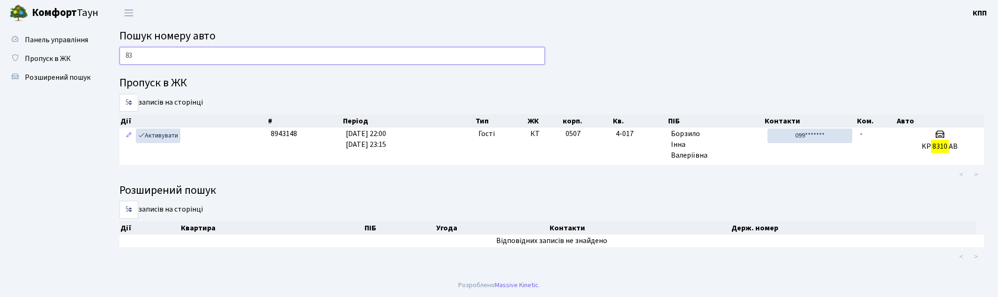
type input "8"
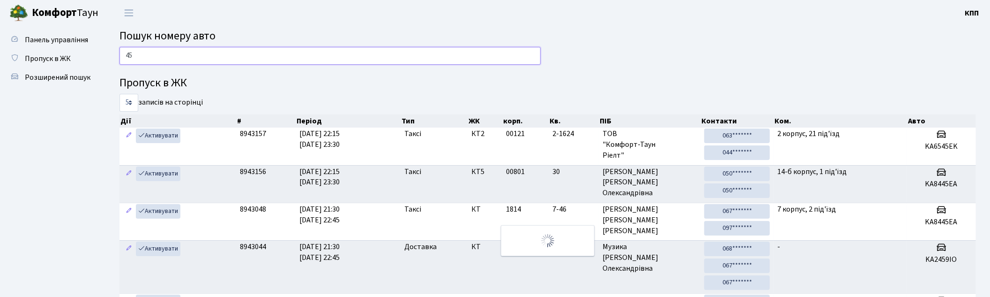
type input "4"
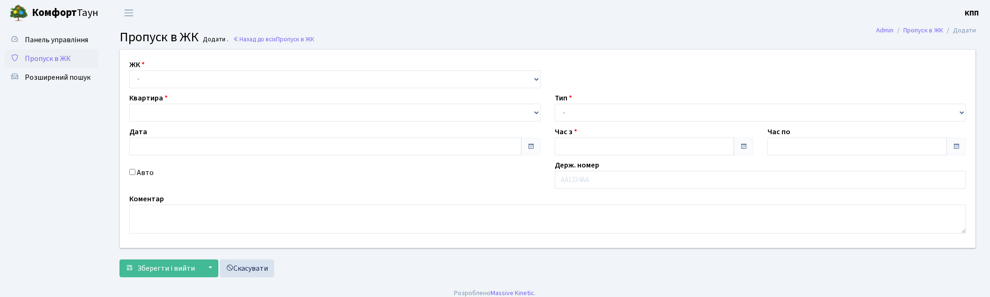
type input "[DATE]"
type input "22:00"
type input "23:15"
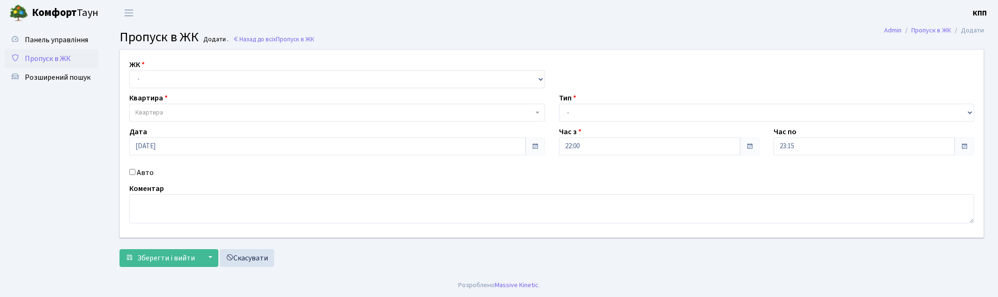
click at [144, 172] on label "Авто" at bounding box center [145, 172] width 17 height 11
click at [135, 172] on input "Авто" at bounding box center [132, 172] width 6 height 6
checkbox input "true"
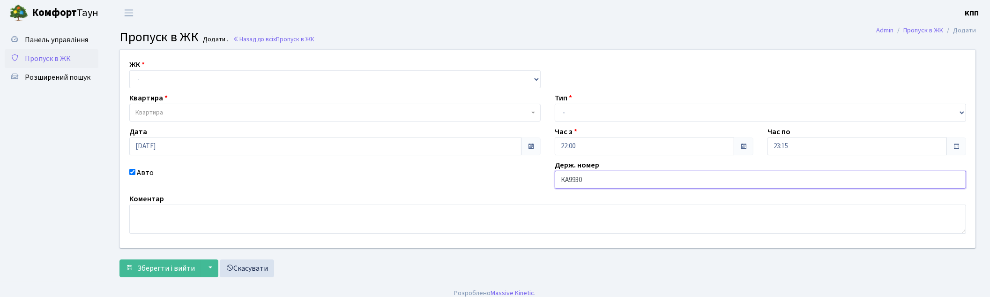
type input "КА9930РІ"
drag, startPoint x: 134, startPoint y: 78, endPoint x: 141, endPoint y: 86, distance: 10.9
click at [134, 78] on select "- КТ, вул. Регенераторна, 4 КТ2, просп. Соборності, 17 КТ3, вул. Березнева, 16 …" at bounding box center [334, 79] width 411 height 18
select select "271"
click at [129, 70] on select "- КТ, вул. Регенераторна, 4 КТ2, просп. Соборності, 17 КТ3, вул. Березнева, 16 …" at bounding box center [334, 79] width 411 height 18
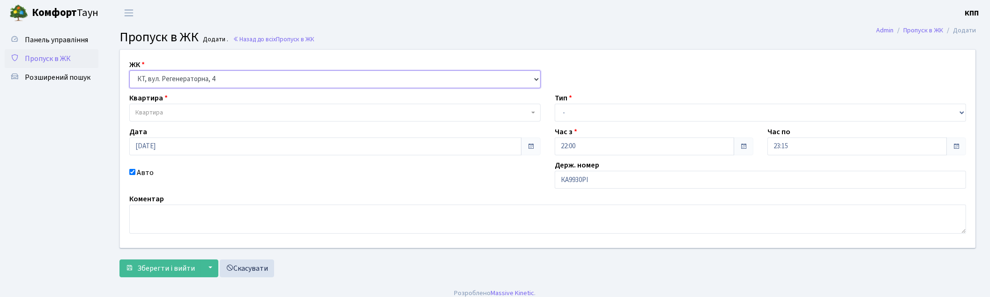
select select
click at [223, 114] on span "Квартира" at bounding box center [332, 112] width 394 height 9
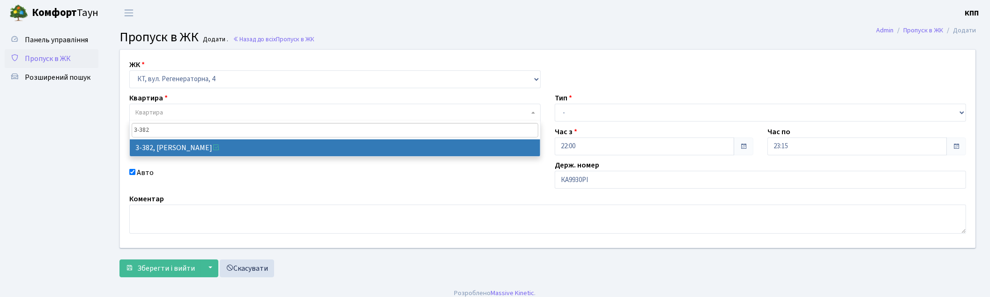
type input "3-382"
select select "1600"
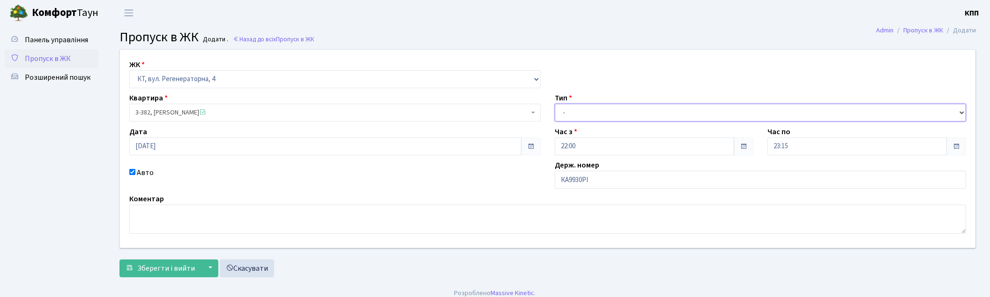
drag, startPoint x: 612, startPoint y: 111, endPoint x: 614, endPoint y: 120, distance: 8.6
click at [613, 111] on select "- Доставка Таксі Гості Сервіс" at bounding box center [760, 113] width 411 height 18
select select "2"
click at [555, 104] on select "- Доставка Таксі Гості Сервіс" at bounding box center [760, 113] width 411 height 18
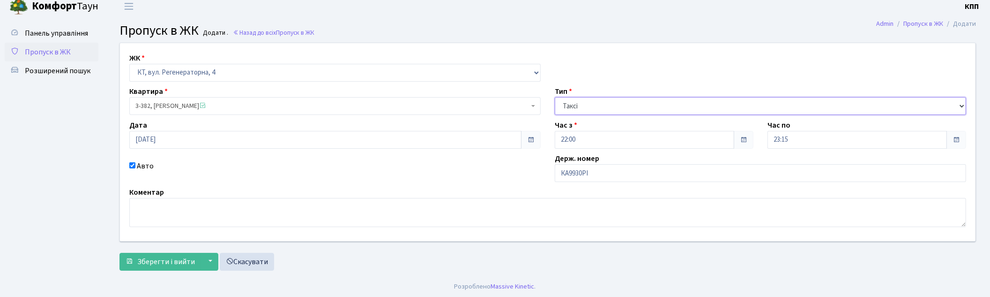
scroll to position [8, 0]
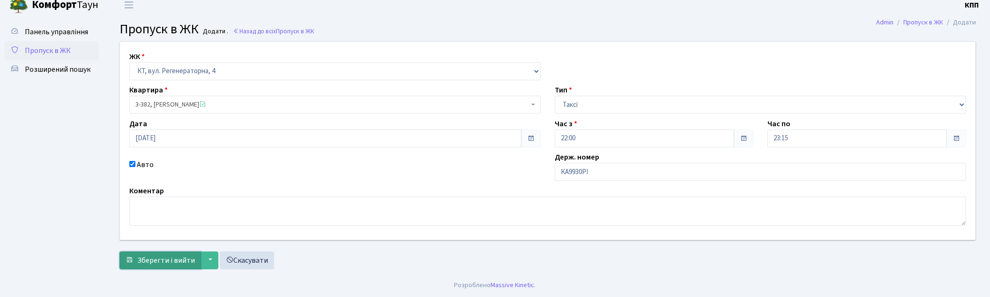
click at [163, 260] on span "Зберегти і вийти" at bounding box center [166, 260] width 58 height 10
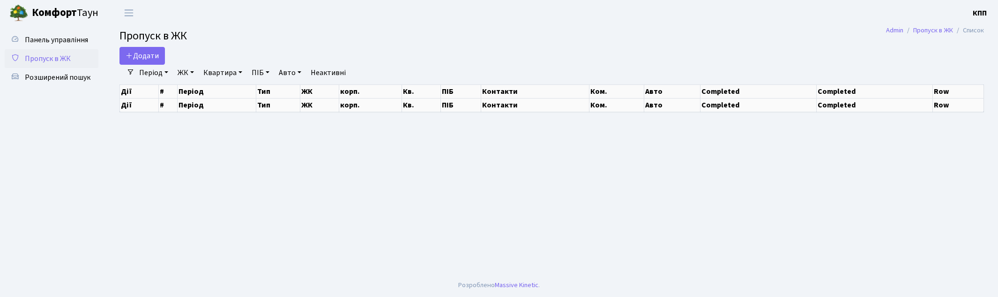
select select "25"
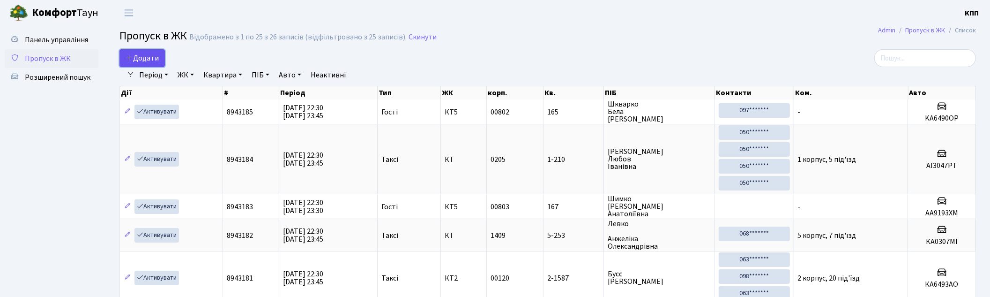
click at [130, 63] on link "Додати" at bounding box center [141, 58] width 45 height 18
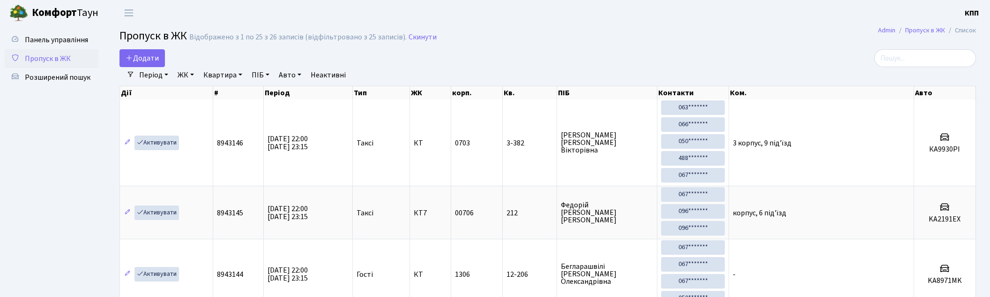
select select "25"
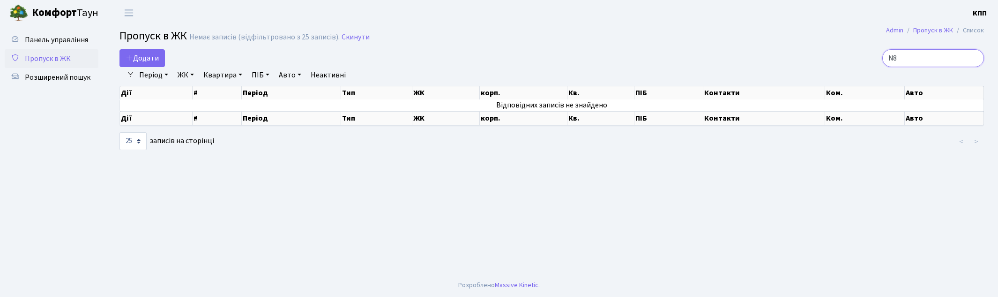
type input "N"
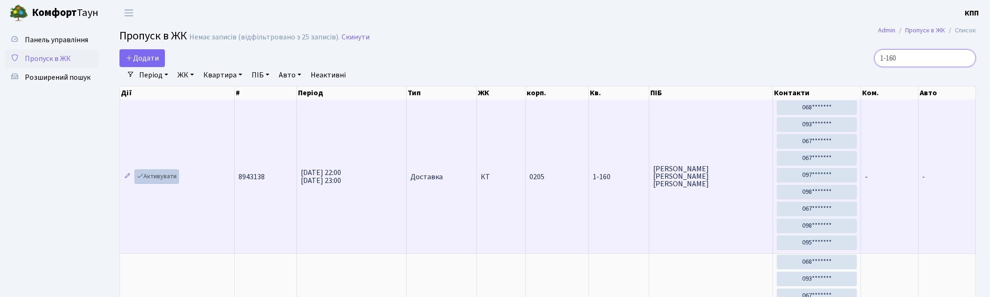
type input "1-160"
click at [167, 179] on link "Активувати" at bounding box center [156, 176] width 45 height 15
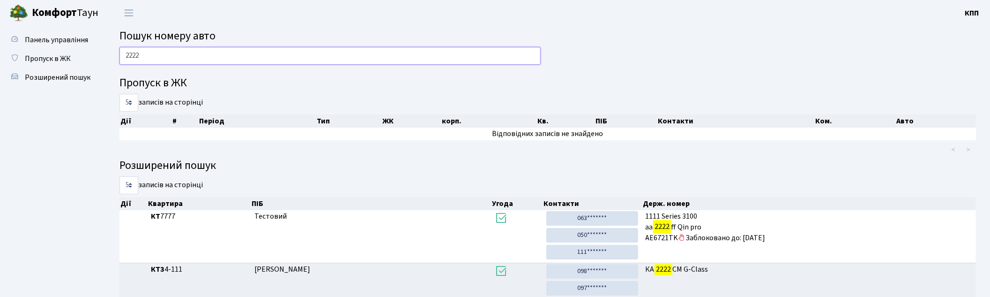
click at [150, 55] on input "2222" at bounding box center [329, 56] width 421 height 18
type input "2"
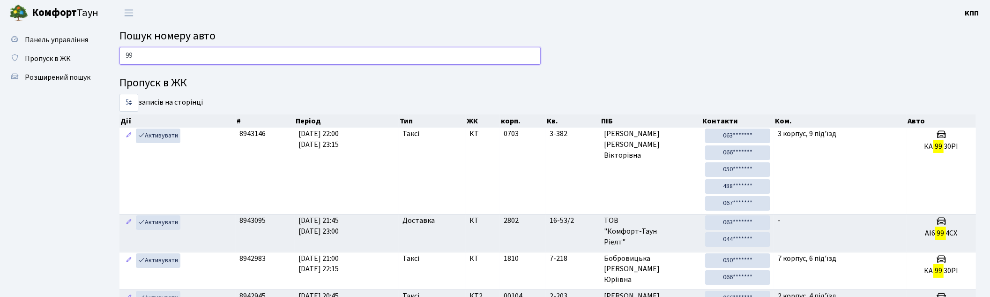
type input "9"
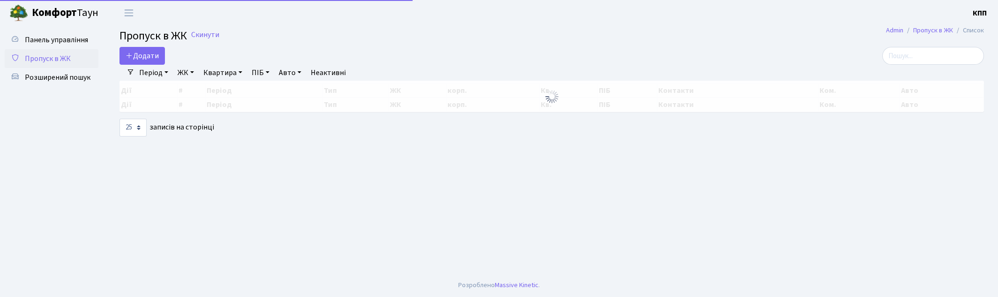
select select "25"
click at [932, 48] on input "search" at bounding box center [933, 56] width 102 height 18
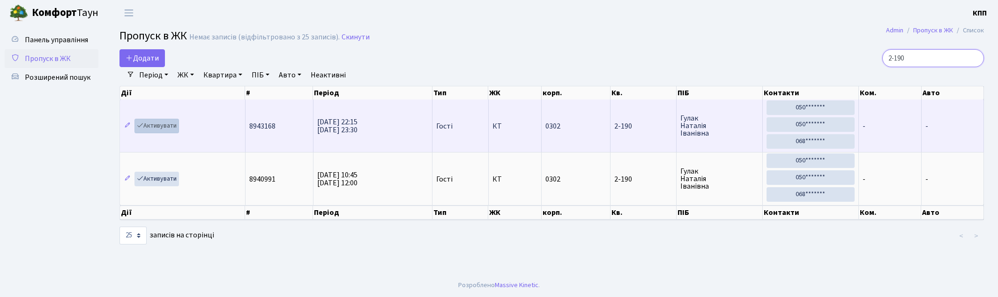
type input "2-190"
click at [169, 125] on link "Активувати" at bounding box center [156, 126] width 45 height 15
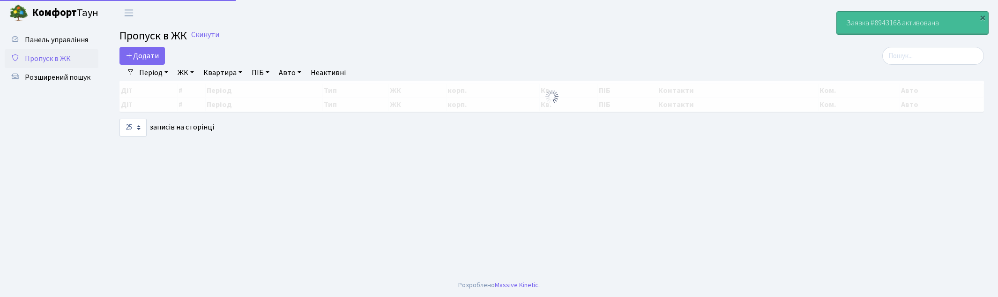
select select "25"
click at [909, 58] on input "search" at bounding box center [933, 56] width 102 height 18
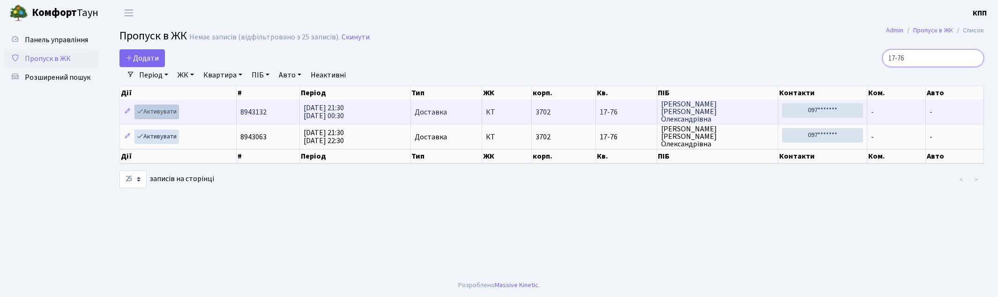
type input "17-76"
click at [162, 113] on link "Активувати" at bounding box center [156, 111] width 45 height 15
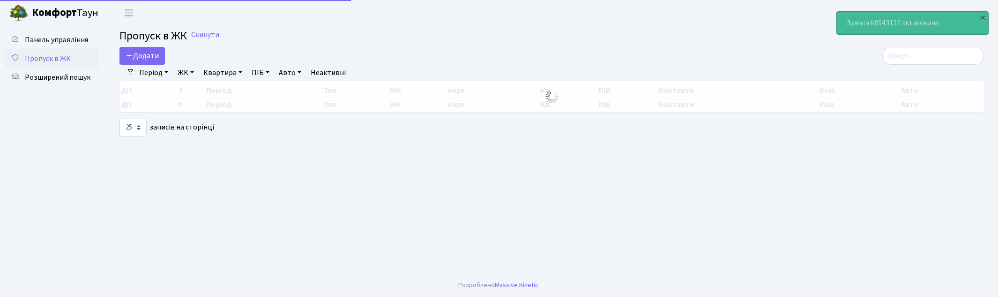
select select "25"
click at [940, 59] on input "search" at bounding box center [933, 56] width 102 height 18
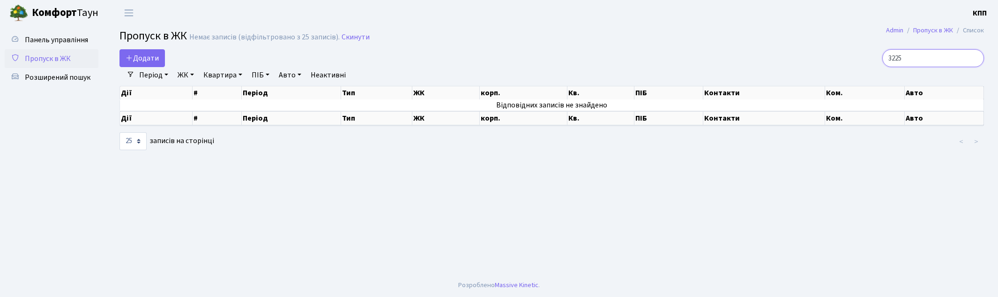
click at [902, 55] on input "3225" at bounding box center [933, 58] width 102 height 18
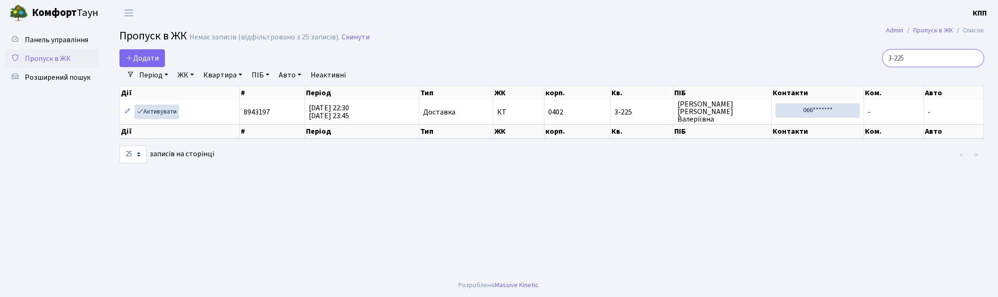
click at [934, 60] on input "3-225" at bounding box center [933, 58] width 102 height 18
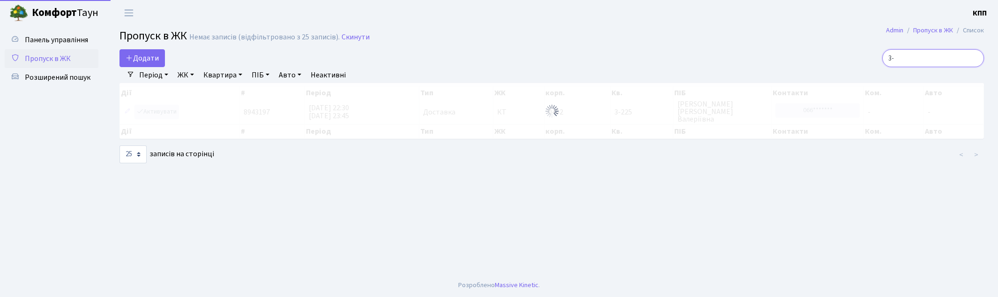
type input "3"
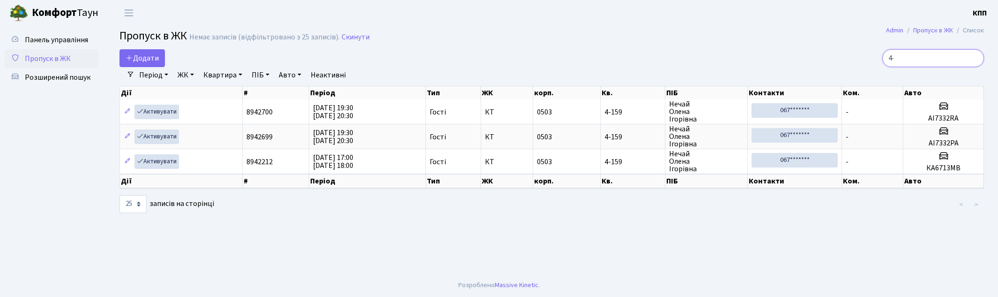
type input "4"
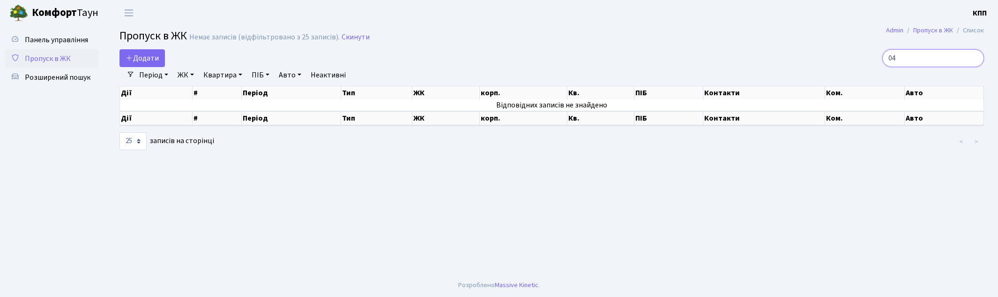
type input "0"
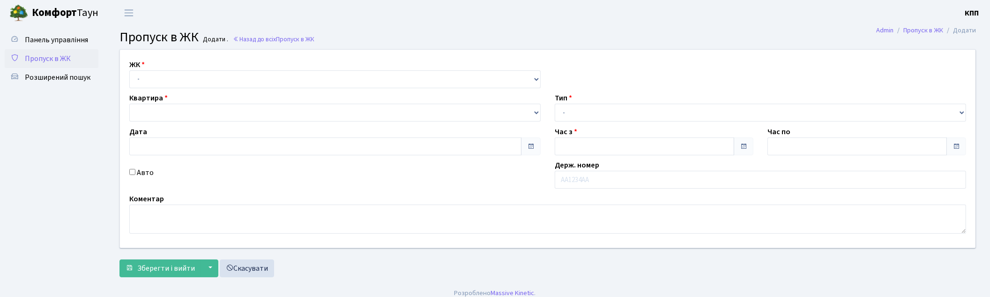
type input "02.09.2025"
type input "22:30"
type input "23:45"
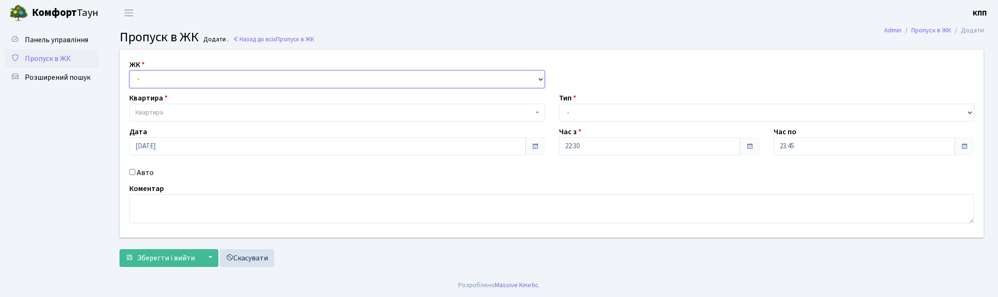
click at [161, 76] on select "- КТ, вул. Регенераторна, 4 КТ2, просп. Соборності, 17 КТ3, вул. Березнева, 16 …" at bounding box center [337, 79] width 416 height 18
select select "271"
click at [129, 70] on select "- КТ, вул. Регенераторна, 4 КТ2, просп. Соборності, 17 КТ3, вул. Березнева, 16 …" at bounding box center [337, 79] width 416 height 18
select select
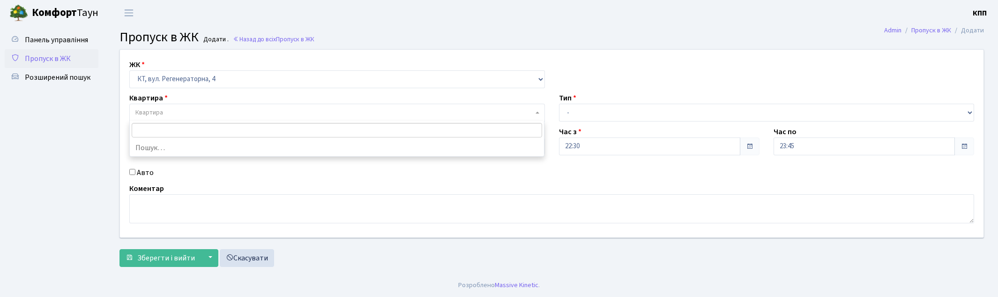
click at [141, 112] on span "Квартира" at bounding box center [149, 112] width 28 height 9
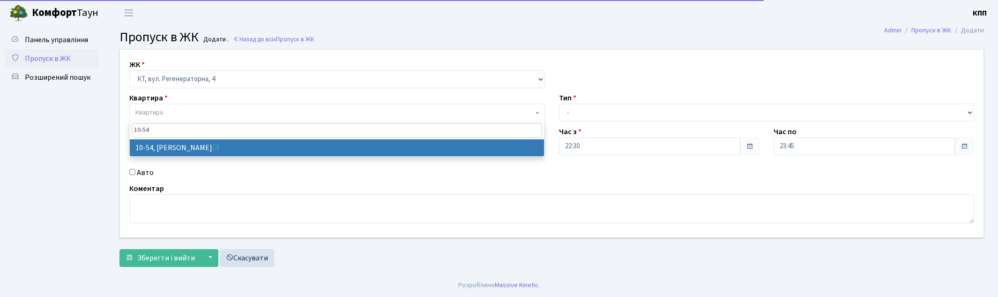
type input "10-54"
select select "6623"
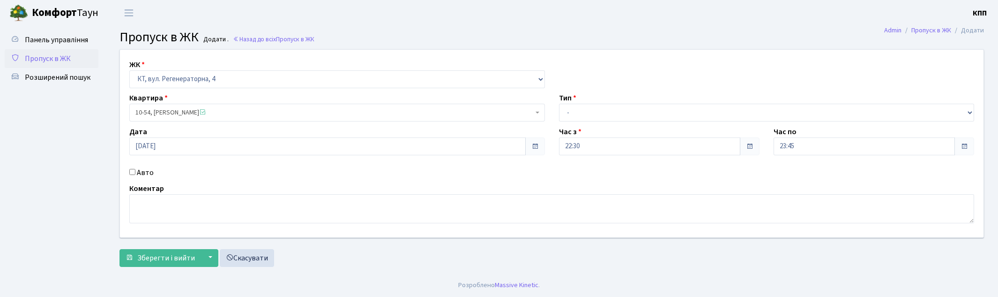
click at [141, 174] on label "Авто" at bounding box center [145, 172] width 17 height 11
click at [135, 174] on input "Авто" at bounding box center [132, 172] width 6 height 6
checkbox input "true"
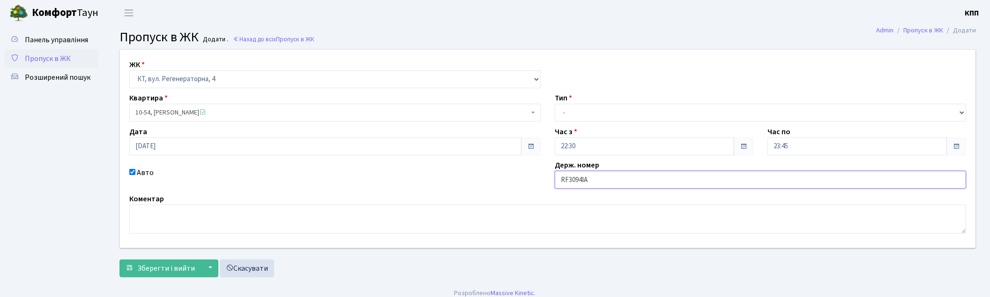
click at [564, 181] on input "RF3094ІА" at bounding box center [760, 180] width 411 height 18
type input "КА3094ІА"
click at [579, 113] on select "- Доставка Таксі Гості Сервіс" at bounding box center [760, 113] width 411 height 18
select select "3"
click at [555, 104] on select "- Доставка Таксі Гості Сервіс" at bounding box center [760, 113] width 411 height 18
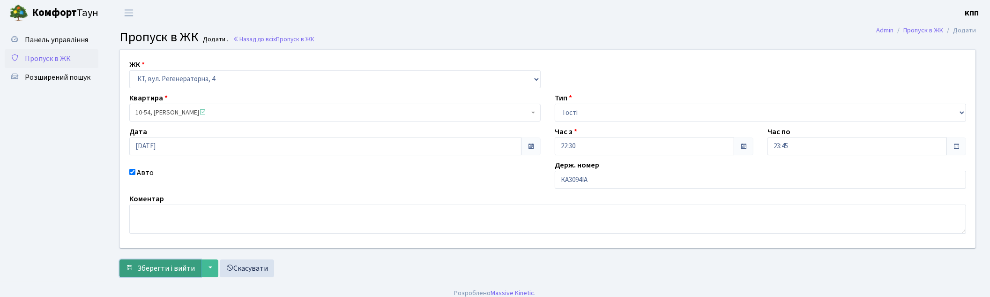
click at [161, 269] on span "Зберегти і вийти" at bounding box center [166, 268] width 58 height 10
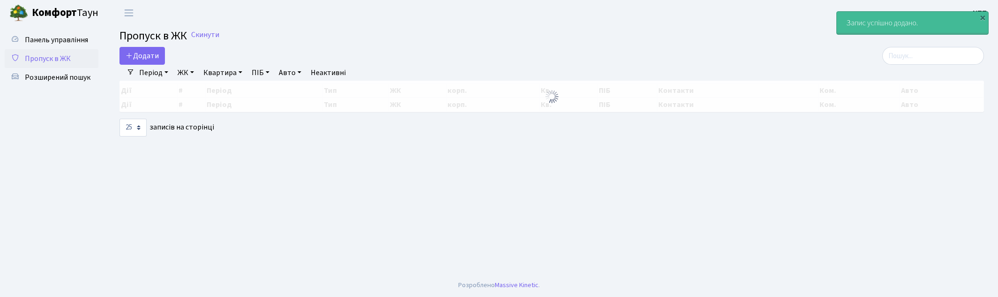
select select "25"
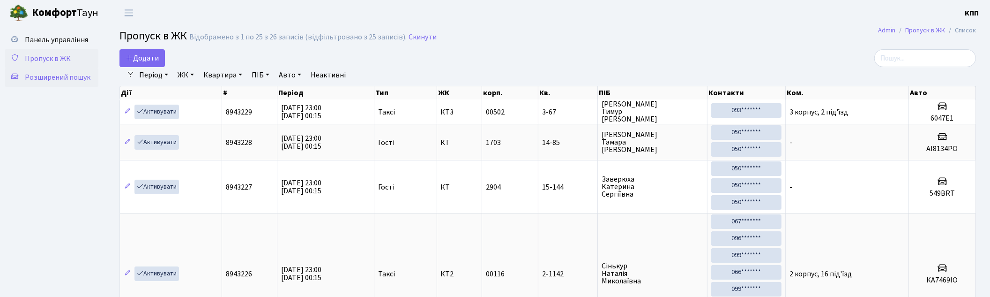
click at [55, 74] on span "Розширений пошук" at bounding box center [58, 77] width 66 height 10
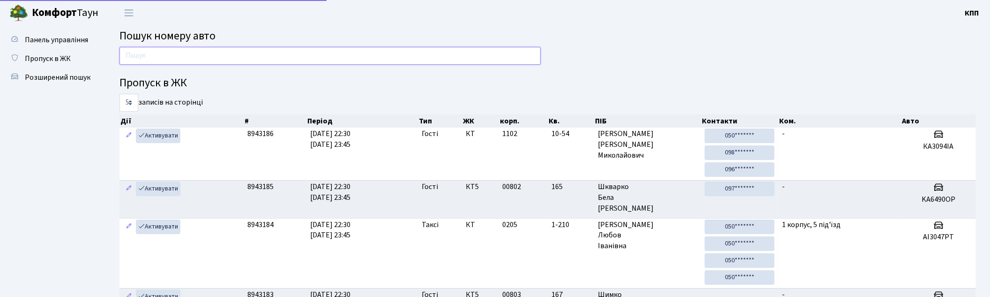
drag, startPoint x: 215, startPoint y: 59, endPoint x: 247, endPoint y: 45, distance: 34.8
click at [215, 59] on input "text" at bounding box center [329, 56] width 421 height 18
type input "8"
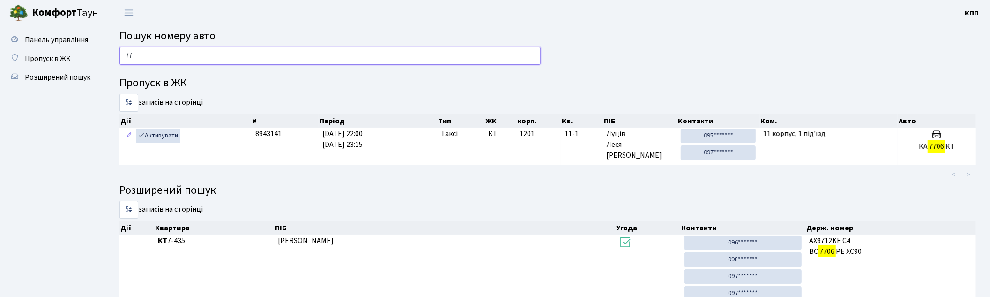
type input "7"
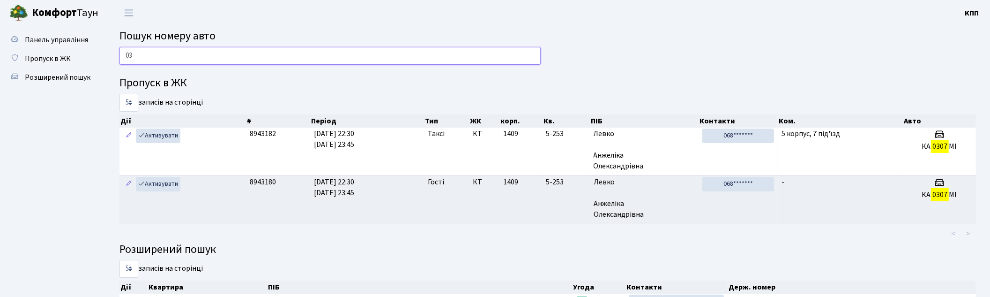
type input "0"
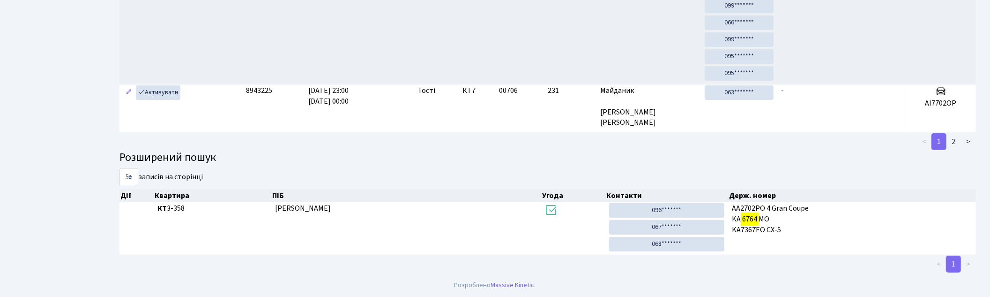
scroll to position [7, 0]
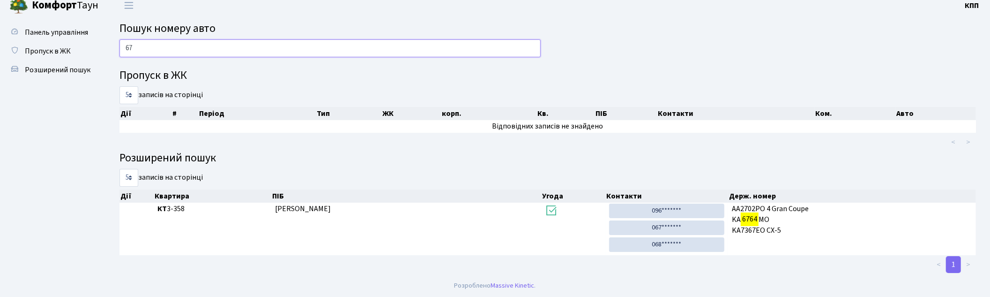
type input "6"
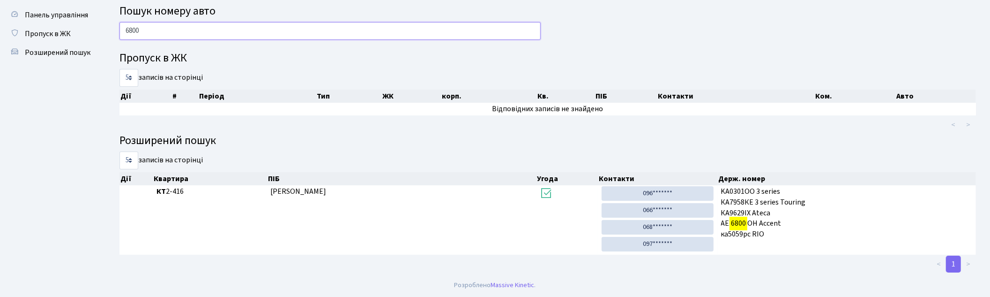
scroll to position [25, 0]
type input "6"
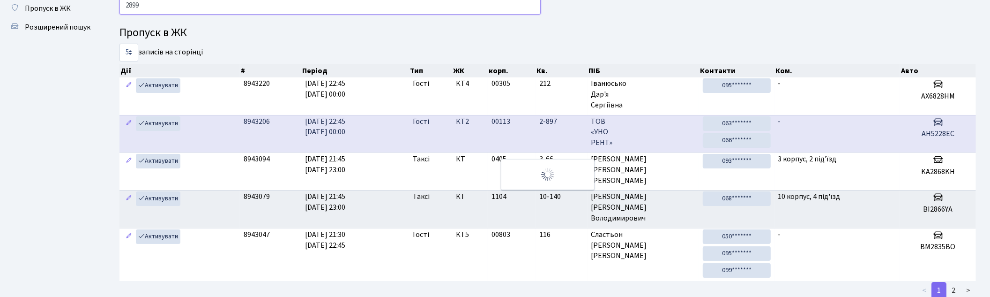
scroll to position [17, 0]
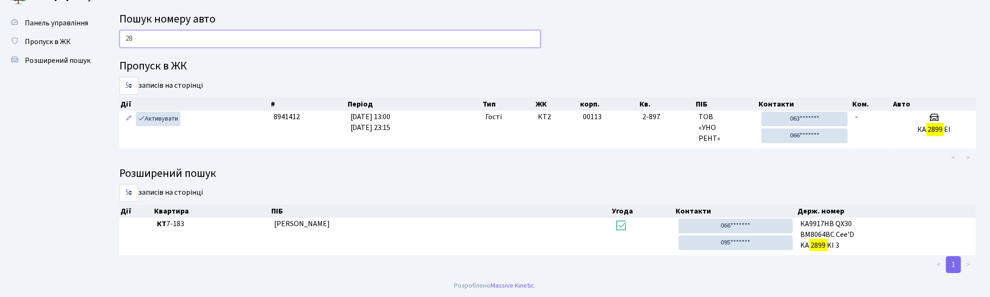
type input "2"
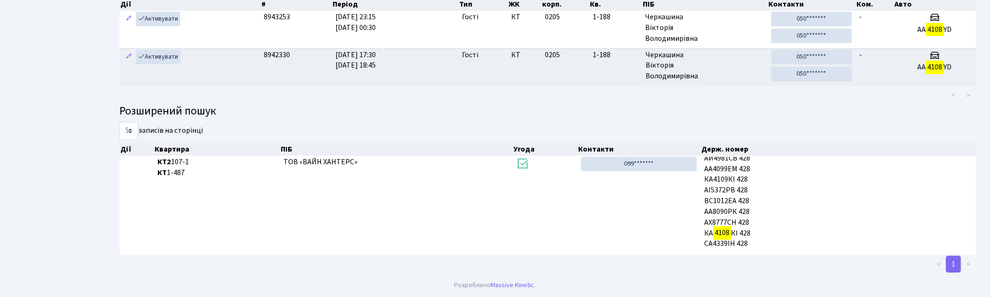
scroll to position [50, 0]
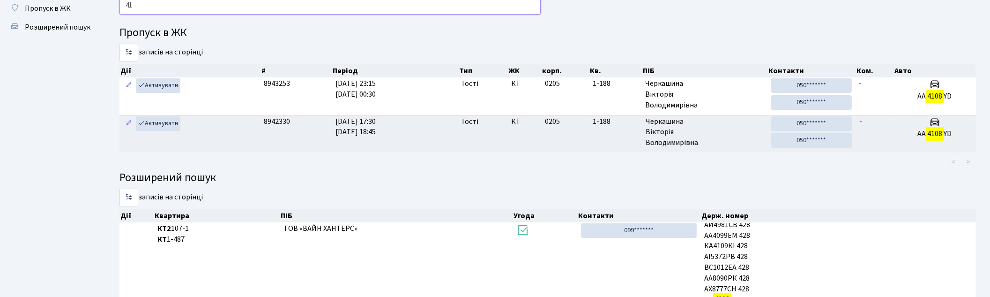
type input "4"
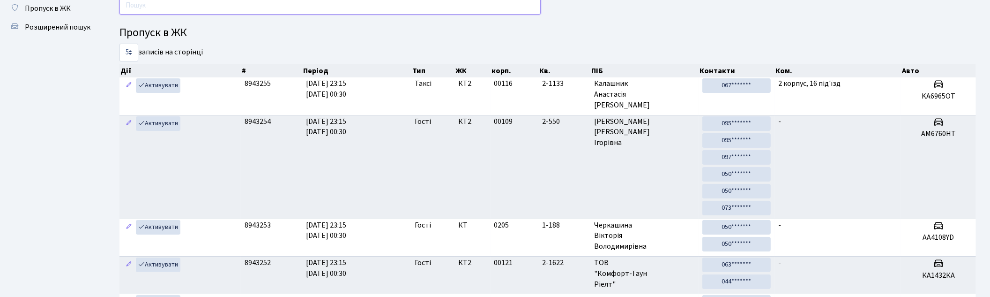
click at [507, 7] on input "text" at bounding box center [329, 6] width 421 height 18
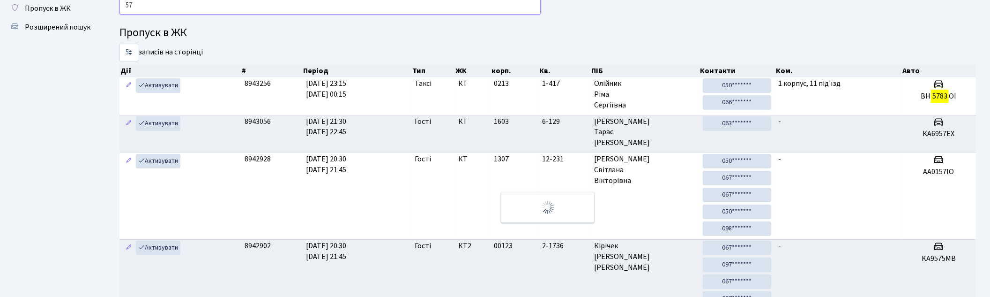
type input "5"
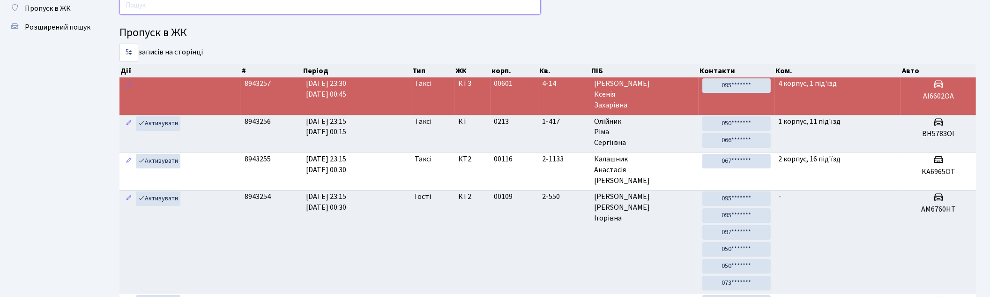
type input "0"
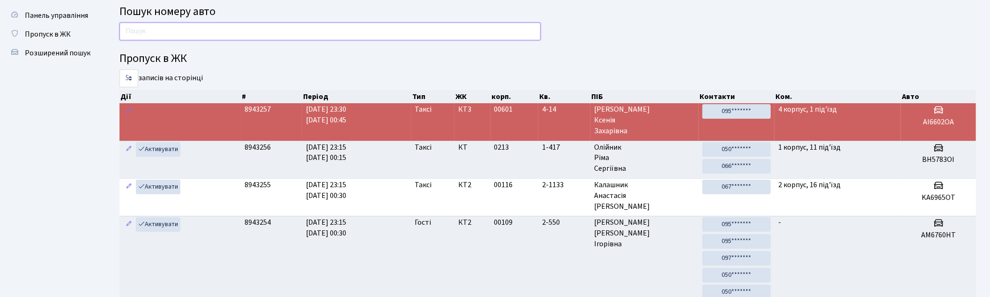
scroll to position [0, 0]
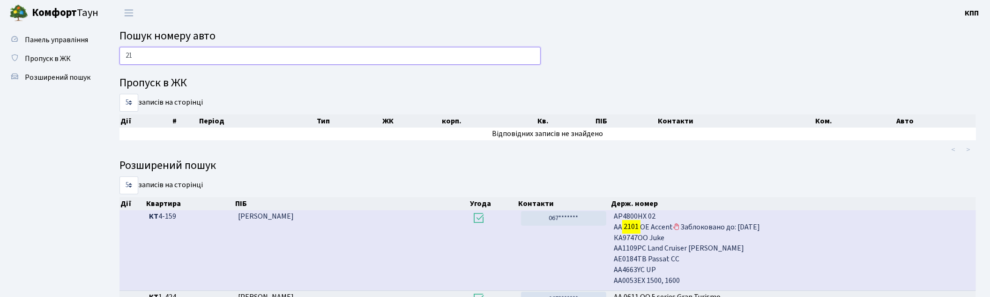
type input "2"
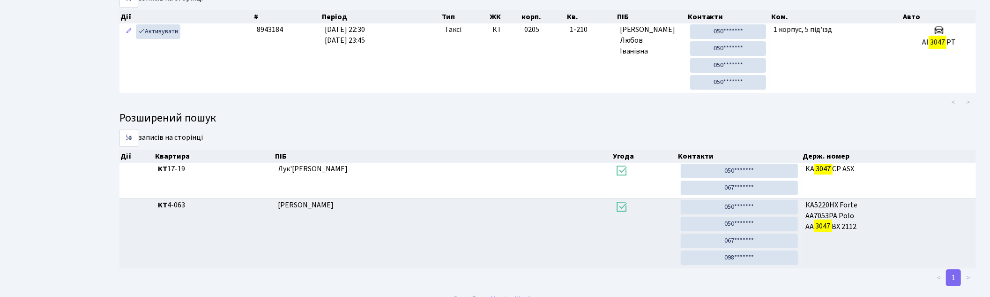
scroll to position [50, 0]
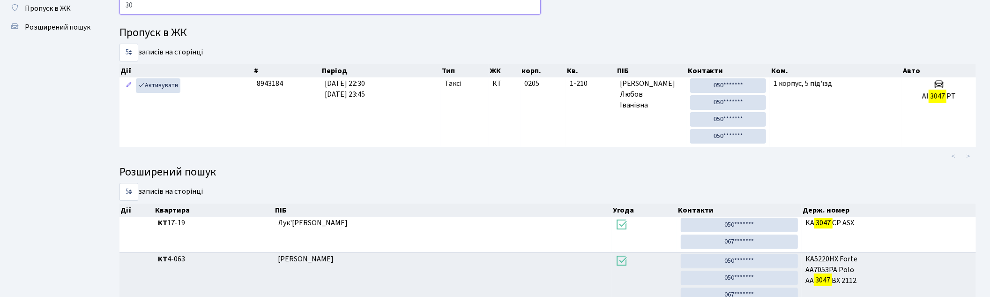
type input "3"
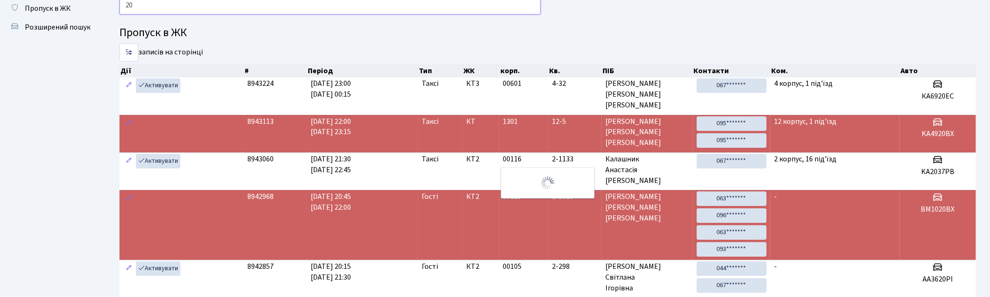
type input "2"
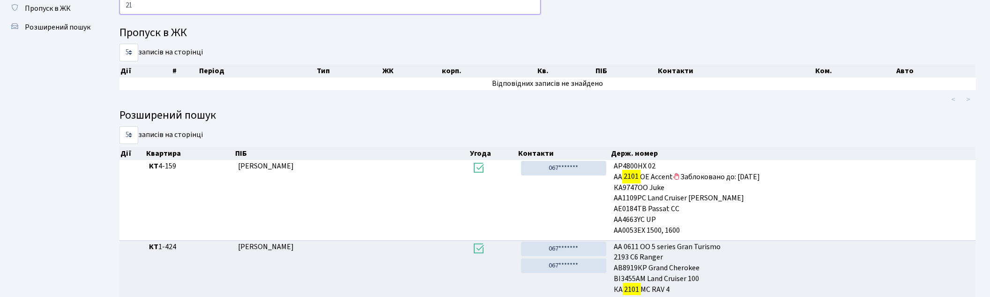
type input "2"
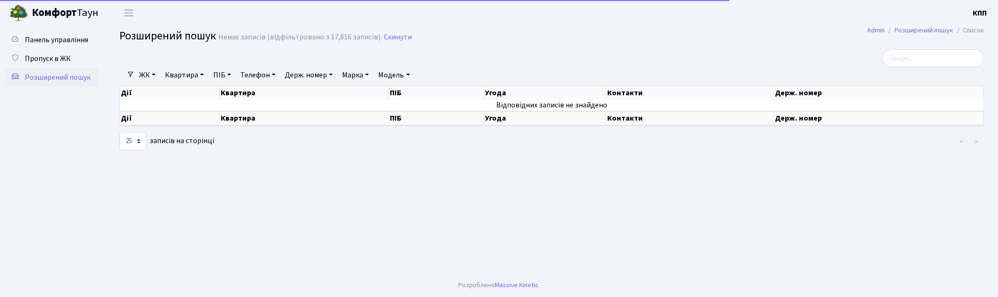
select select "25"
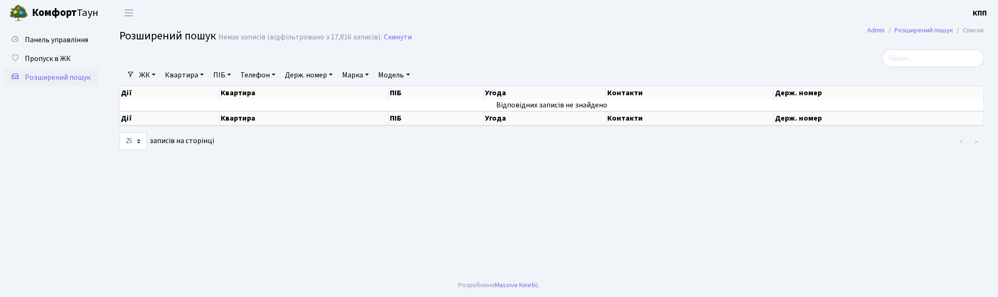
click at [188, 72] on link "Квартира" at bounding box center [184, 75] width 46 height 16
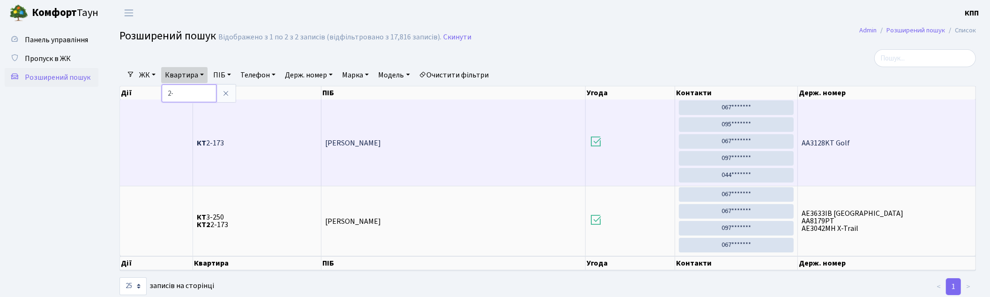
type input "2"
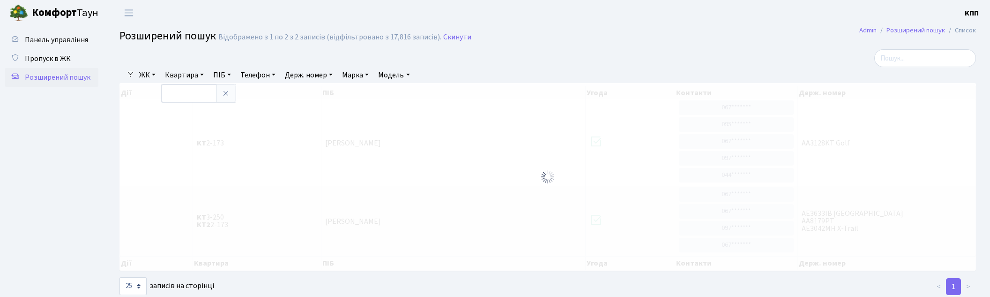
select select "25"
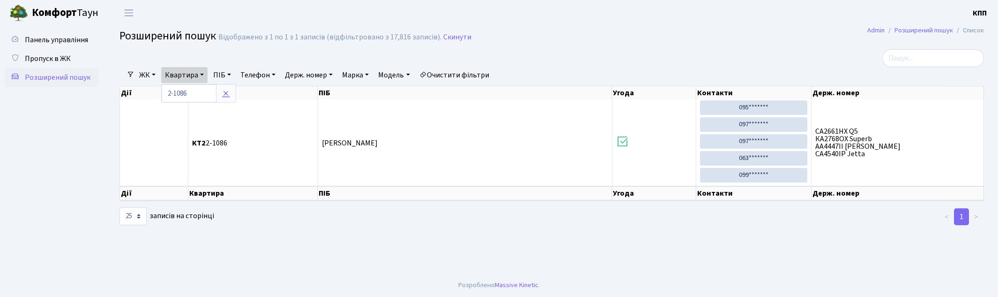
click at [228, 94] on icon at bounding box center [225, 92] width 7 height 7
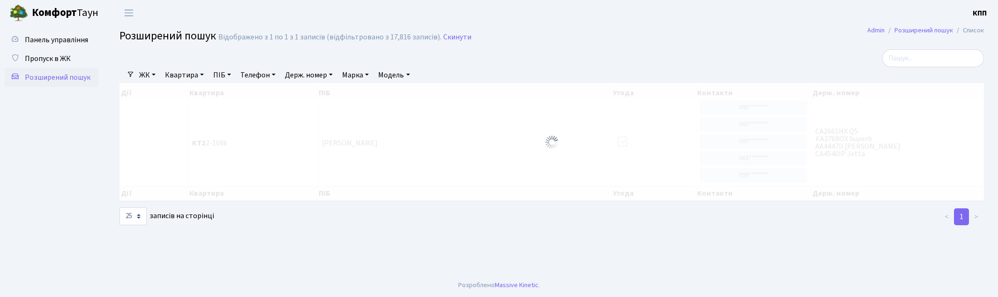
click at [190, 74] on link "Квартира" at bounding box center [184, 75] width 46 height 16
click at [187, 93] on input "text" at bounding box center [189, 93] width 55 height 18
type input "2-1081"
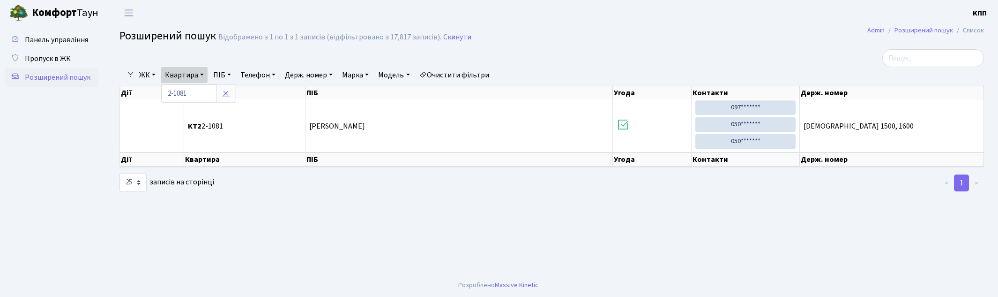
click at [227, 92] on icon at bounding box center [225, 92] width 7 height 7
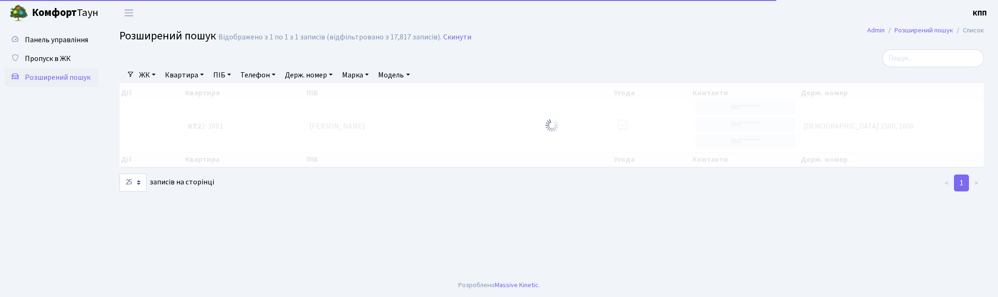
click at [180, 72] on link "Квартира" at bounding box center [184, 75] width 46 height 16
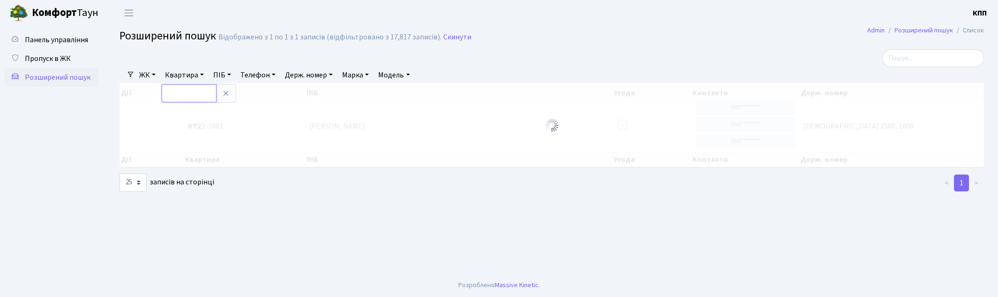
click at [197, 97] on input "text" at bounding box center [189, 93] width 55 height 18
